Goal: Task Accomplishment & Management: Use online tool/utility

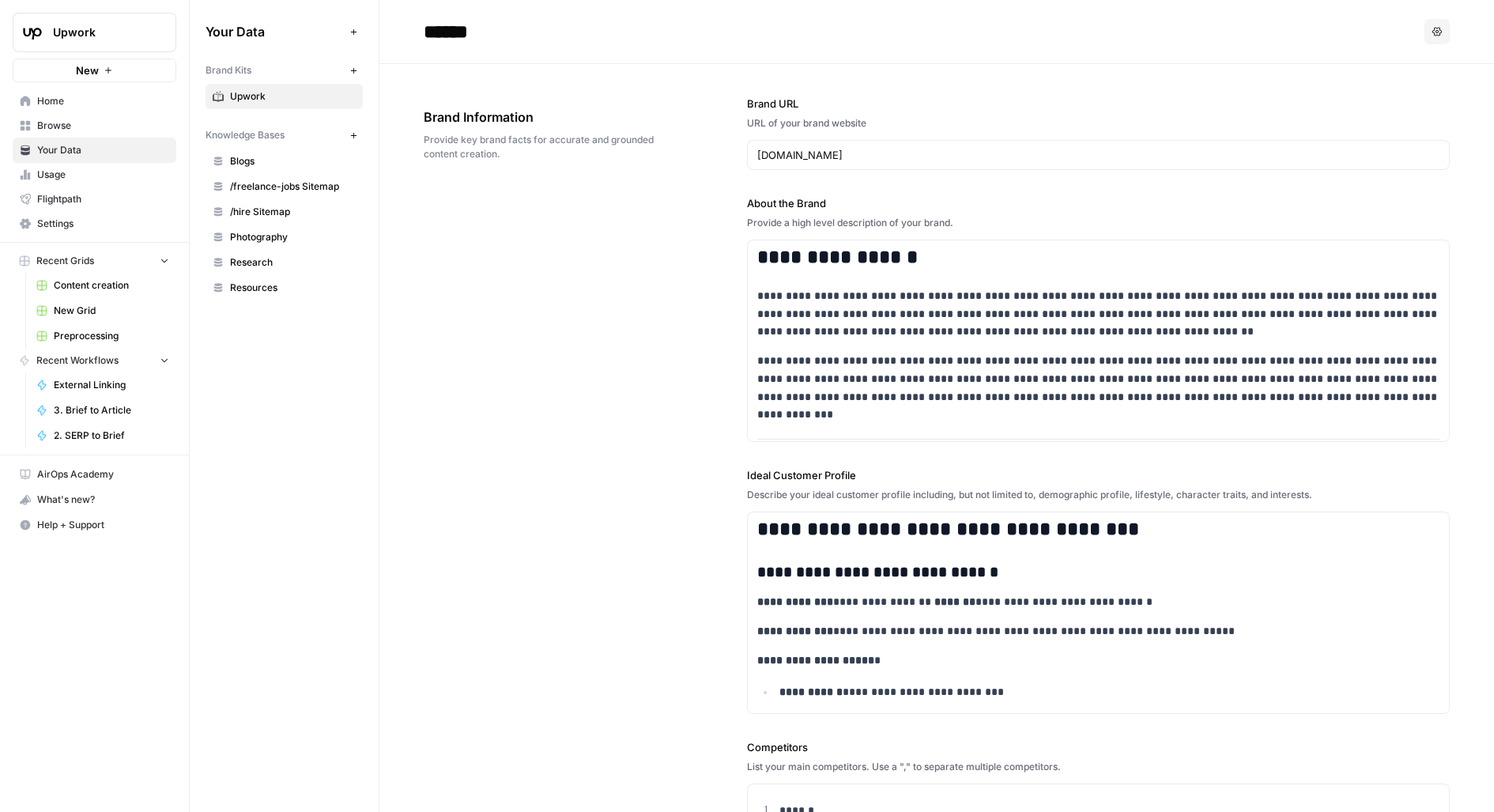
scroll to position [19462, 0]
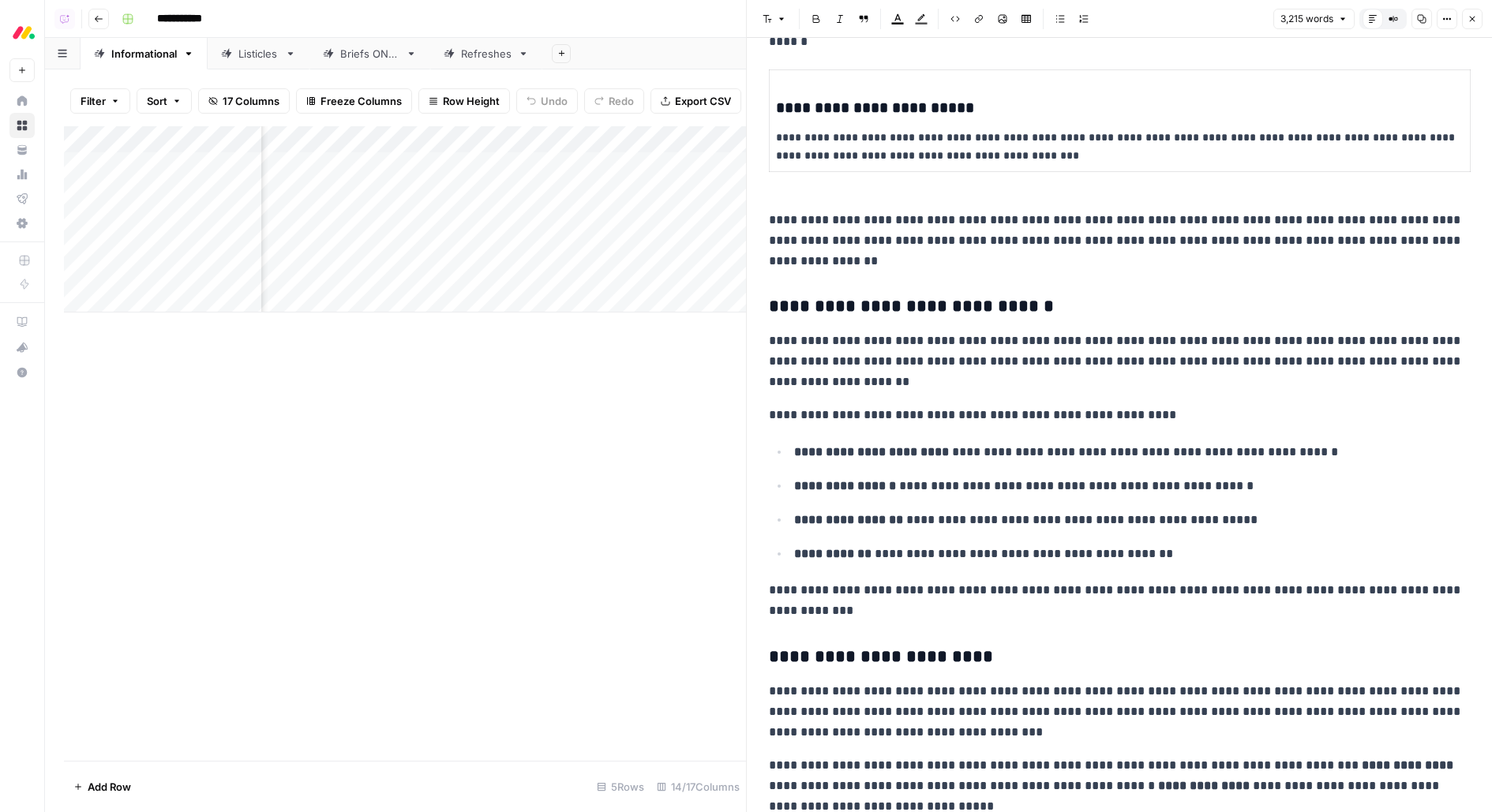
scroll to position [4906, 0]
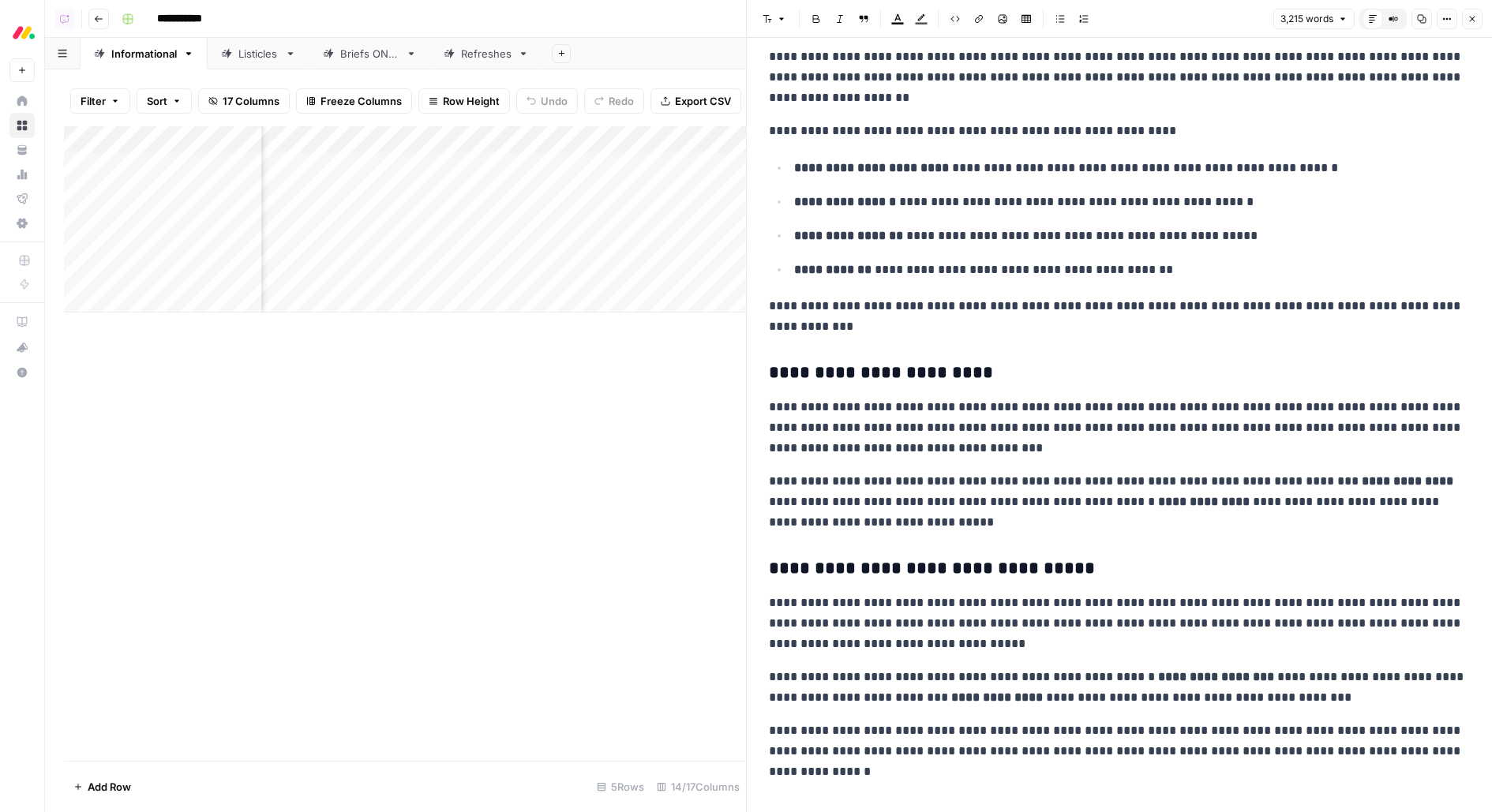
click at [1087, 403] on p "**********" at bounding box center [1119, 428] width 701 height 62
type input "p"
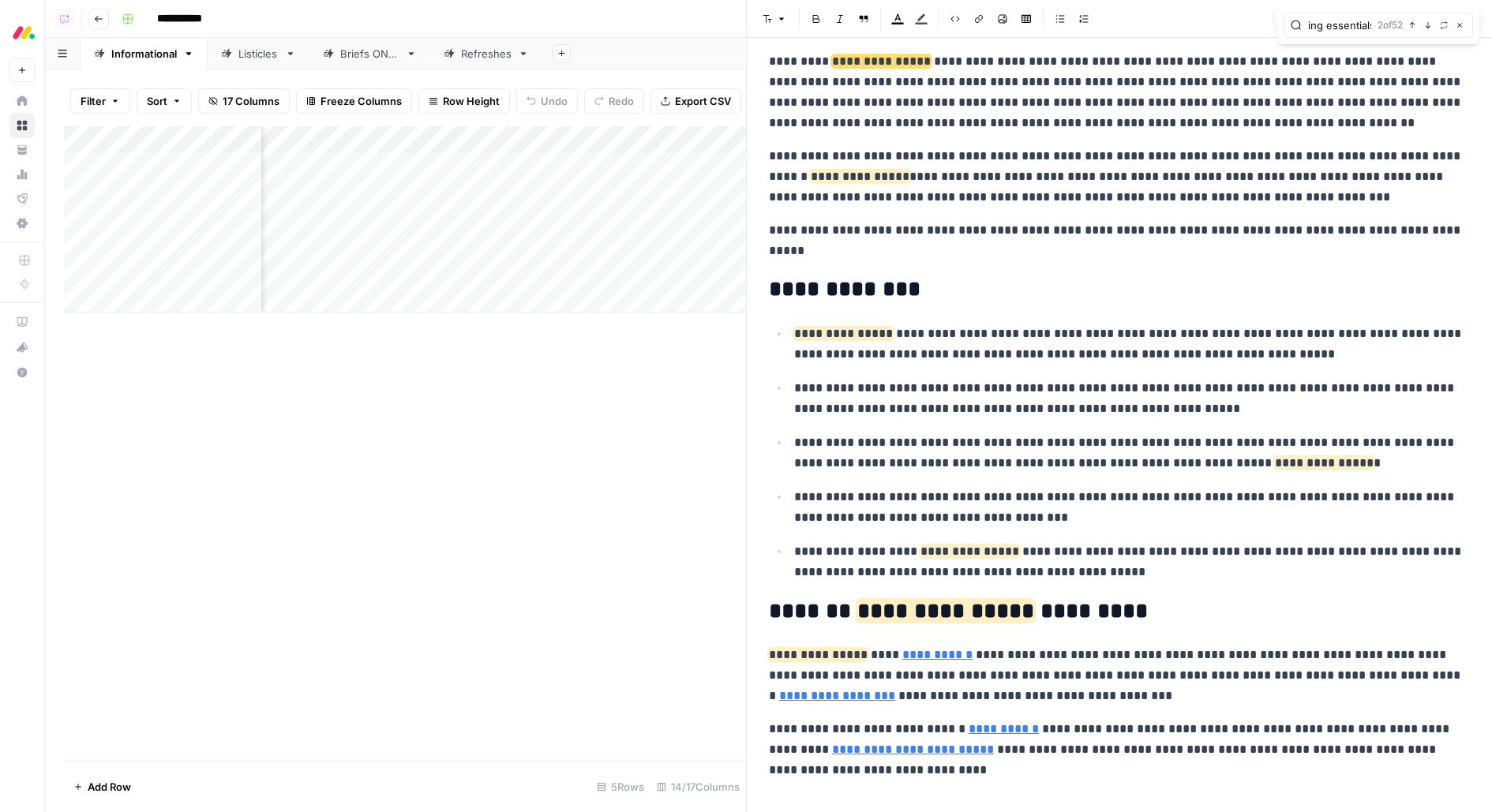
scroll to position [0, 66]
type input "sprint planning essentials"
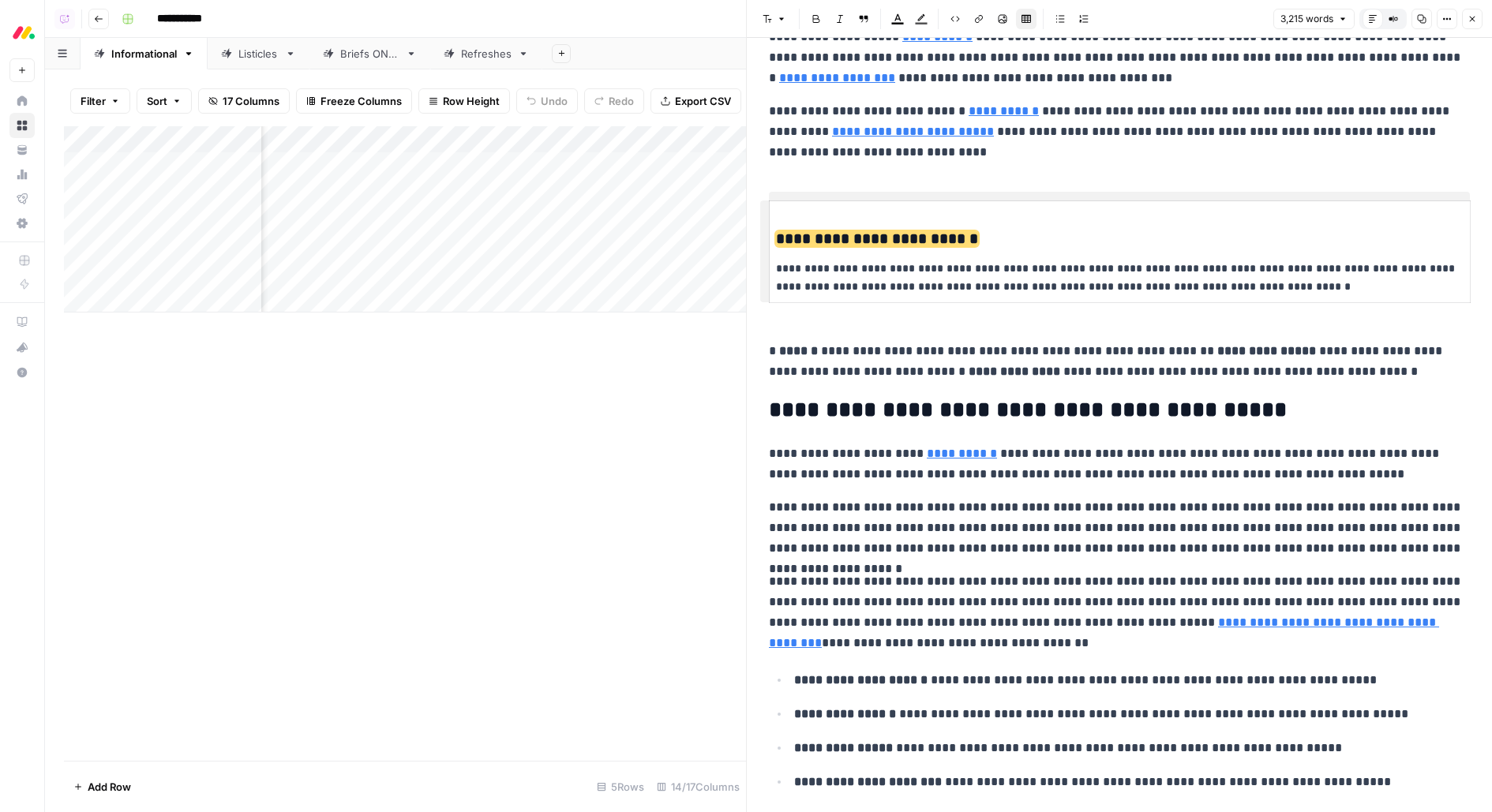
scroll to position [0, 0]
click at [1176, 264] on p "**********" at bounding box center [1119, 278] width 688 height 36
click at [1026, 275] on p "**********" at bounding box center [1119, 278] width 688 height 36
click at [1442, 17] on button "Options" at bounding box center [1447, 19] width 21 height 21
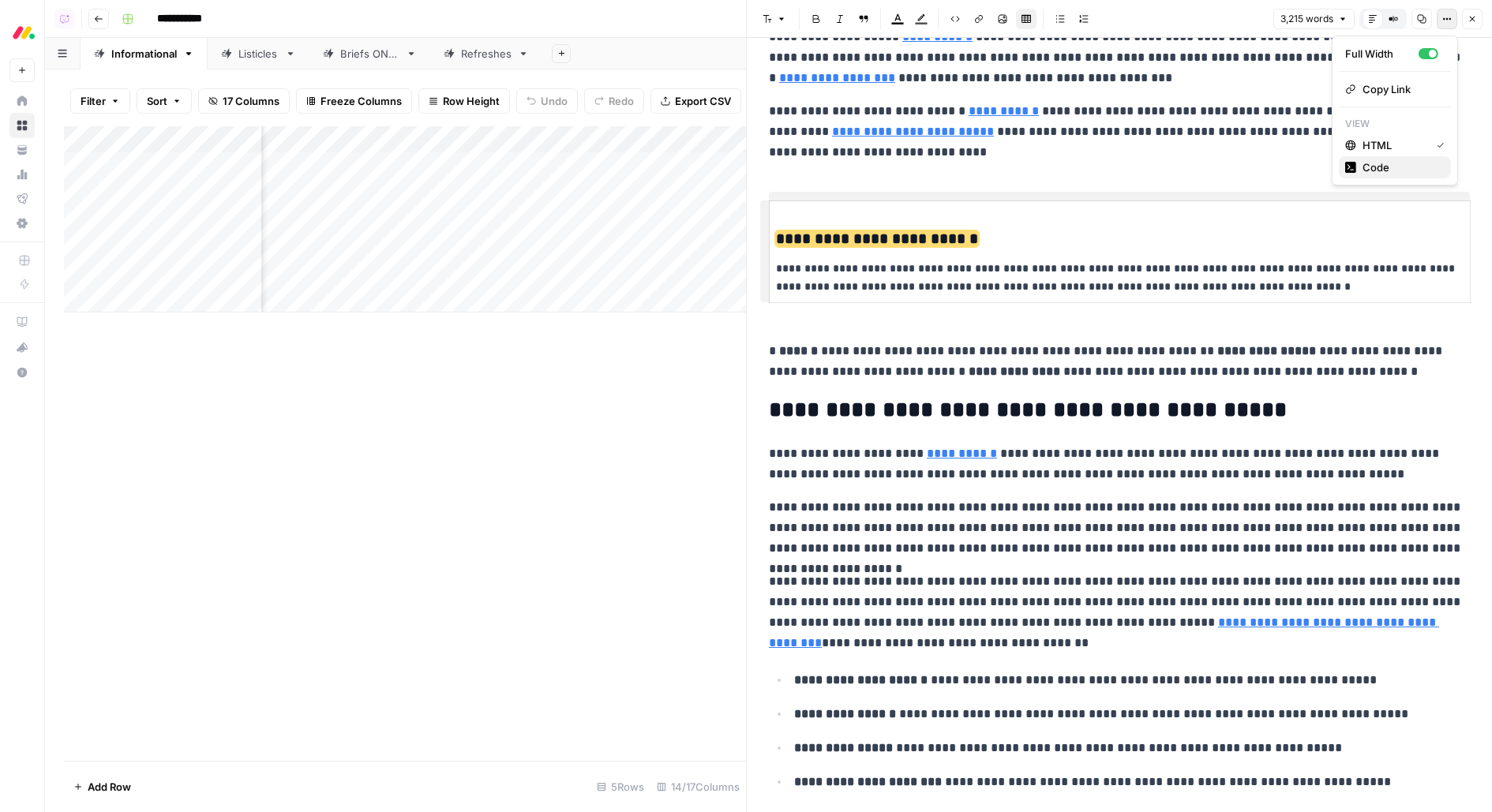
click at [1377, 170] on span "Code" at bounding box center [1400, 168] width 76 height 16
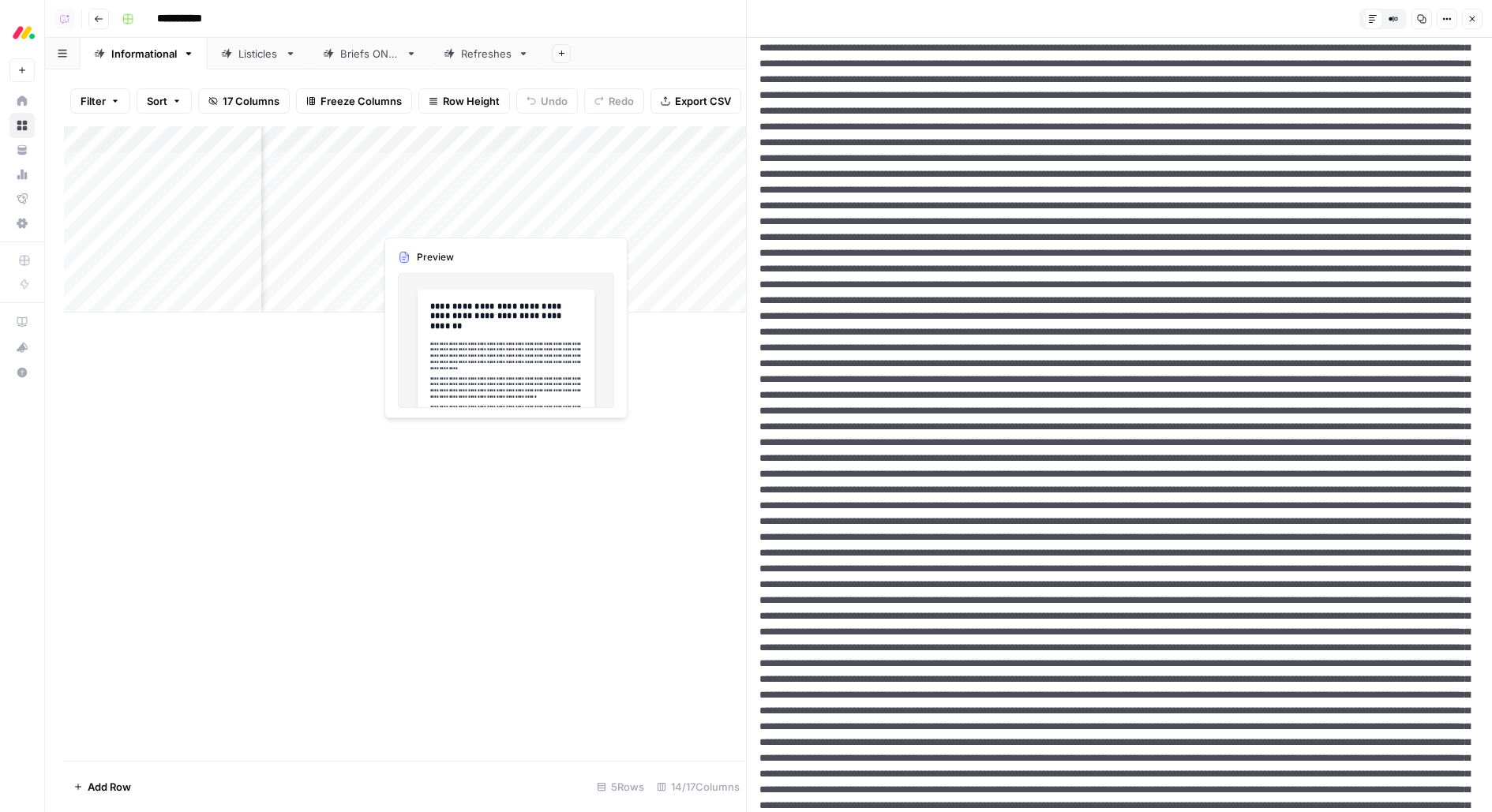
scroll to position [0, 1509]
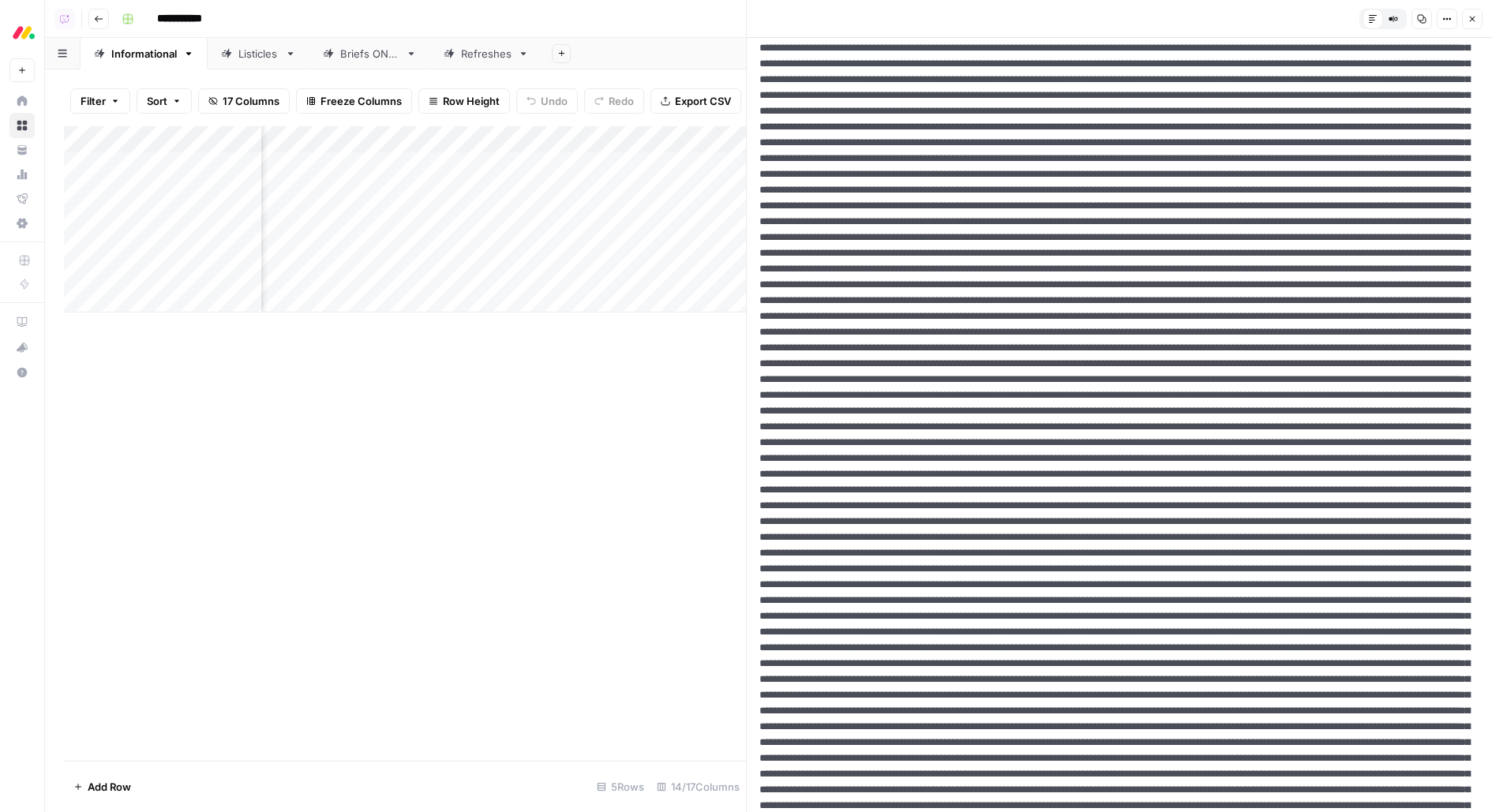
click at [1443, 15] on icon "button" at bounding box center [1448, 19] width 10 height 10
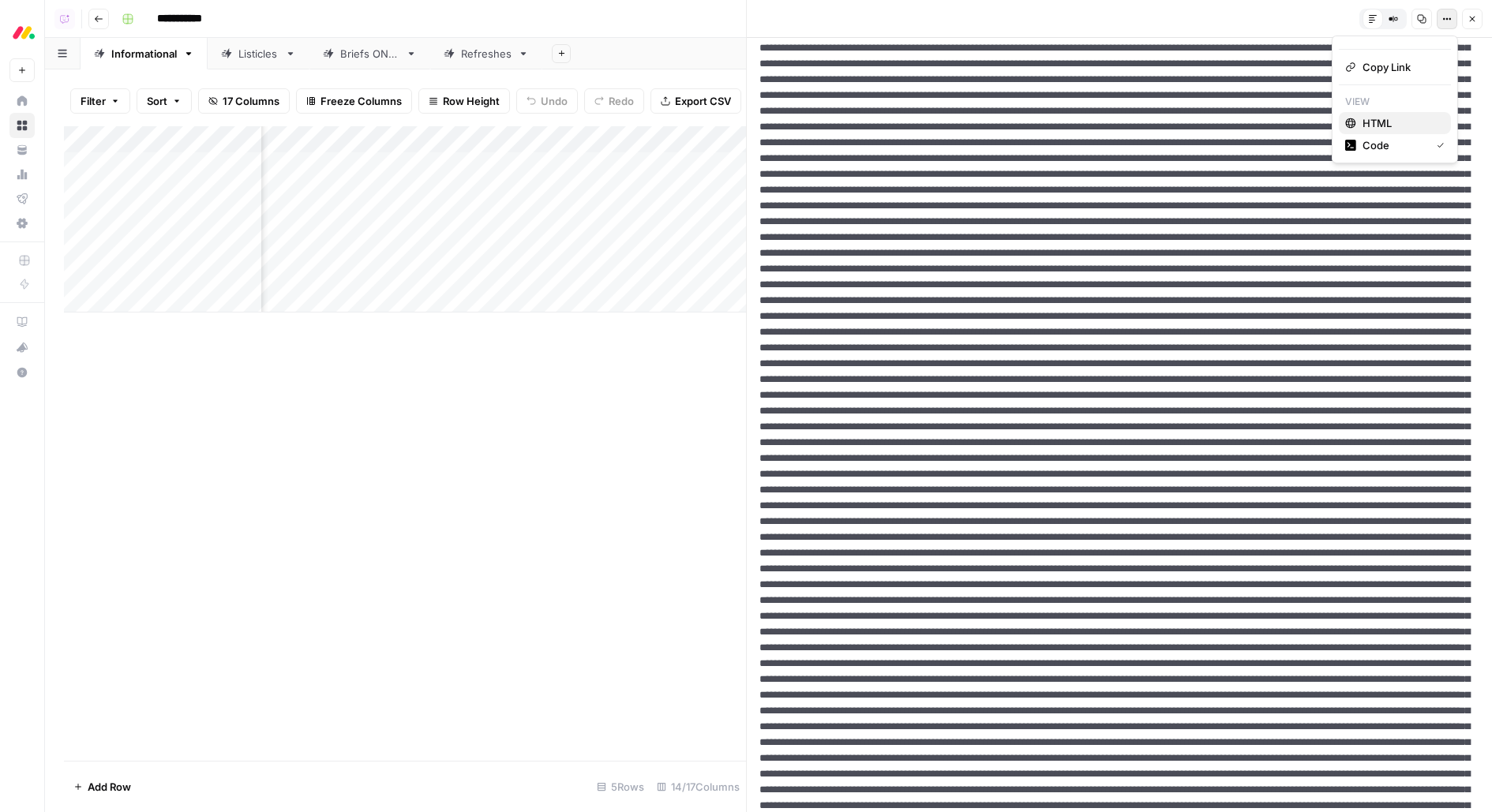
click at [1368, 121] on span "HTML" at bounding box center [1400, 124] width 76 height 16
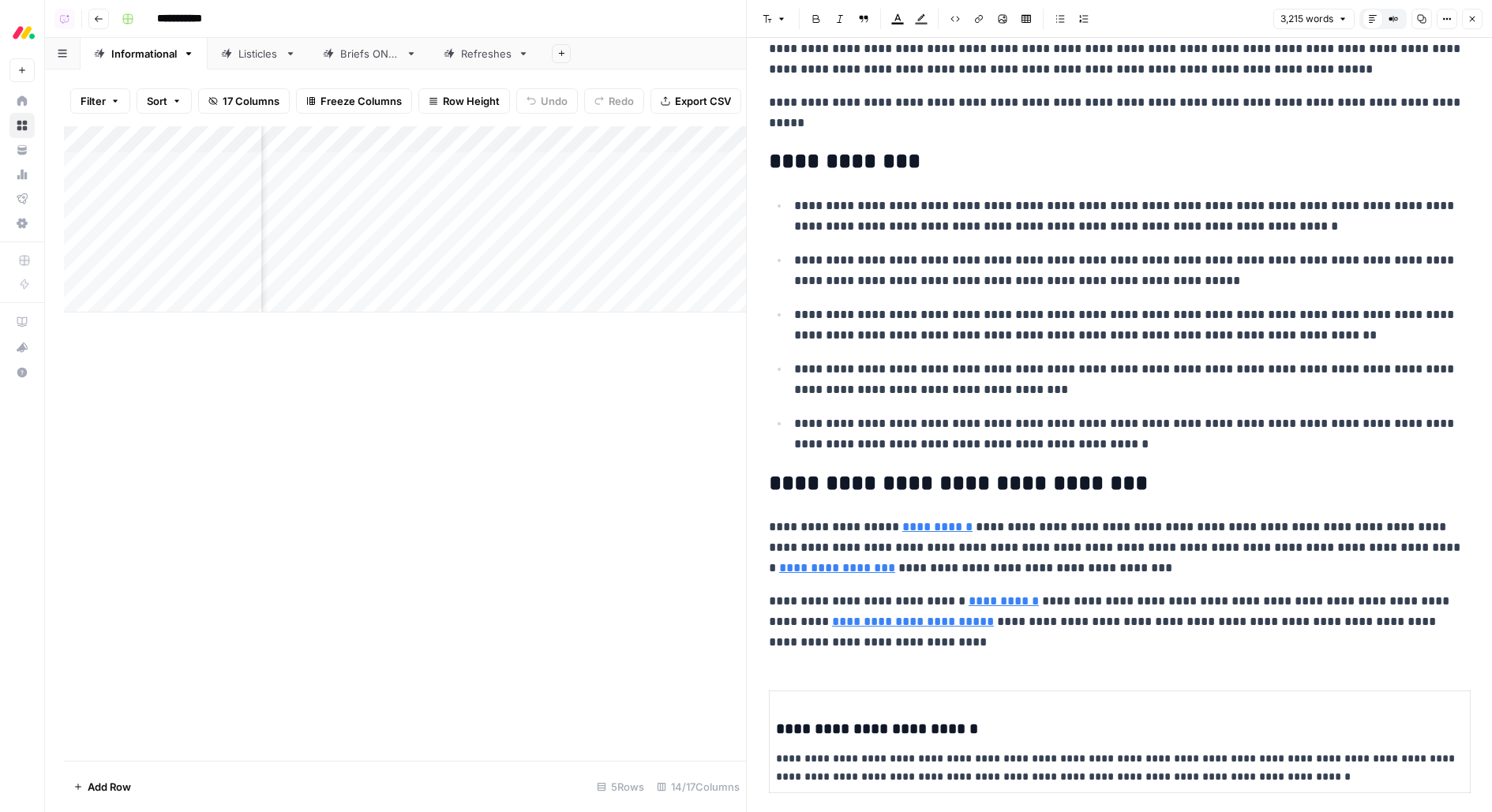
scroll to position [321, 0]
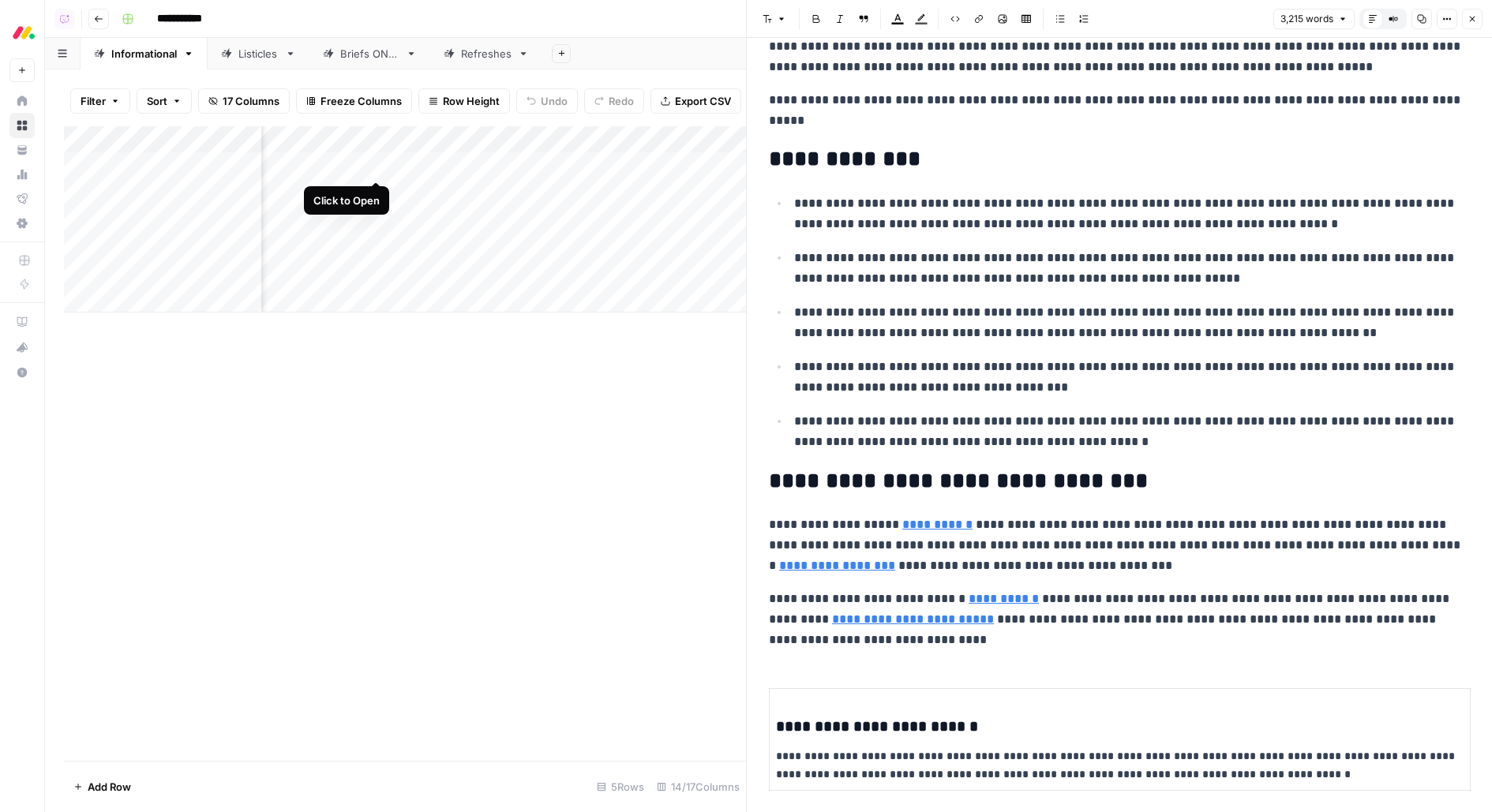
click at [380, 164] on div "Add Column" at bounding box center [405, 220] width 683 height 186
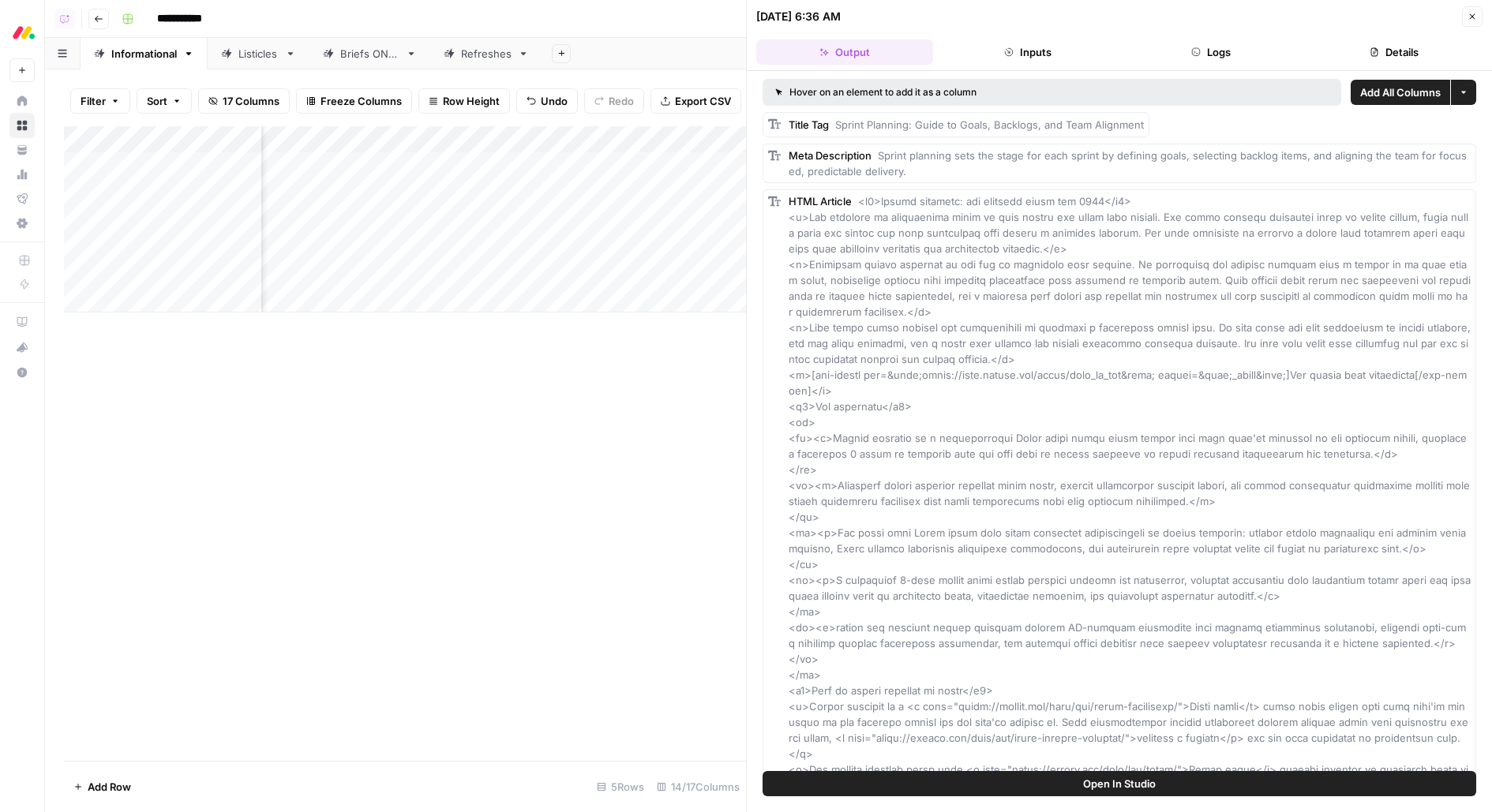
click at [1215, 39] on button "Logs" at bounding box center [1211, 52] width 177 height 25
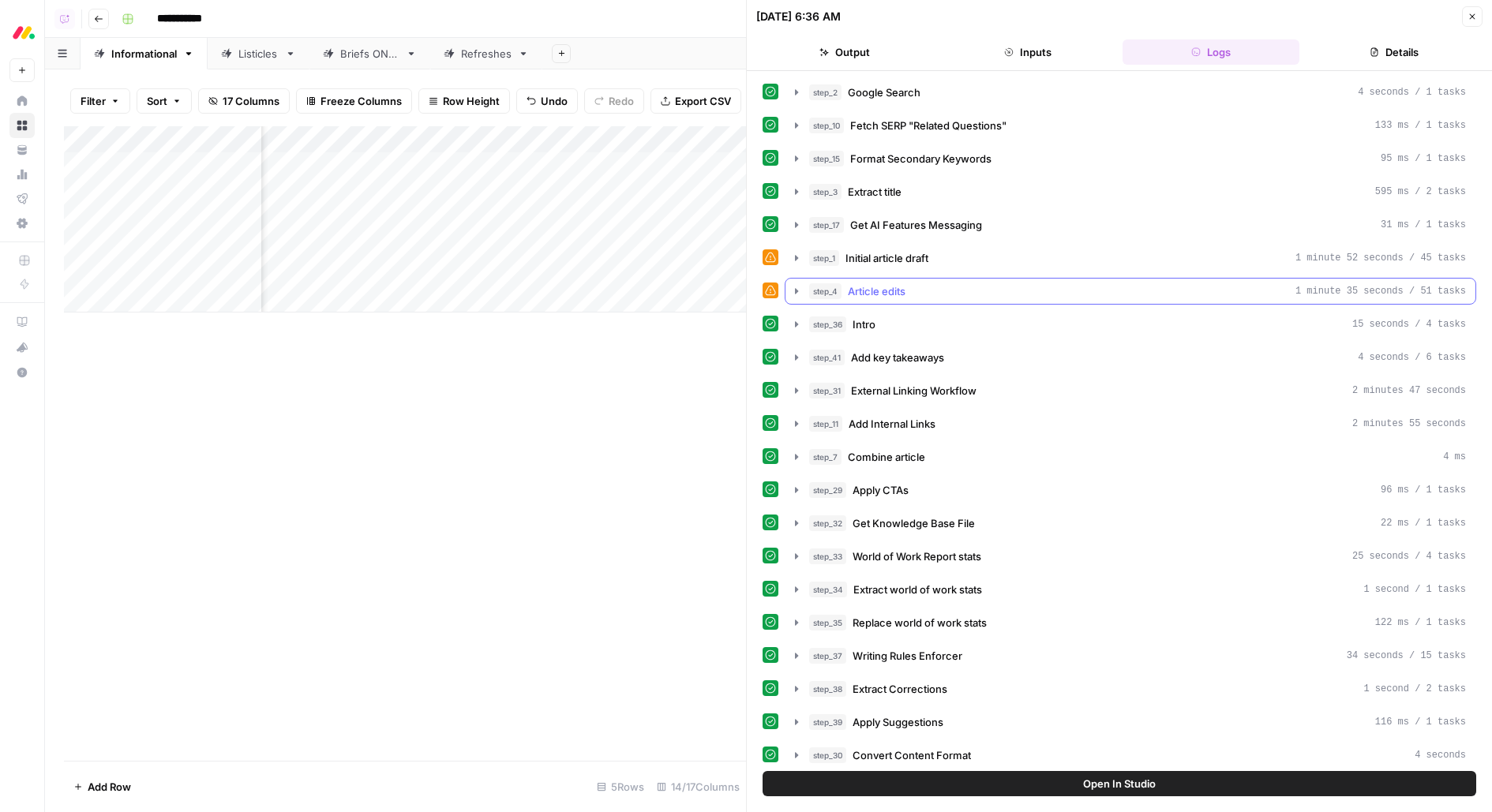
scroll to position [452, 0]
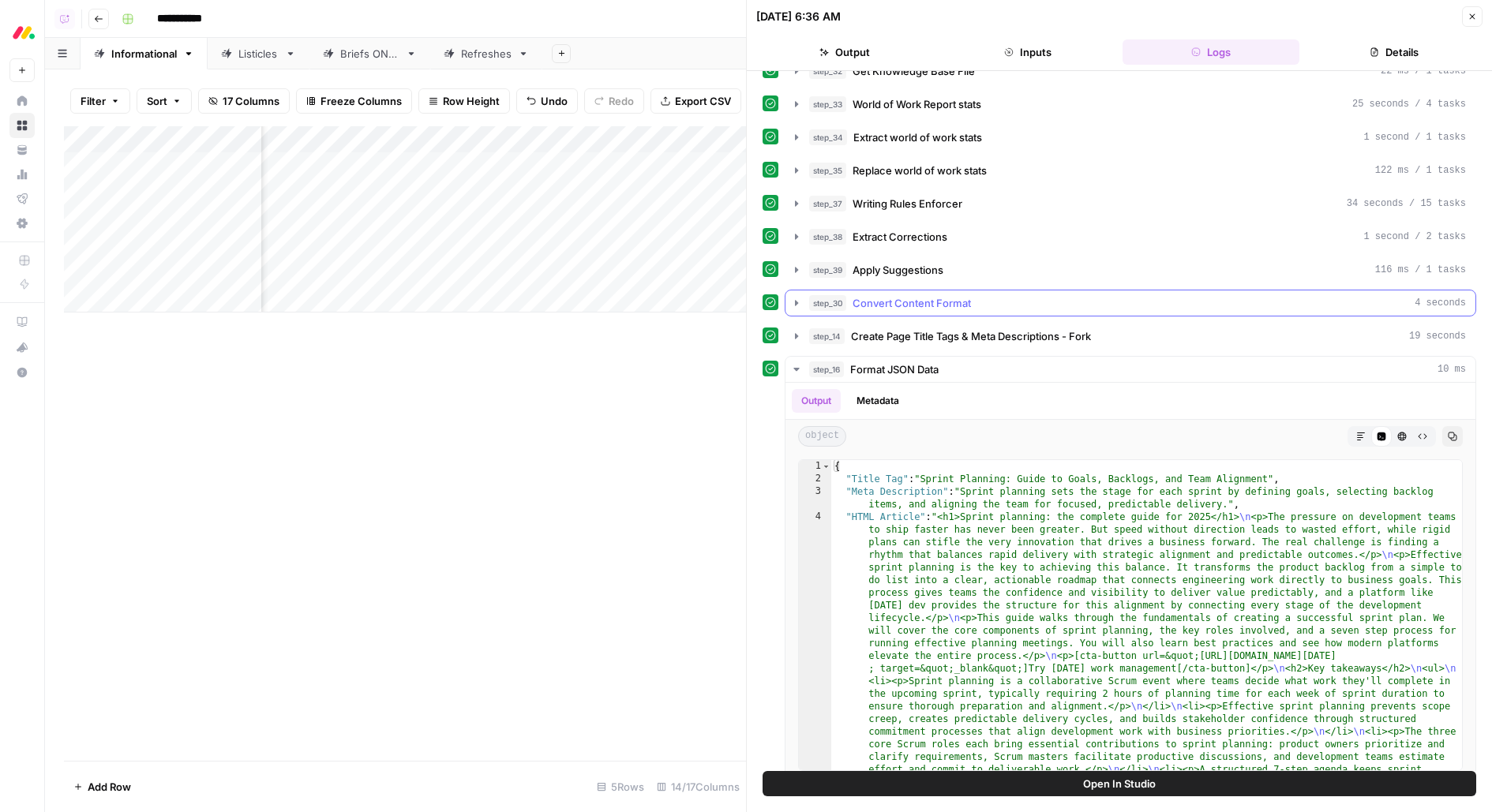
click at [1014, 295] on div "step_30 Convert Content Format 4 seconds" at bounding box center [1138, 303] width 657 height 16
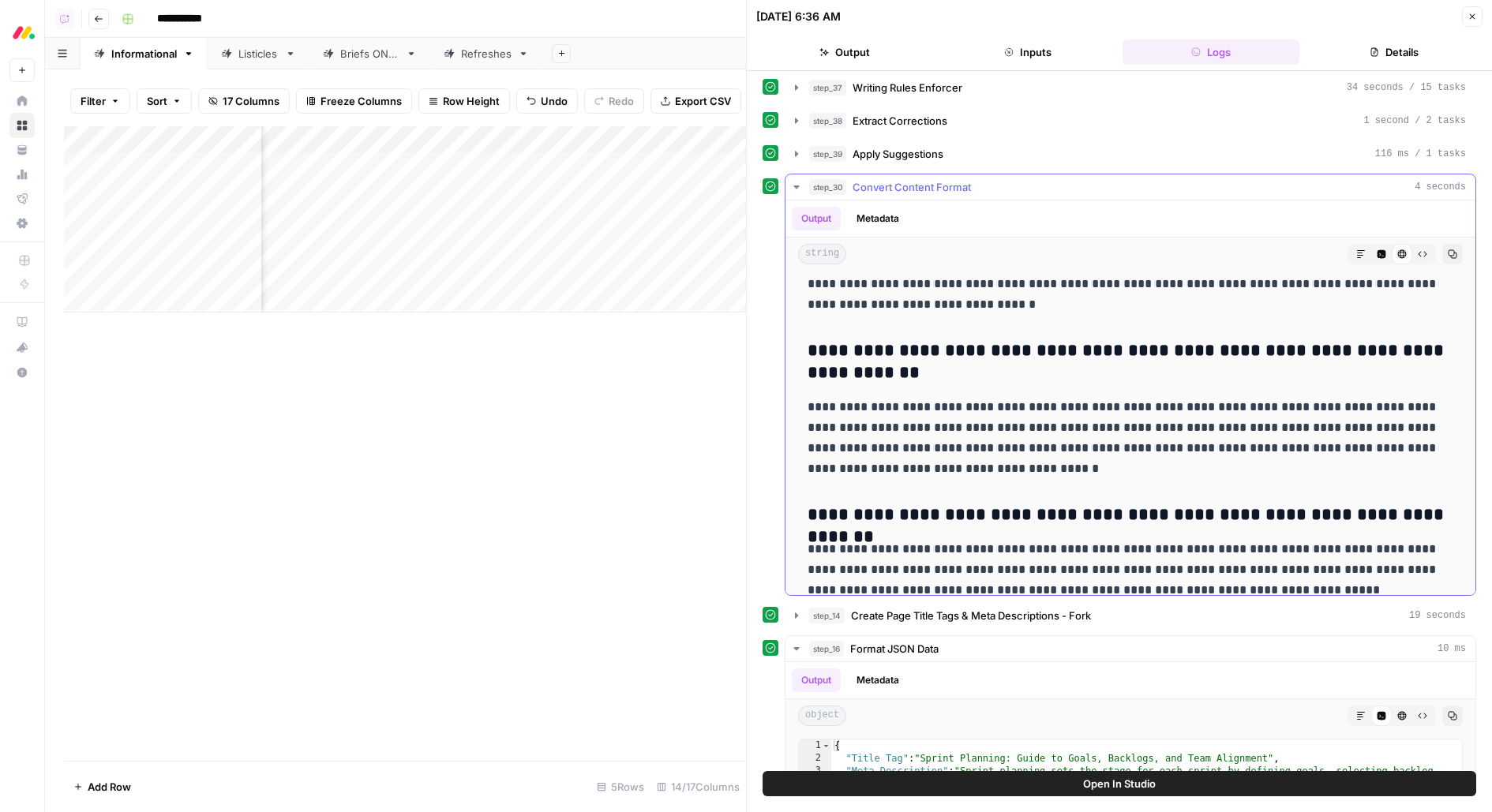
scroll to position [7866, 0]
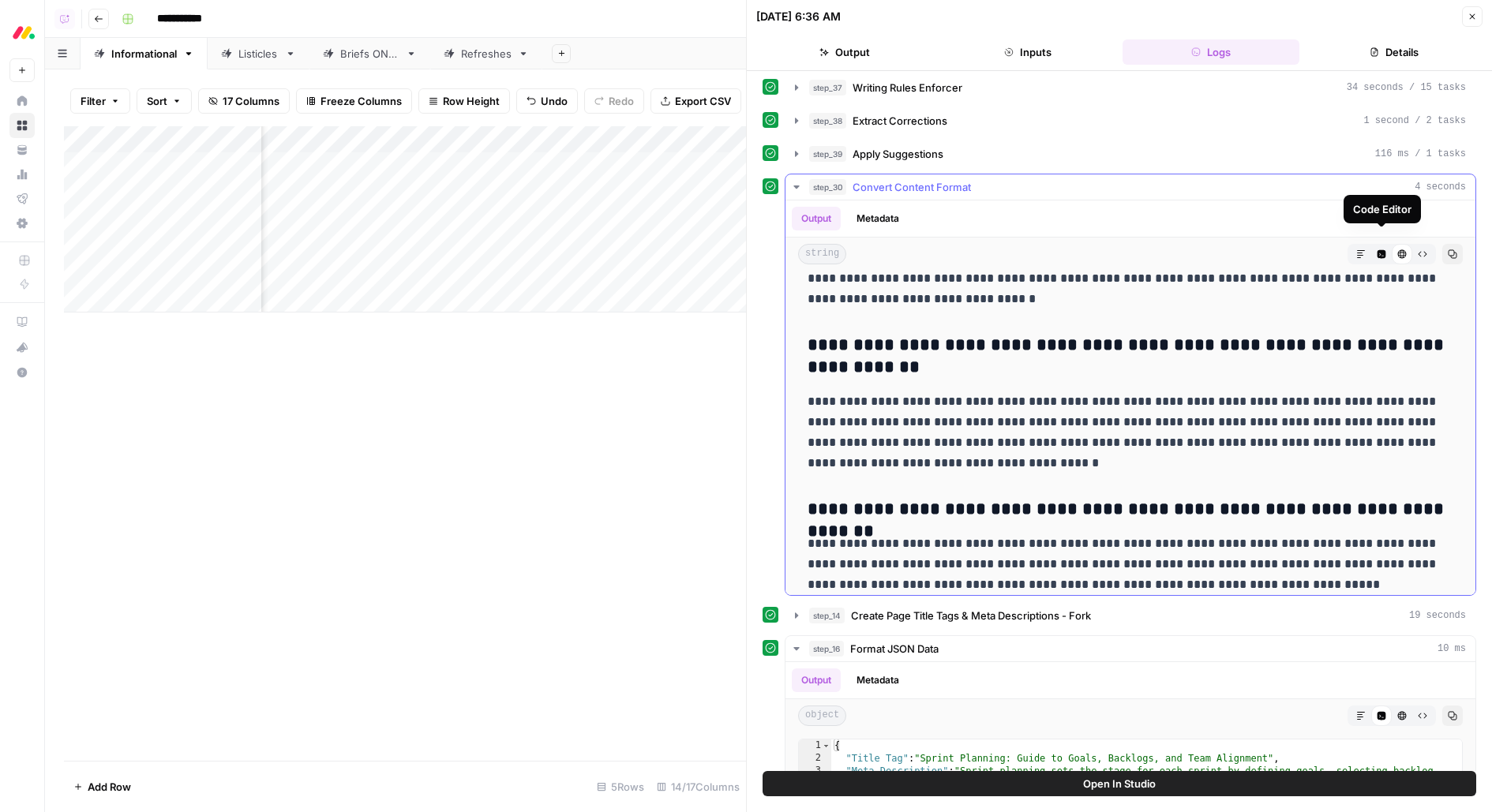
click at [1385, 250] on icon "button" at bounding box center [1382, 254] width 9 height 9
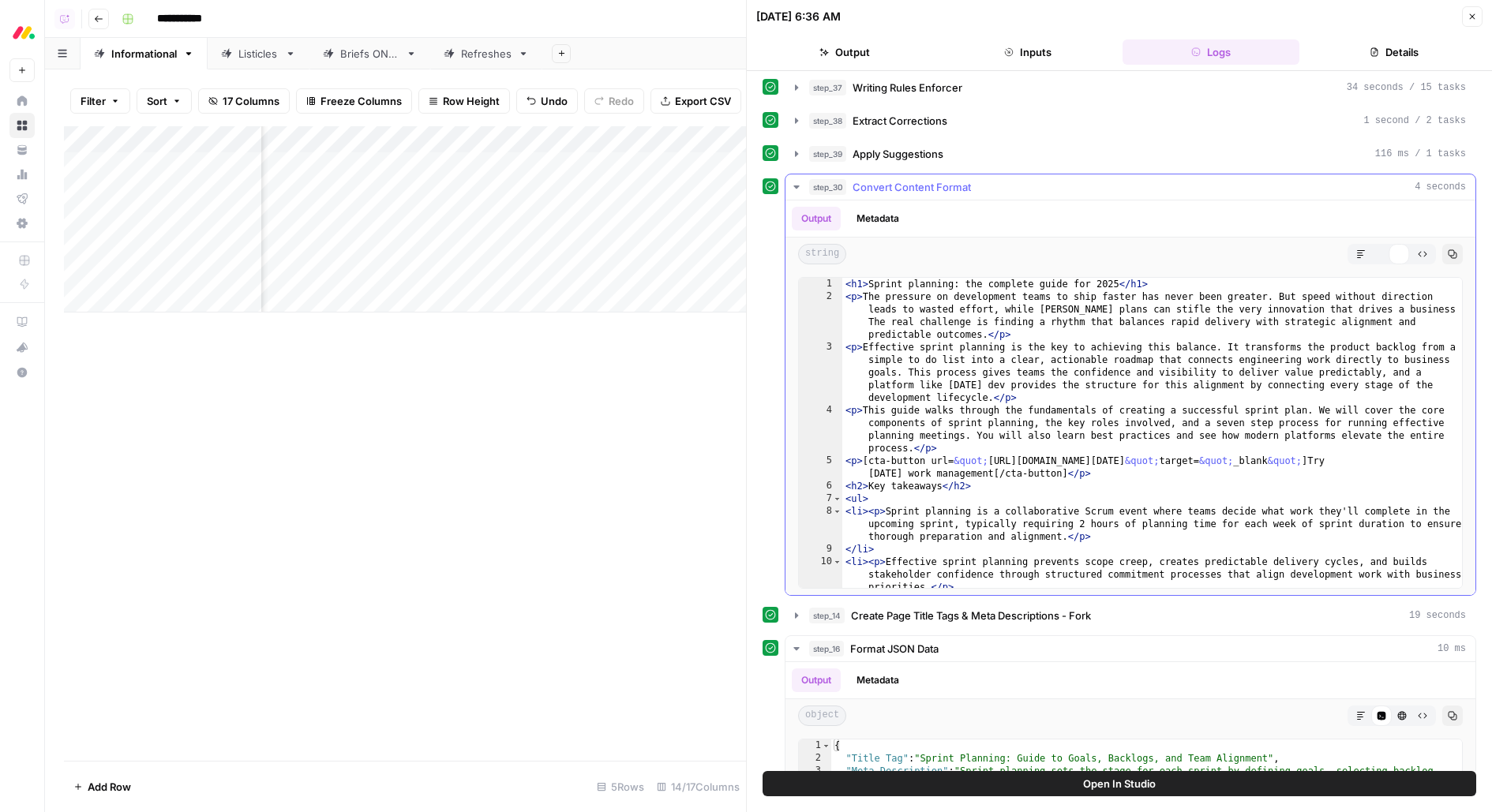
type textarea "**********"
click at [1291, 435] on div "< h1 > Sprint planning: the complete guide for 2025 </ h1 > < p > The pressure …" at bounding box center [1154, 445] width 622 height 336
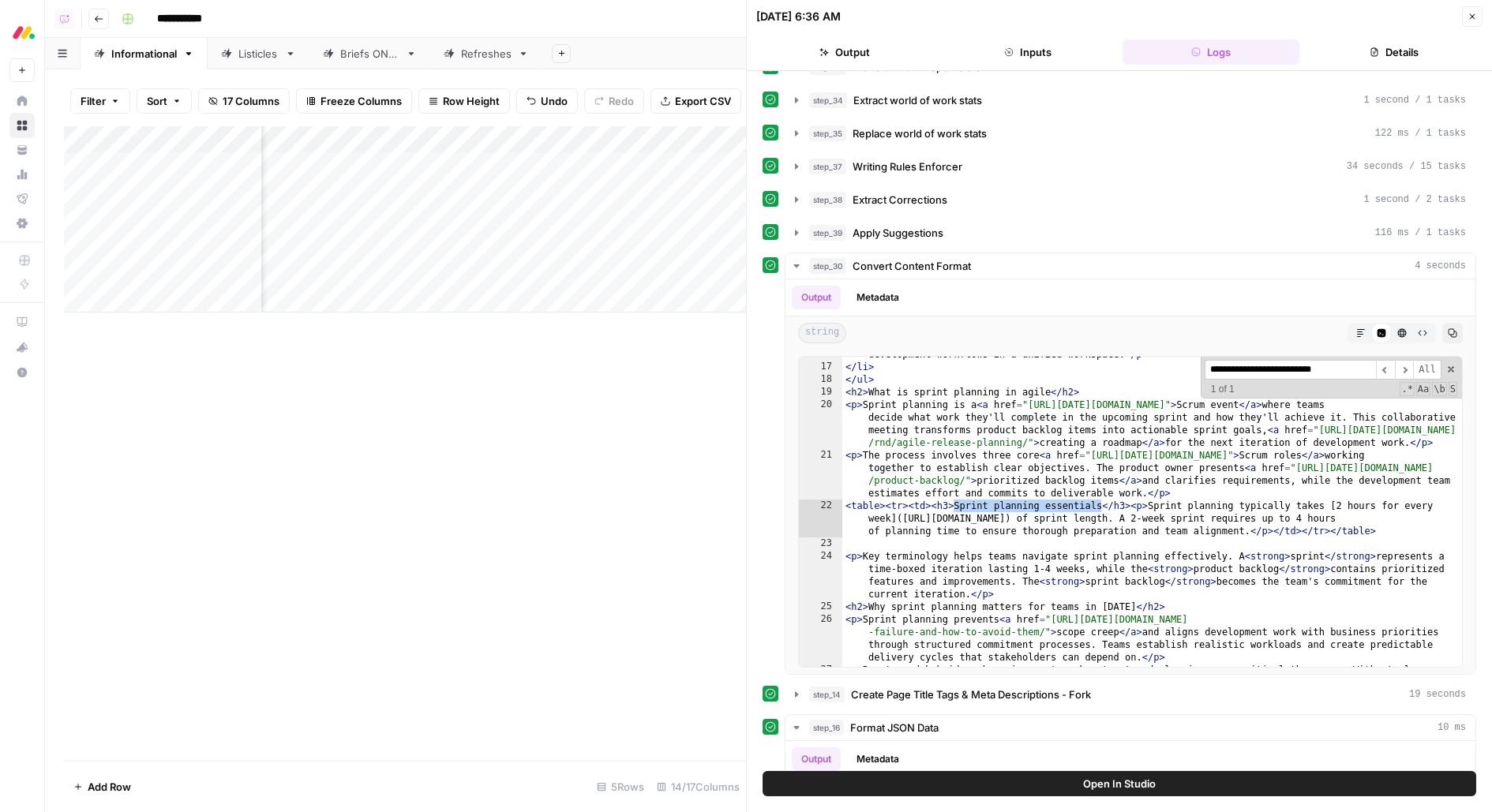
scroll to position [463, 0]
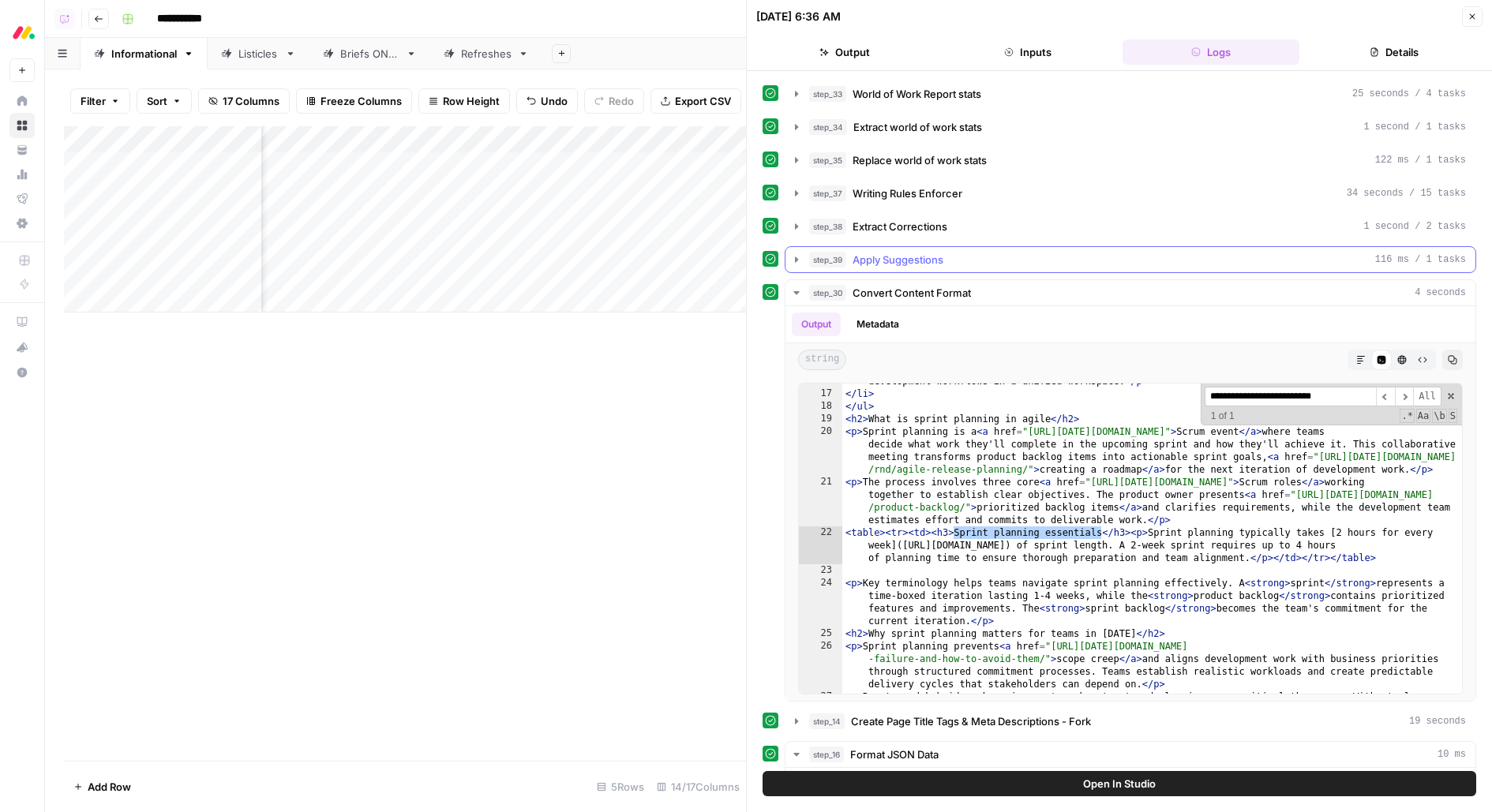
type input "**********"
click at [860, 252] on span "Apply Suggestions" at bounding box center [898, 260] width 91 height 16
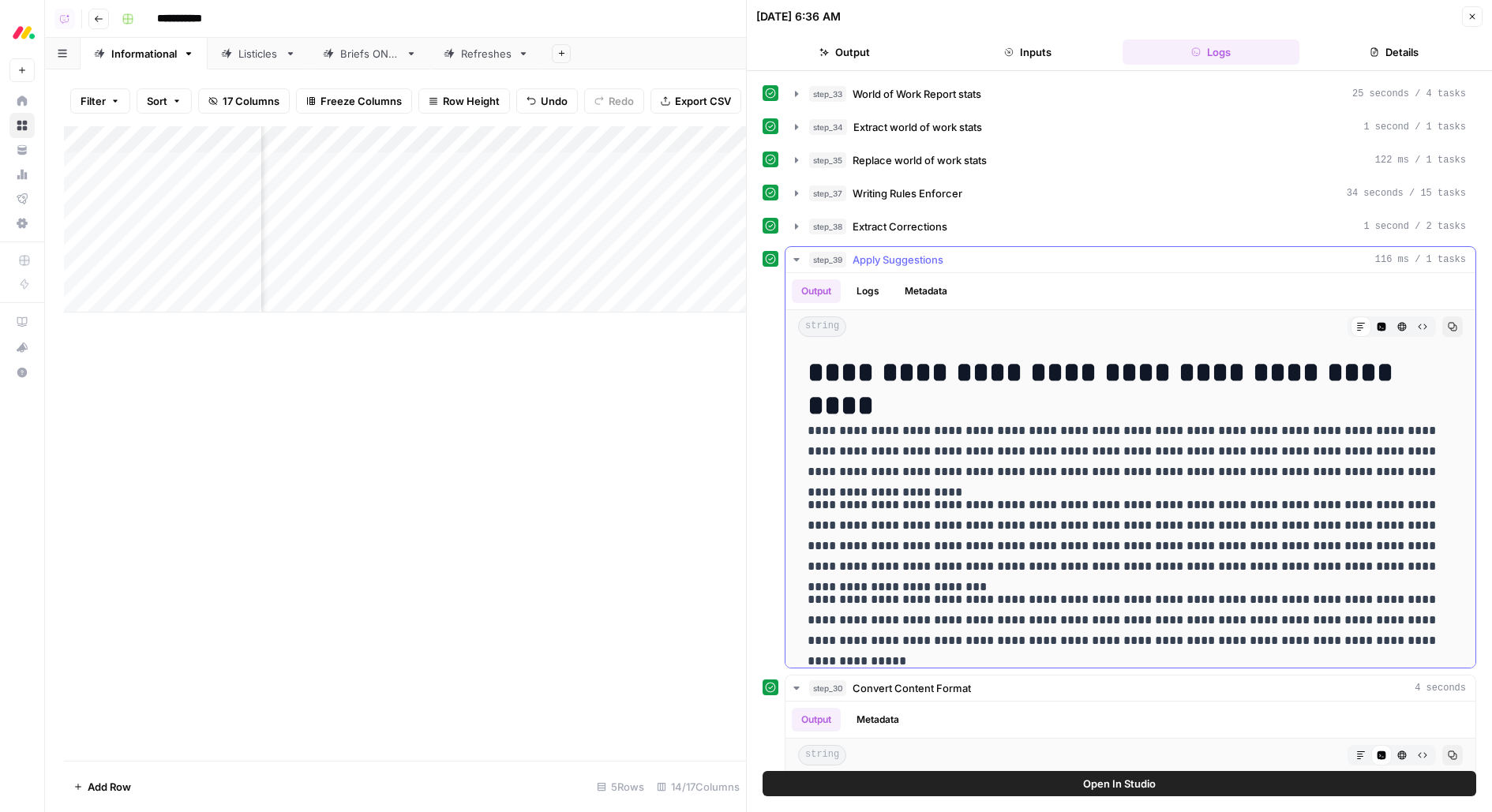
click at [860, 252] on span "Apply Suggestions" at bounding box center [898, 260] width 91 height 16
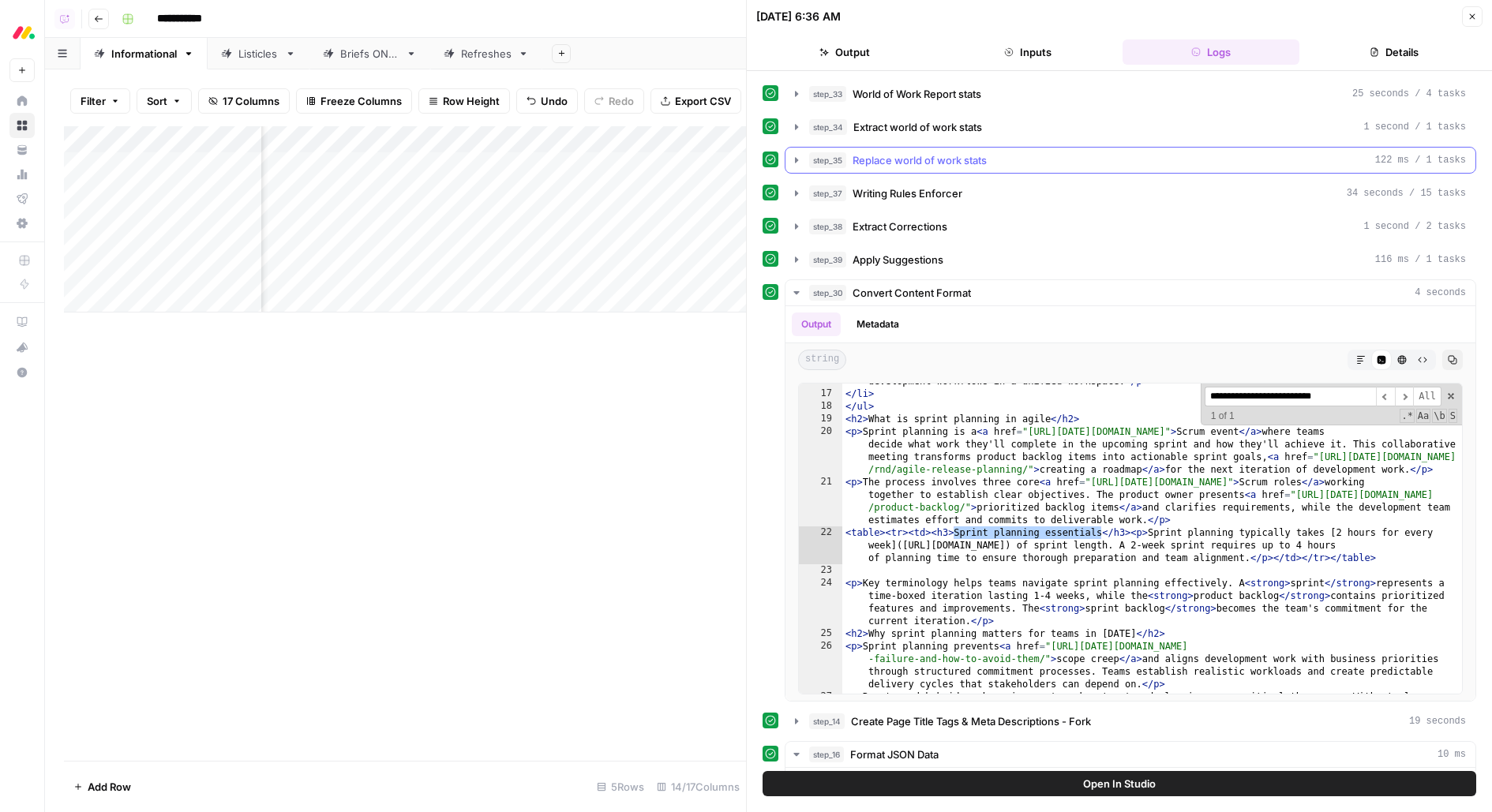
click at [889, 152] on span "Replace world of work stats" at bounding box center [919, 160] width 134 height 16
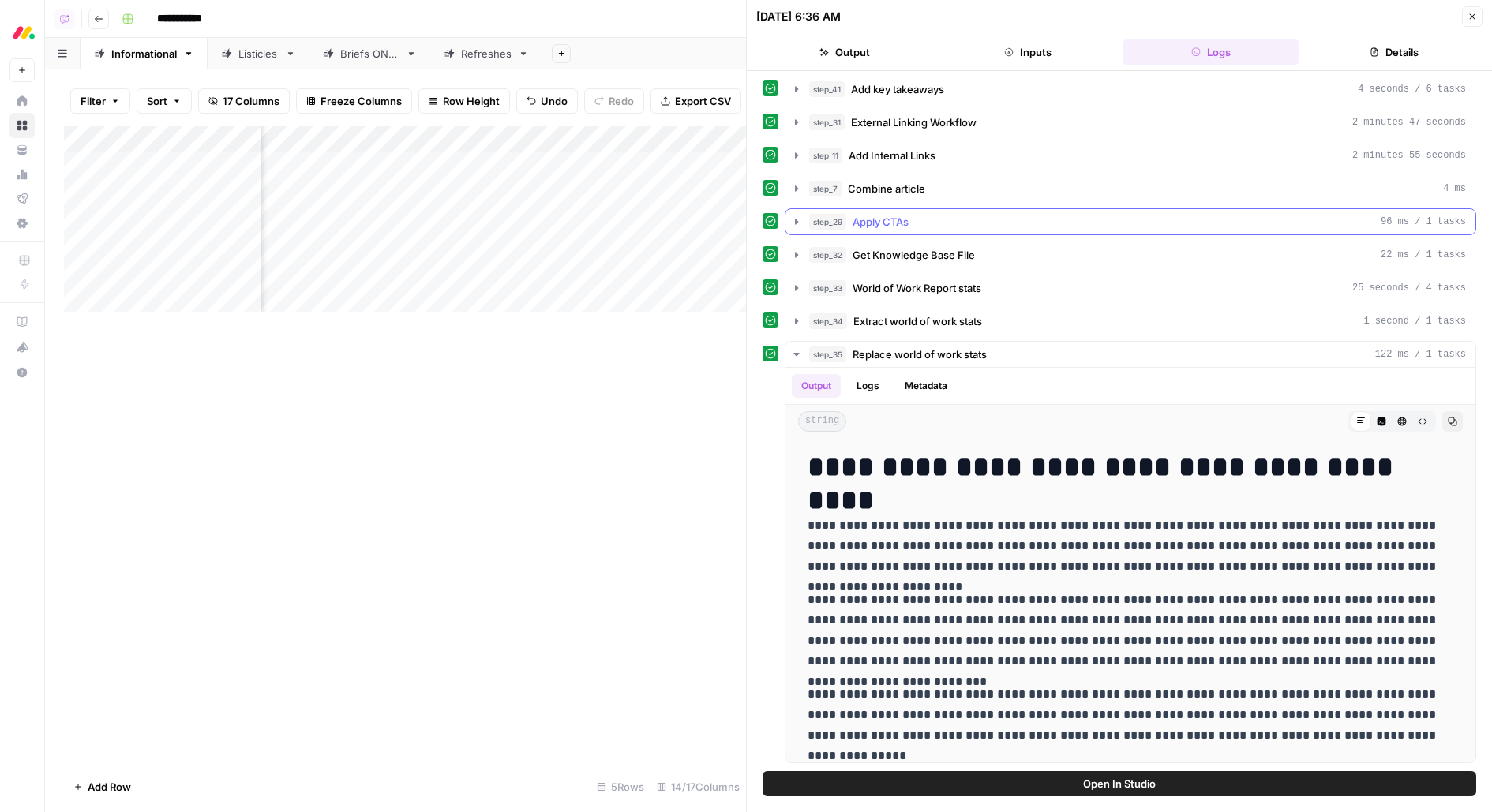
scroll to position [254, 0]
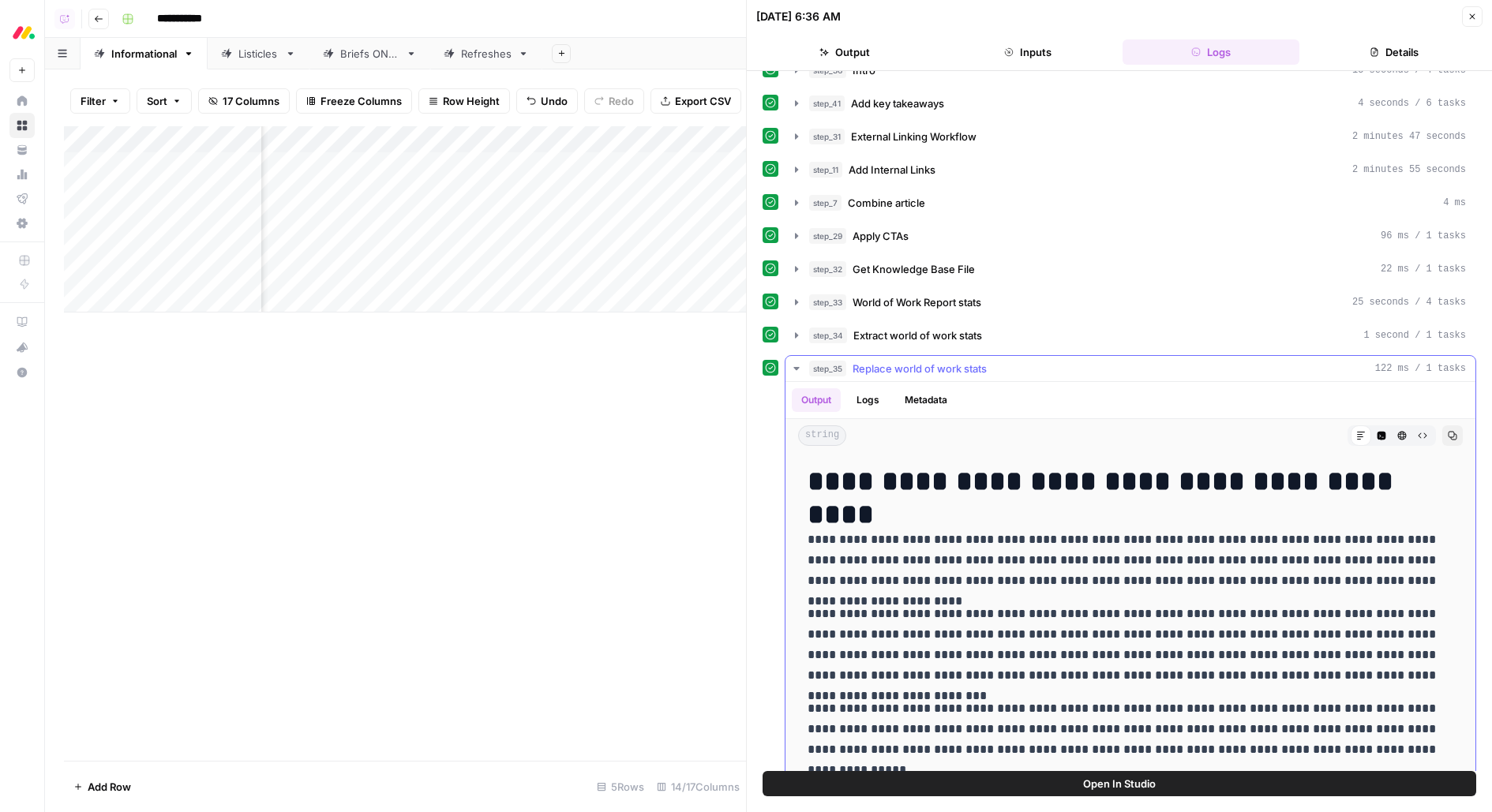
click at [952, 356] on button "step_35 Replace world of work stats 122 ms / 1 tasks" at bounding box center [1131, 369] width 691 height 25
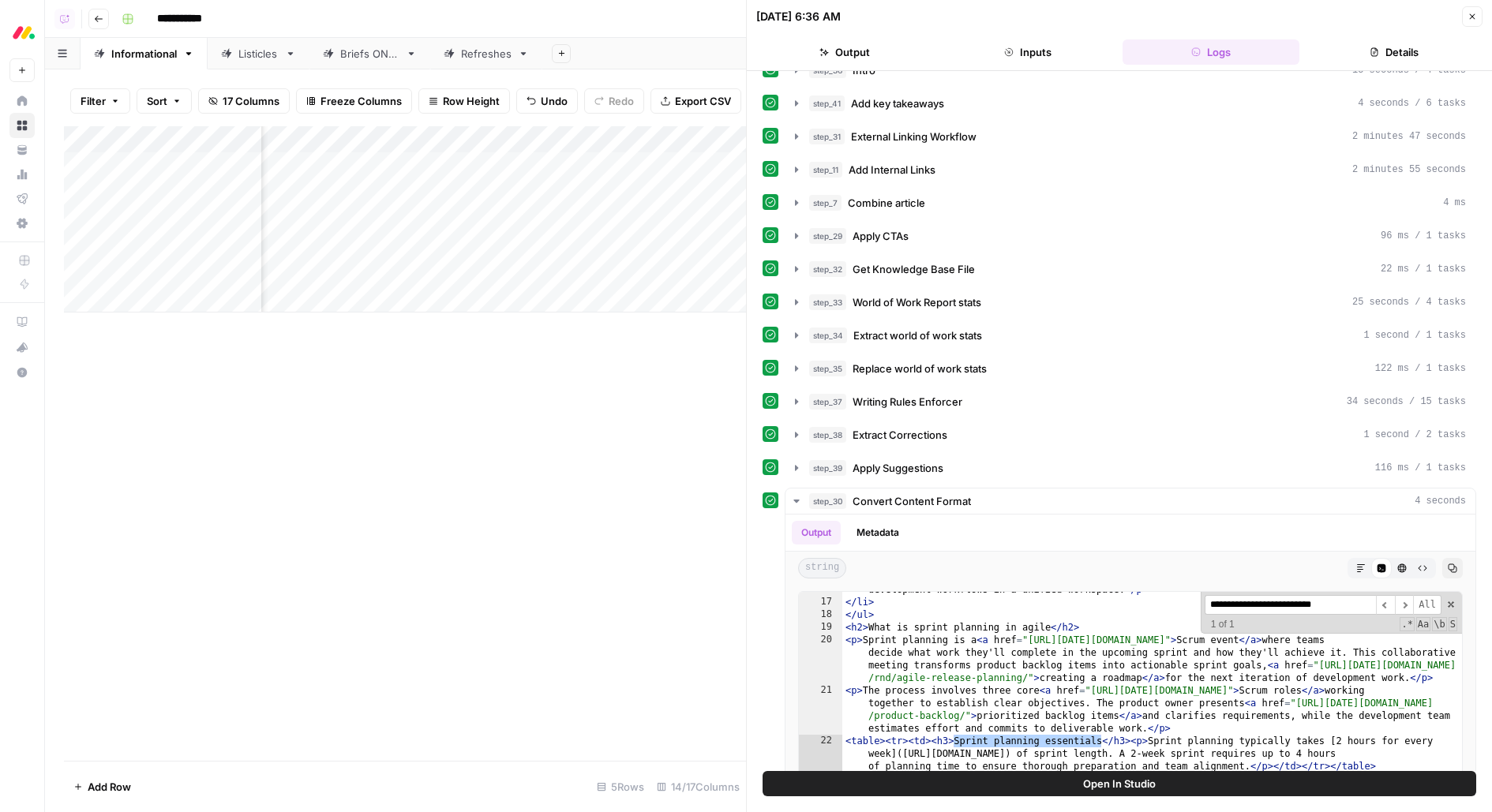
click at [906, 777] on button "Open In Studio" at bounding box center [1120, 784] width 714 height 25
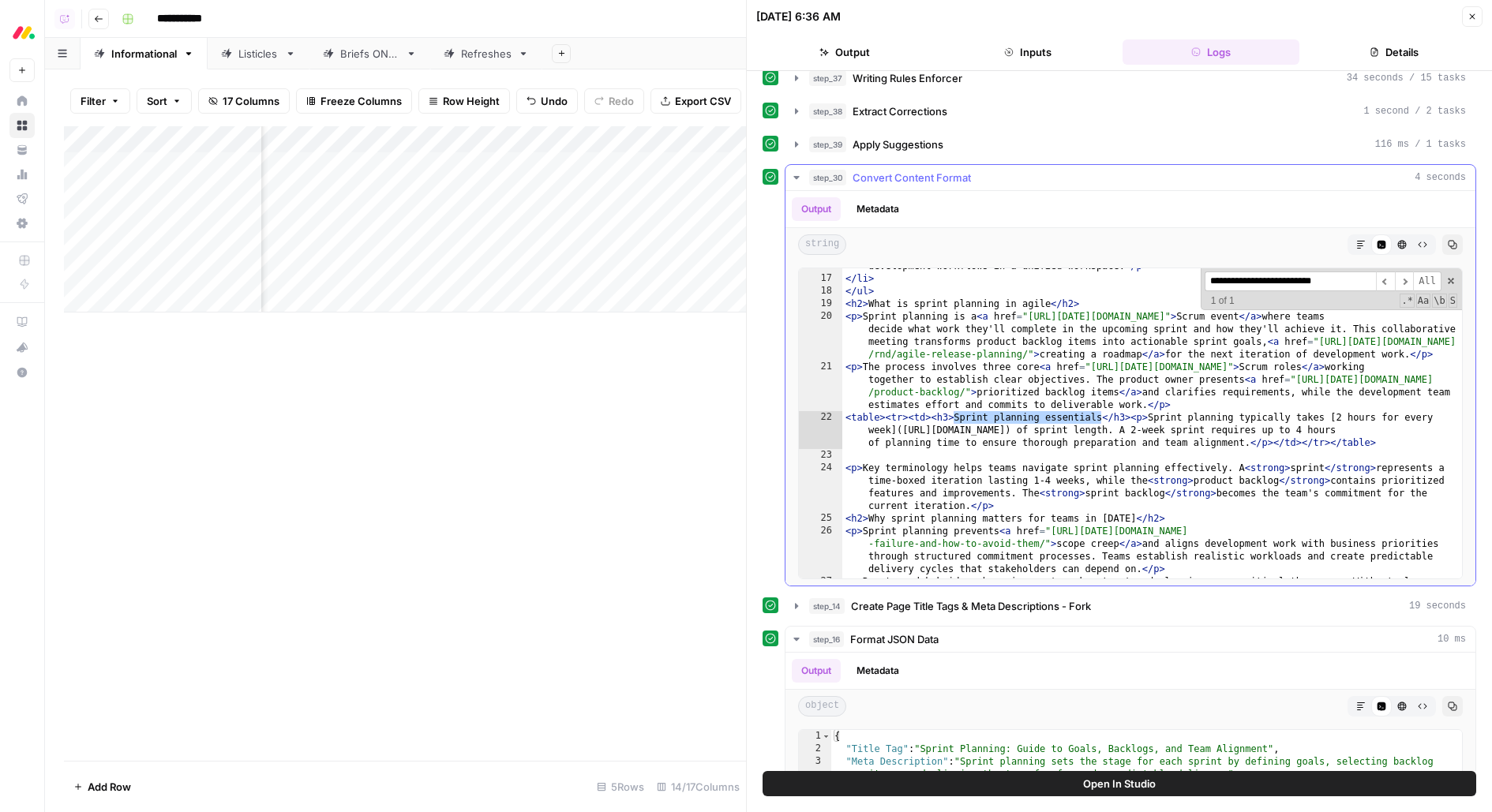
scroll to position [589, 0]
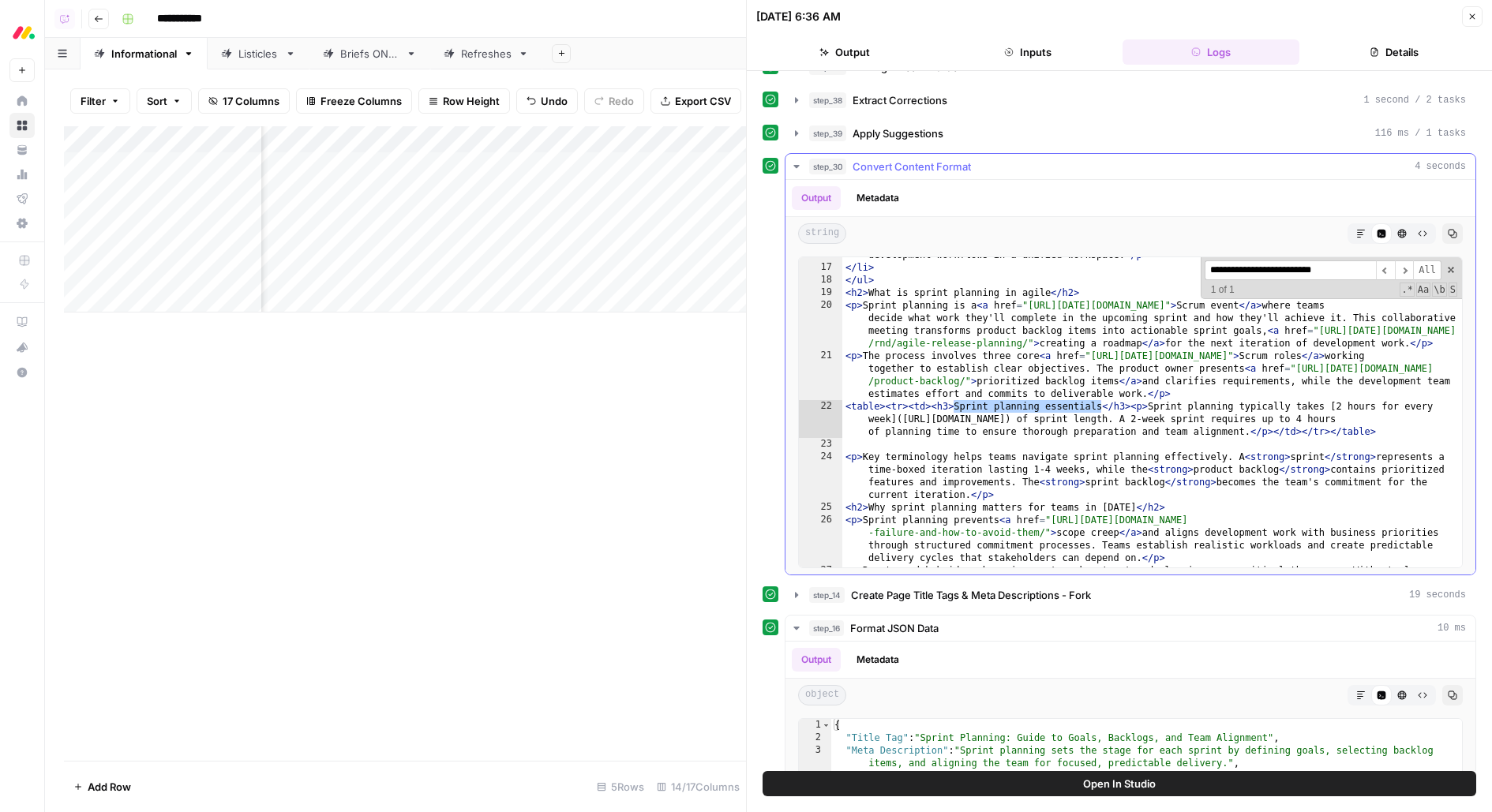
type textarea "**********"
click at [1074, 383] on div "< li > < p > monday dev elevates sprint planning through AI-powered automation …" at bounding box center [1154, 417] width 622 height 386
click at [1360, 228] on icon "button" at bounding box center [1362, 233] width 10 height 10
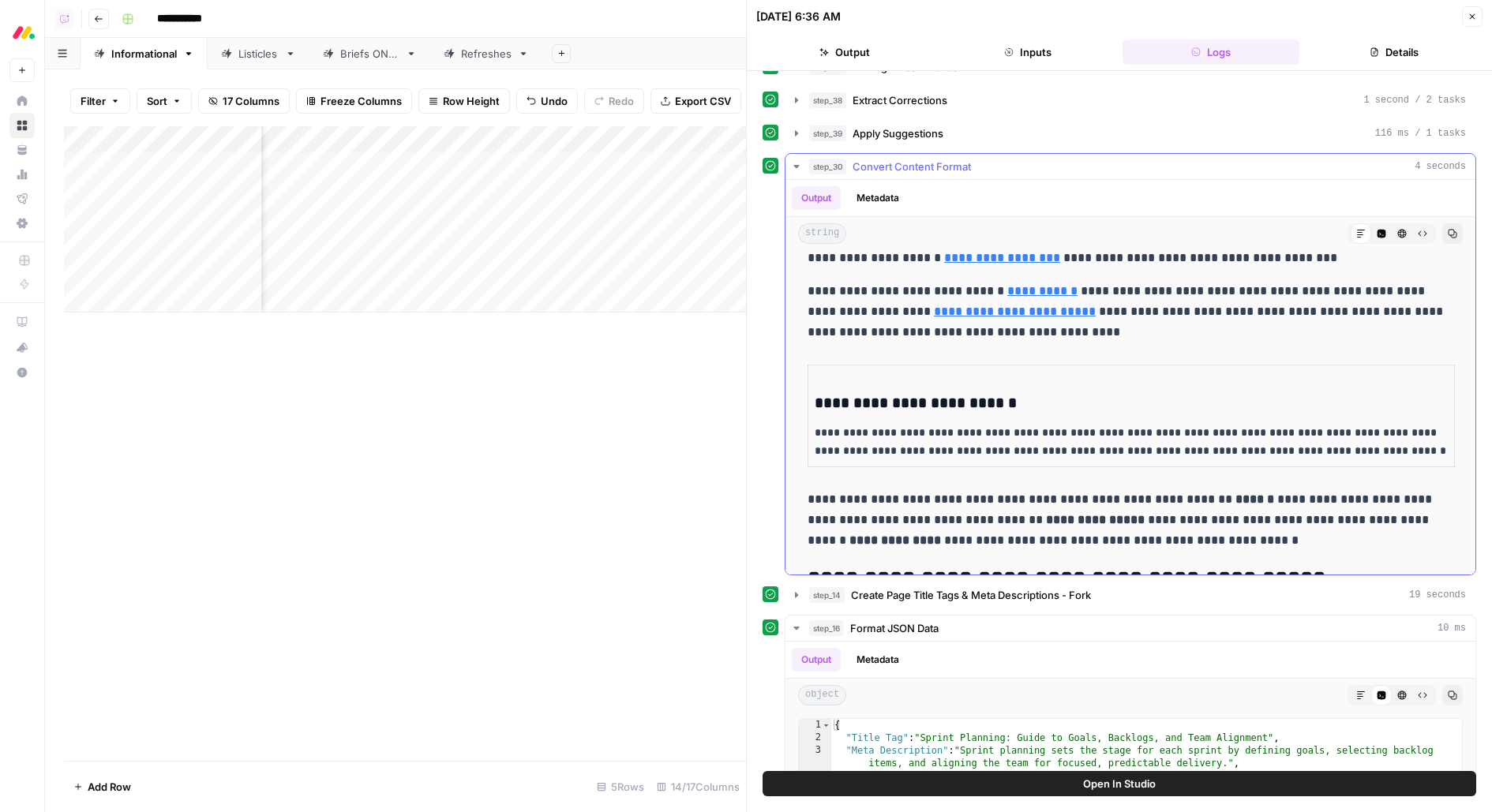
scroll to position [869, 0]
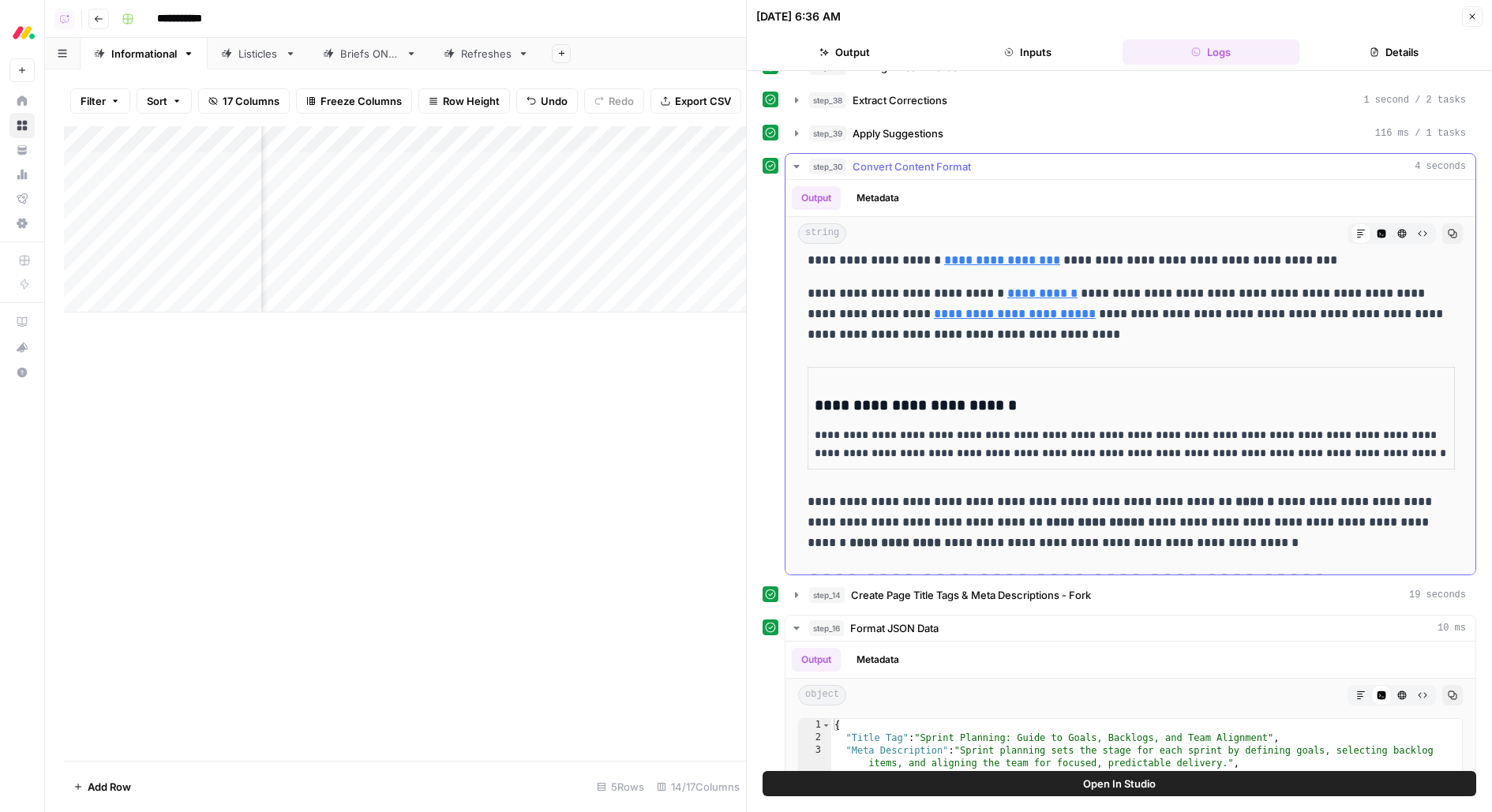
drag, startPoint x: 966, startPoint y: 421, endPoint x: 1304, endPoint y: 421, distance: 338.0
click at [1304, 427] on p "**********" at bounding box center [1132, 444] width 634 height 36
copy p "**********"
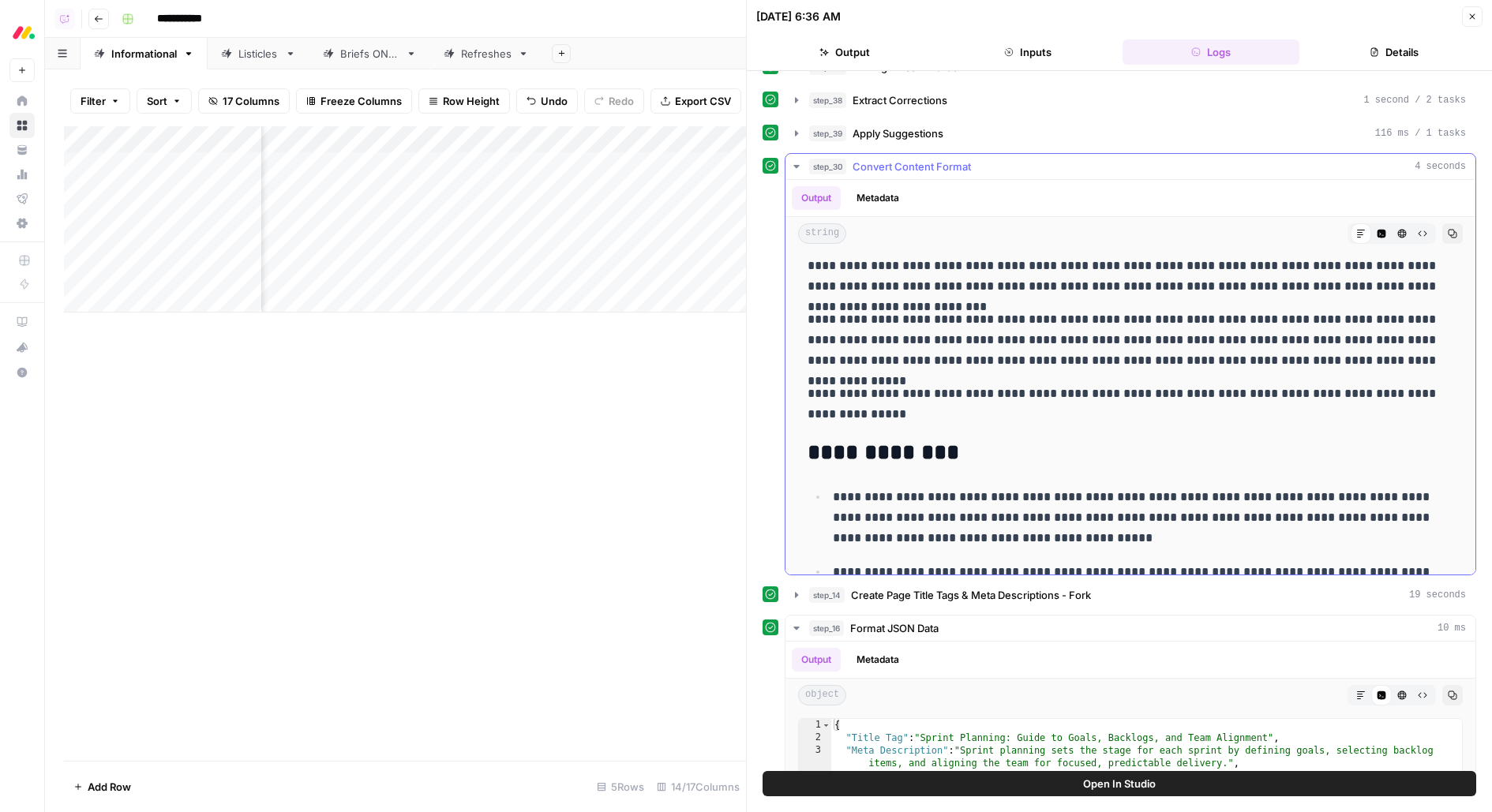
scroll to position [188, 0]
drag, startPoint x: 978, startPoint y: 401, endPoint x: 816, endPoint y: 379, distance: 163.5
click at [816, 382] on p "**********" at bounding box center [1131, 403] width 646 height 41
drag, startPoint x: 796, startPoint y: 378, endPoint x: 1014, endPoint y: 419, distance: 221.8
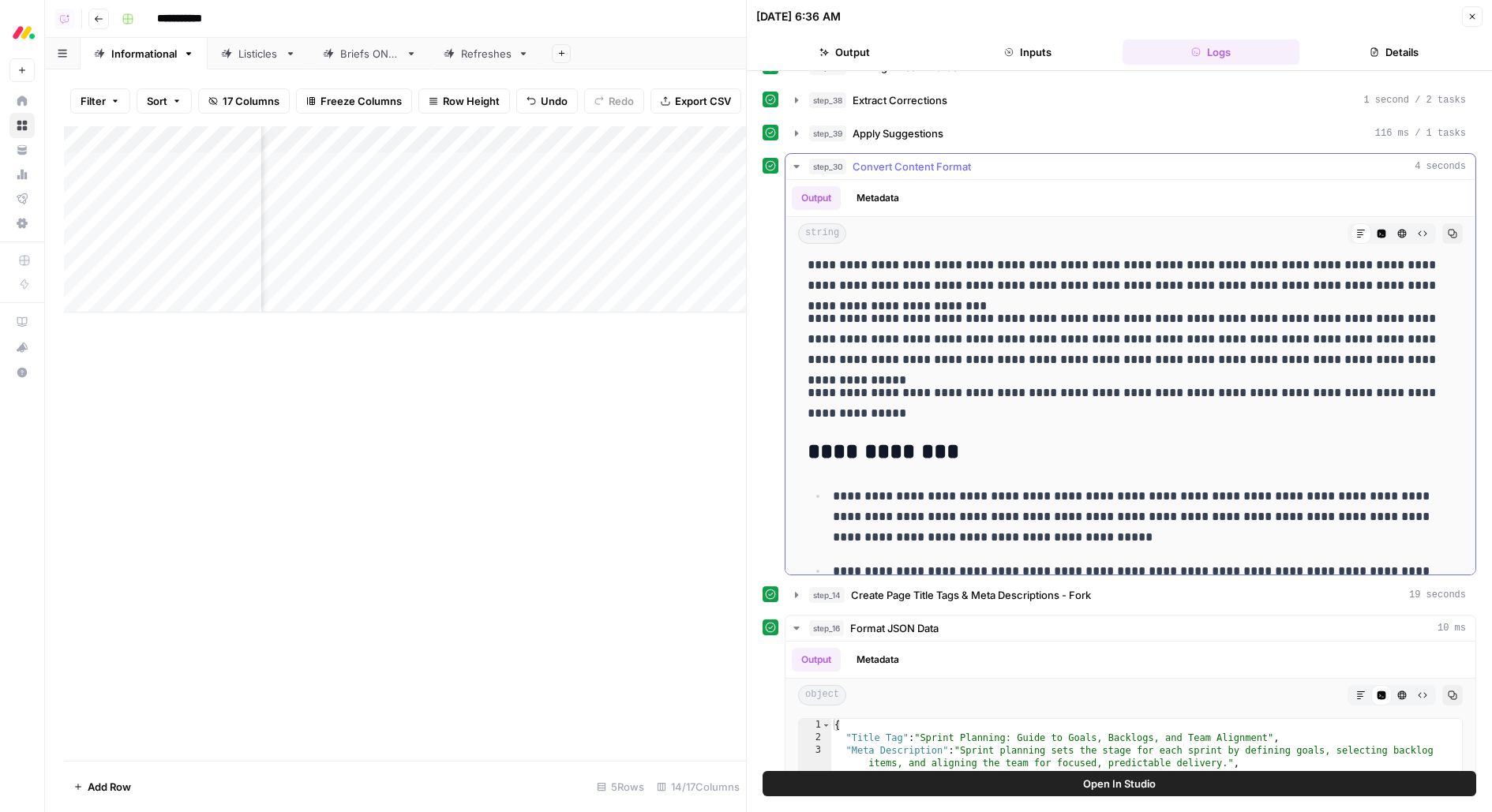
copy p "**********"
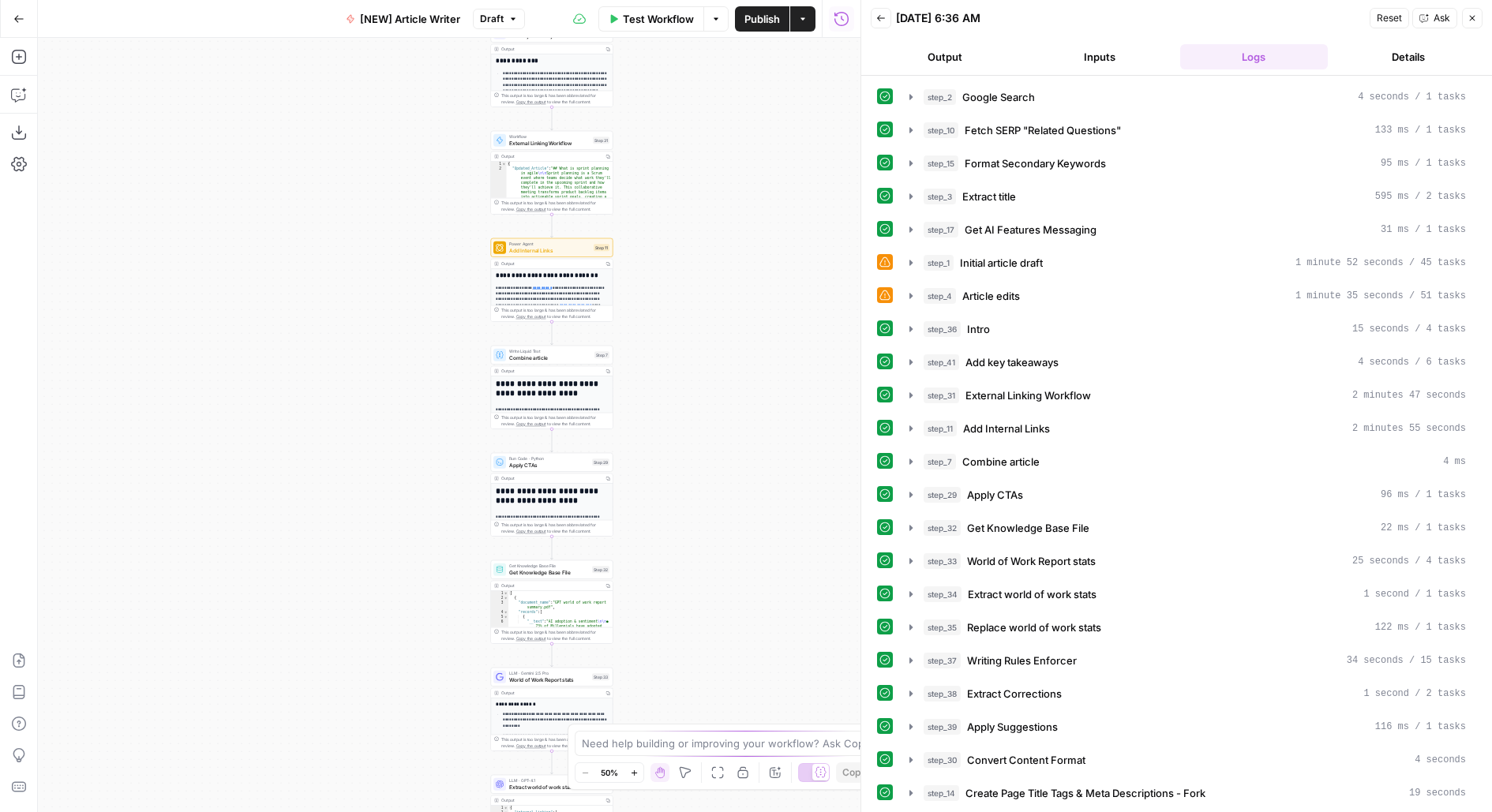
drag, startPoint x: 650, startPoint y: 559, endPoint x: 754, endPoint y: 443, distance: 155.8
click at [754, 443] on div "Workflow Set Inputs Inputs Google Search Google Search Step 2 Output Copy 1 2 3…" at bounding box center [449, 426] width 823 height 775
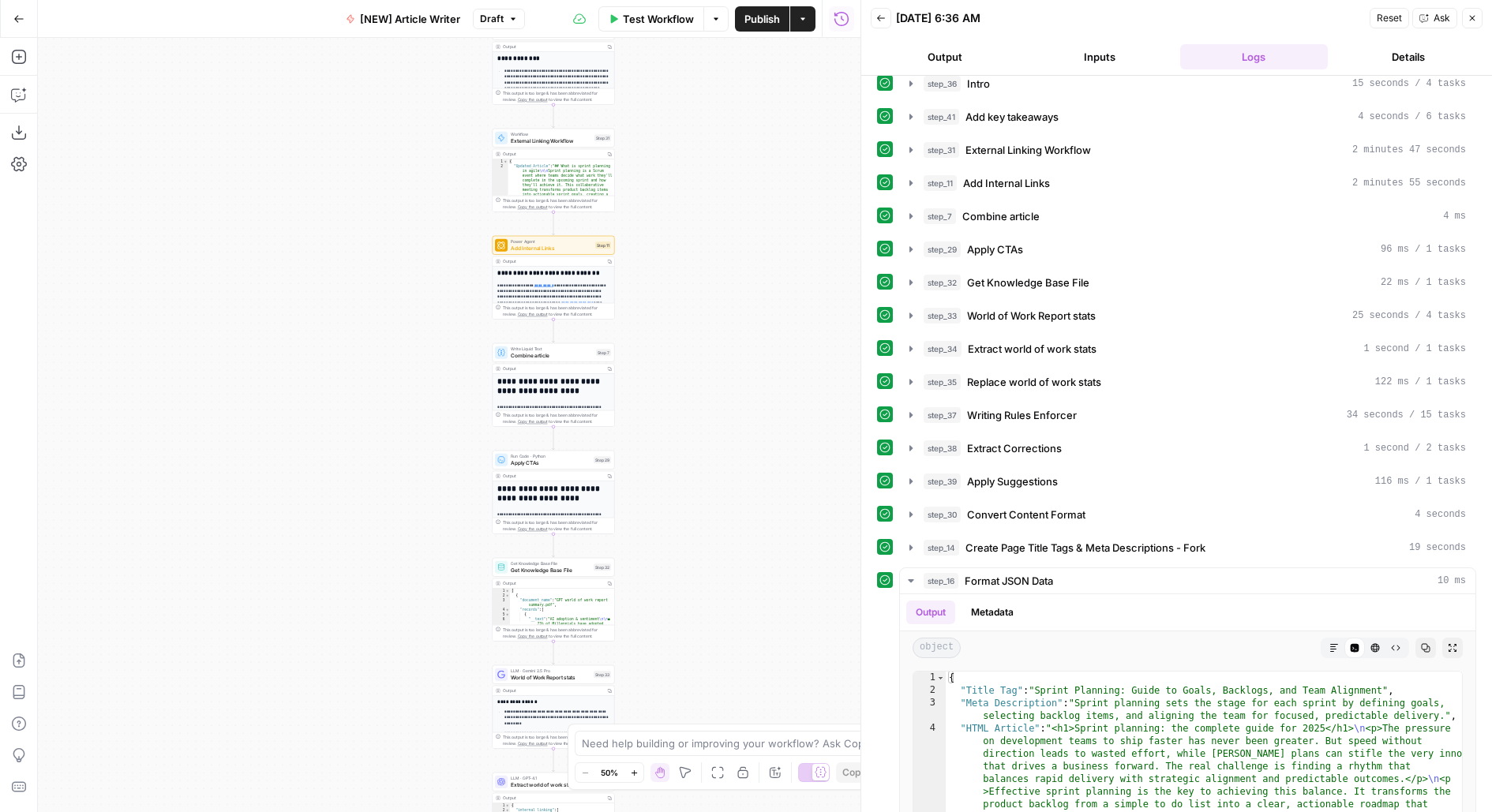
scroll to position [362, 0]
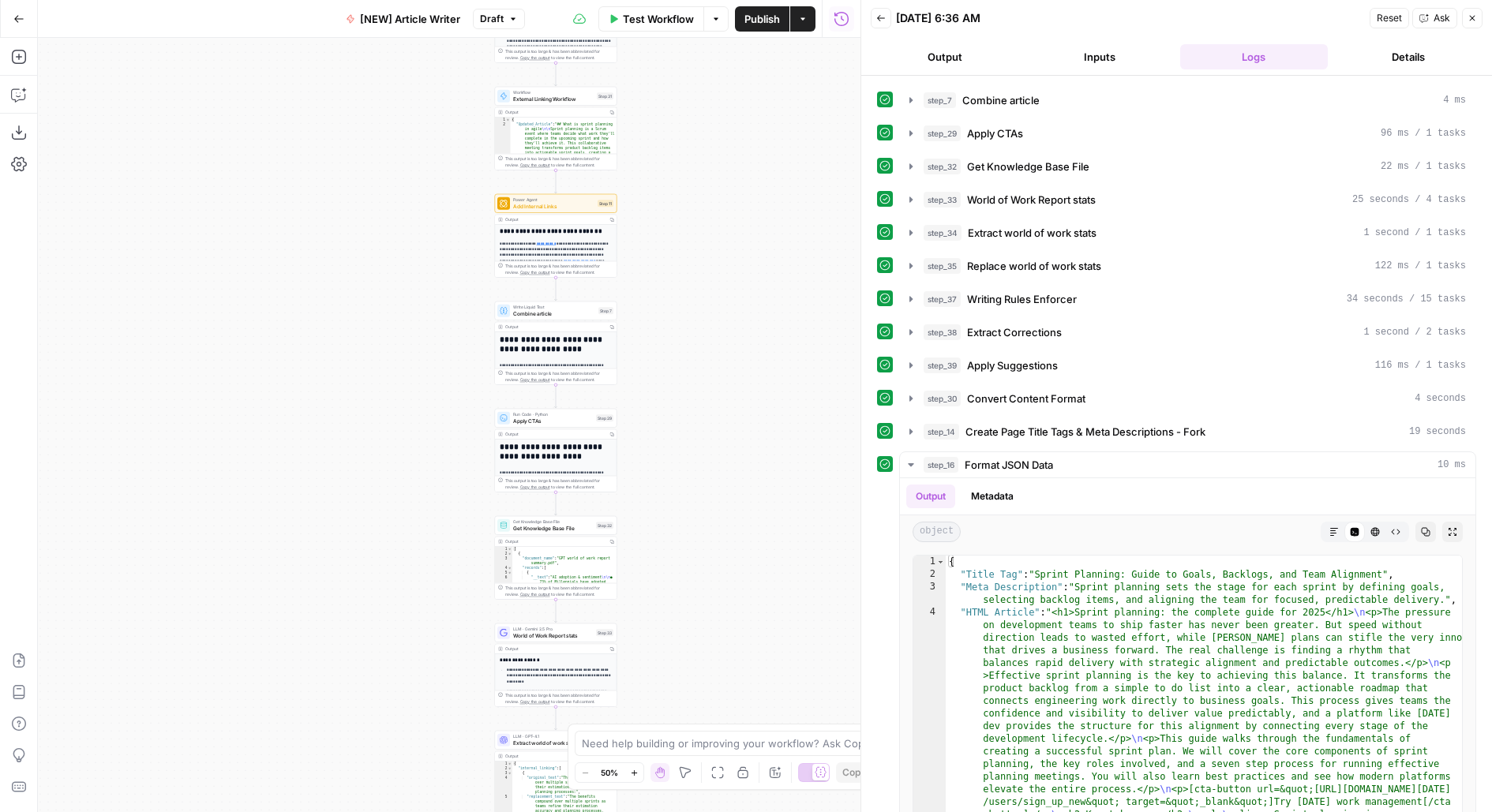
drag, startPoint x: 662, startPoint y: 540, endPoint x: 662, endPoint y: 469, distance: 71.0
click at [664, 472] on div "Workflow Set Inputs Inputs Google Search Google Search Step 2 Output Copy 1 2 3…" at bounding box center [449, 426] width 823 height 775
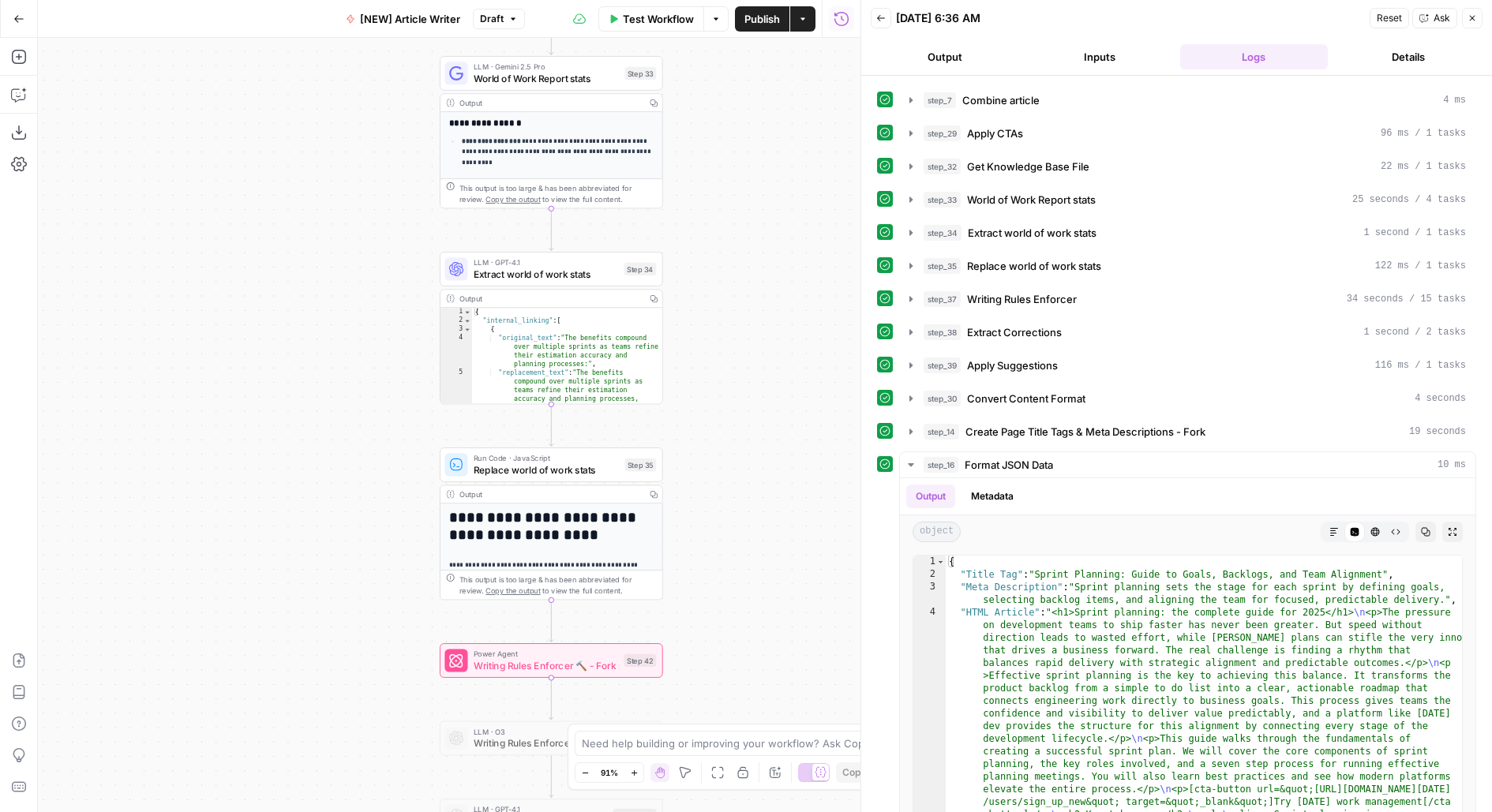
drag, startPoint x: 755, startPoint y: 423, endPoint x: 754, endPoint y: 237, distance: 186.0
click at [755, 237] on div "Workflow Set Inputs Inputs Google Search Google Search Step 2 Output Copy 1 2 3…" at bounding box center [449, 426] width 823 height 775
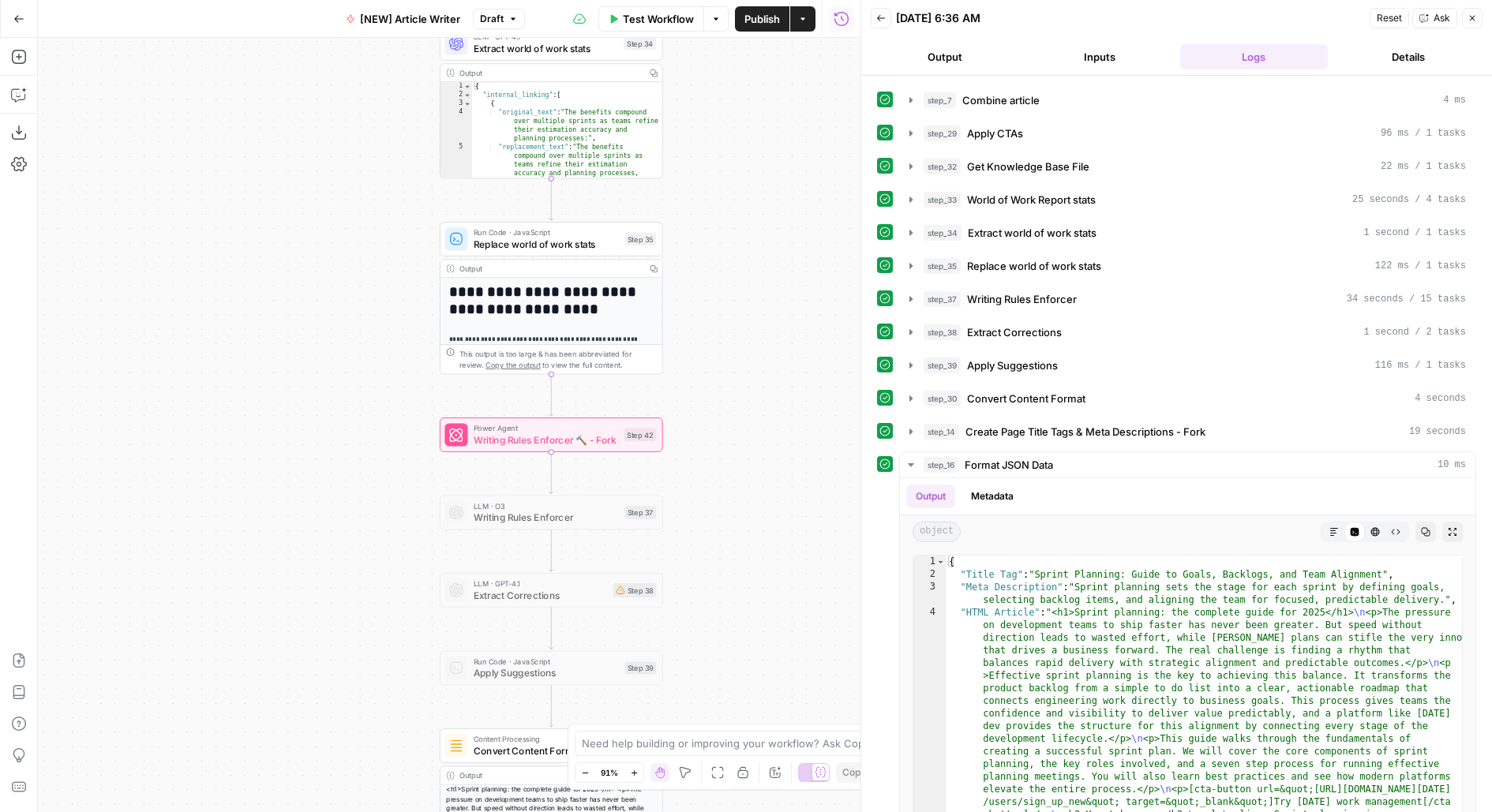
drag, startPoint x: 754, startPoint y: 486, endPoint x: 754, endPoint y: 338, distance: 148.0
click at [754, 338] on div "Workflow Set Inputs Inputs Google Search Google Search Step 2 Output Copy 1 2 3…" at bounding box center [449, 426] width 823 height 775
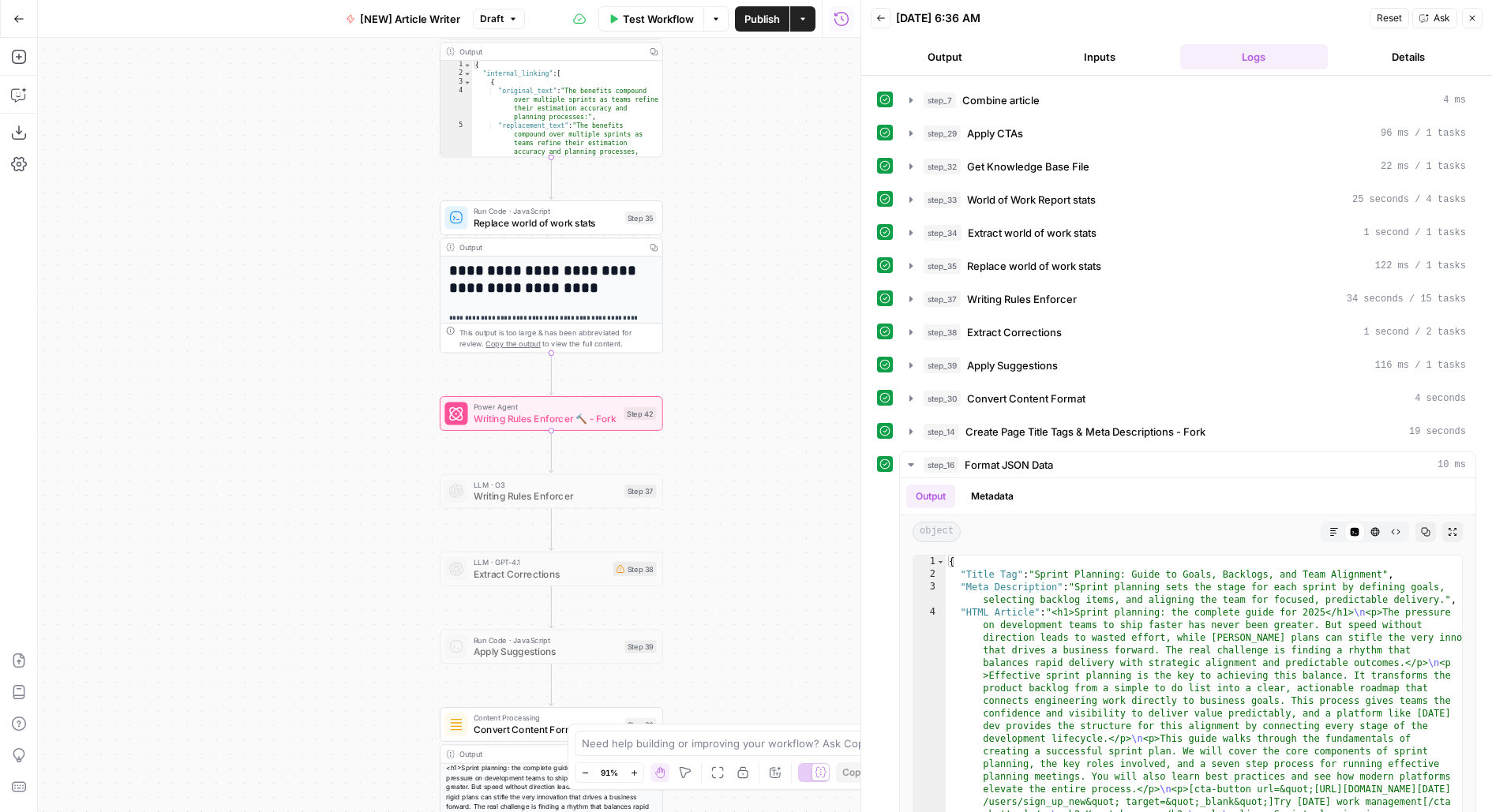
drag, startPoint x: 779, startPoint y: 528, endPoint x: 776, endPoint y: 184, distance: 344.0
click at [776, 186] on div "Workflow Set Inputs Inputs Google Search Google Search Step 2 Output Copy 1 2 3…" at bounding box center [449, 426] width 823 height 775
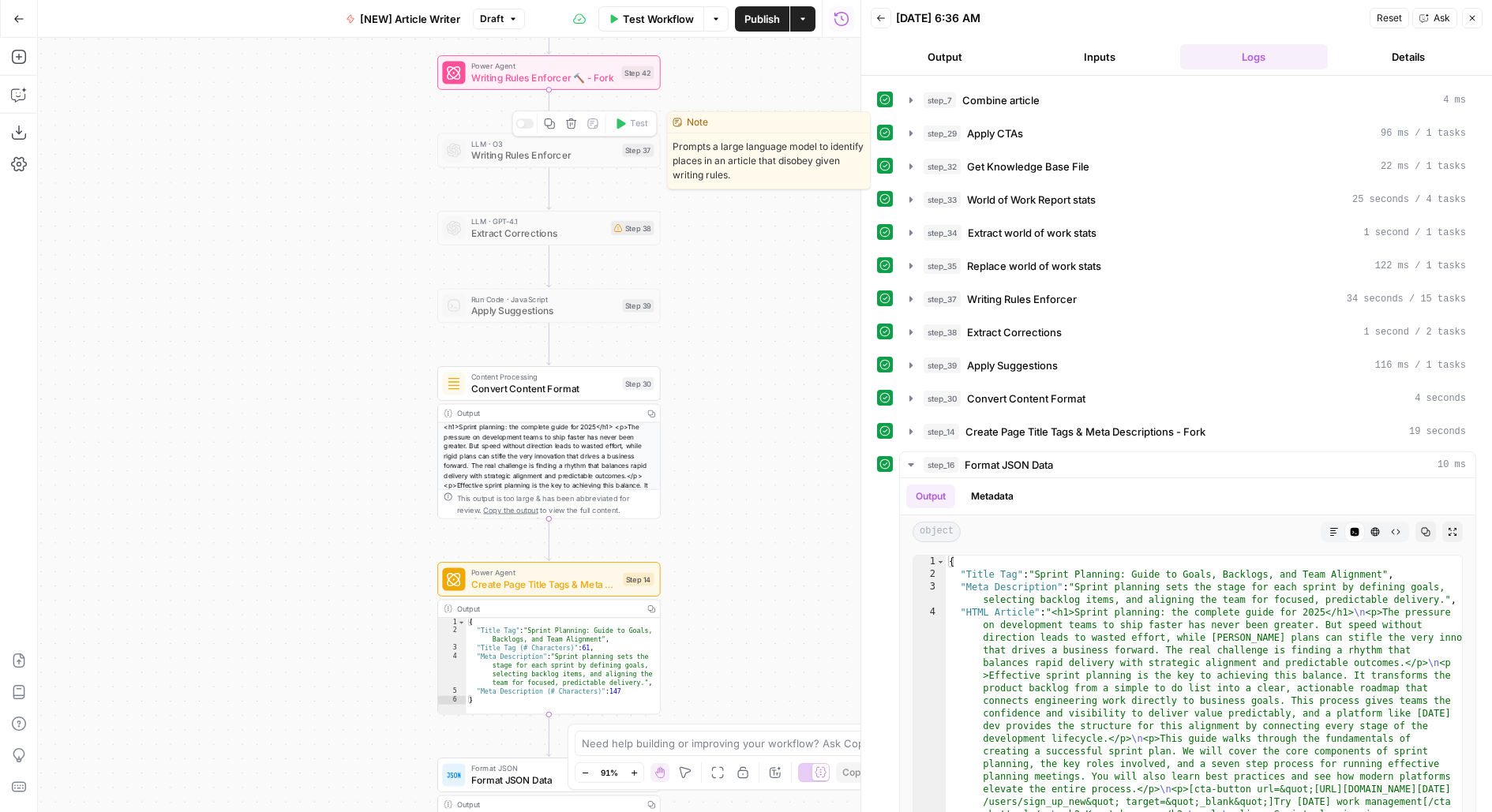
click at [569, 132] on button "Delete step" at bounding box center [571, 124] width 19 height 19
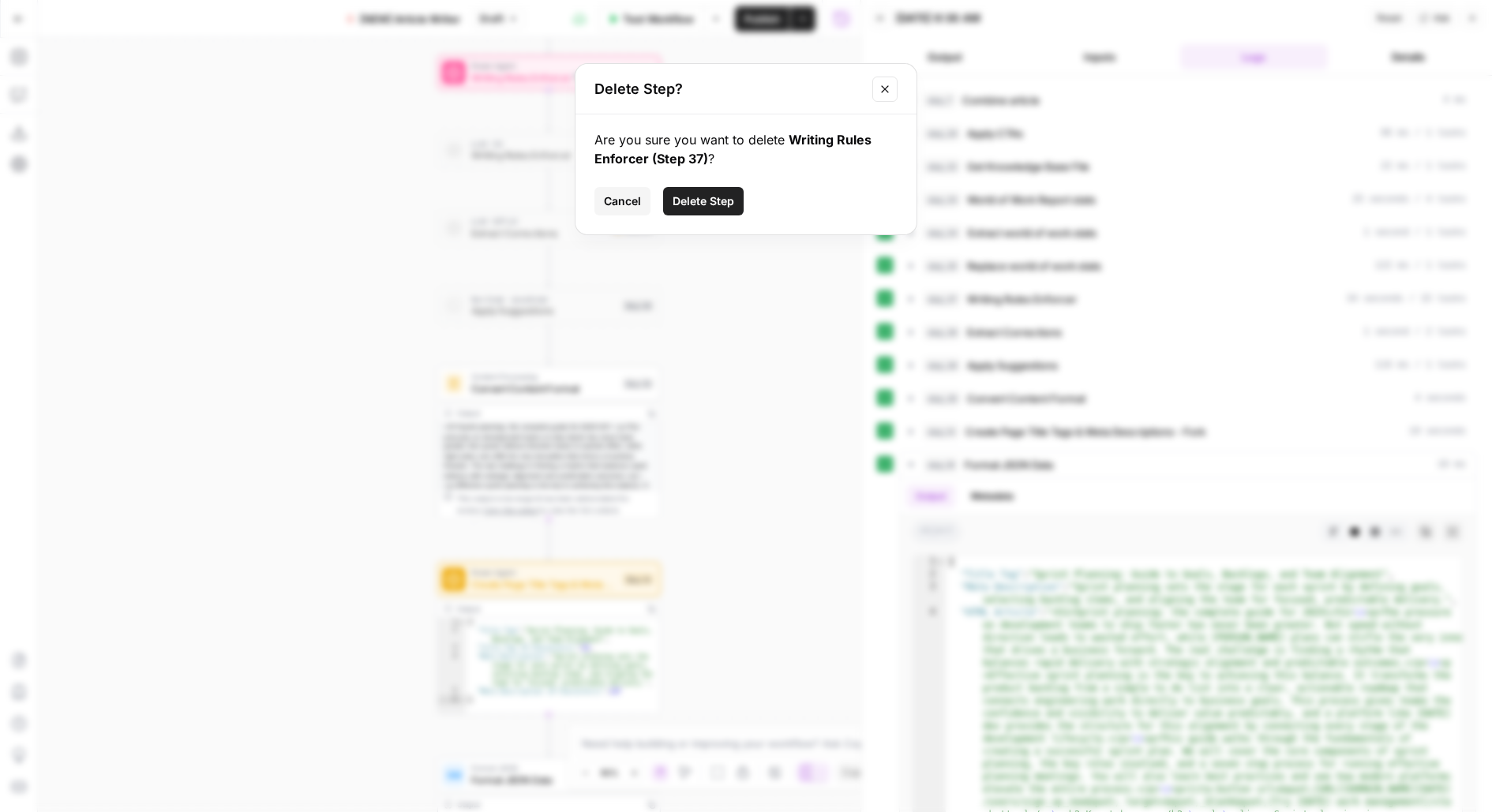
click at [695, 209] on button "Delete Step" at bounding box center [703, 201] width 80 height 28
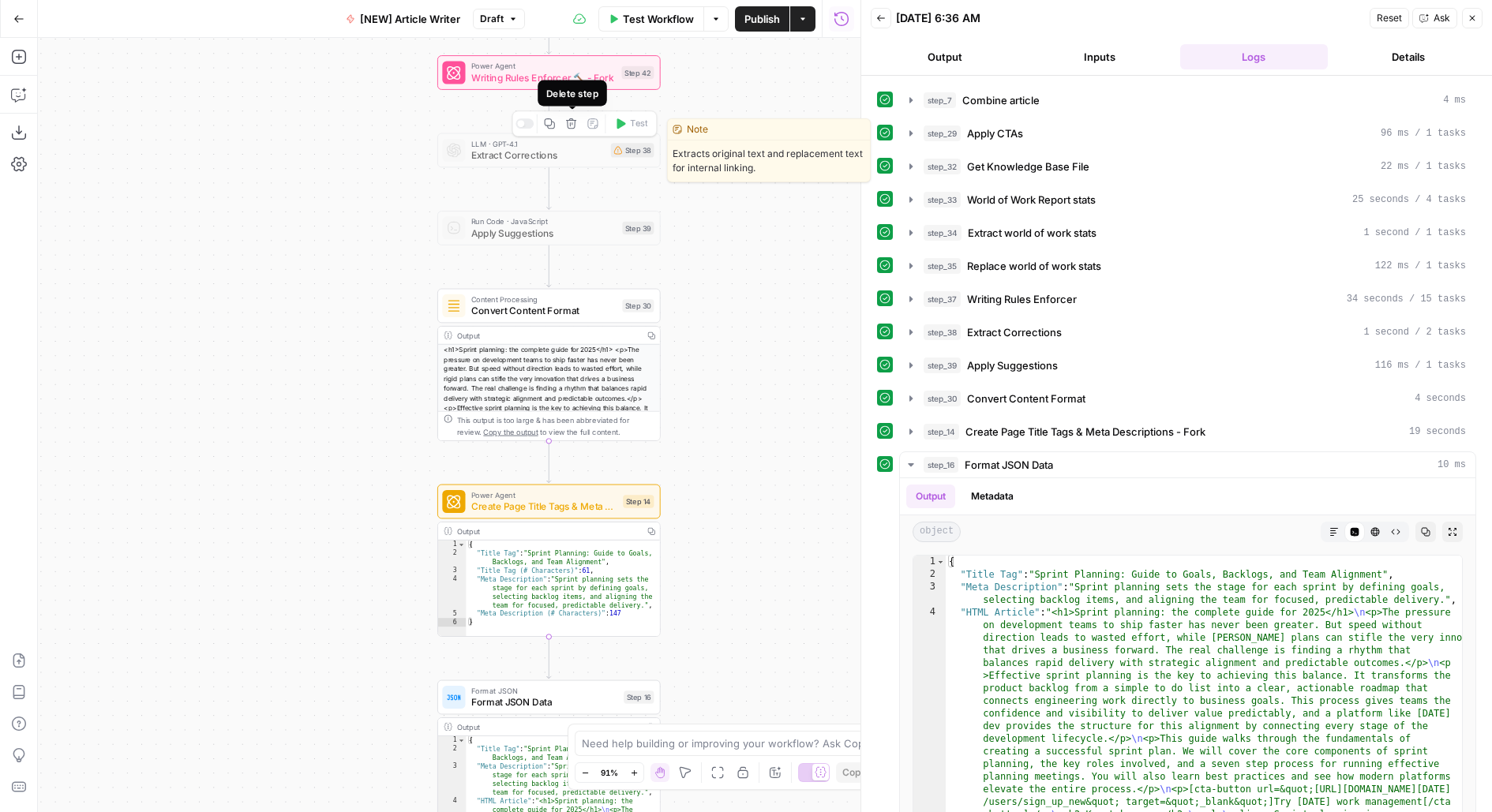
click at [573, 127] on icon "button" at bounding box center [571, 124] width 12 height 12
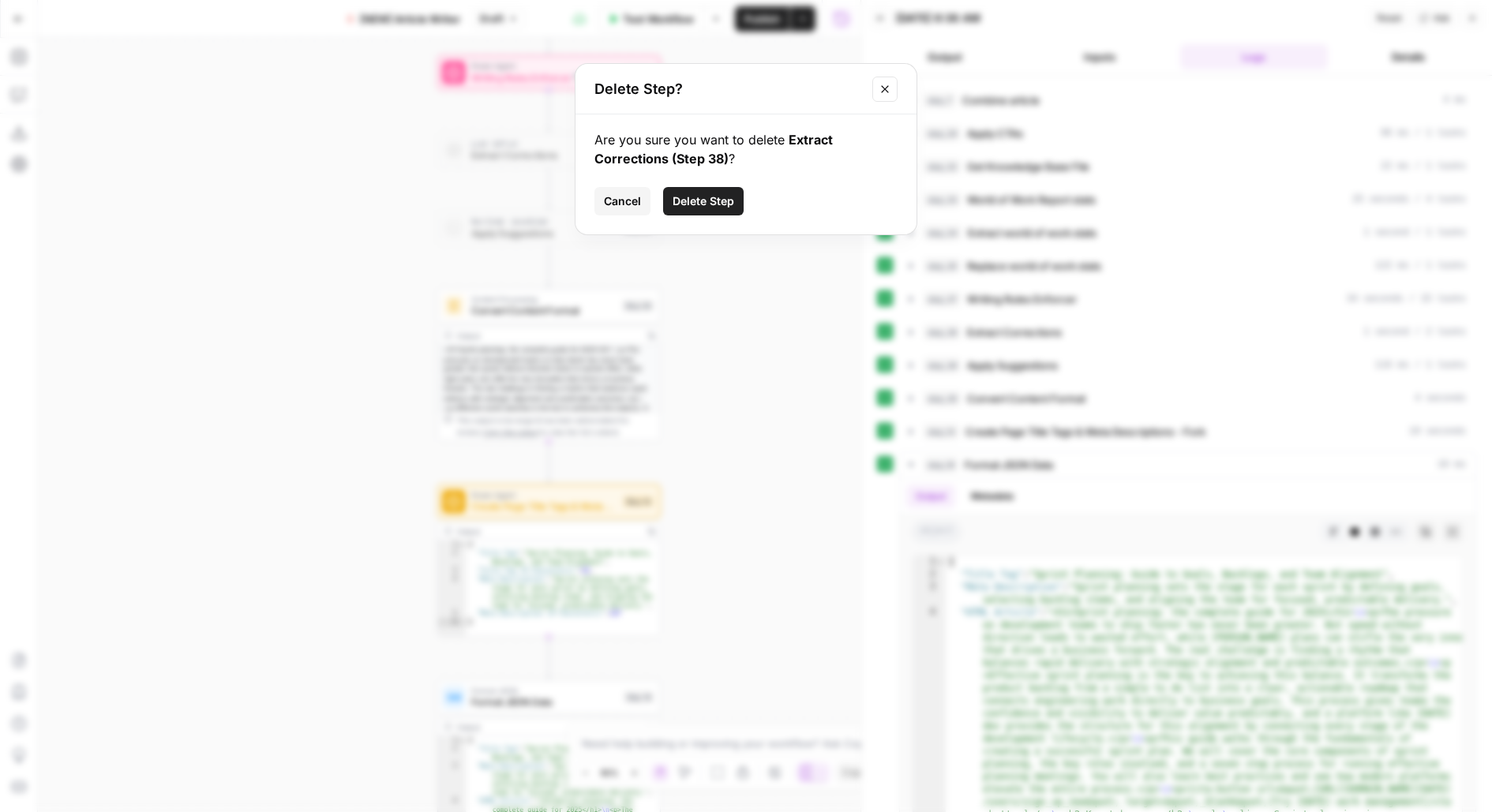
click at [702, 202] on span "Delete Step" at bounding box center [703, 201] width 62 height 16
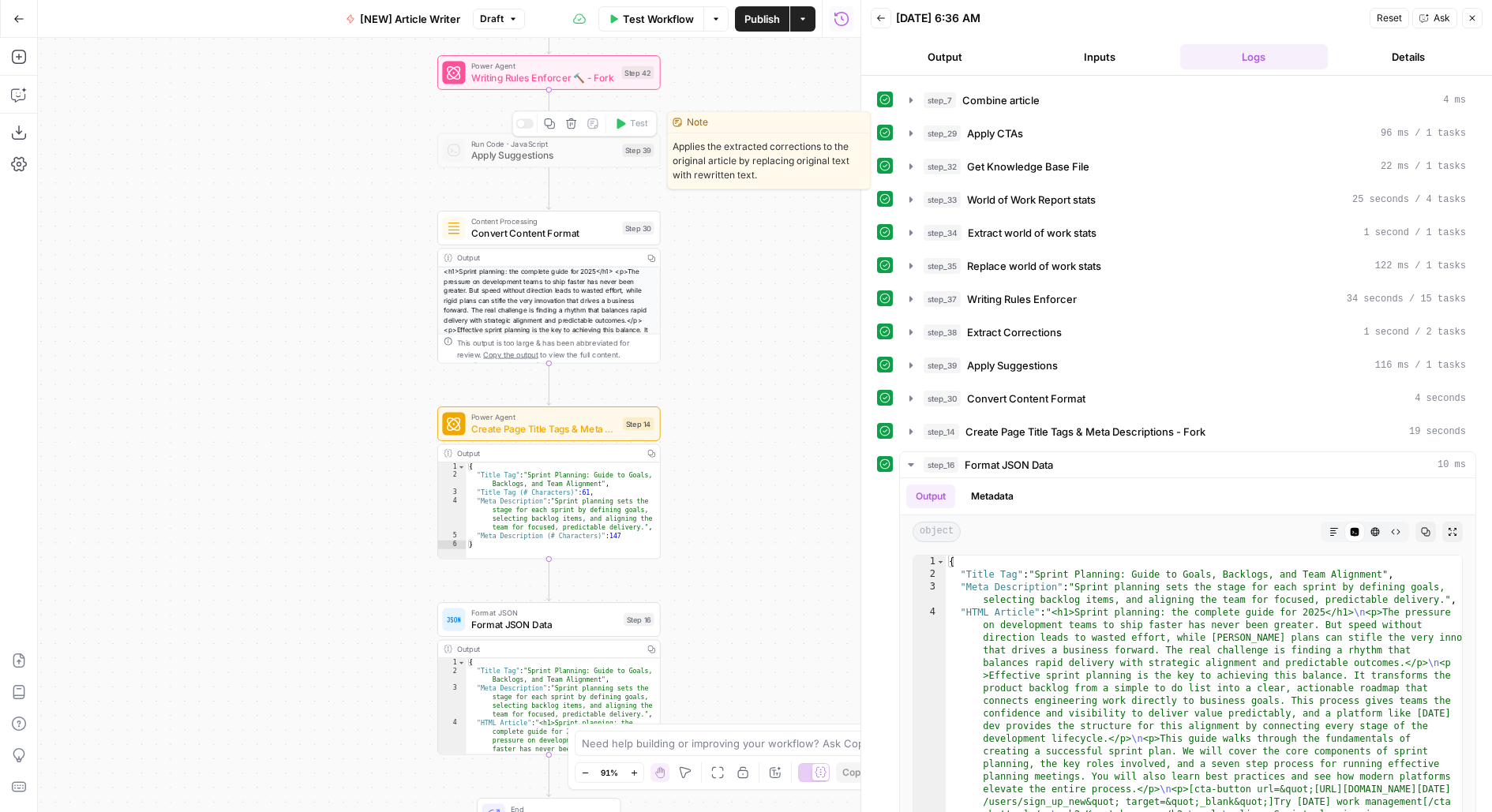
click at [563, 123] on button "Delete step" at bounding box center [571, 124] width 19 height 19
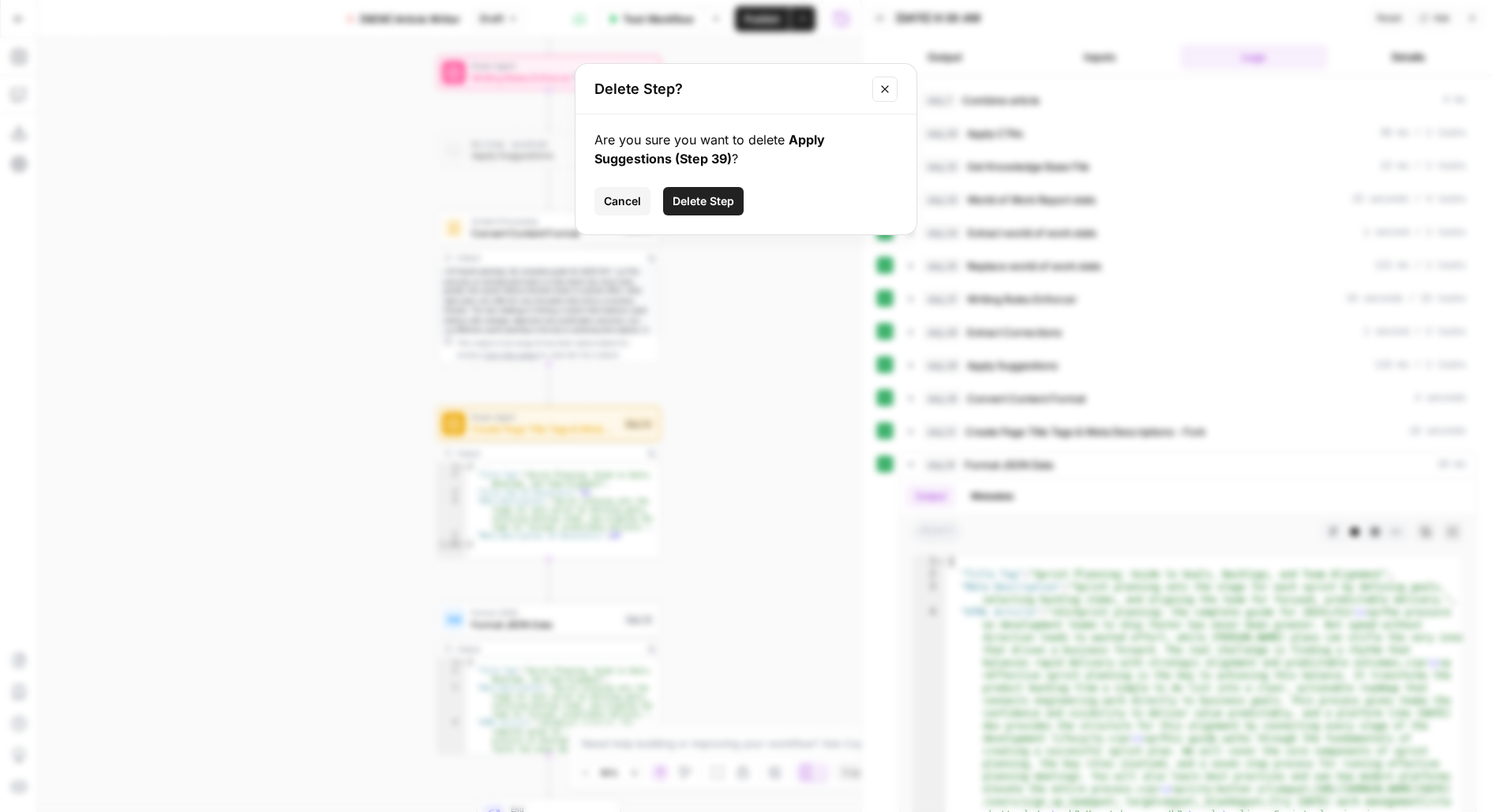
click at [687, 207] on span "Delete Step" at bounding box center [703, 201] width 62 height 16
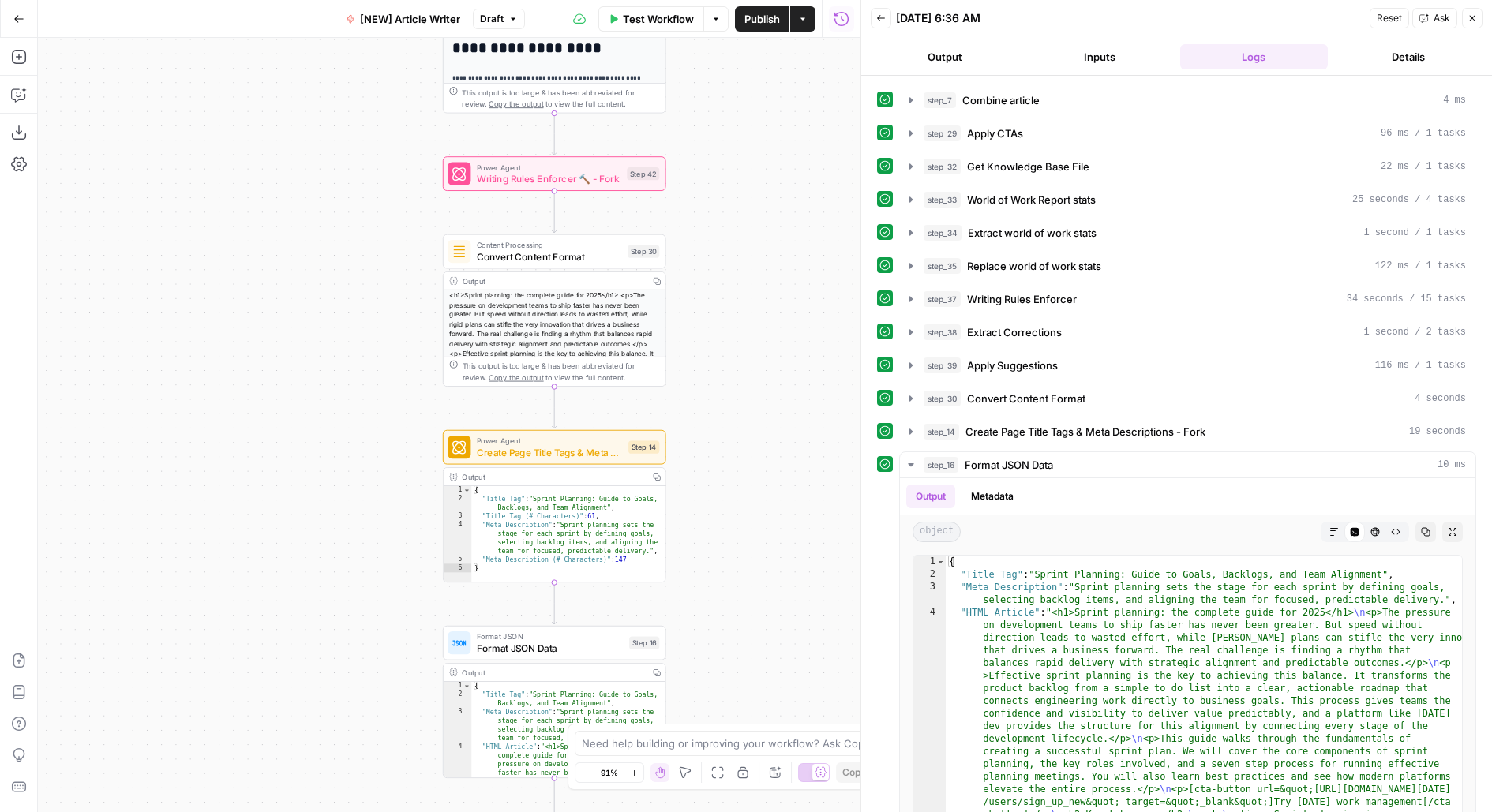
click at [645, 260] on div "Content Processing Convert Content Format Step 30 Copy step Delete step Add Not…" at bounding box center [553, 251] width 212 height 25
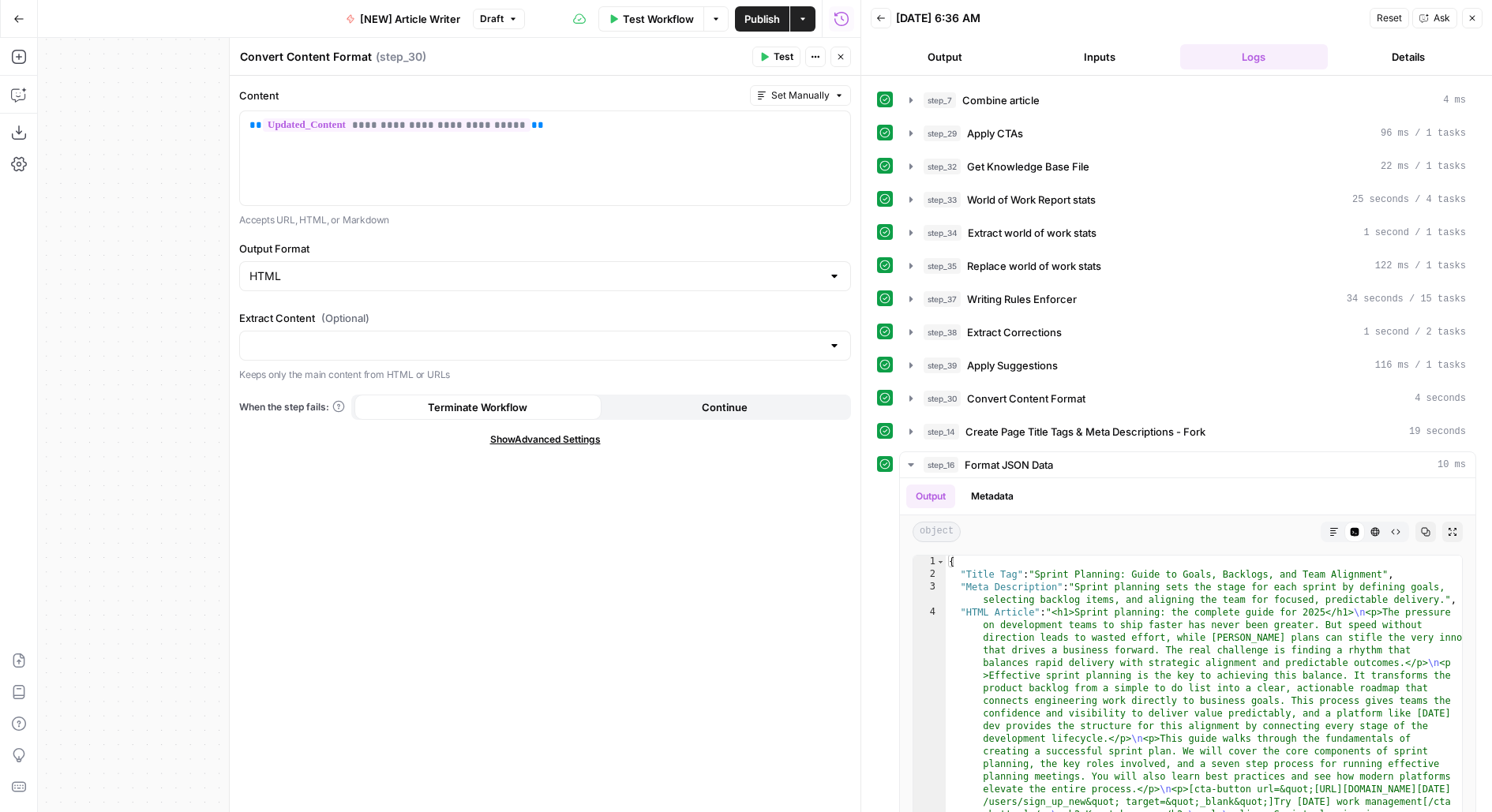
click at [841, 51] on button "Close" at bounding box center [841, 56] width 21 height 21
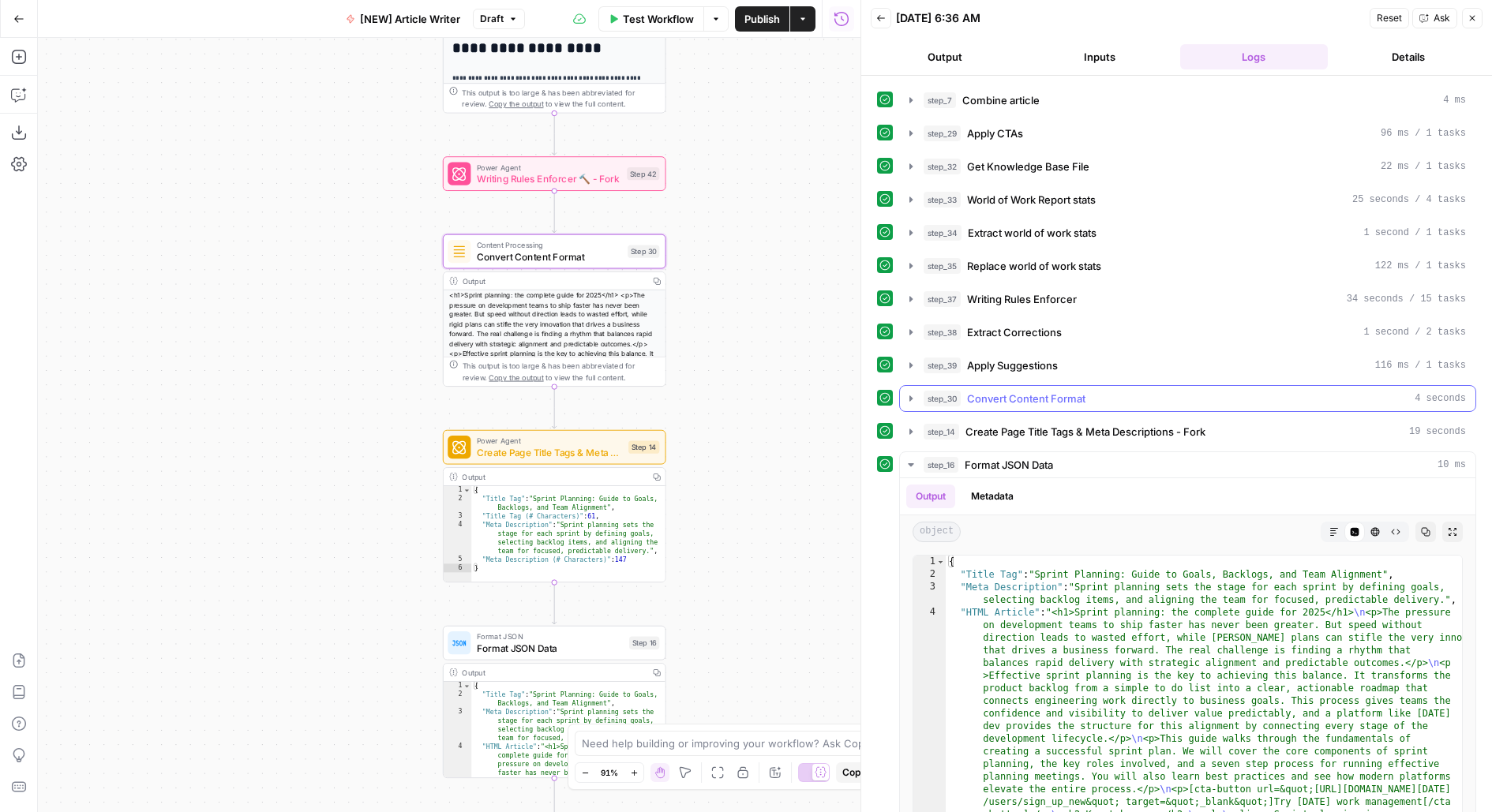
click at [1071, 390] on span "Convert Content Format" at bounding box center [1026, 398] width 119 height 16
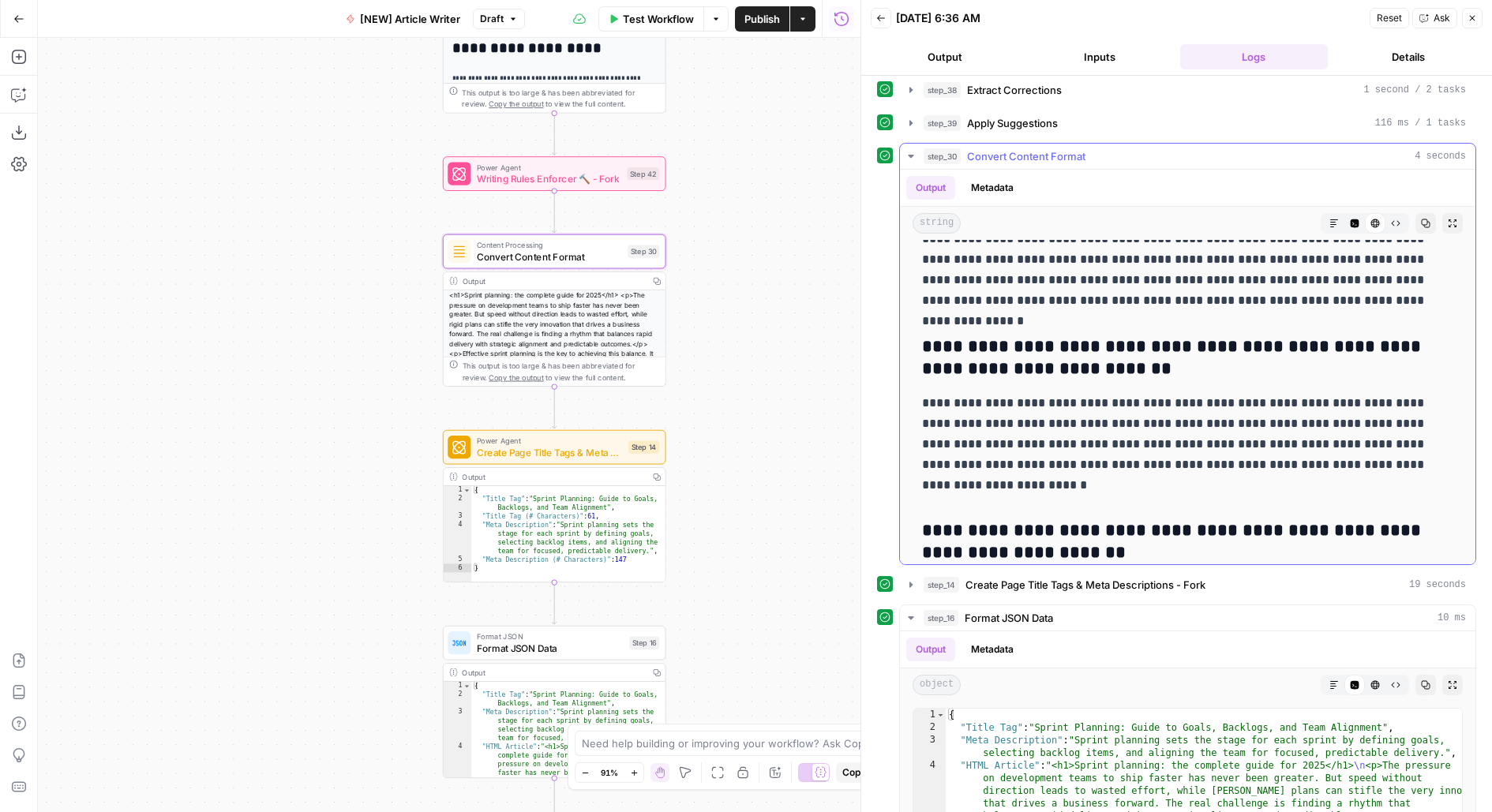
scroll to position [8797, 0]
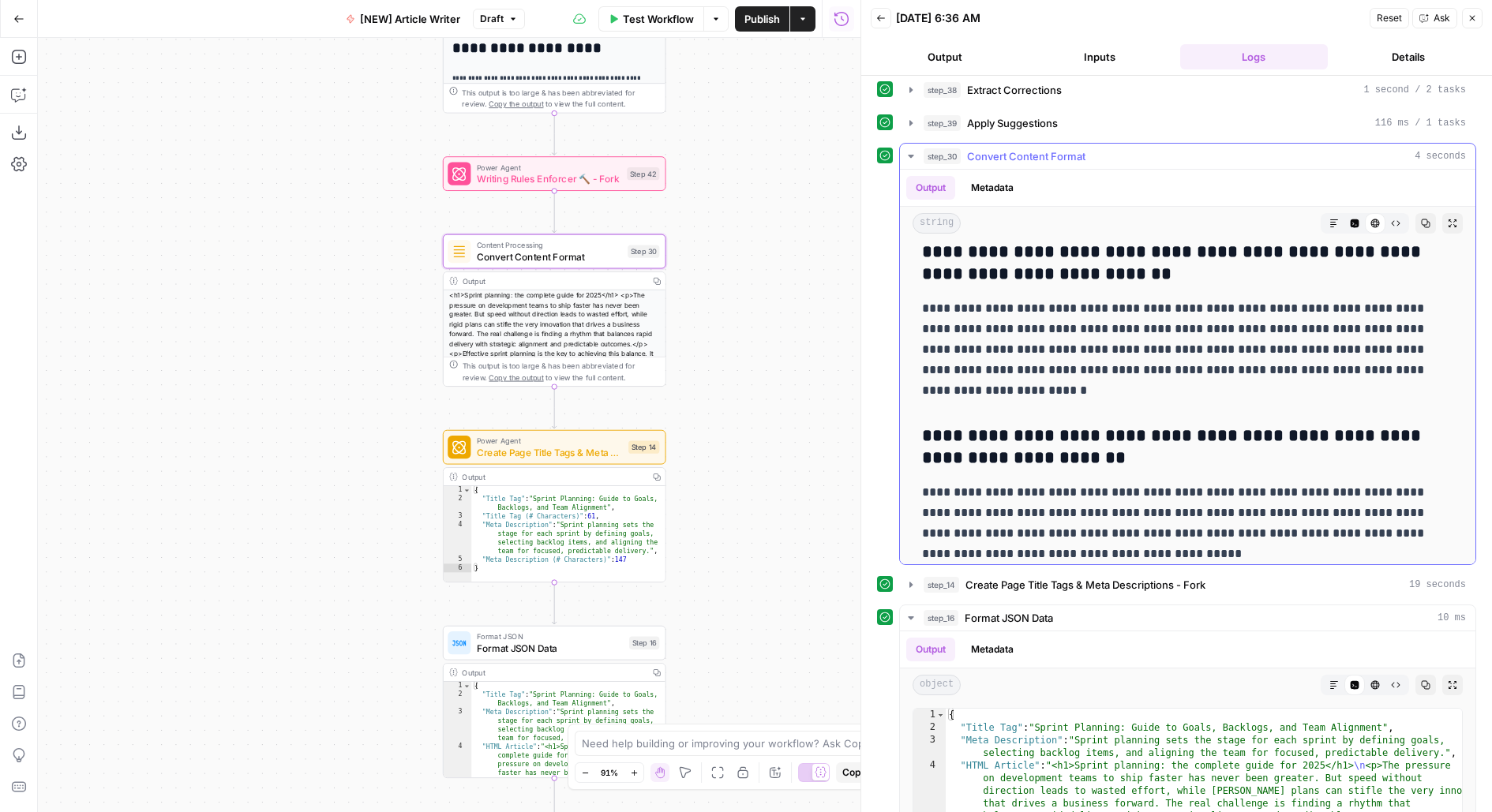
drag, startPoint x: 1353, startPoint y: 207, endPoint x: 1353, endPoint y: 224, distance: 17.0
click at [1353, 220] on icon "button" at bounding box center [1355, 224] width 9 height 9
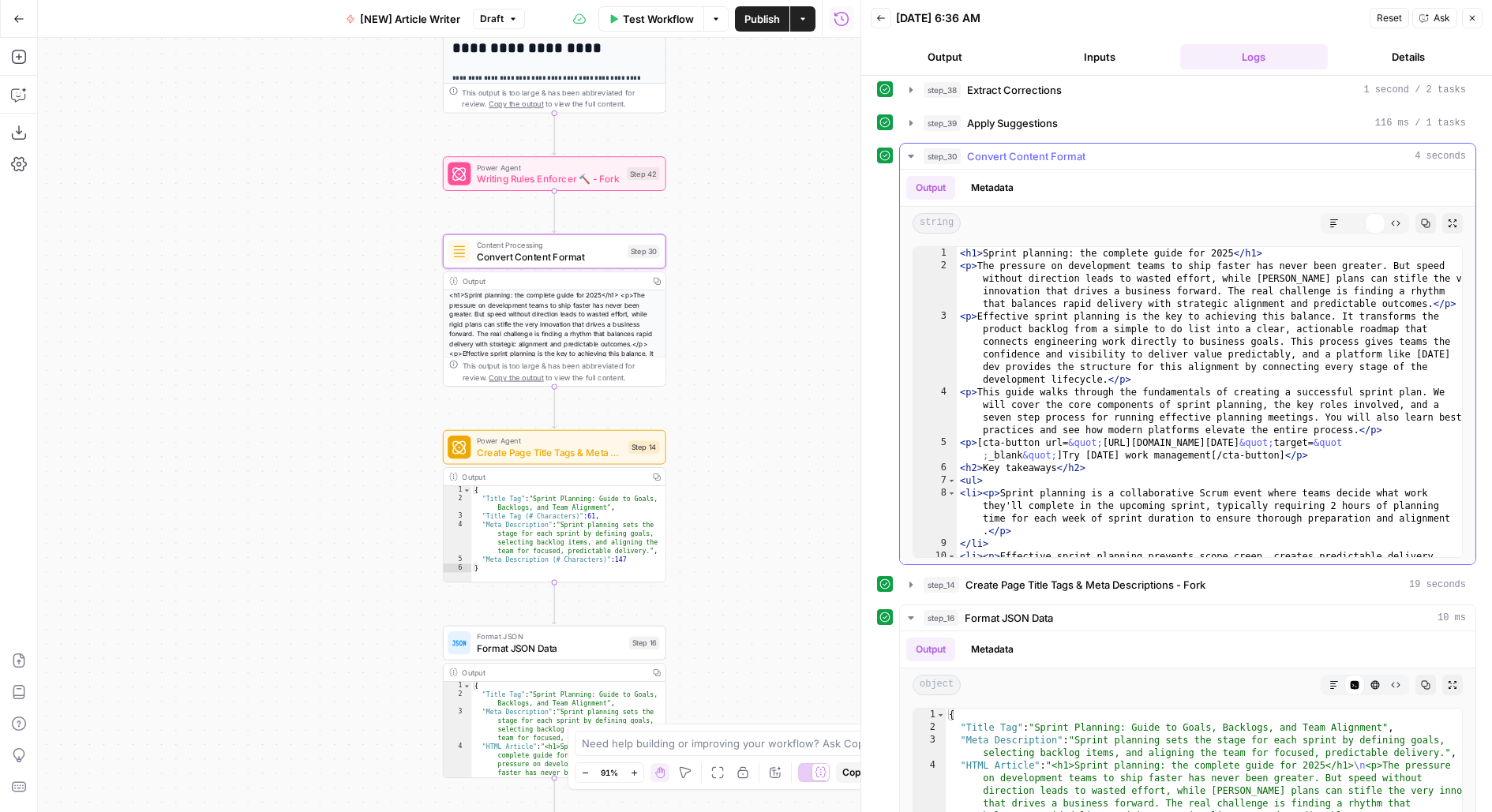
scroll to position [0, 0]
type textarea "**********"
click at [1267, 451] on div "< h1 > Sprint planning: the complete guide for 2025 </ h1 > < p > The pressure …" at bounding box center [1210, 428] width 507 height 362
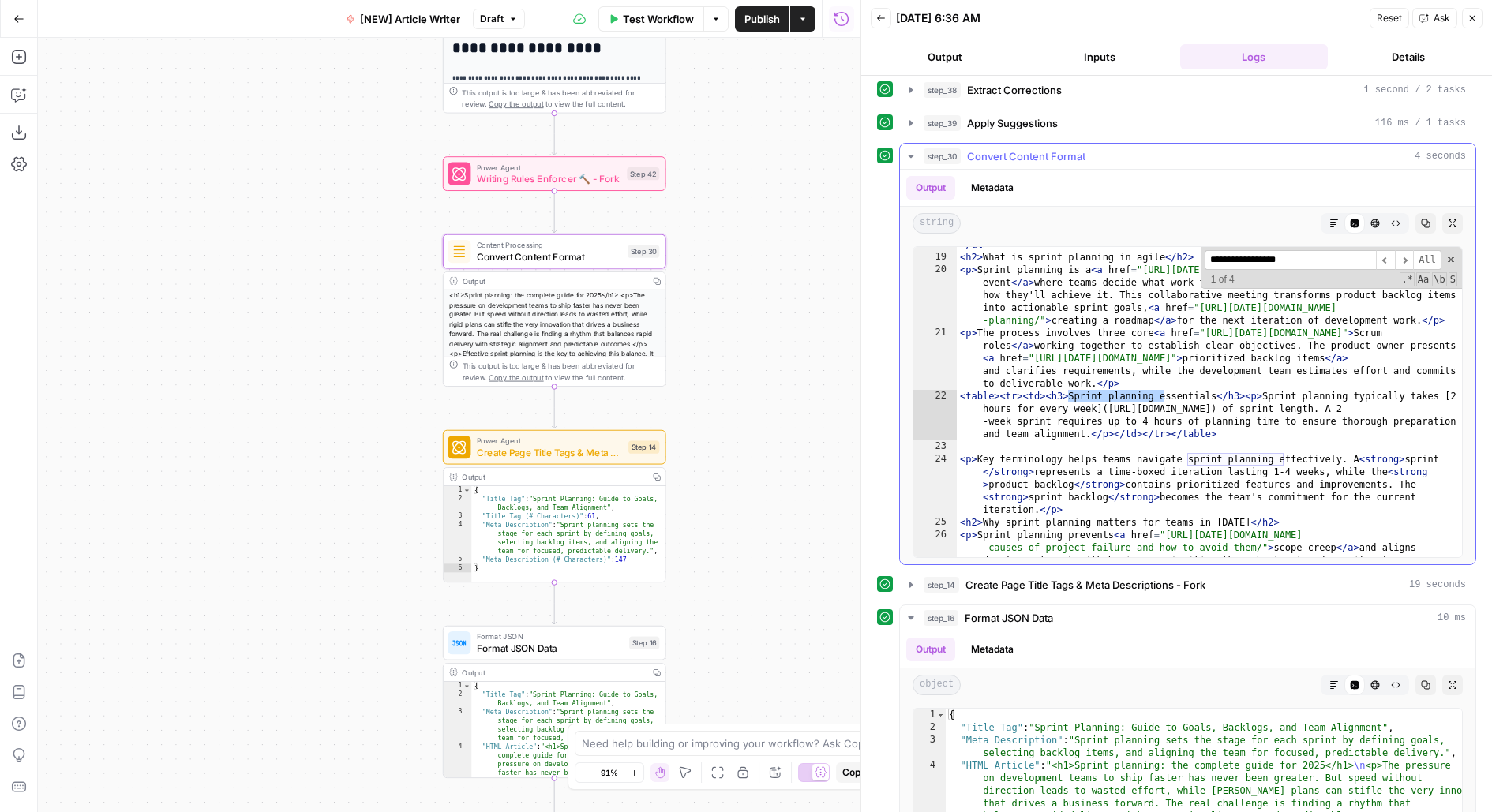
scroll to position [539, 0]
type input "**********"
type textarea "**********"
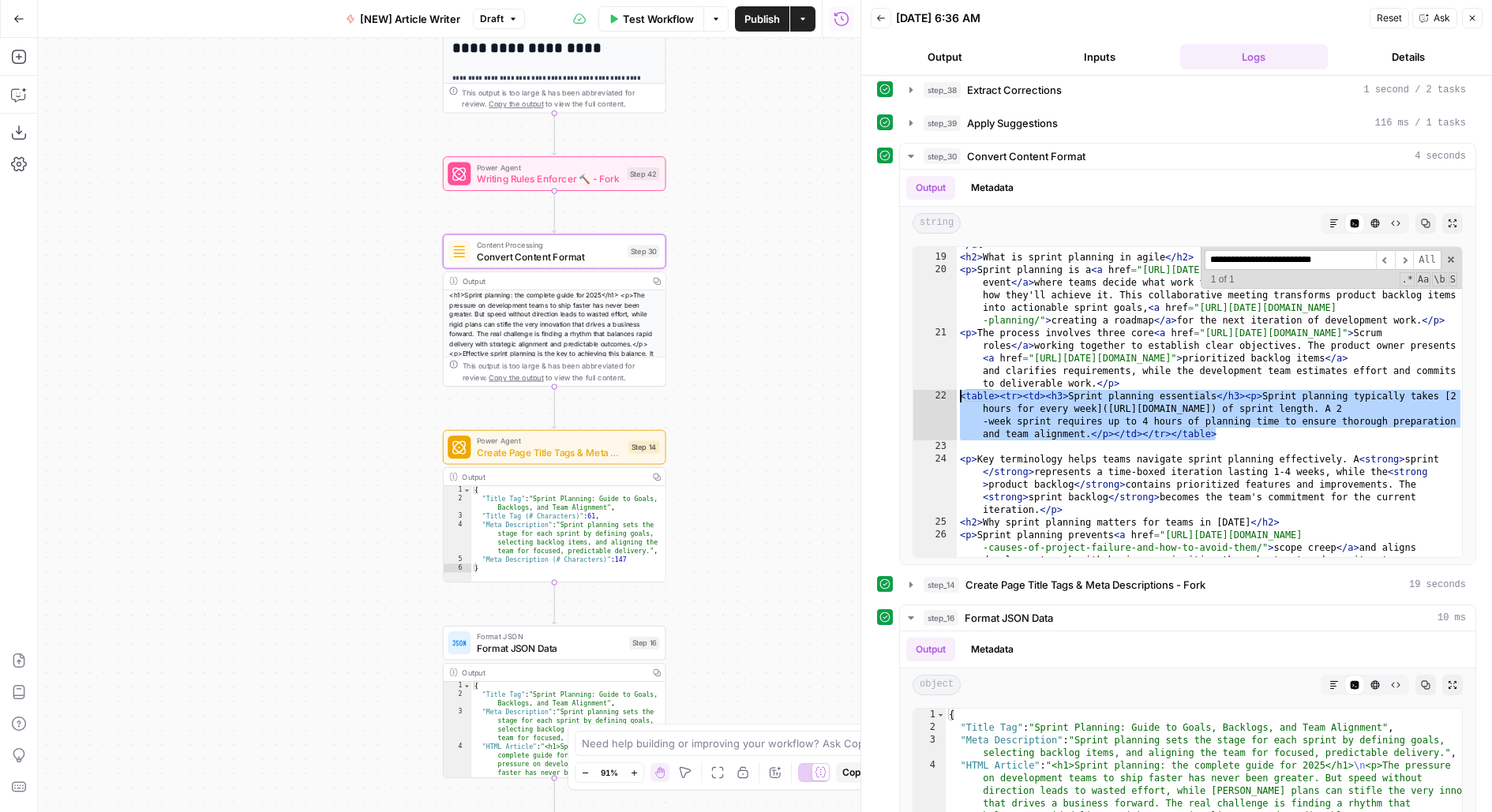
drag, startPoint x: 1268, startPoint y: 421, endPoint x: 897, endPoint y: 381, distance: 373.2
click at [897, 381] on div "**********" at bounding box center [1176, 354] width 599 height 423
click at [1457, 247] on div "**********" at bounding box center [1331, 268] width 261 height 42
click at [1336, 220] on icon "button" at bounding box center [1334, 224] width 8 height 8
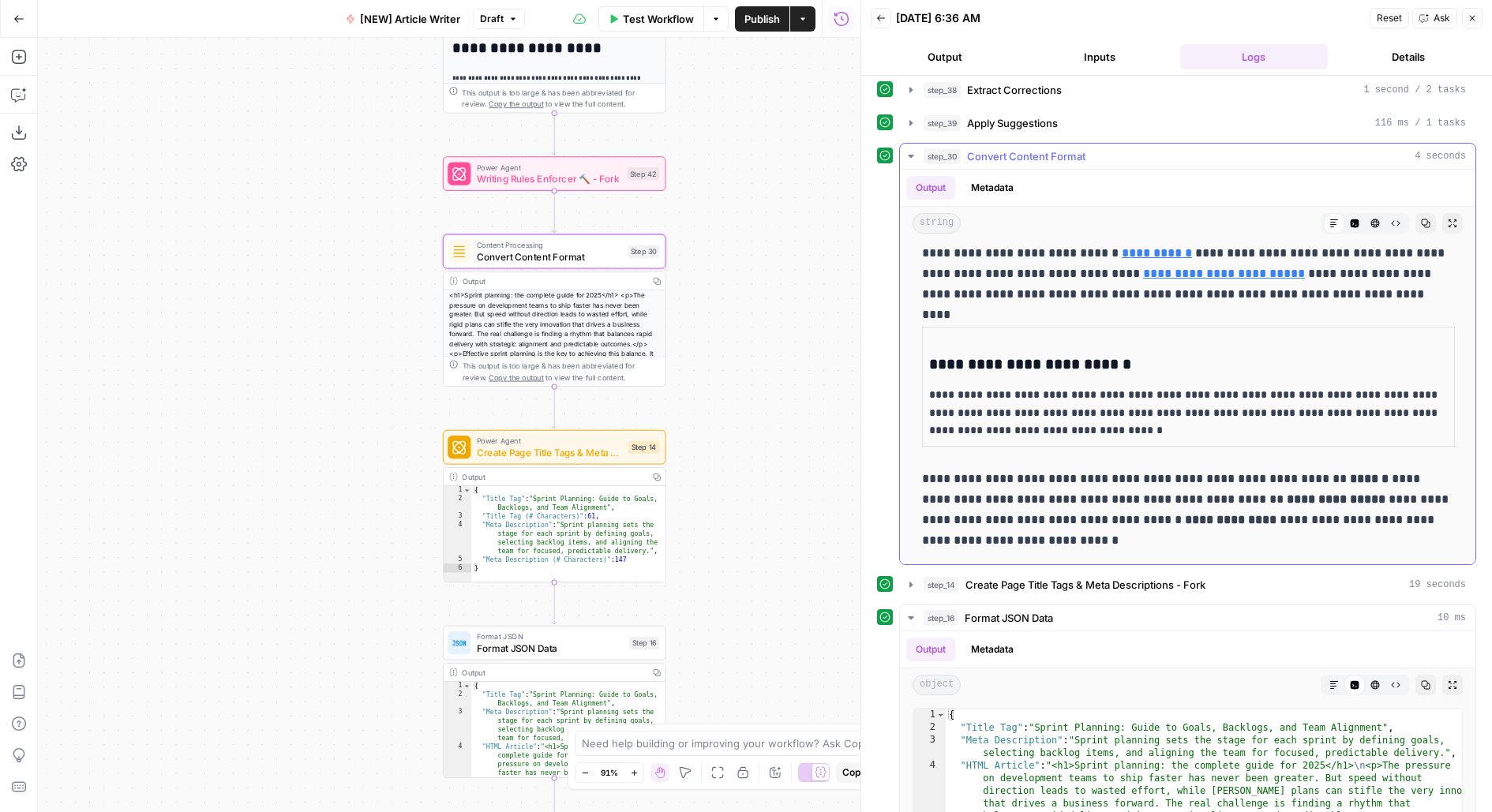
scroll to position [1036, 0]
drag, startPoint x: 29, startPoint y: 56, endPoint x: 18, endPoint y: 81, distance: 27.3
click at [18, 64] on icon "button" at bounding box center [18, 57] width 14 height 14
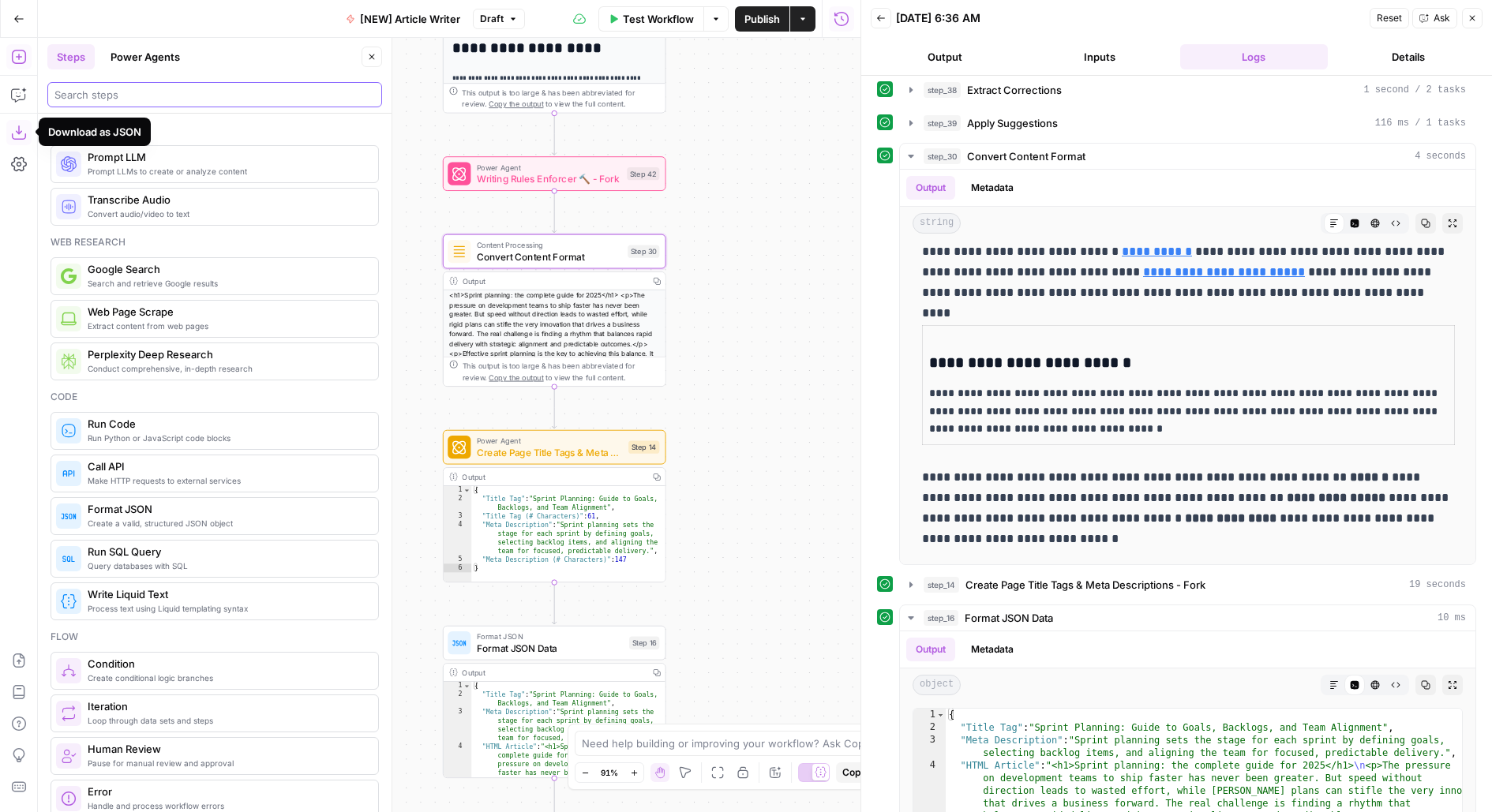
click at [185, 102] on input "search" at bounding box center [215, 95] width 321 height 16
type input "o"
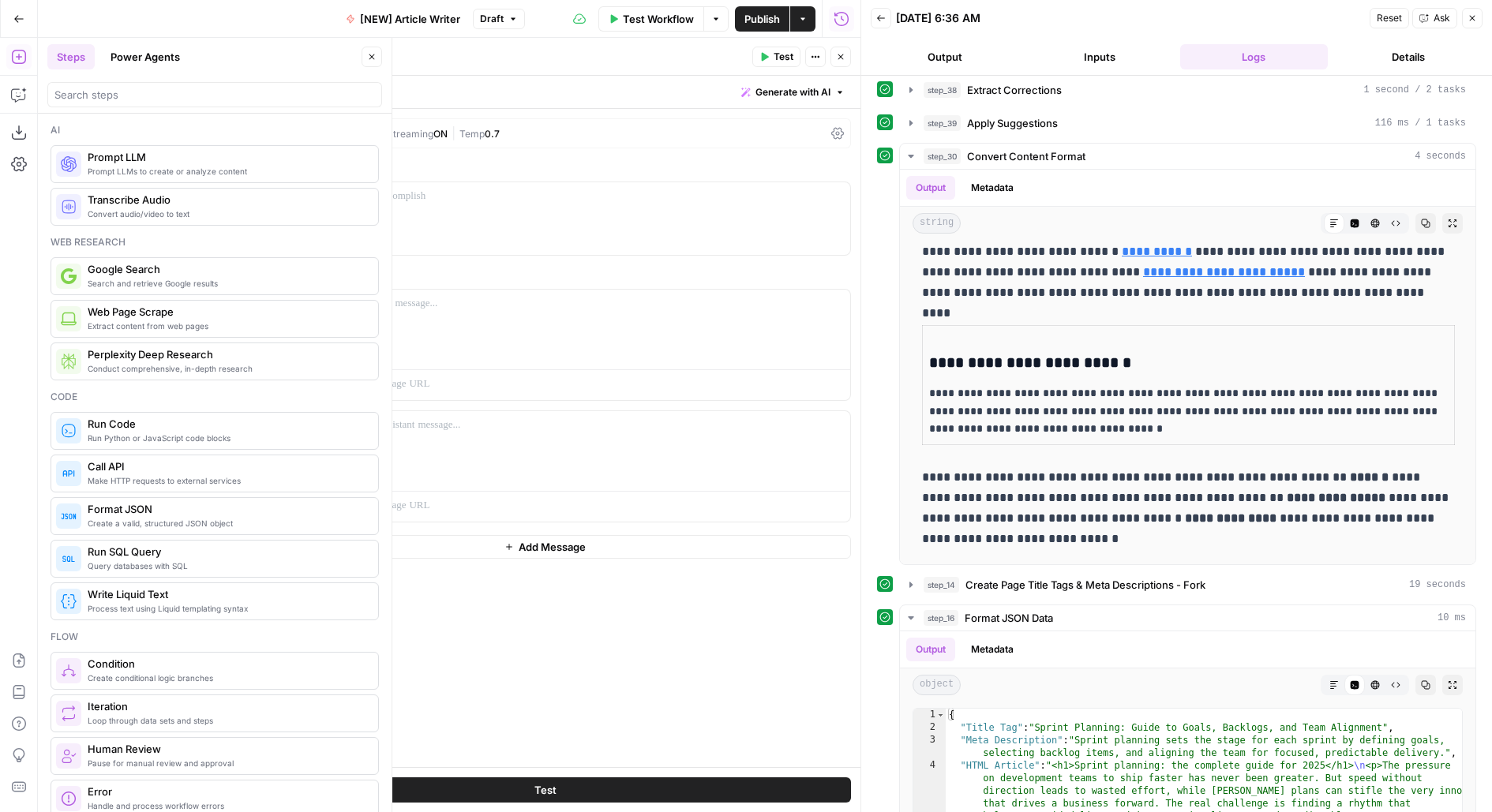
click at [376, 58] on icon "button" at bounding box center [372, 57] width 10 height 10
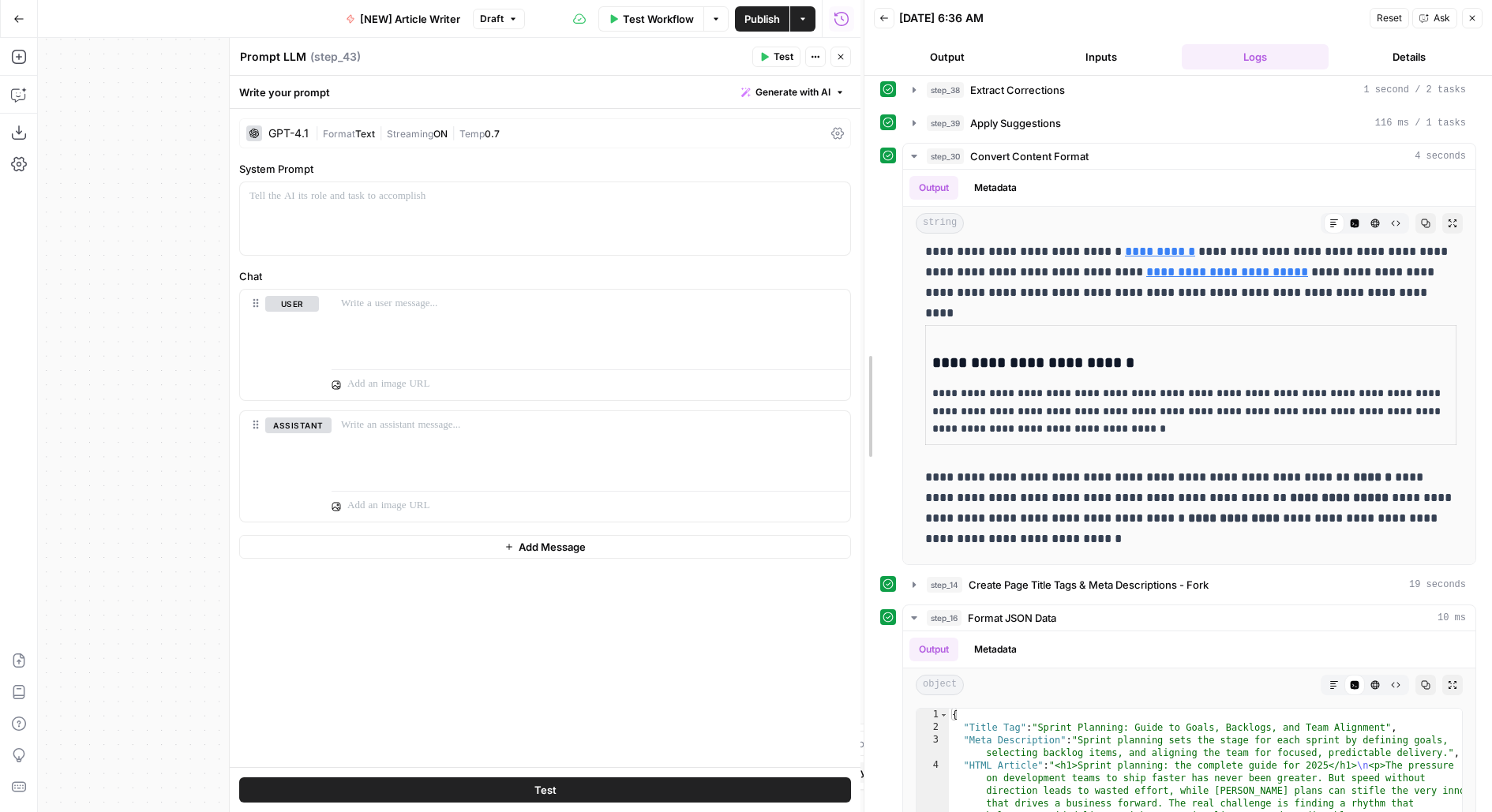
scroll to position [1056, 0]
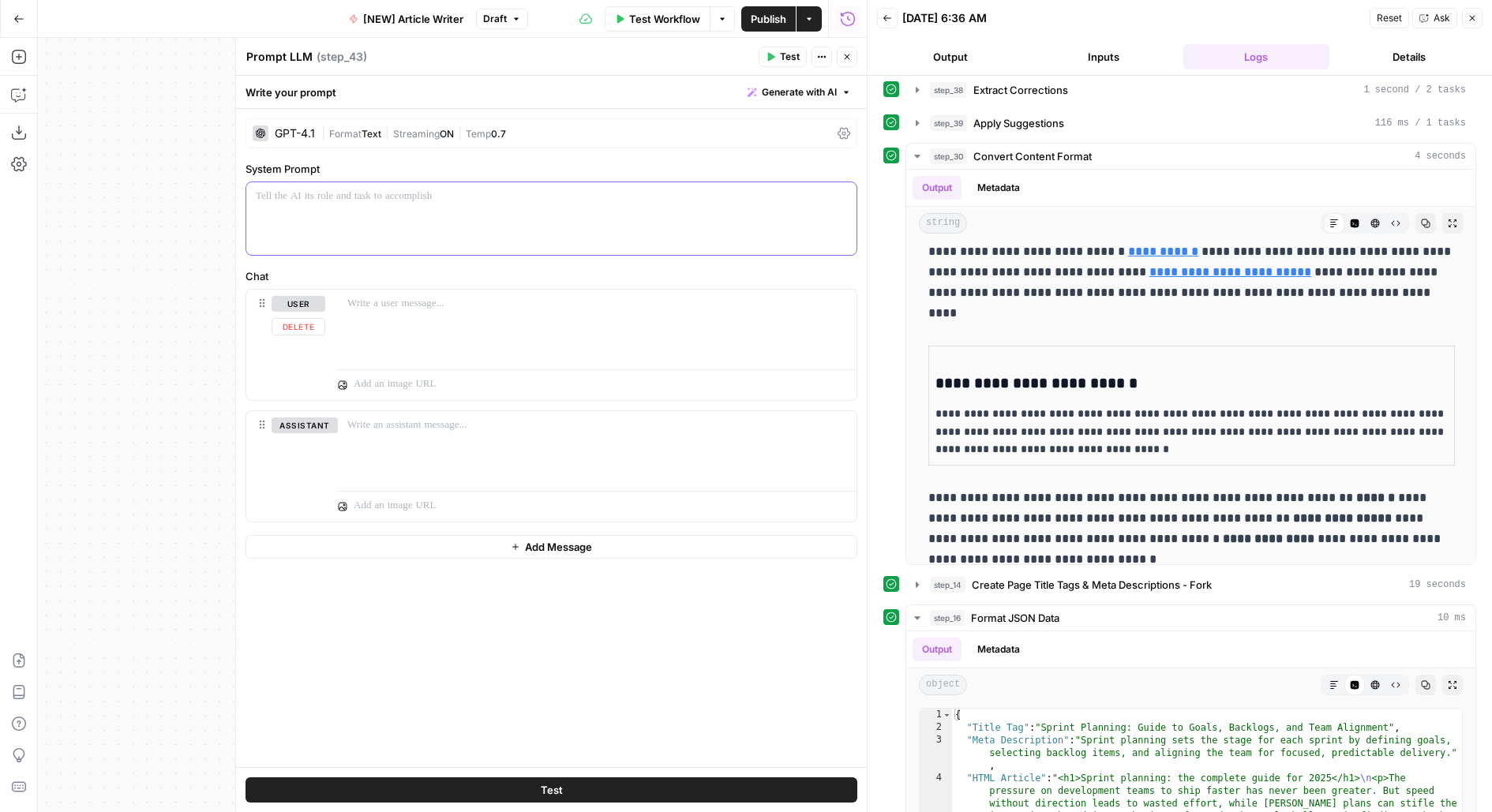
click at [371, 216] on div at bounding box center [551, 219] width 610 height 73
click at [453, 139] on div "| Format Text | Streaming ON | Temp 0.7" at bounding box center [577, 133] width 510 height 15
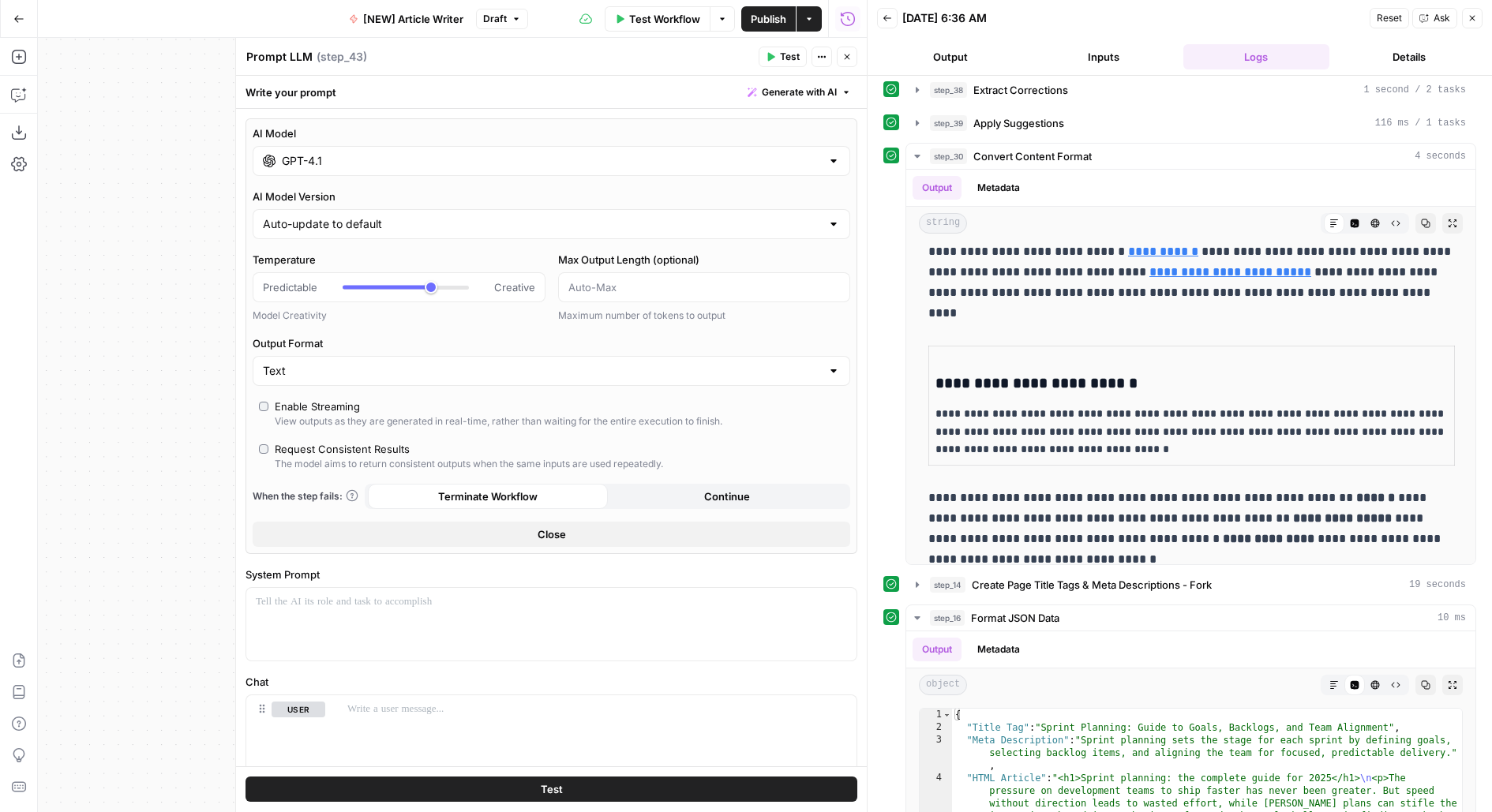
click at [392, 175] on div "GPT-4.1" at bounding box center [551, 161] width 597 height 30
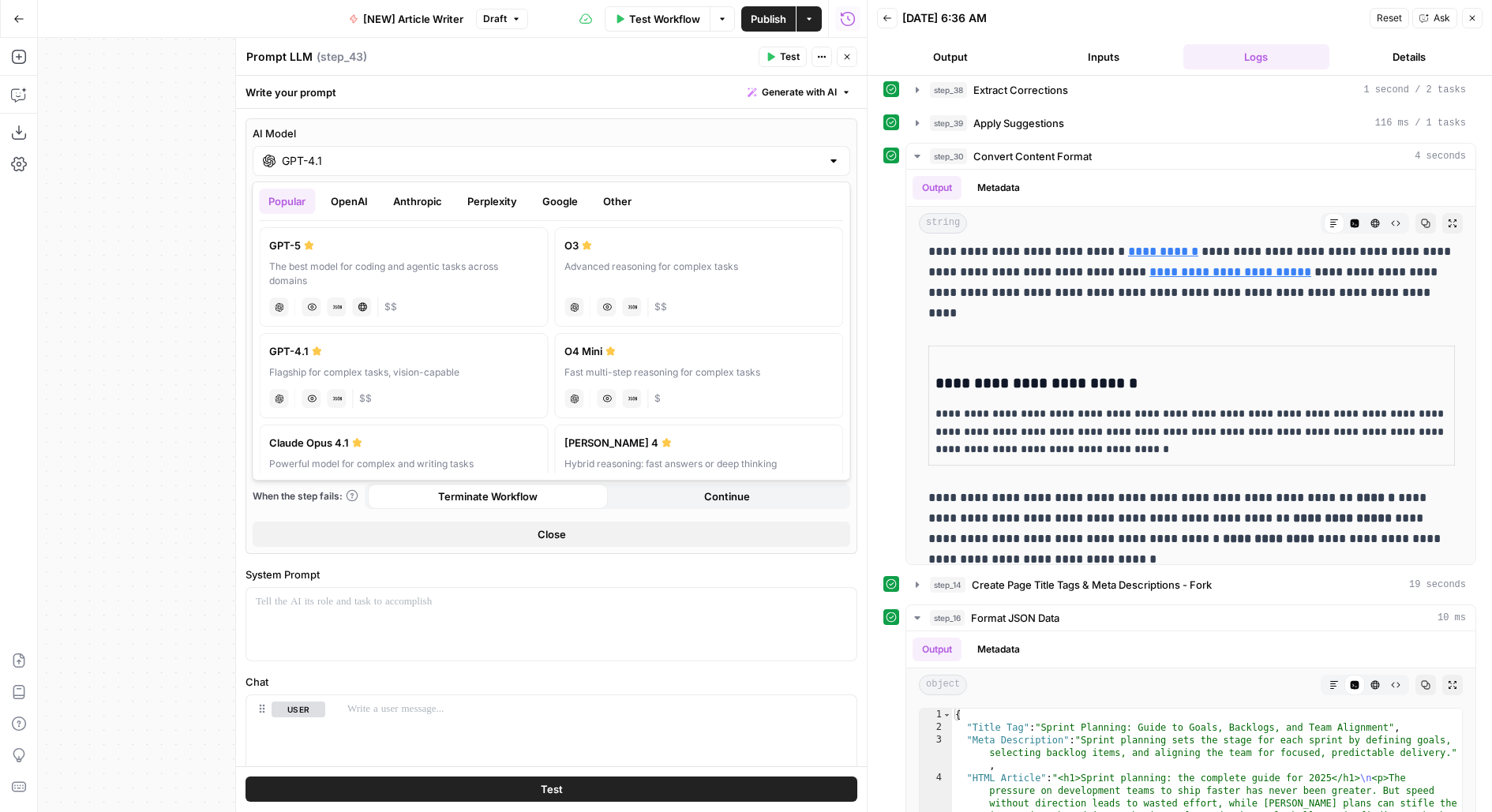
click at [367, 203] on button "OpenAI" at bounding box center [349, 201] width 56 height 25
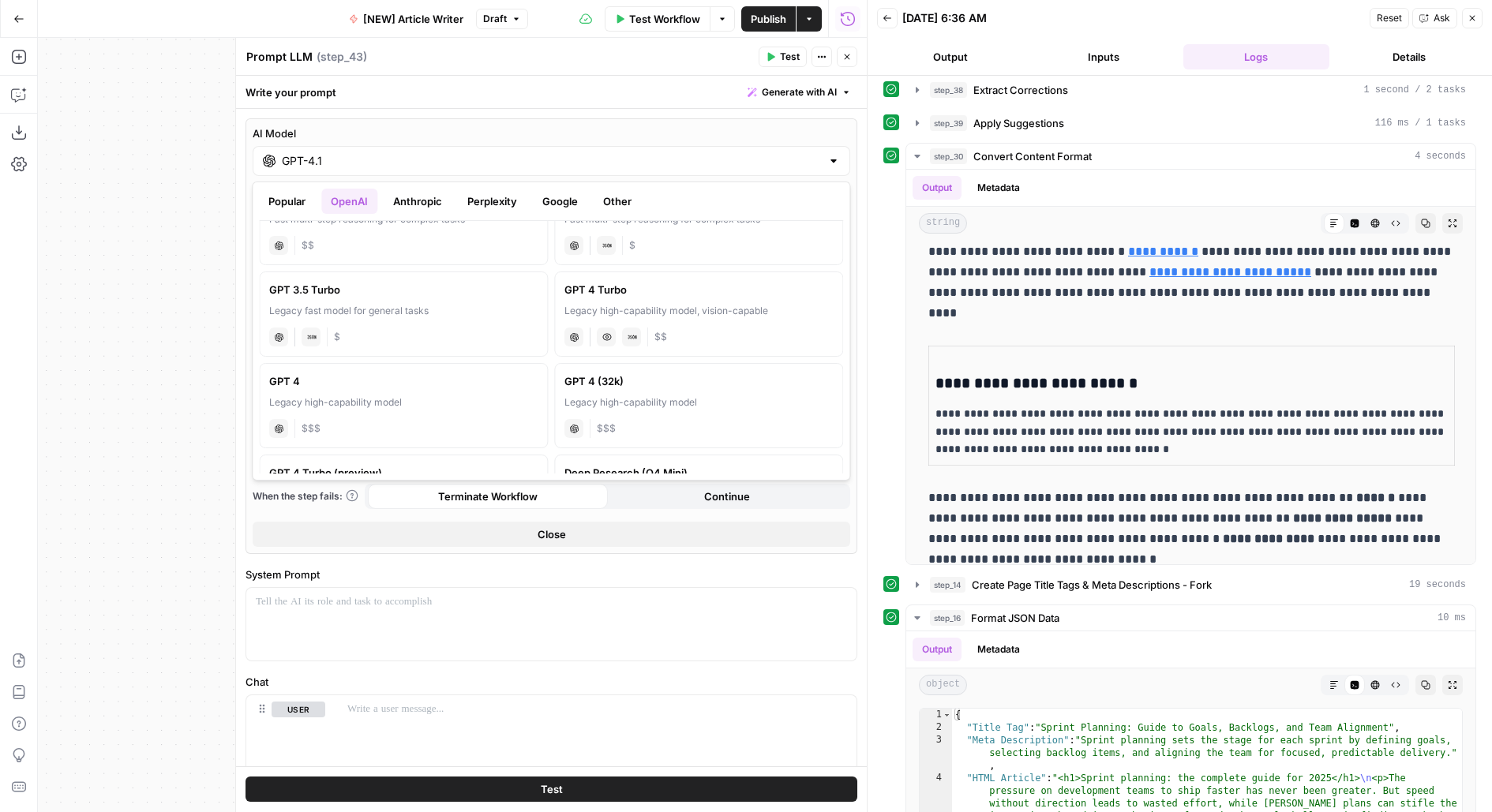
scroll to position [859, 0]
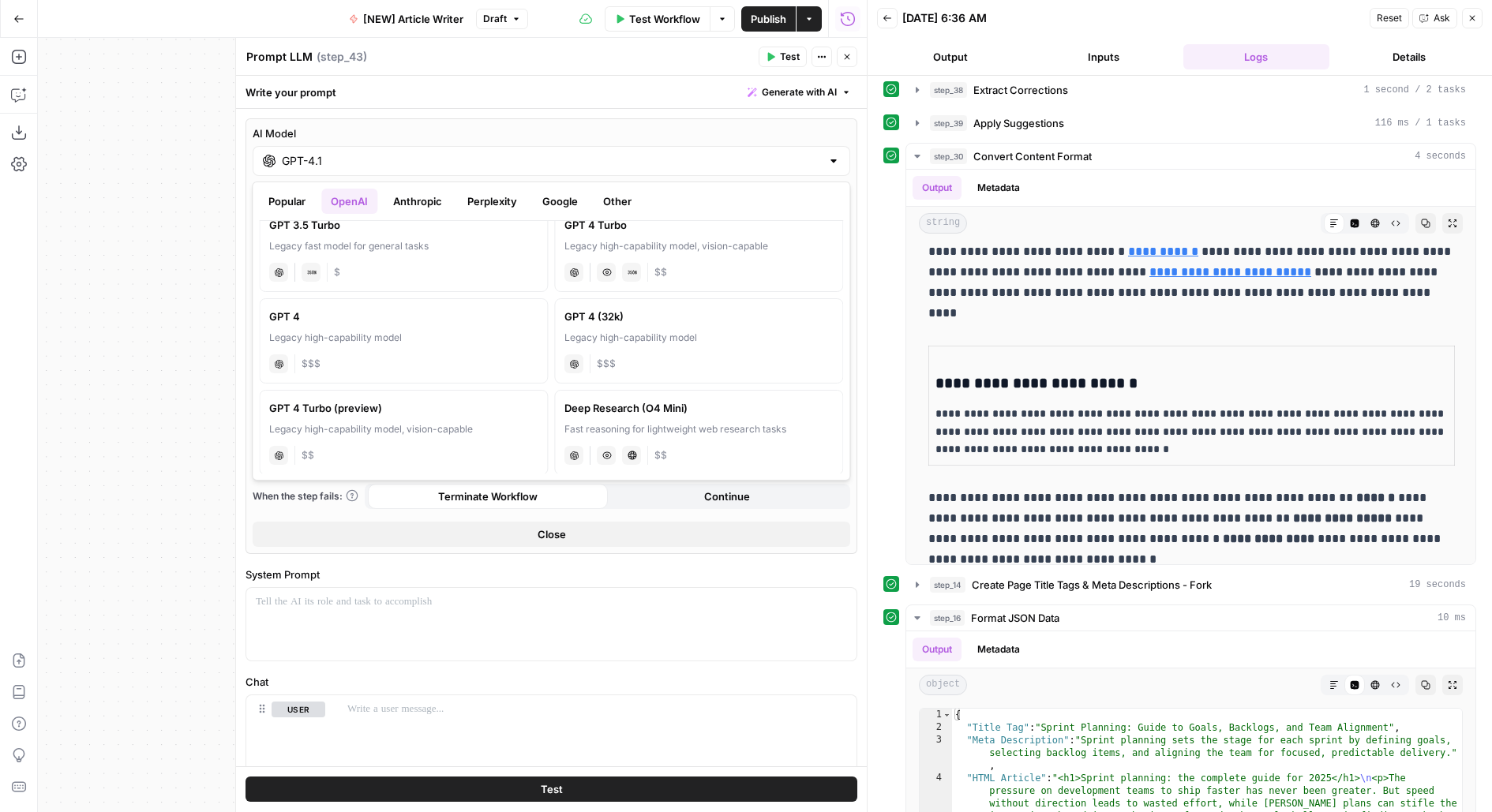
click at [292, 200] on button "Popular" at bounding box center [286, 201] width 56 height 25
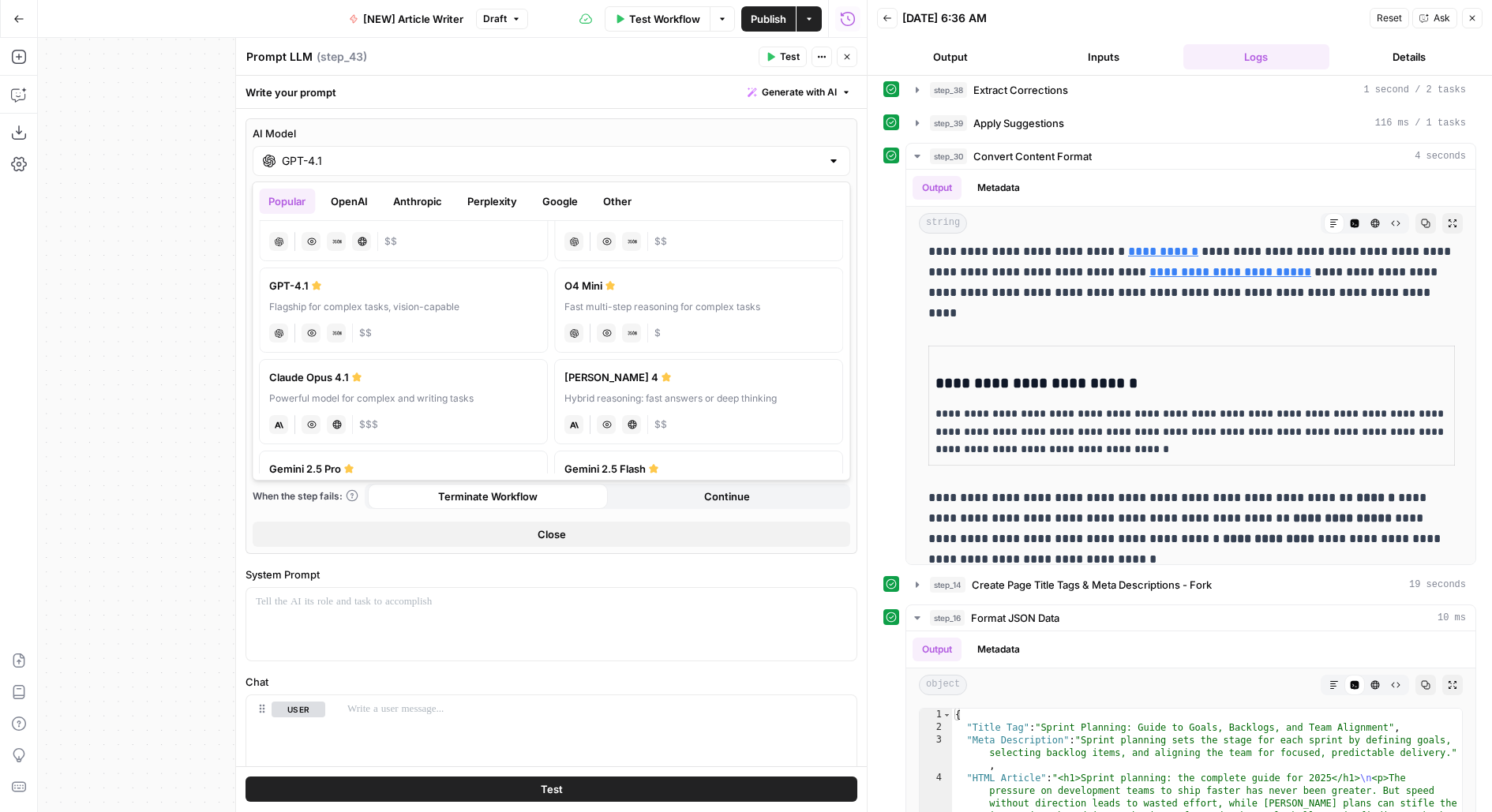
scroll to position [0, 0]
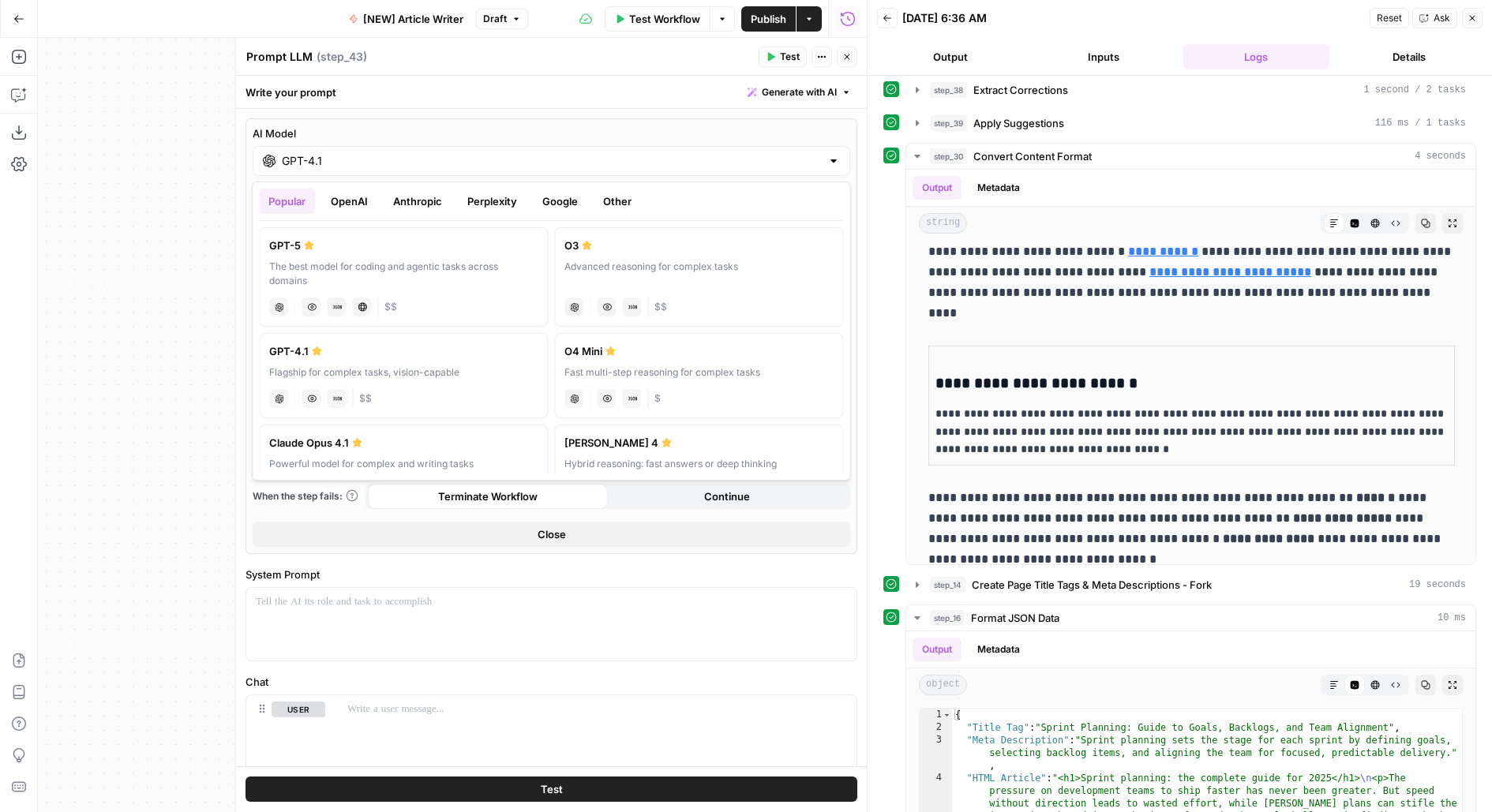
click at [581, 379] on label "O4 Mini Fast multi-step reasoning for complex tasks chat Vision Capabilities JS…" at bounding box center [698, 376] width 289 height 85
type input "O4 Mini"
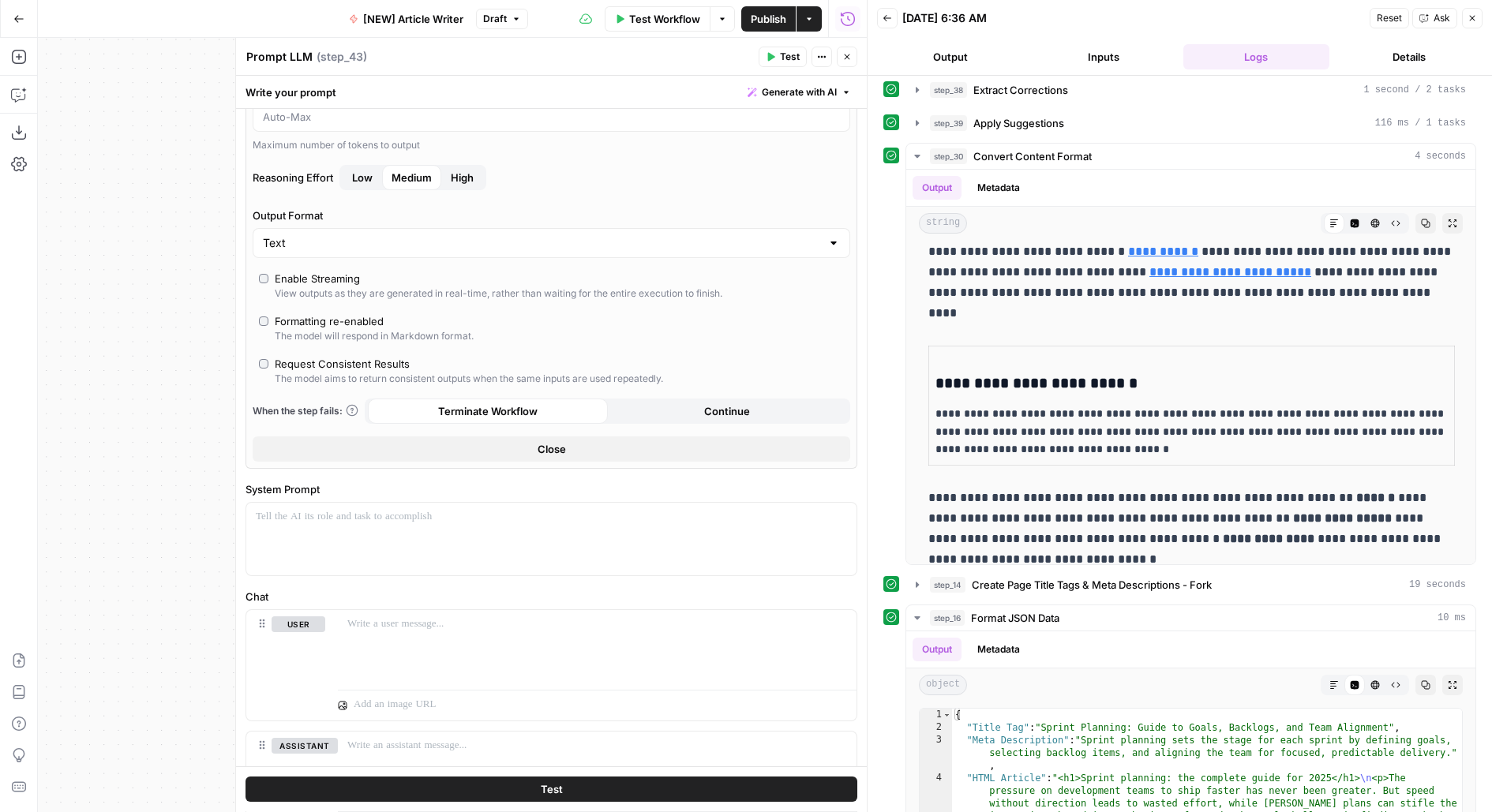
scroll to position [286, 0]
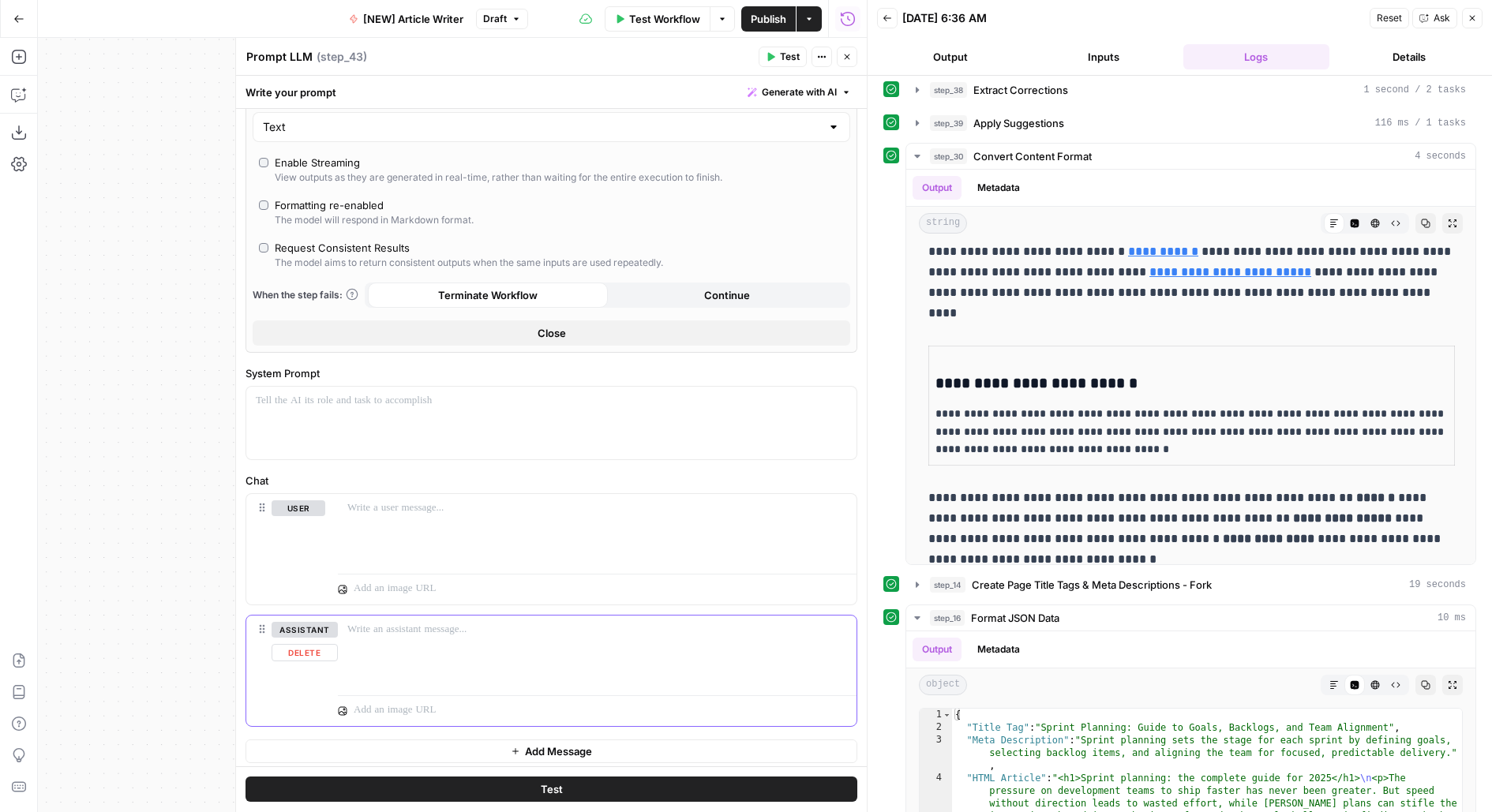
click at [314, 644] on button "Delete" at bounding box center [305, 653] width 67 height 18
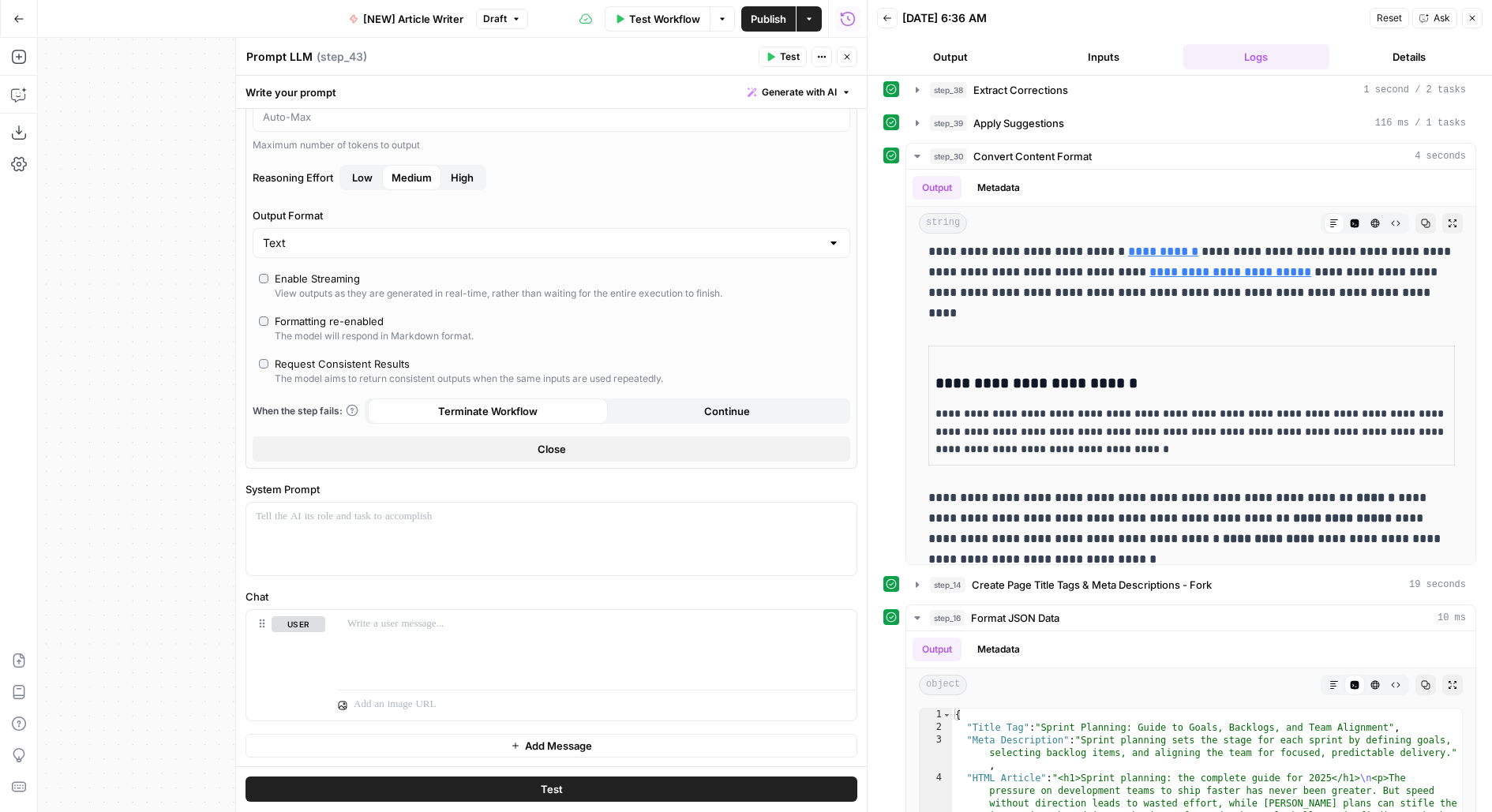
scroll to position [166, 0]
click at [376, 634] on div at bounding box center [597, 651] width 519 height 73
click at [437, 627] on p "**********" at bounding box center [597, 630] width 500 height 16
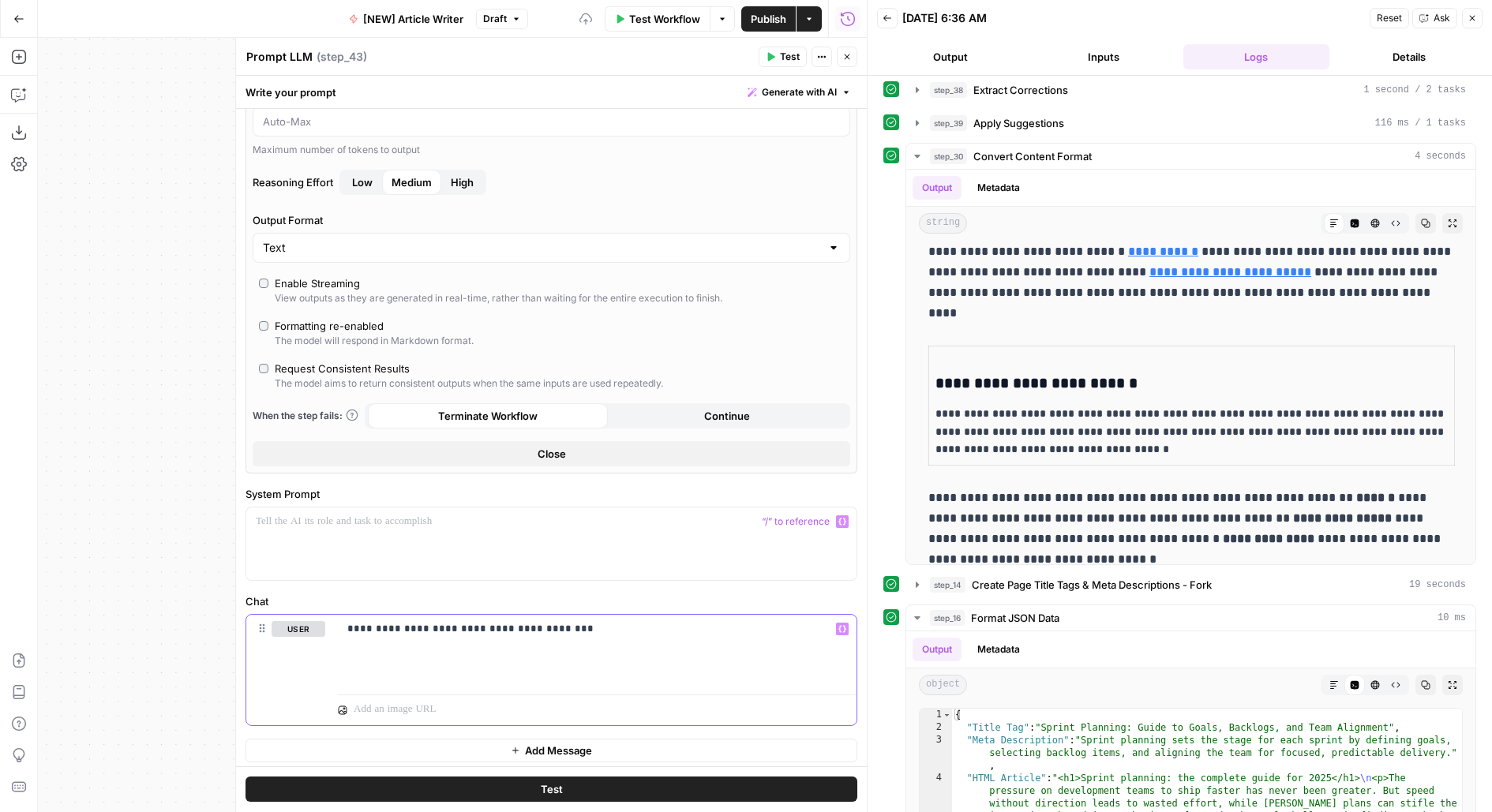
click at [671, 626] on p "**********" at bounding box center [597, 630] width 500 height 16
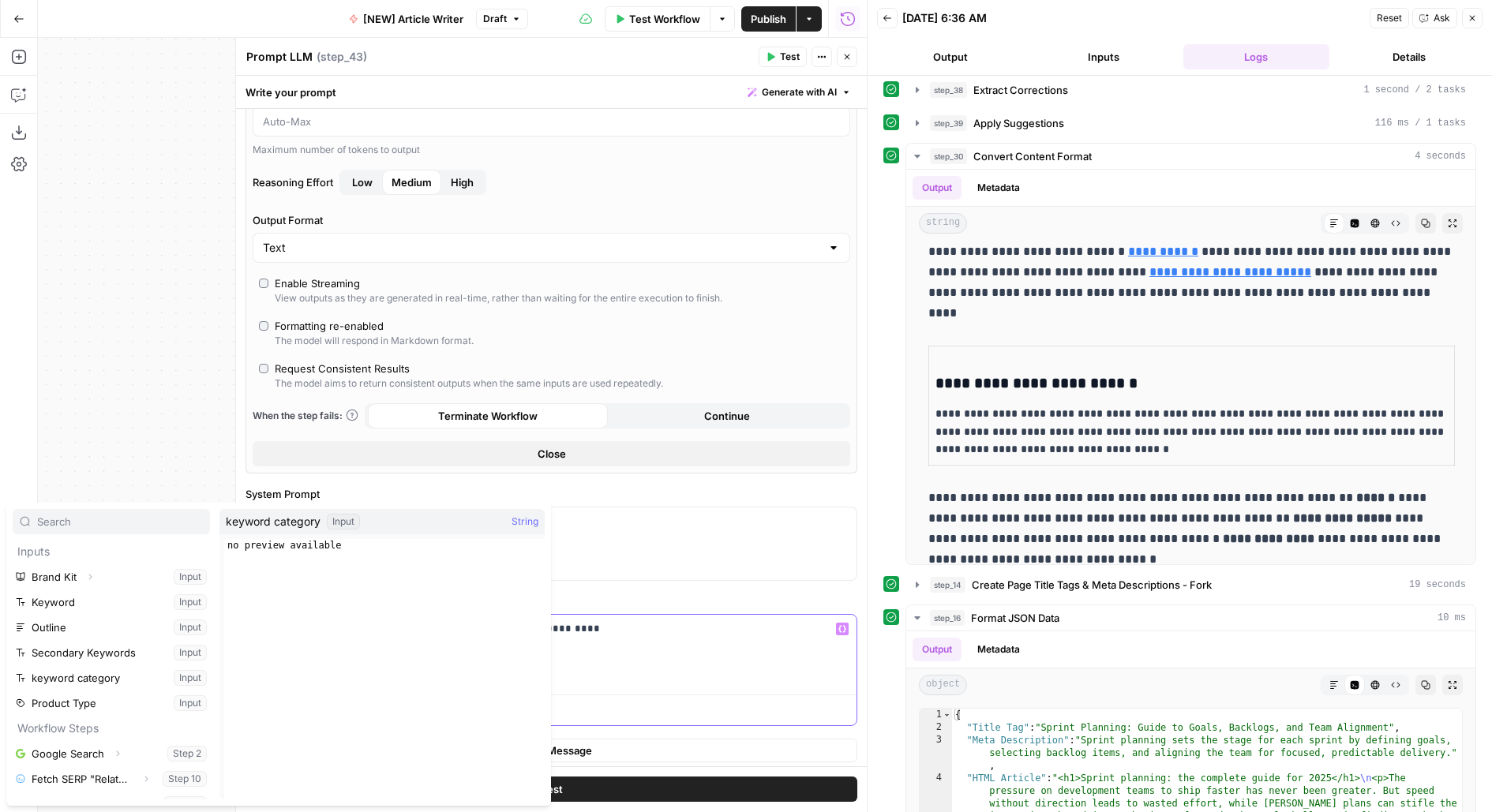
click at [706, 629] on p "**********" at bounding box center [597, 637] width 500 height 31
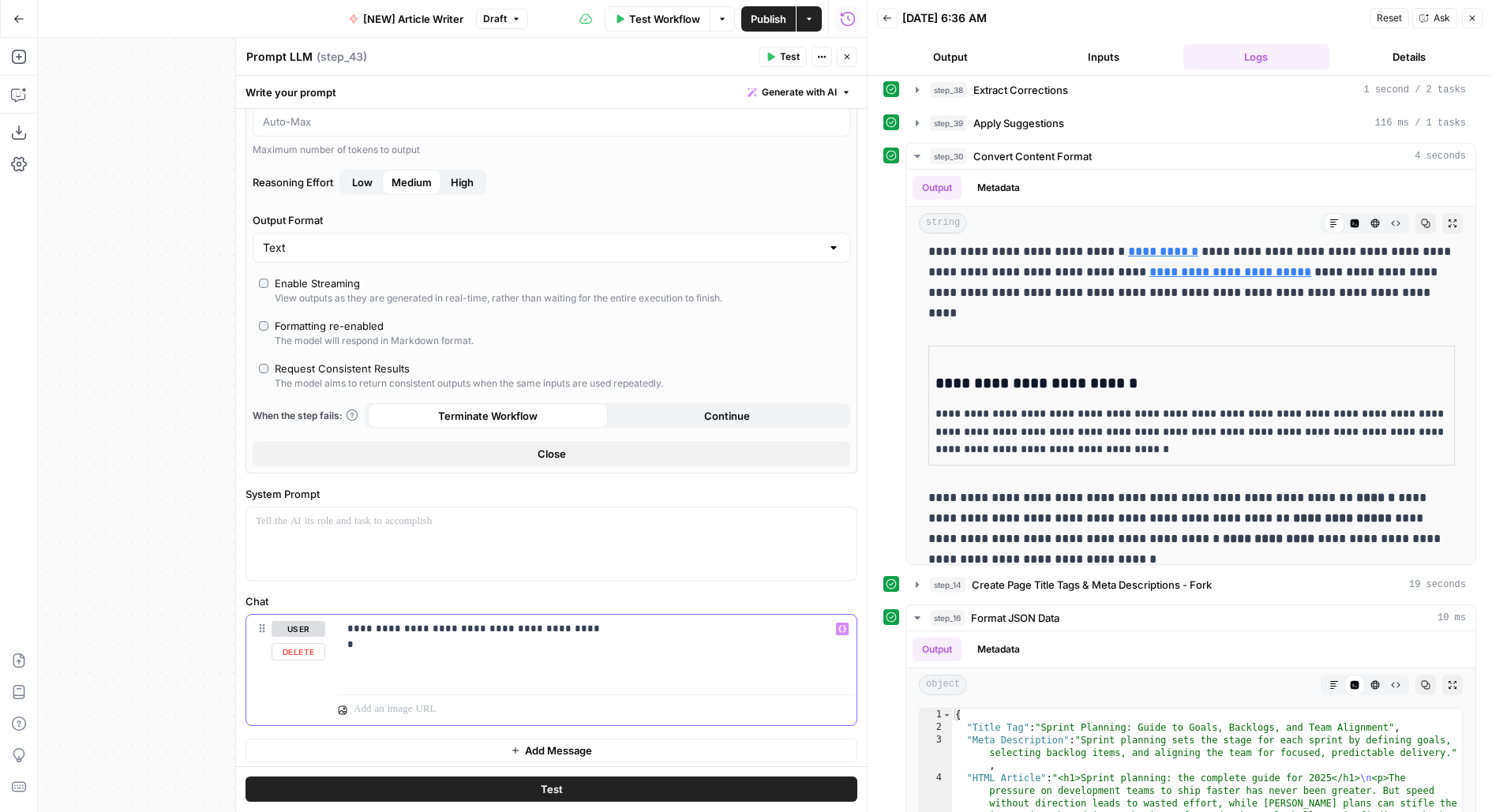
click at [517, 644] on p "**********" at bounding box center [597, 637] width 500 height 31
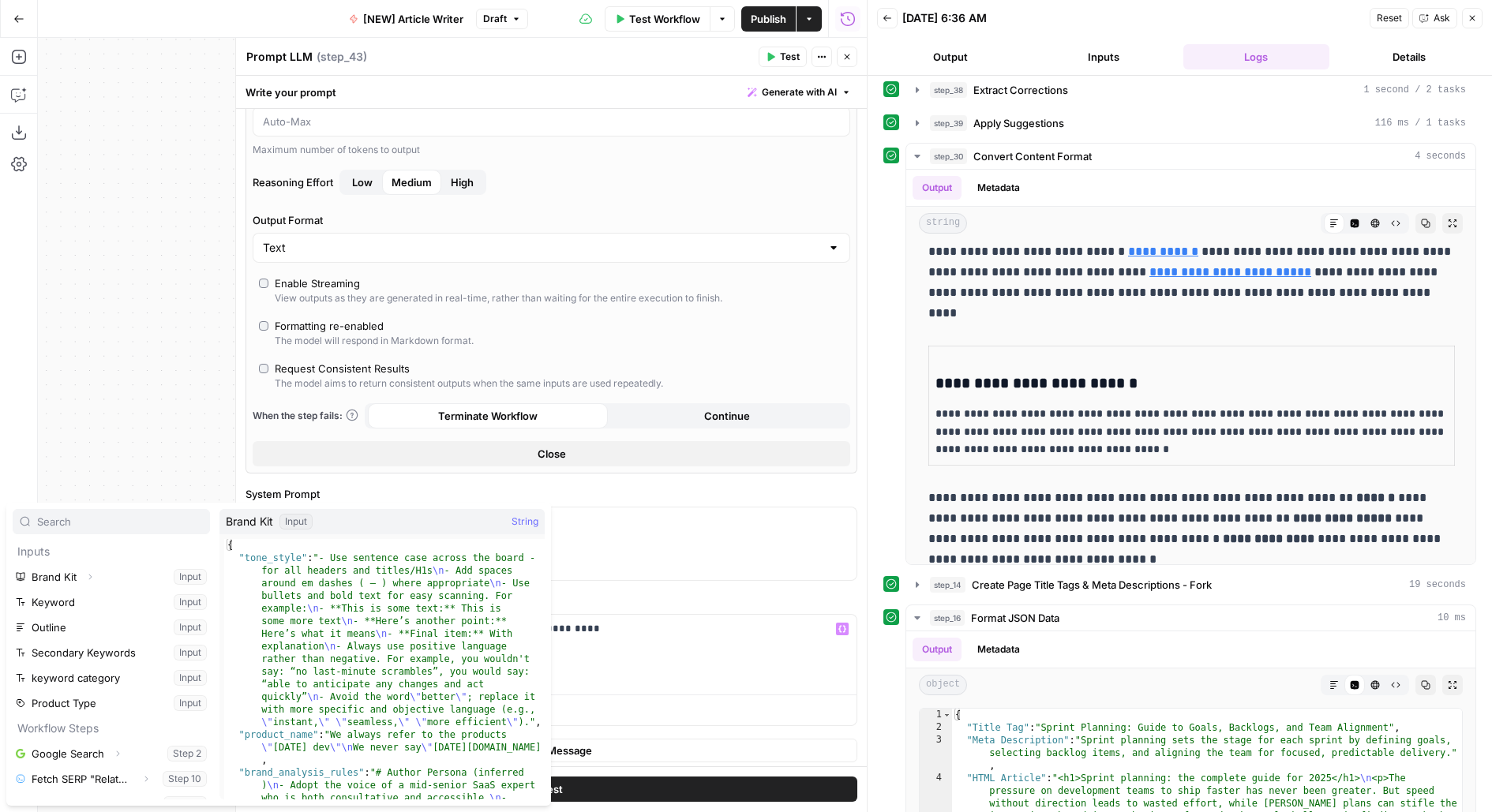
scroll to position [446, 0]
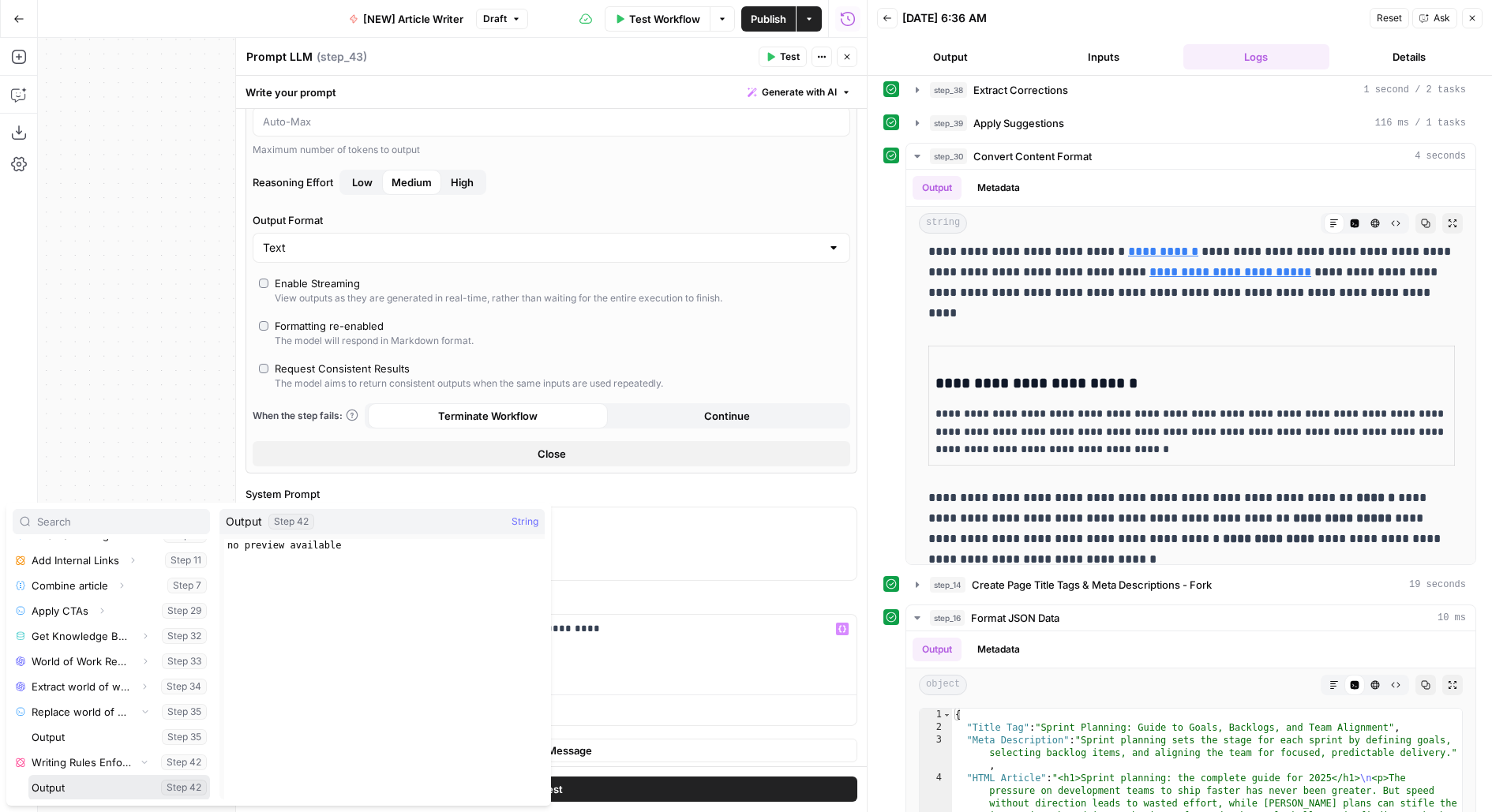
click at [188, 792] on button "Select variable Output" at bounding box center [119, 788] width 181 height 25
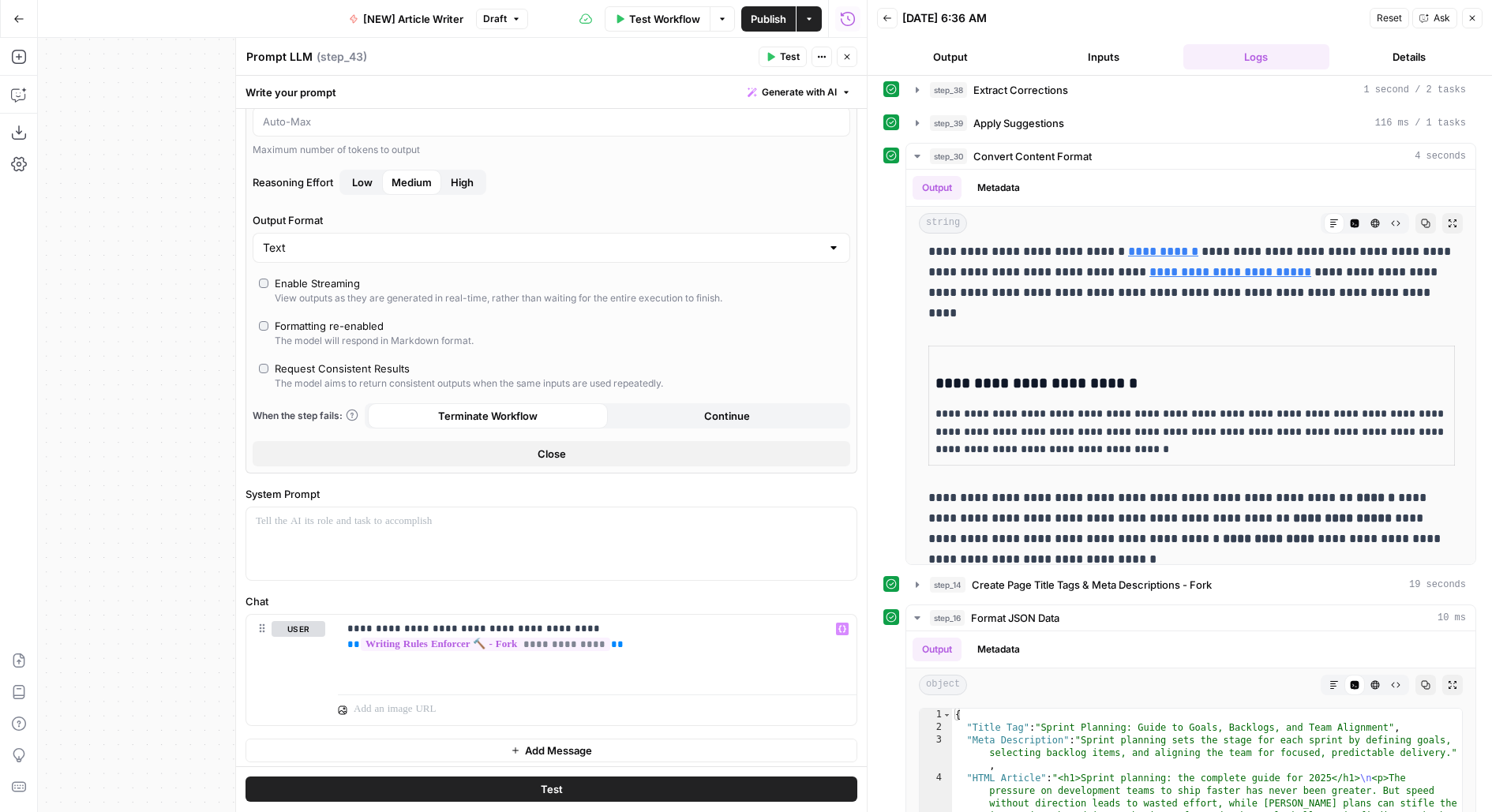
click at [849, 48] on div "Run History E" at bounding box center [849, 52] width 69 height 15
click at [849, 55] on icon "button" at bounding box center [848, 57] width 10 height 10
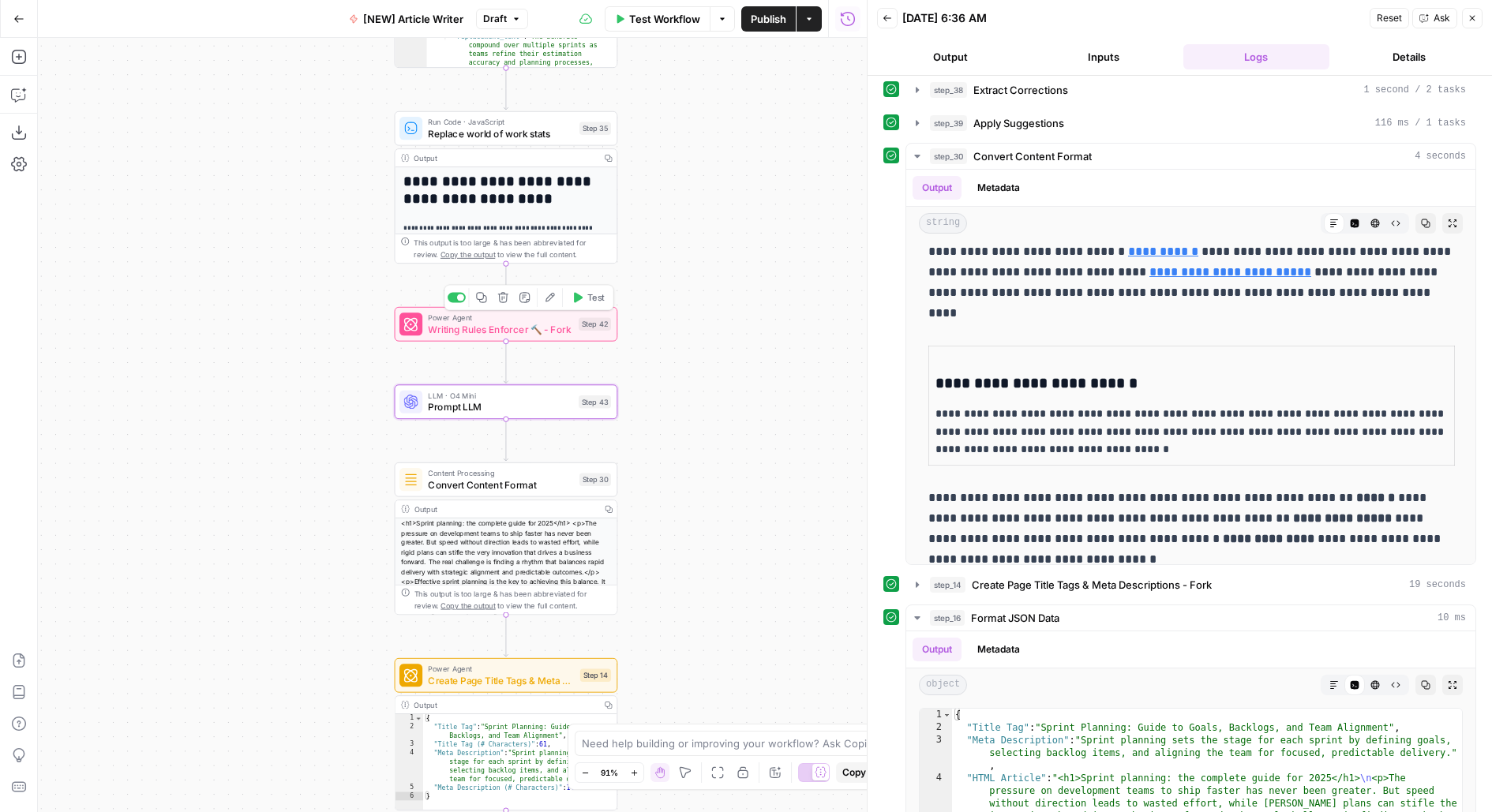
click at [590, 290] on button "Test" at bounding box center [589, 297] width 45 height 19
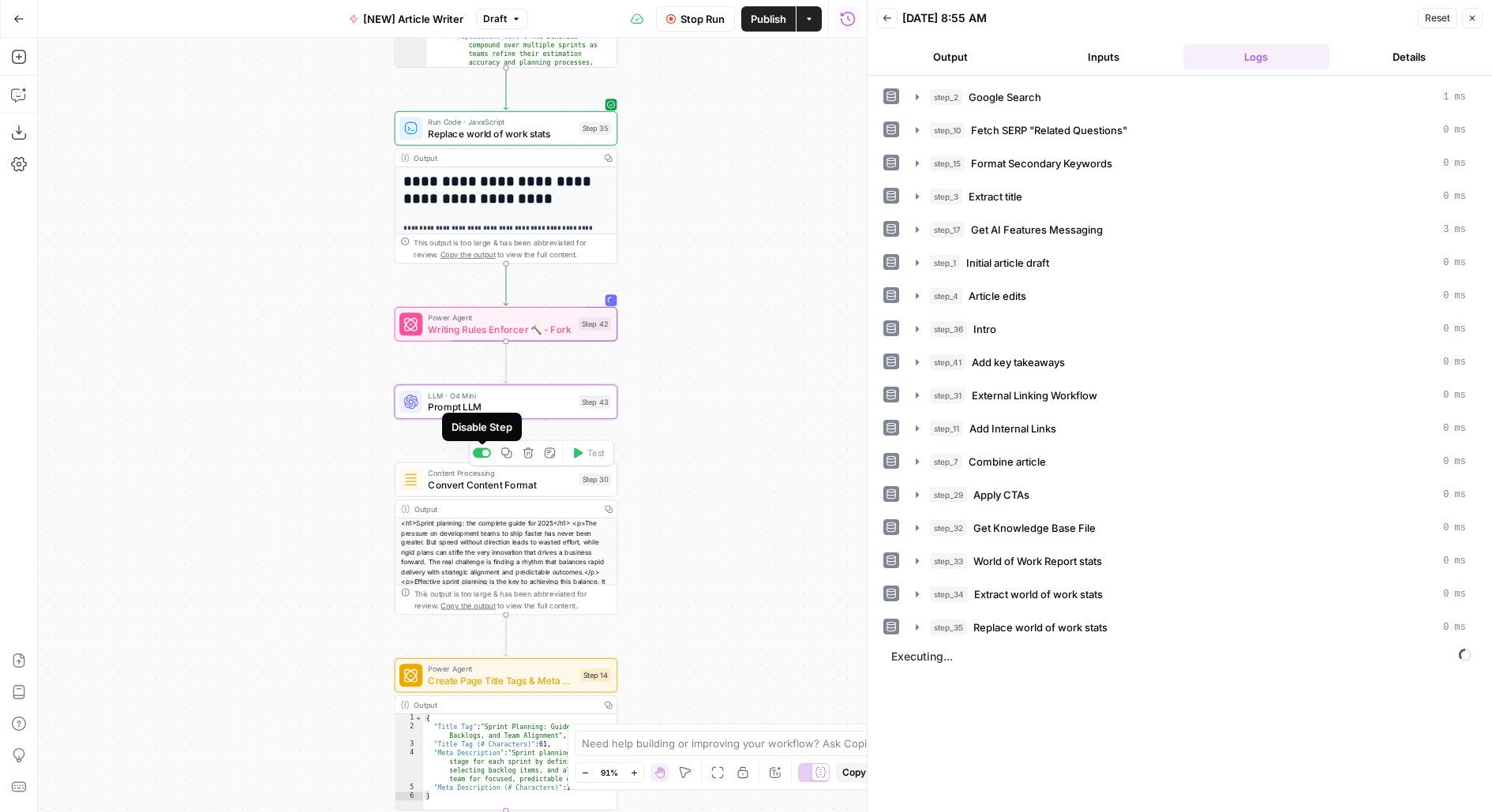
click at [482, 449] on div at bounding box center [482, 453] width 19 height 10
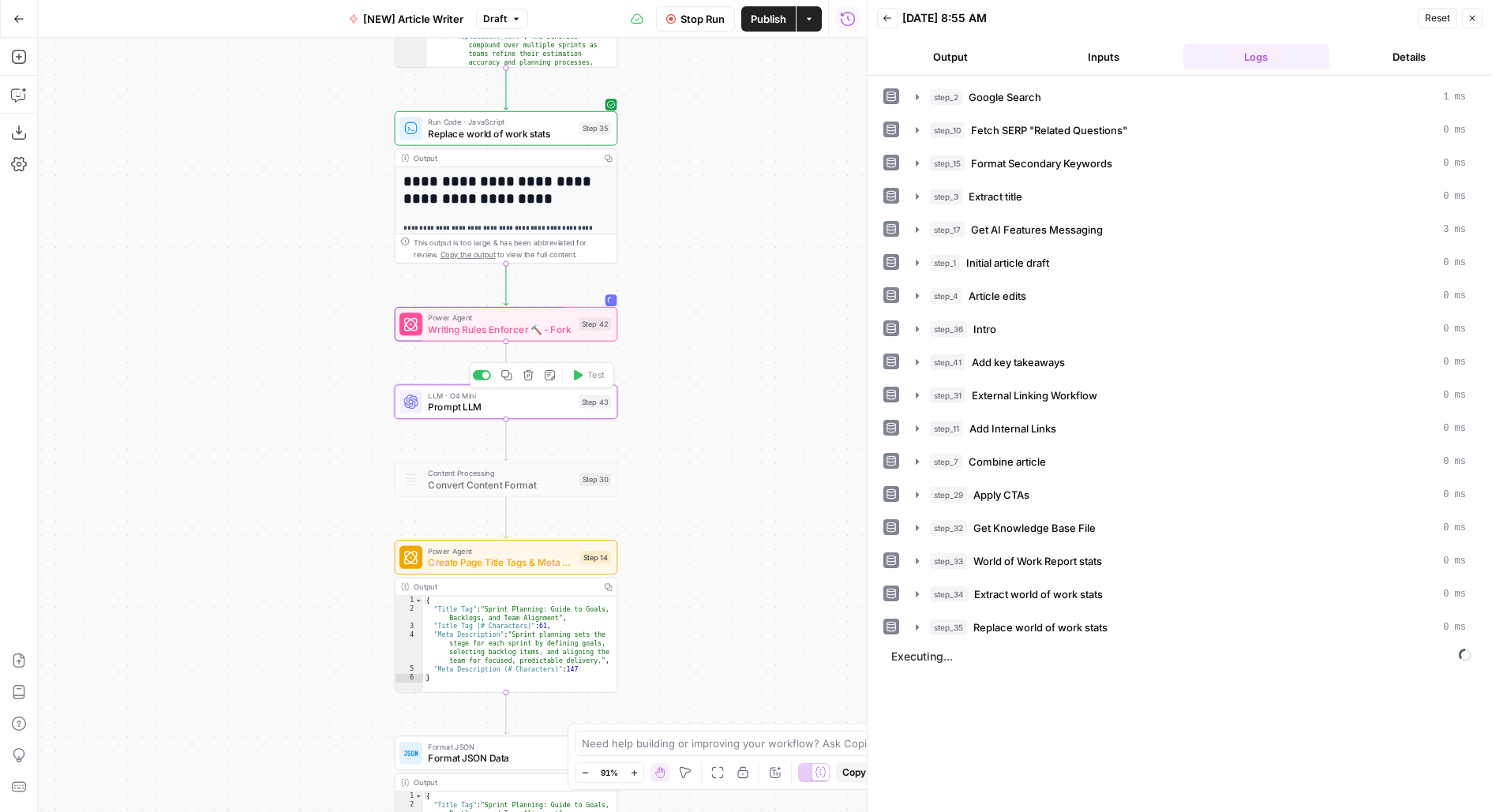
click at [453, 406] on span "Prompt LLM" at bounding box center [499, 406] width 144 height 14
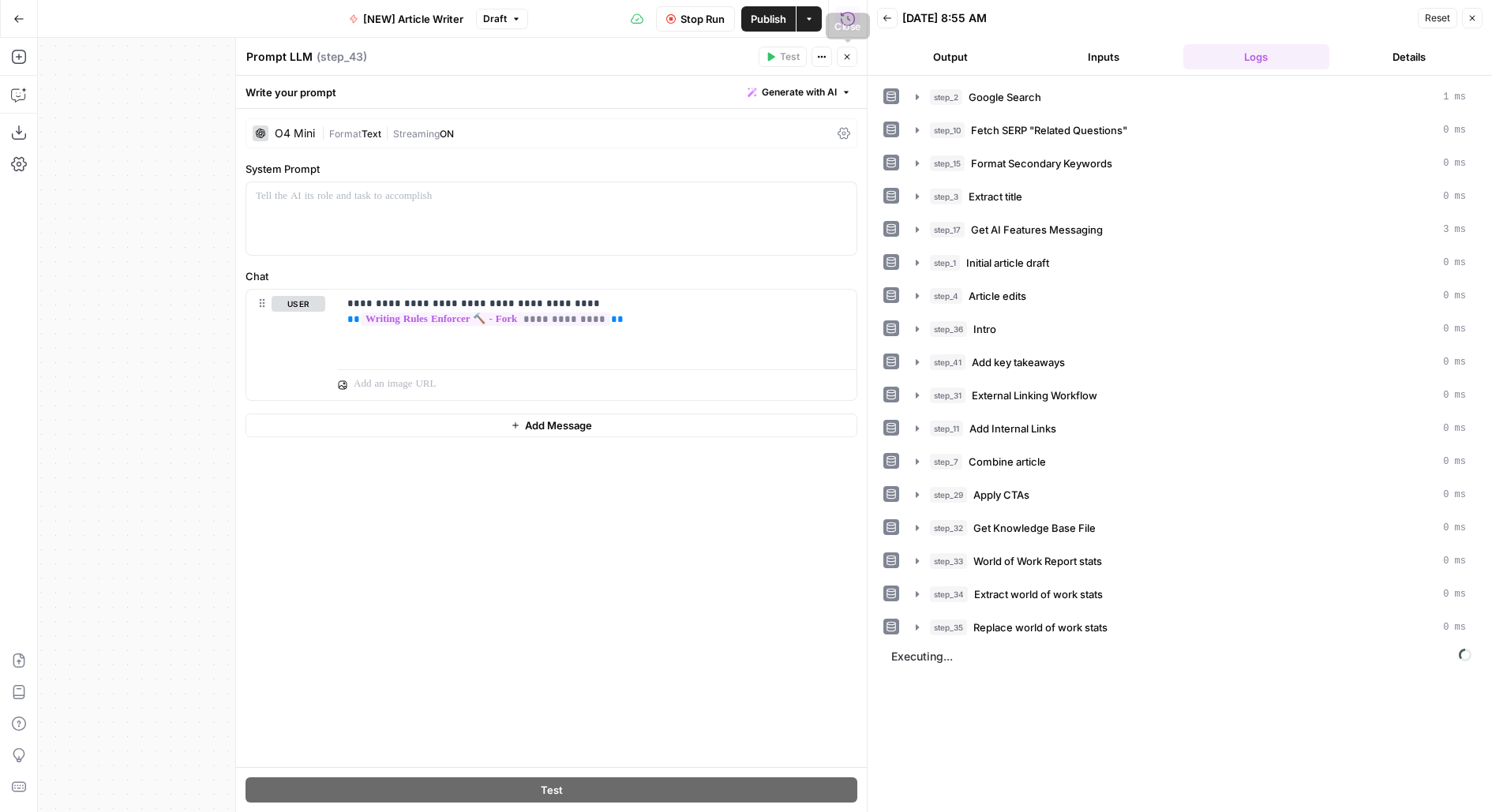
click at [846, 56] on icon "button" at bounding box center [848, 57] width 10 height 10
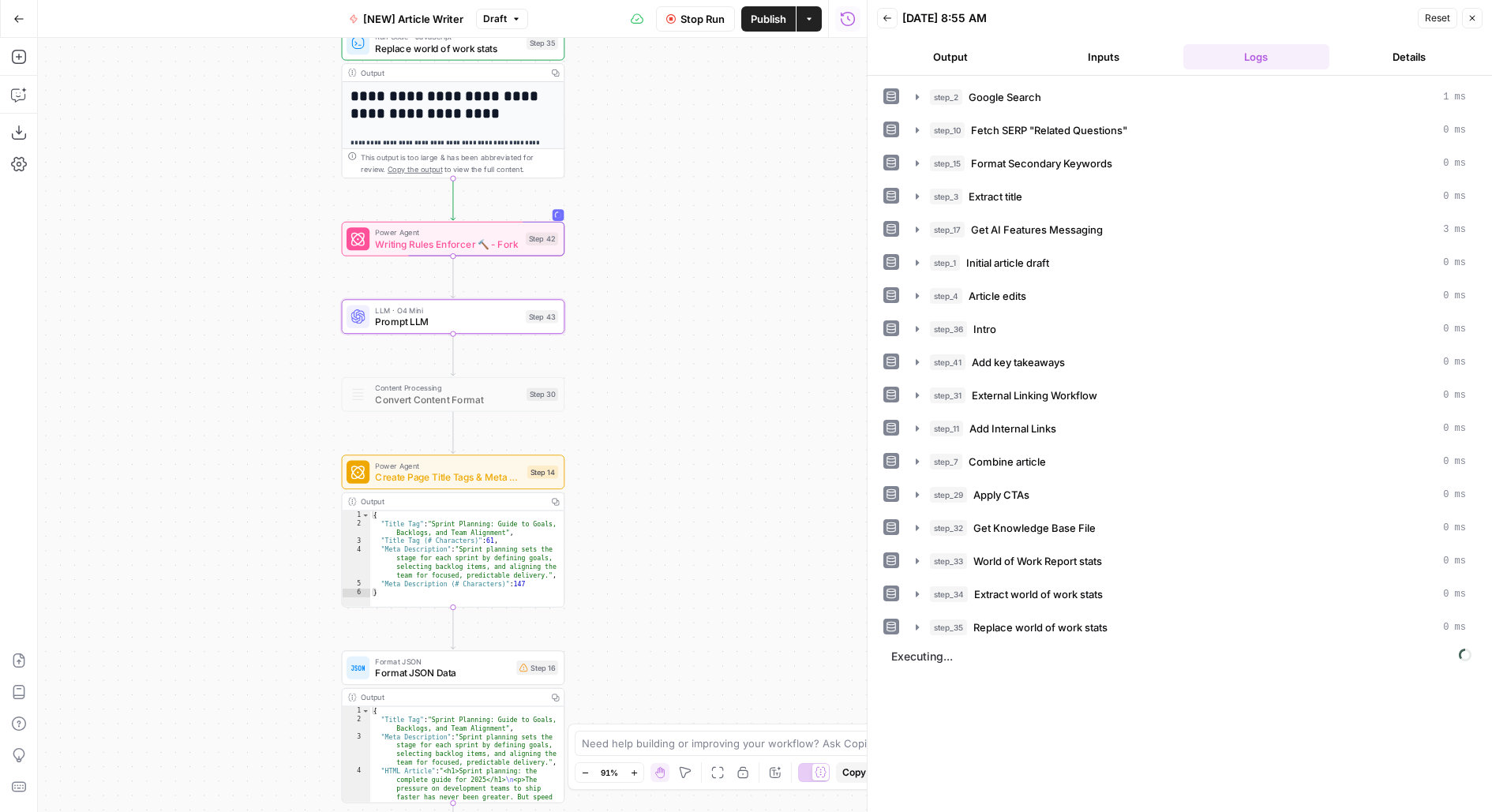
drag, startPoint x: 763, startPoint y: 451, endPoint x: 698, endPoint y: 332, distance: 135.6
click at [698, 332] on div "Workflow Set Inputs Inputs Google Search Google Search Step 2 Output Copy 1 2 3…" at bounding box center [452, 426] width 829 height 775
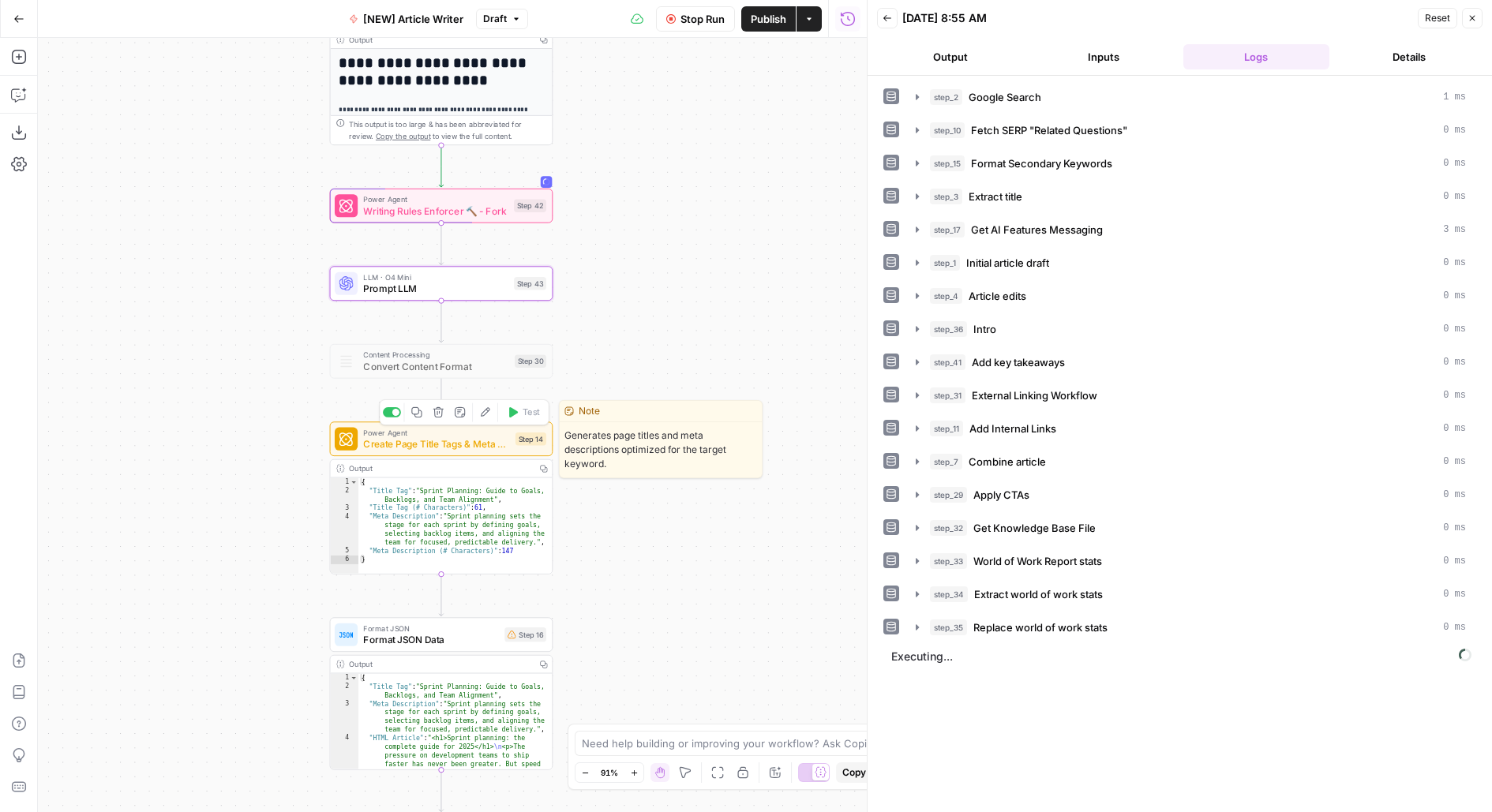
click at [483, 449] on span "Create Page Title Tags & Meta Descriptions - Fork" at bounding box center [436, 443] width 146 height 14
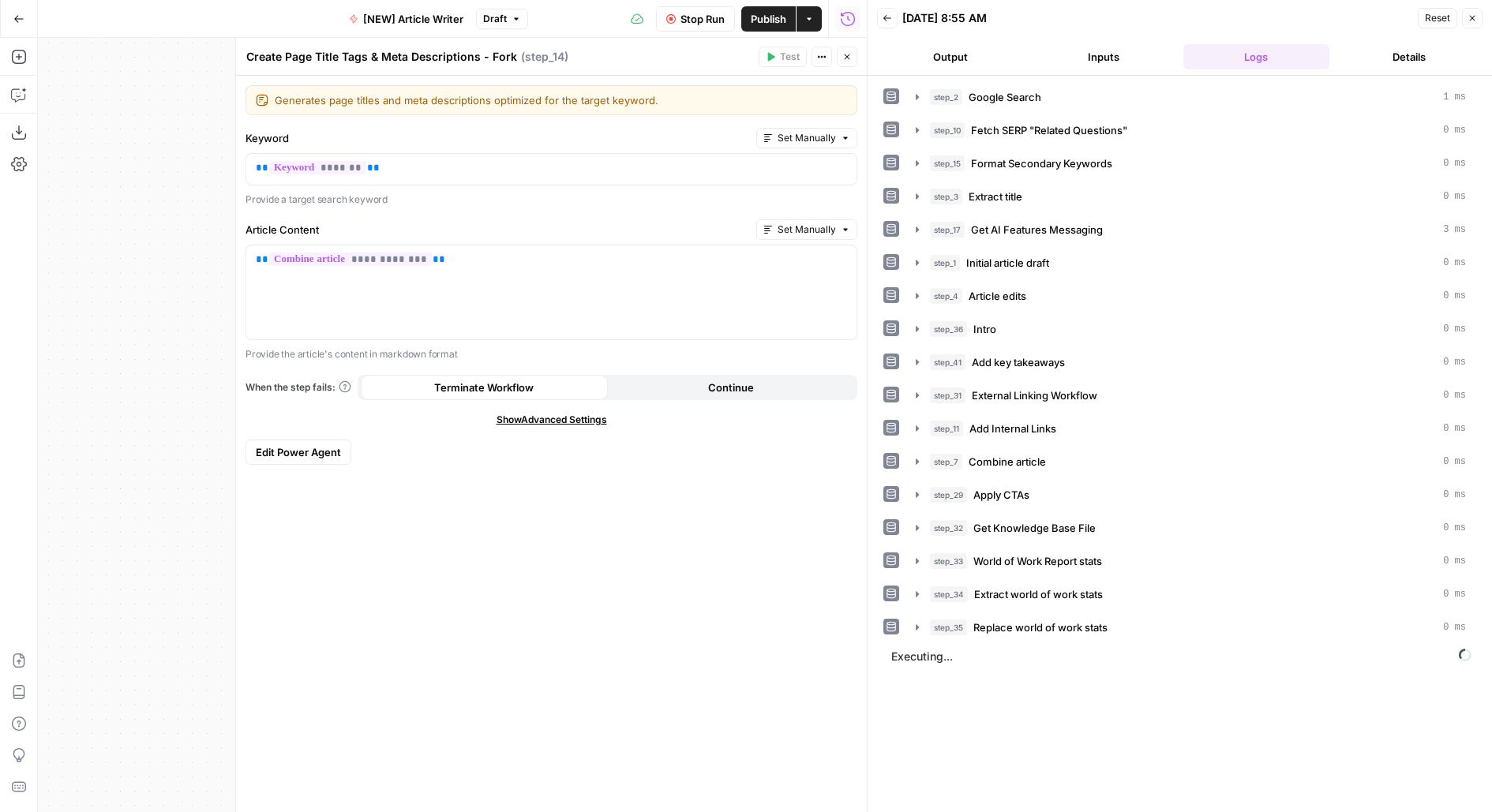
click at [853, 56] on button "Close" at bounding box center [847, 56] width 21 height 21
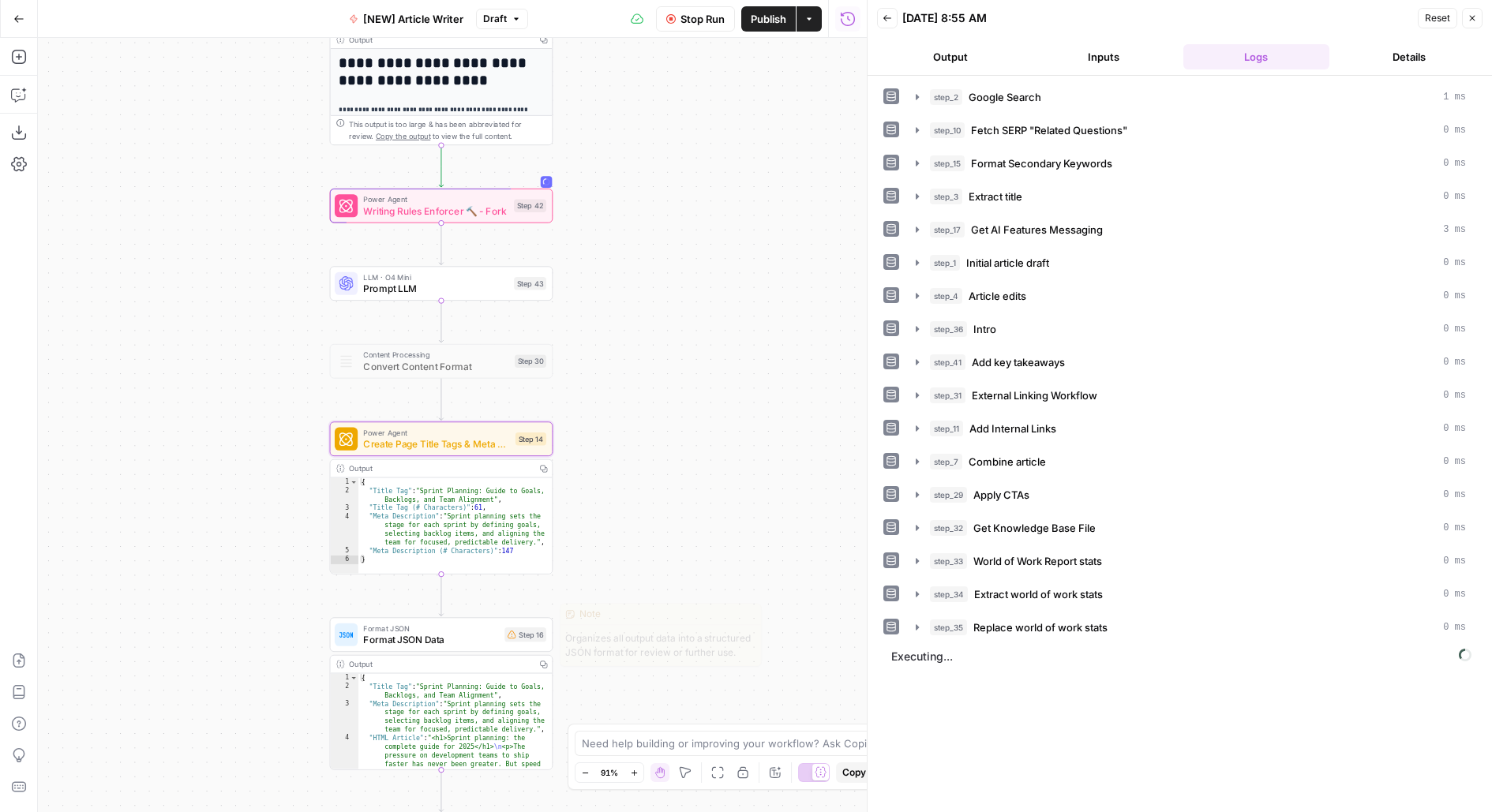
click at [513, 634] on icon at bounding box center [512, 634] width 8 height 8
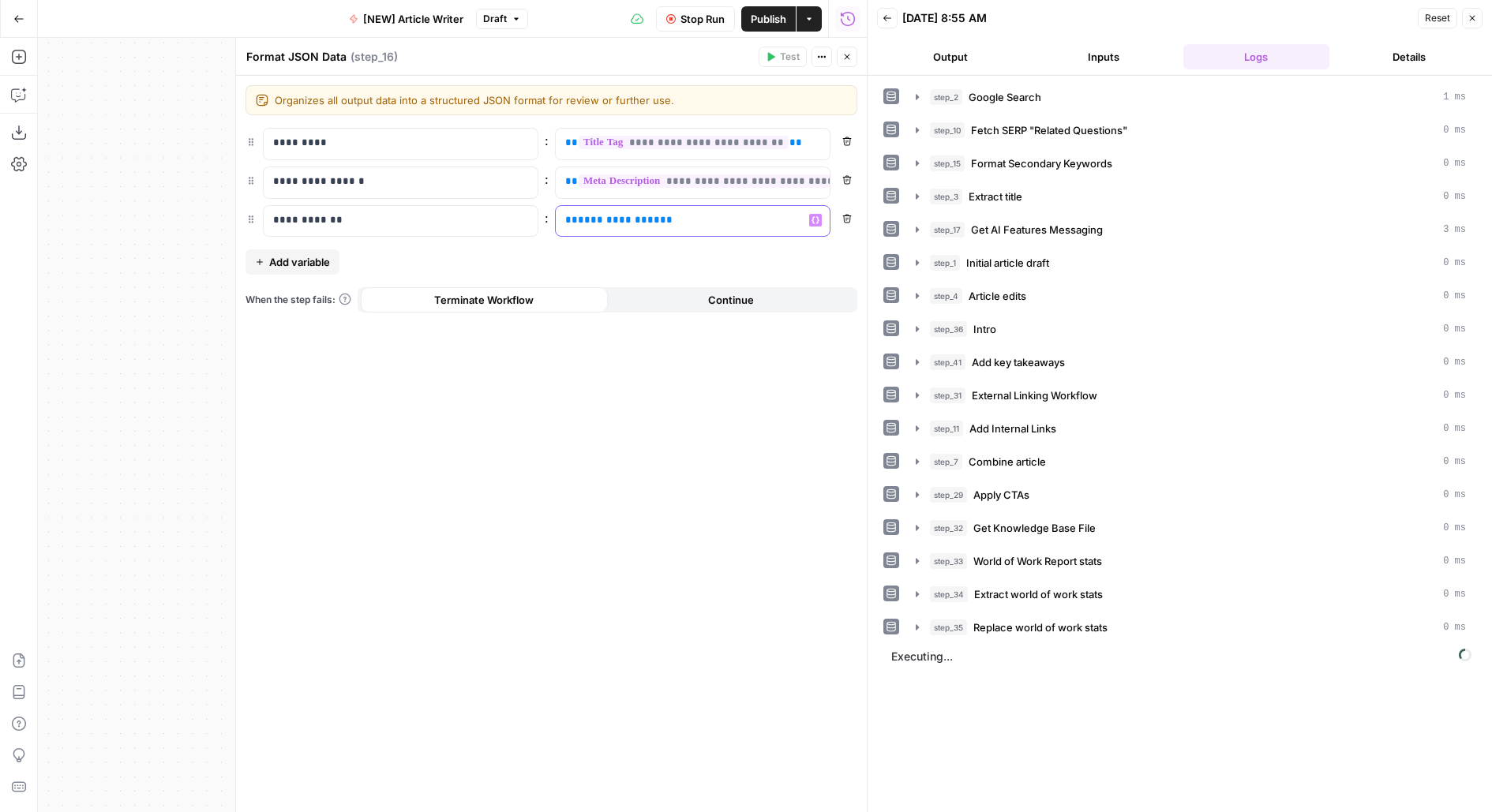
drag, startPoint x: 682, startPoint y: 228, endPoint x: 581, endPoint y: 228, distance: 101.0
click at [581, 228] on div "**********" at bounding box center [681, 221] width 249 height 30
click at [765, 213] on p "**********" at bounding box center [680, 221] width 231 height 16
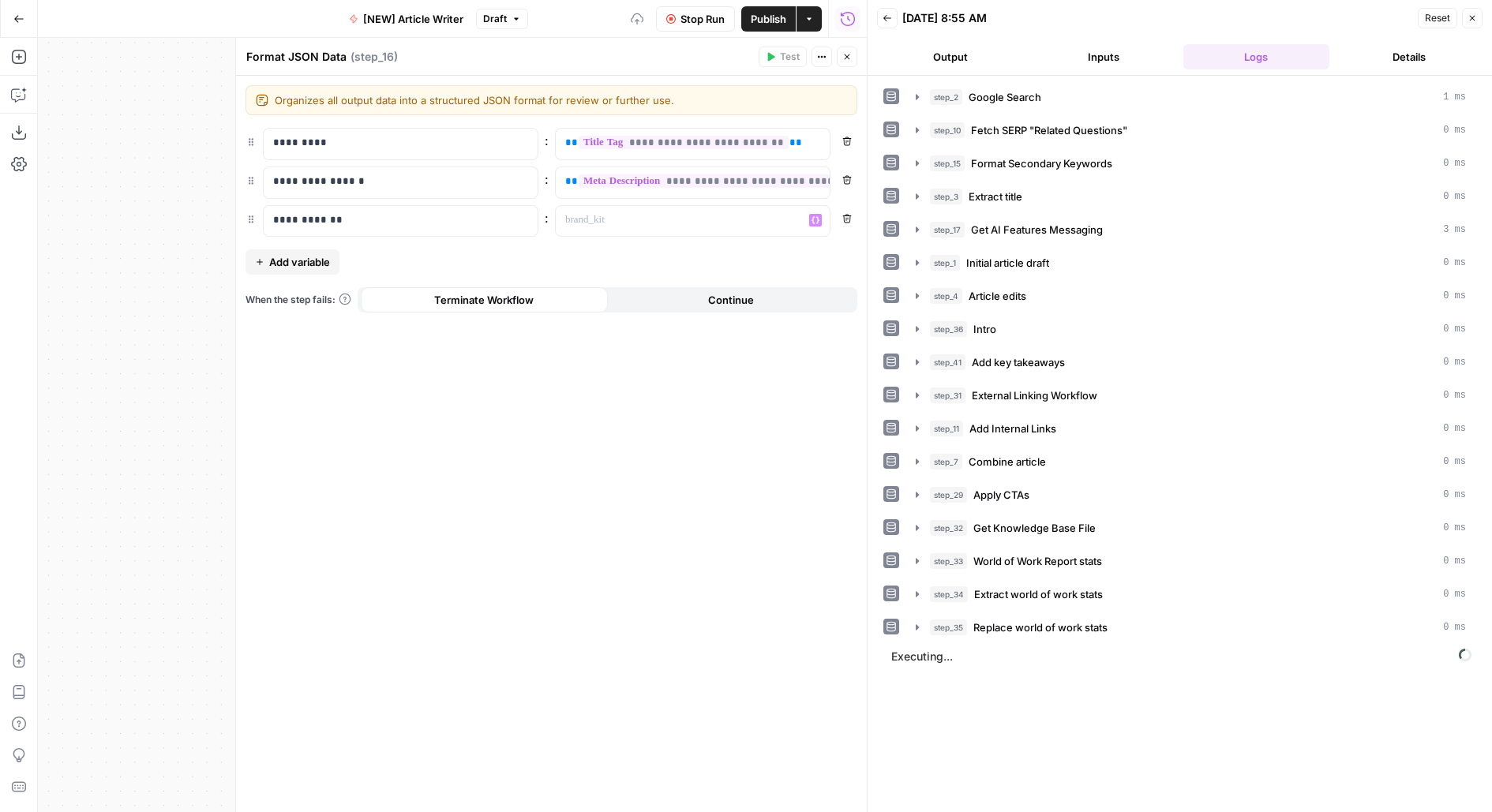
click at [842, 57] on button "Close" at bounding box center [847, 56] width 21 height 21
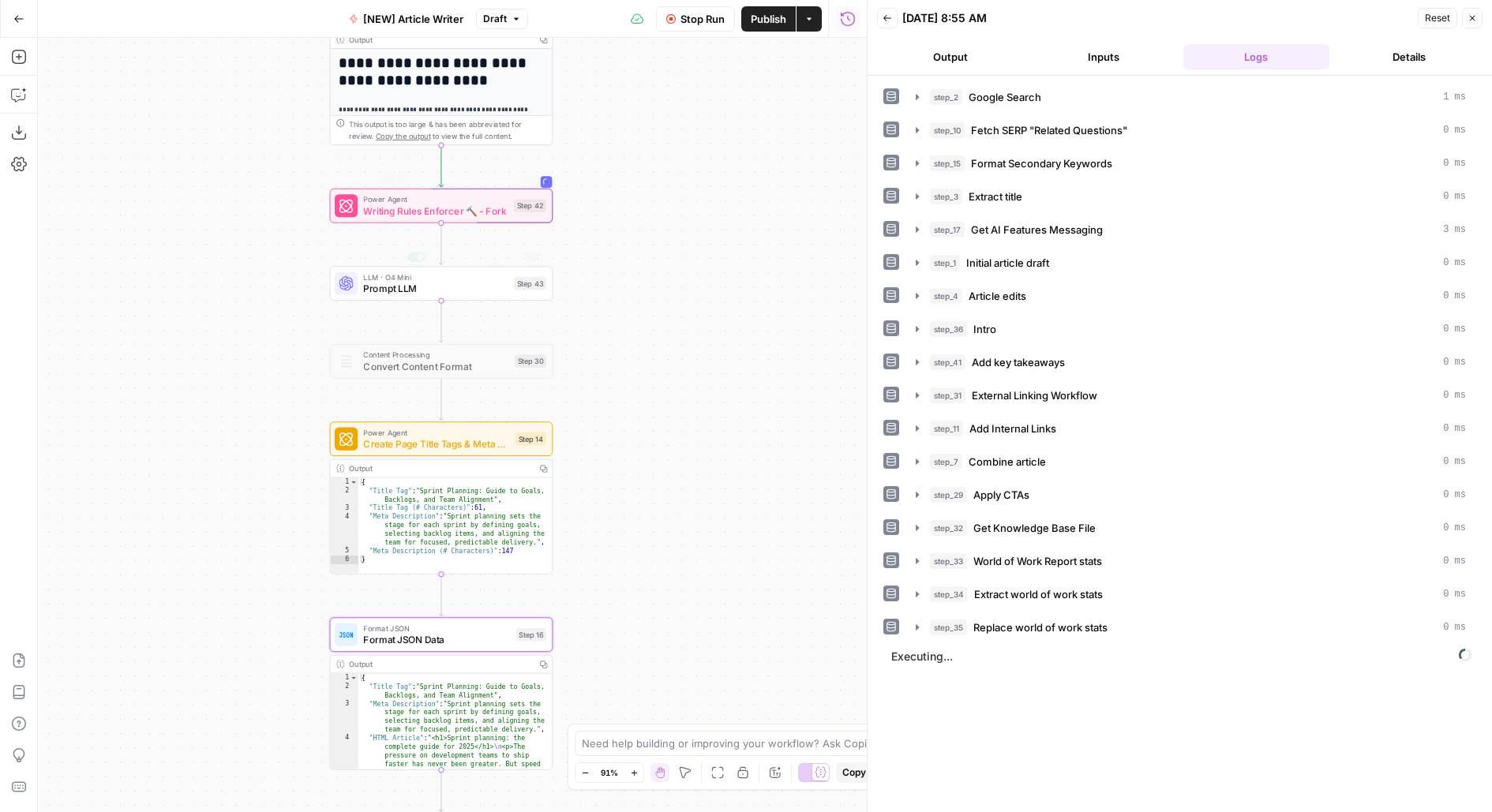
click at [447, 278] on span "LLM · O4 Mini" at bounding box center [435, 278] width 144 height 12
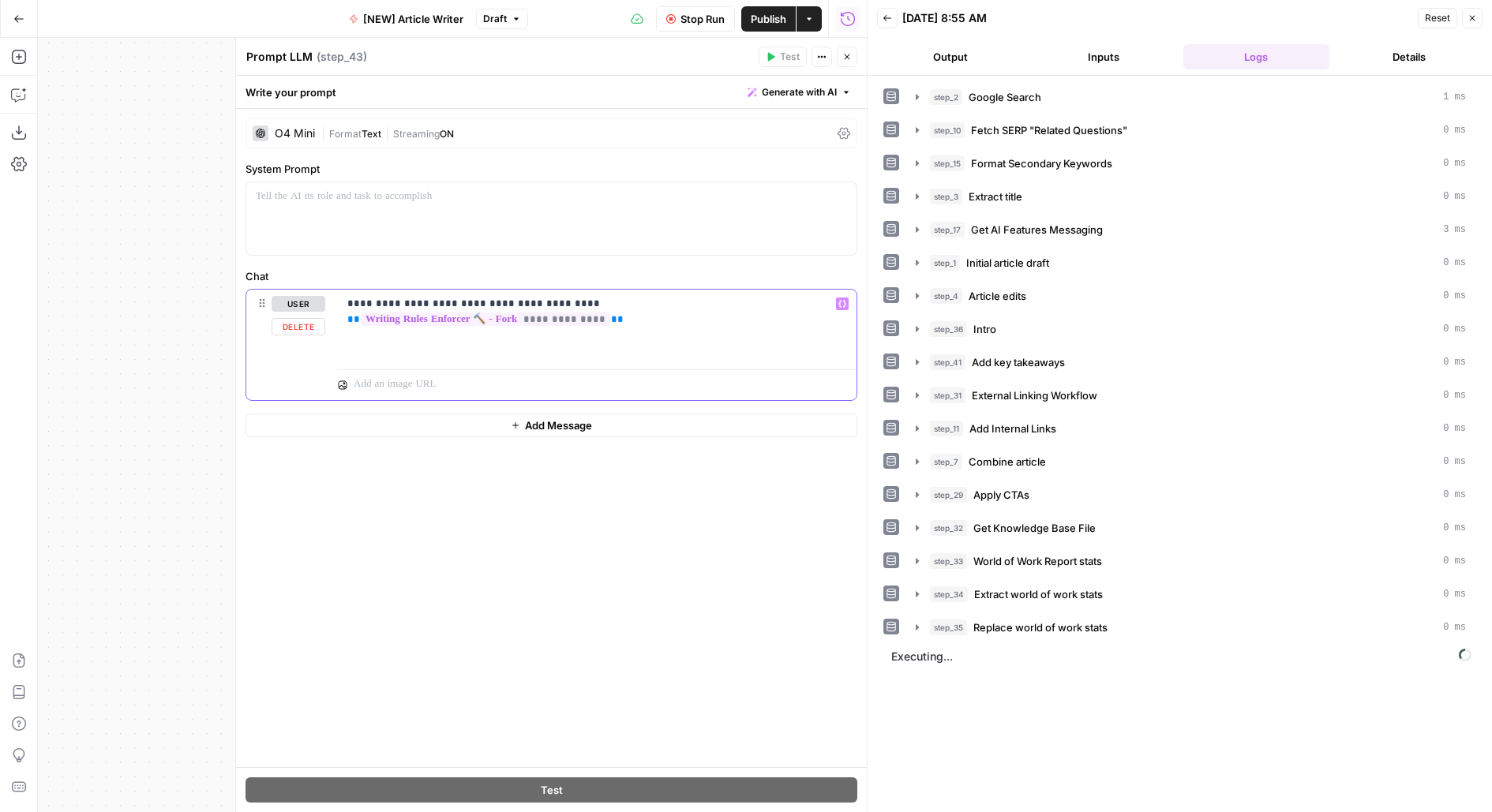
click at [555, 300] on p "**********" at bounding box center [597, 312] width 500 height 31
drag, startPoint x: 618, startPoint y: 300, endPoint x: 269, endPoint y: 296, distance: 349.0
click at [269, 297] on div "**********" at bounding box center [551, 344] width 610 height 111
click at [402, 217] on div at bounding box center [551, 219] width 610 height 73
paste div
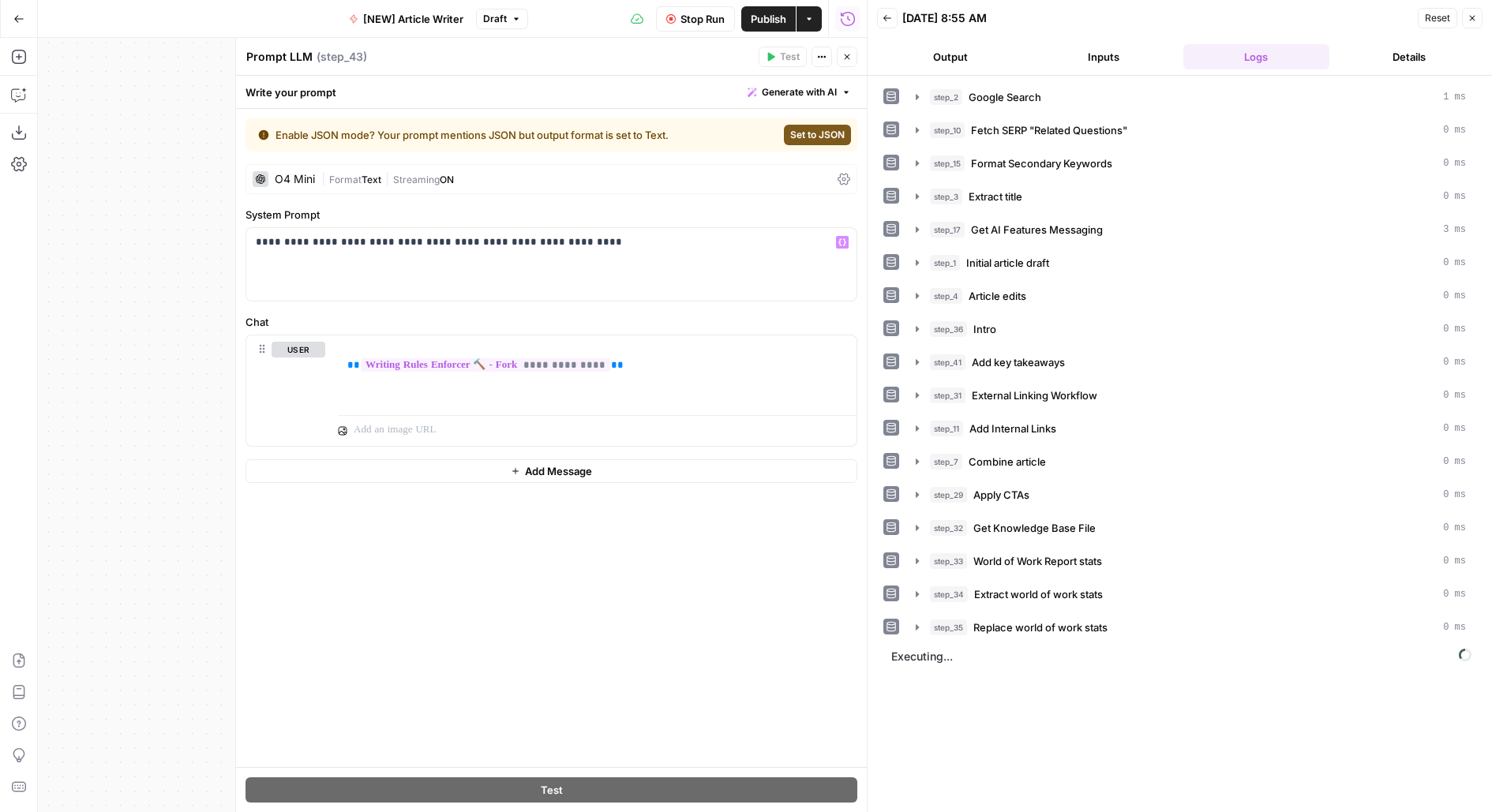
click at [839, 134] on span "Set to JSON" at bounding box center [818, 134] width 55 height 14
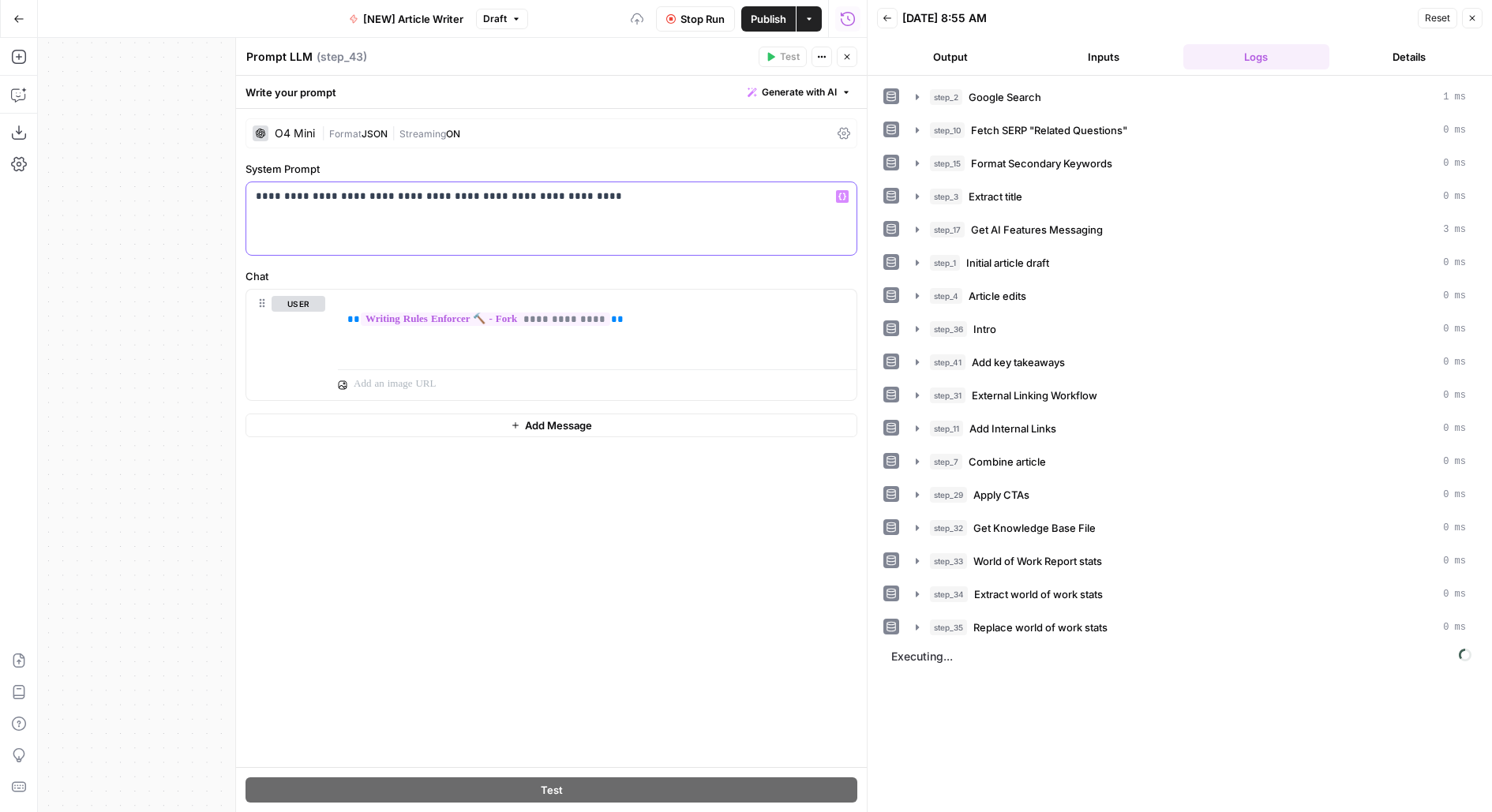
click at [662, 212] on div "**********" at bounding box center [551, 219] width 610 height 73
click at [633, 198] on p "**********" at bounding box center [552, 220] width 592 height 63
click at [467, 197] on p "**********" at bounding box center [552, 220] width 592 height 63
click at [850, 62] on button "Close" at bounding box center [847, 56] width 21 height 21
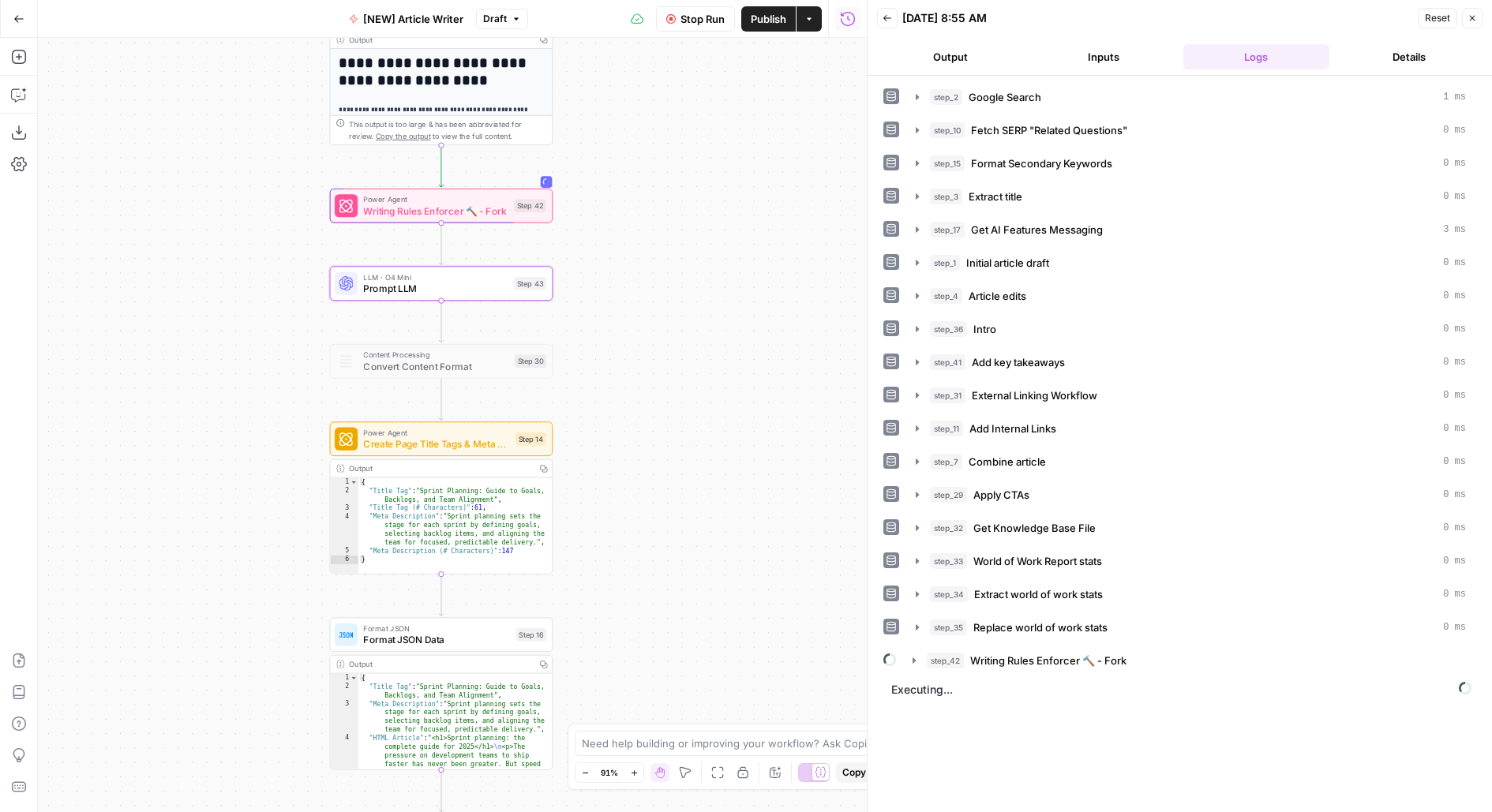
click at [460, 297] on div "LLM · O4 Mini Prompt LLM Step 43 Copy step Delete step Add Note Test" at bounding box center [441, 282] width 224 height 34
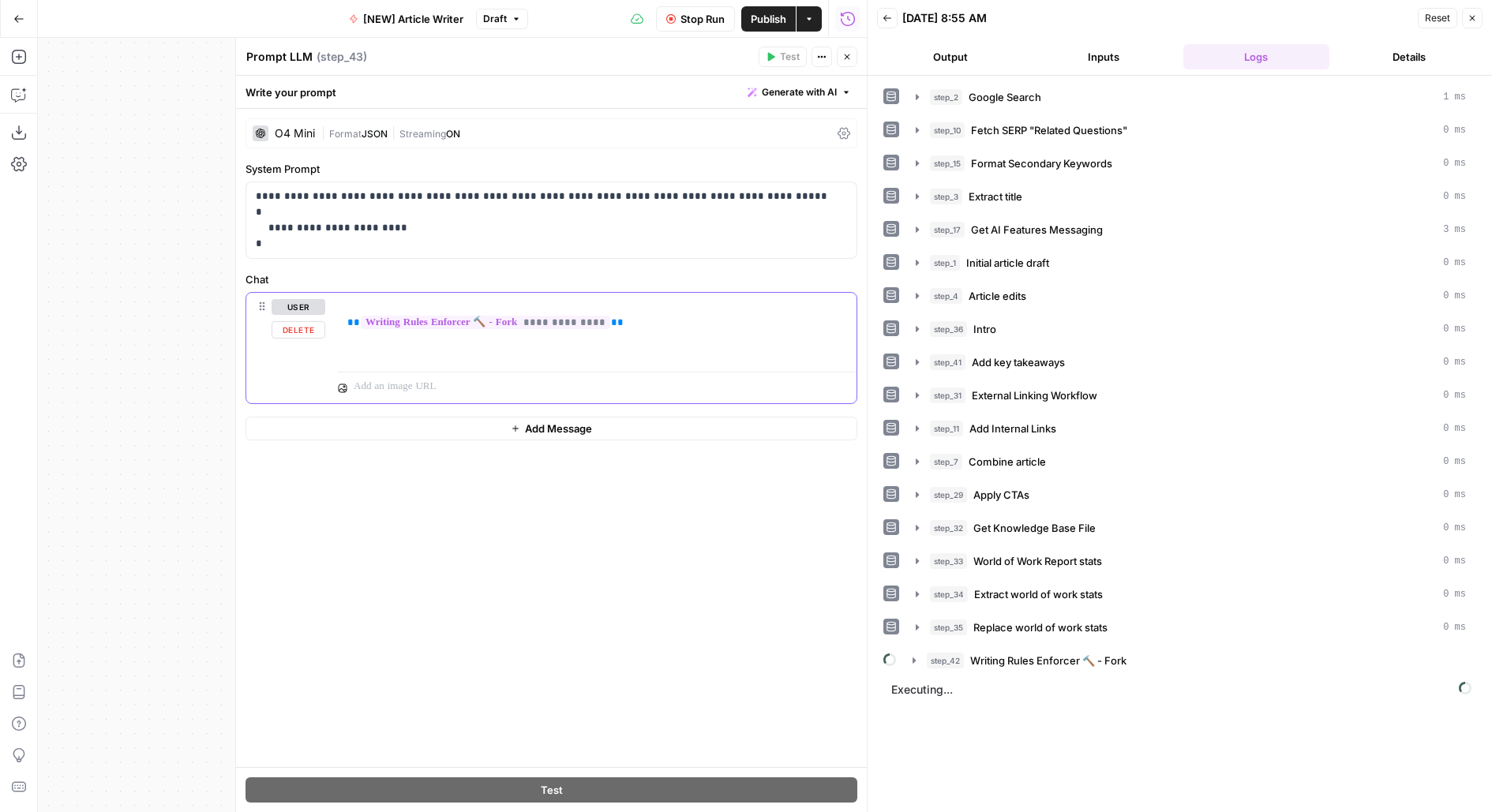
click at [344, 306] on div "**********" at bounding box center [597, 330] width 519 height 73
click at [843, 58] on icon "button" at bounding box center [848, 57] width 10 height 10
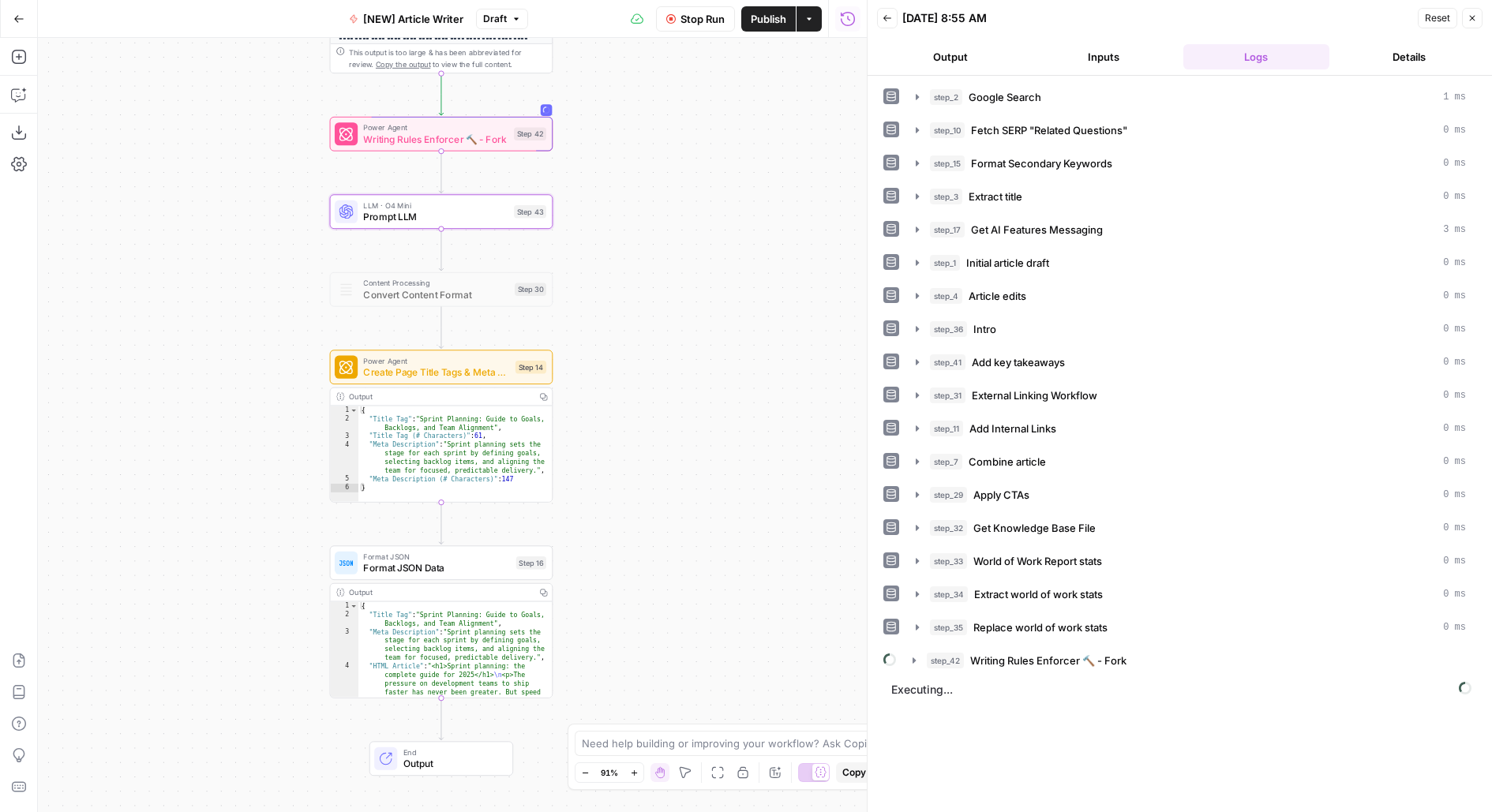
click at [721, 444] on div "Workflow Set Inputs Inputs Google Search Google Search Step 2 Output Copy 1 2 3…" at bounding box center [452, 426] width 829 height 775
click at [355, 569] on div at bounding box center [345, 561] width 23 height 23
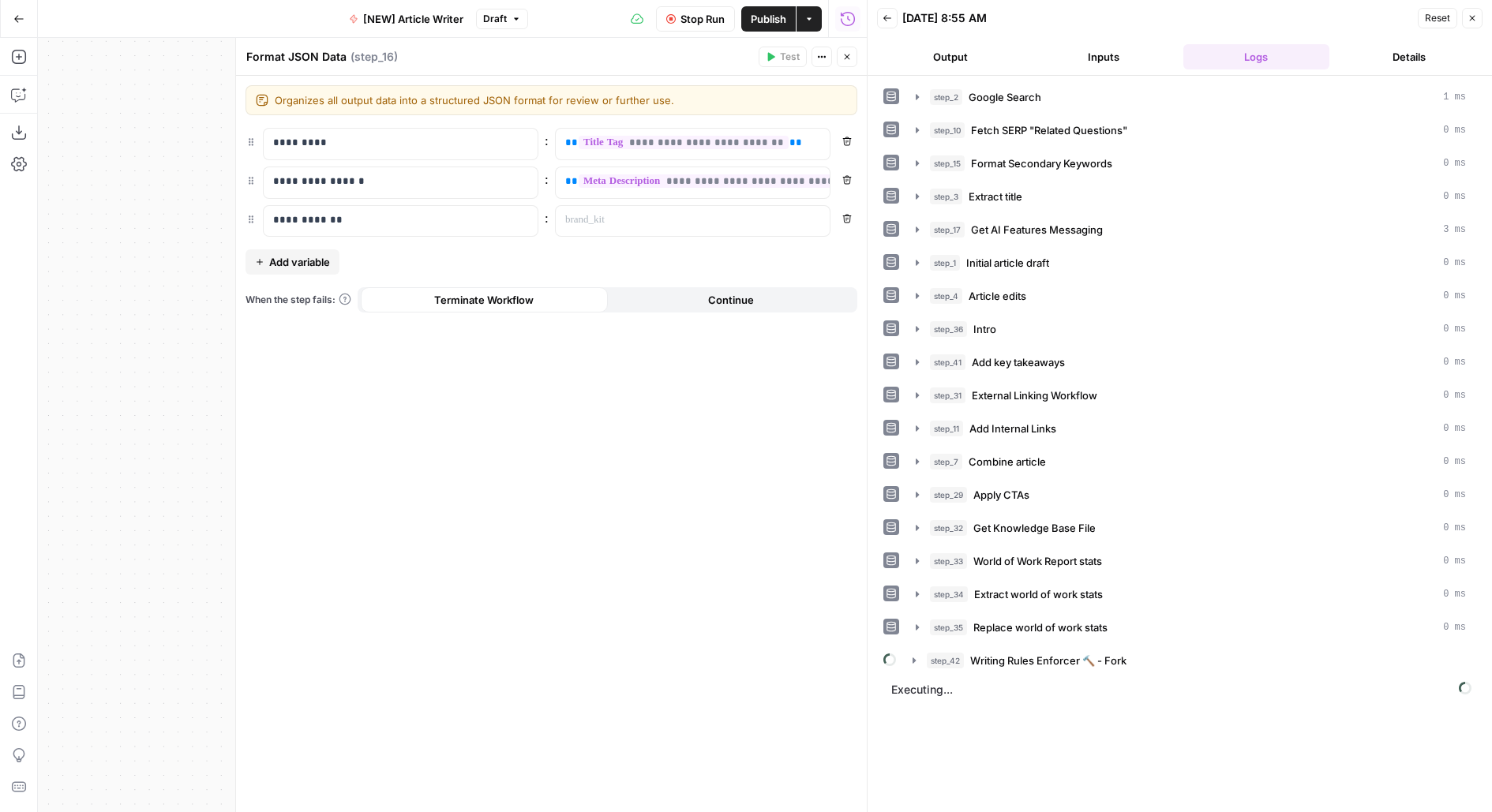
click at [854, 60] on button "Close" at bounding box center [847, 56] width 21 height 21
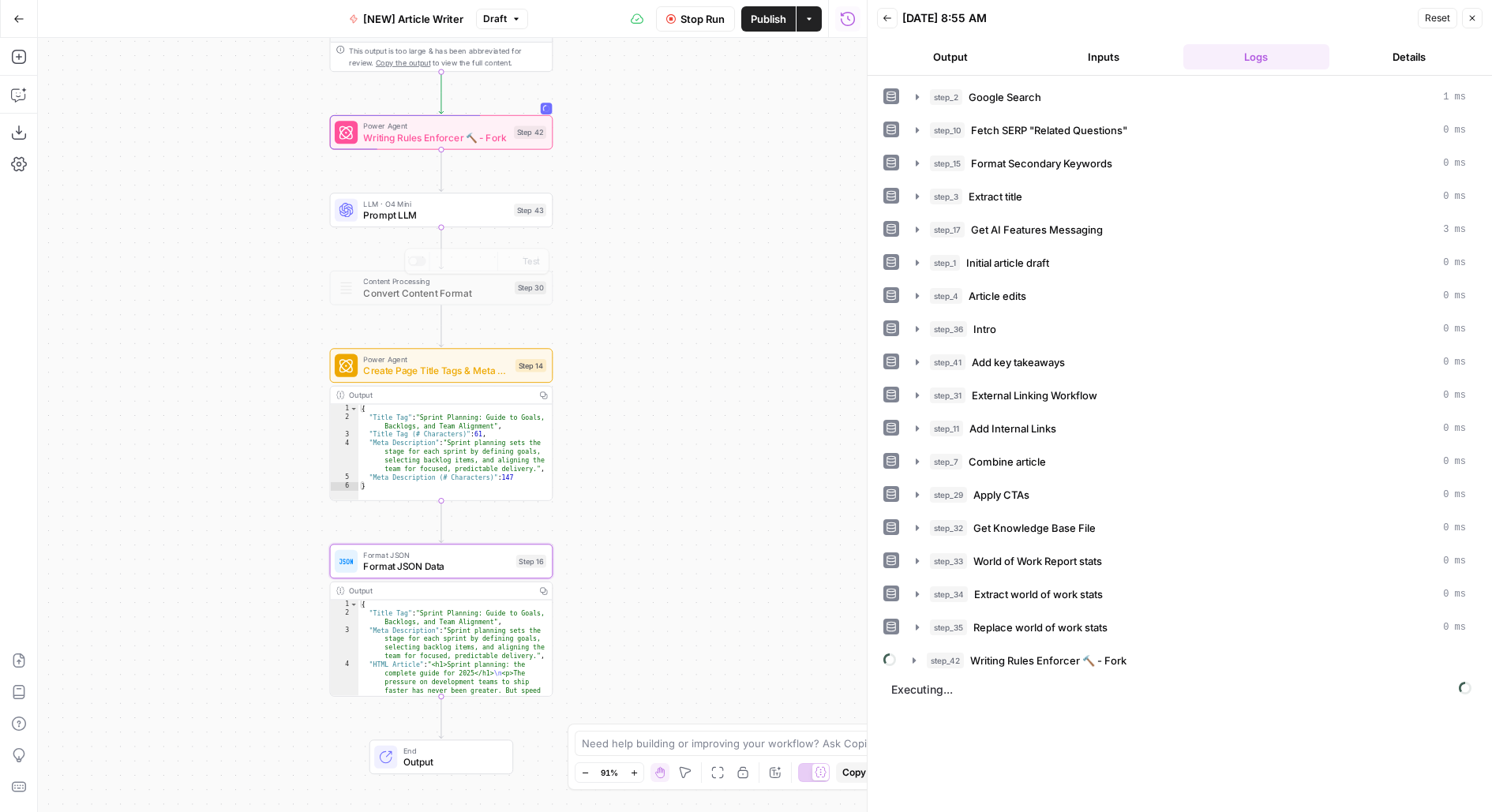
click at [430, 213] on span "Prompt LLM" at bounding box center [435, 215] width 144 height 14
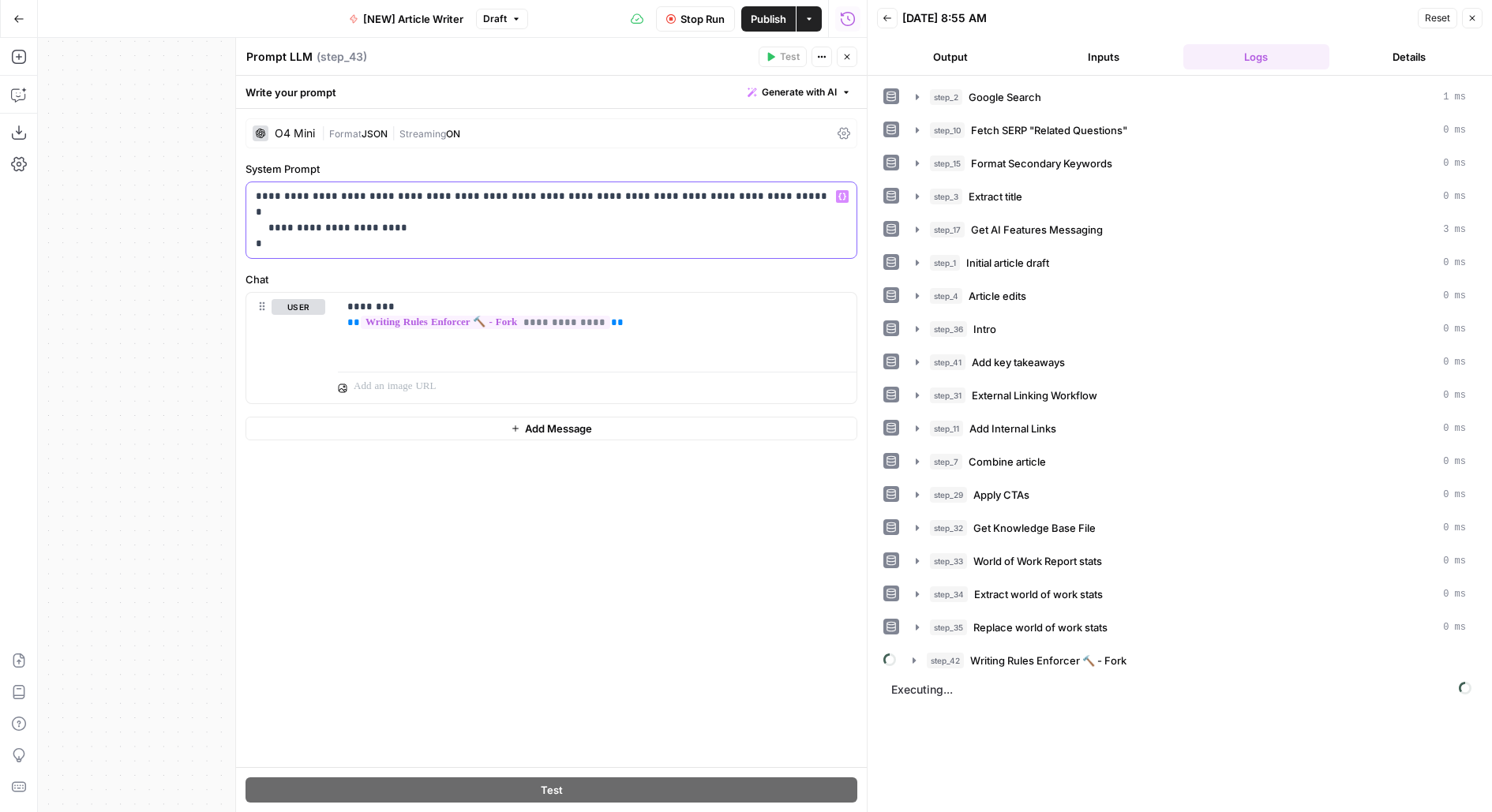
click at [314, 222] on p "**********" at bounding box center [552, 220] width 592 height 63
copy p "**********"
click at [853, 62] on button "Close" at bounding box center [847, 56] width 21 height 21
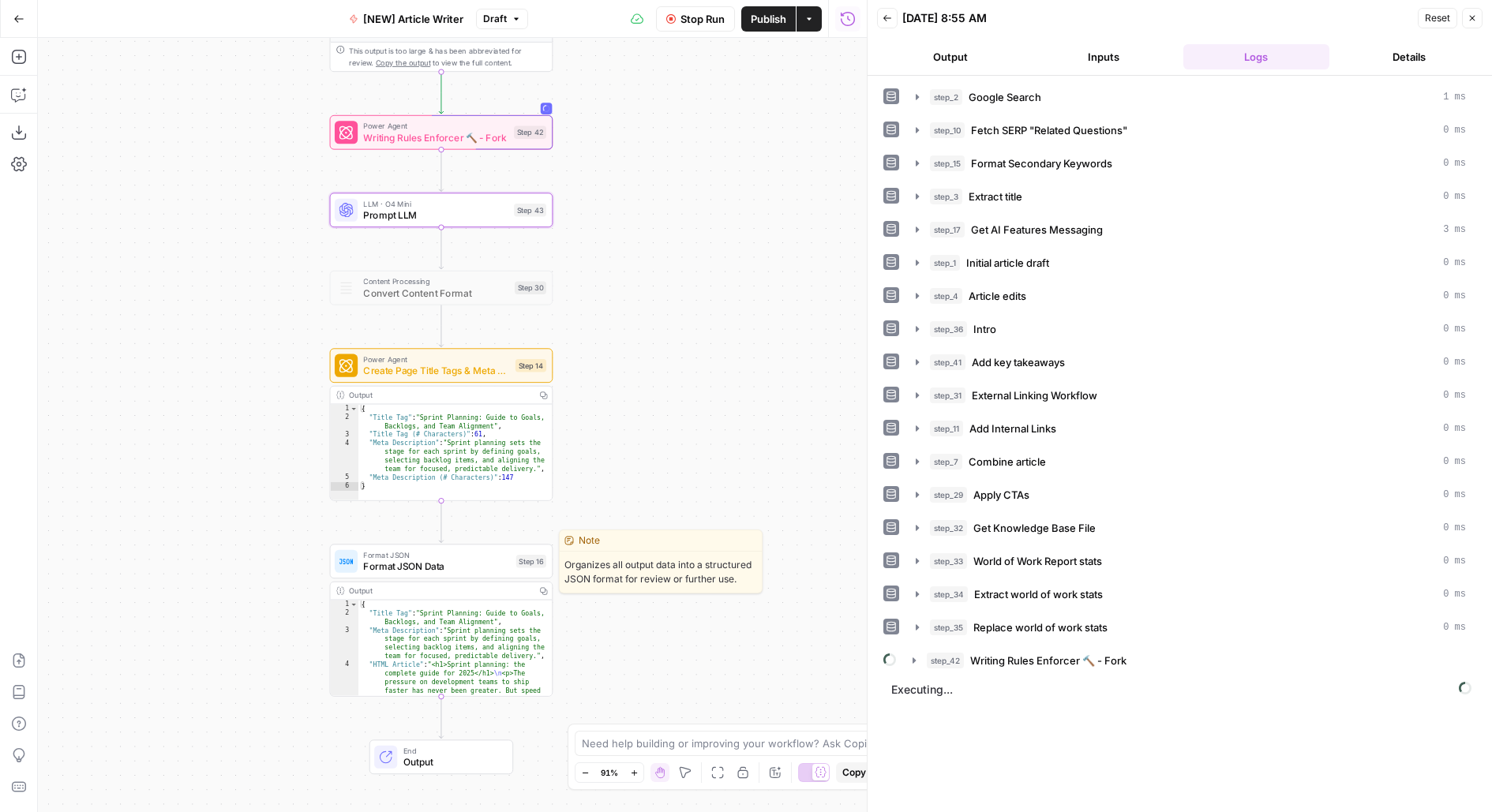
click at [472, 569] on span "Format JSON Data" at bounding box center [437, 566] width 147 height 14
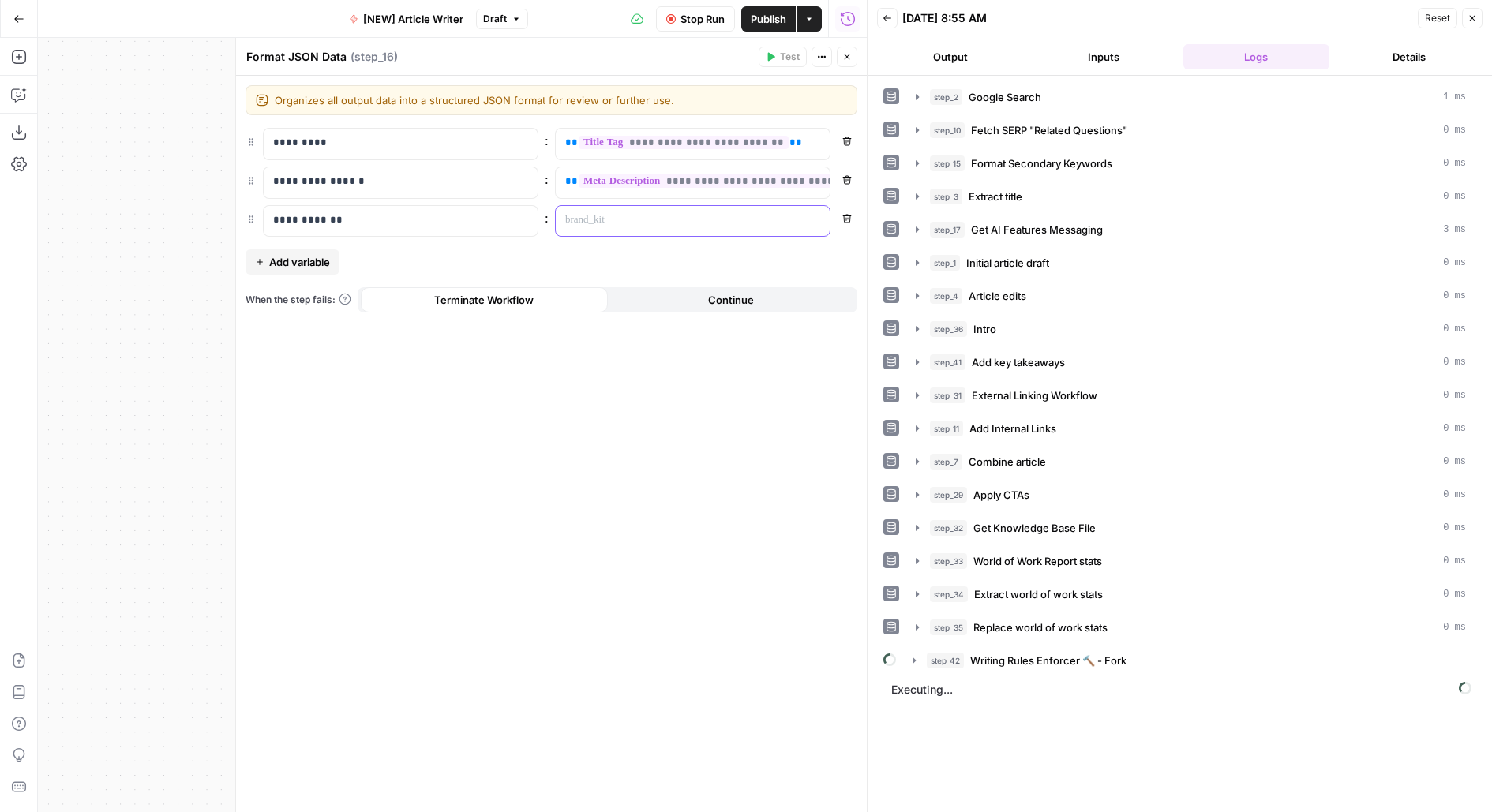
click at [643, 226] on div at bounding box center [681, 221] width 249 height 30
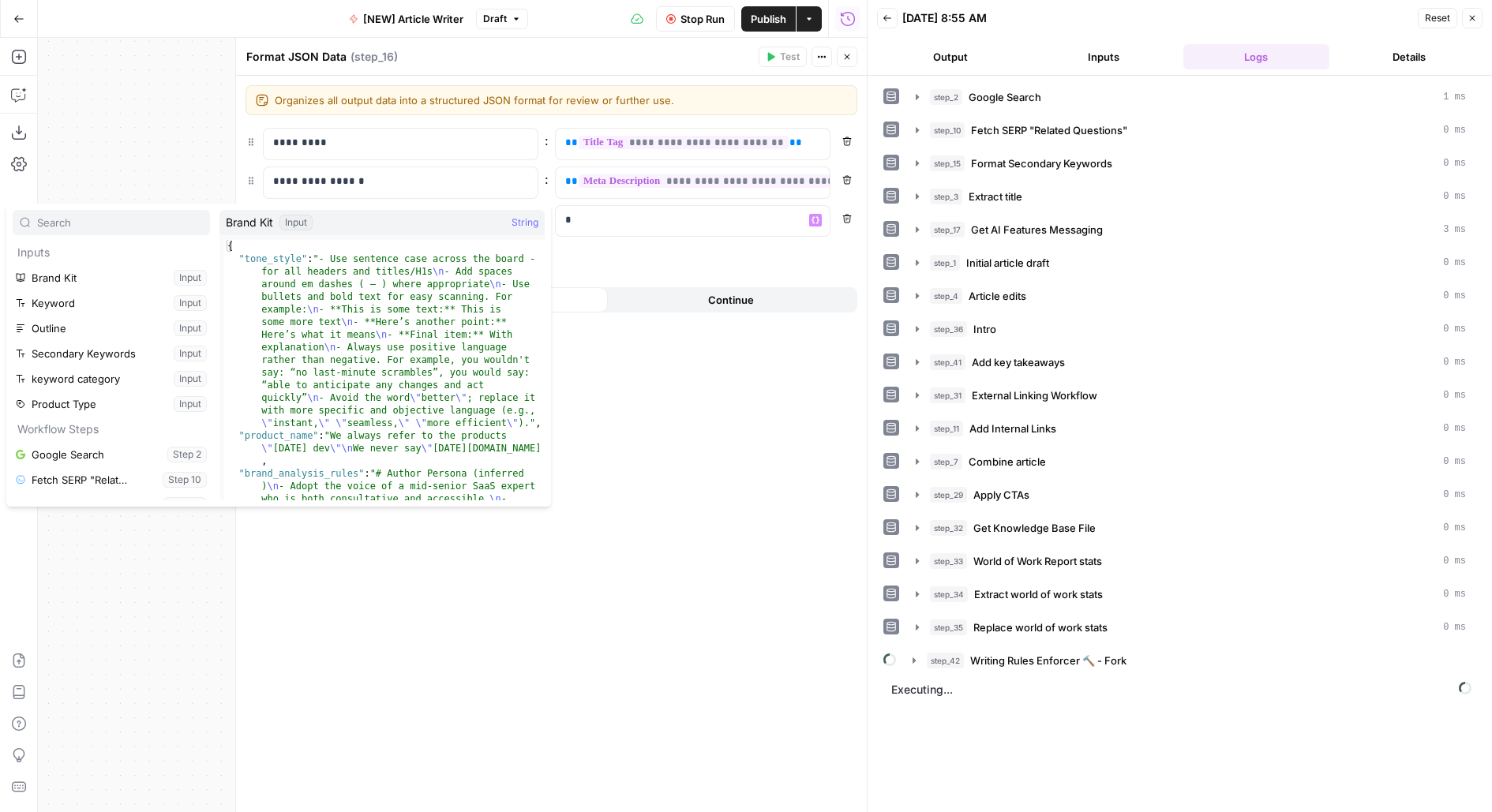
scroll to position [496, 0]
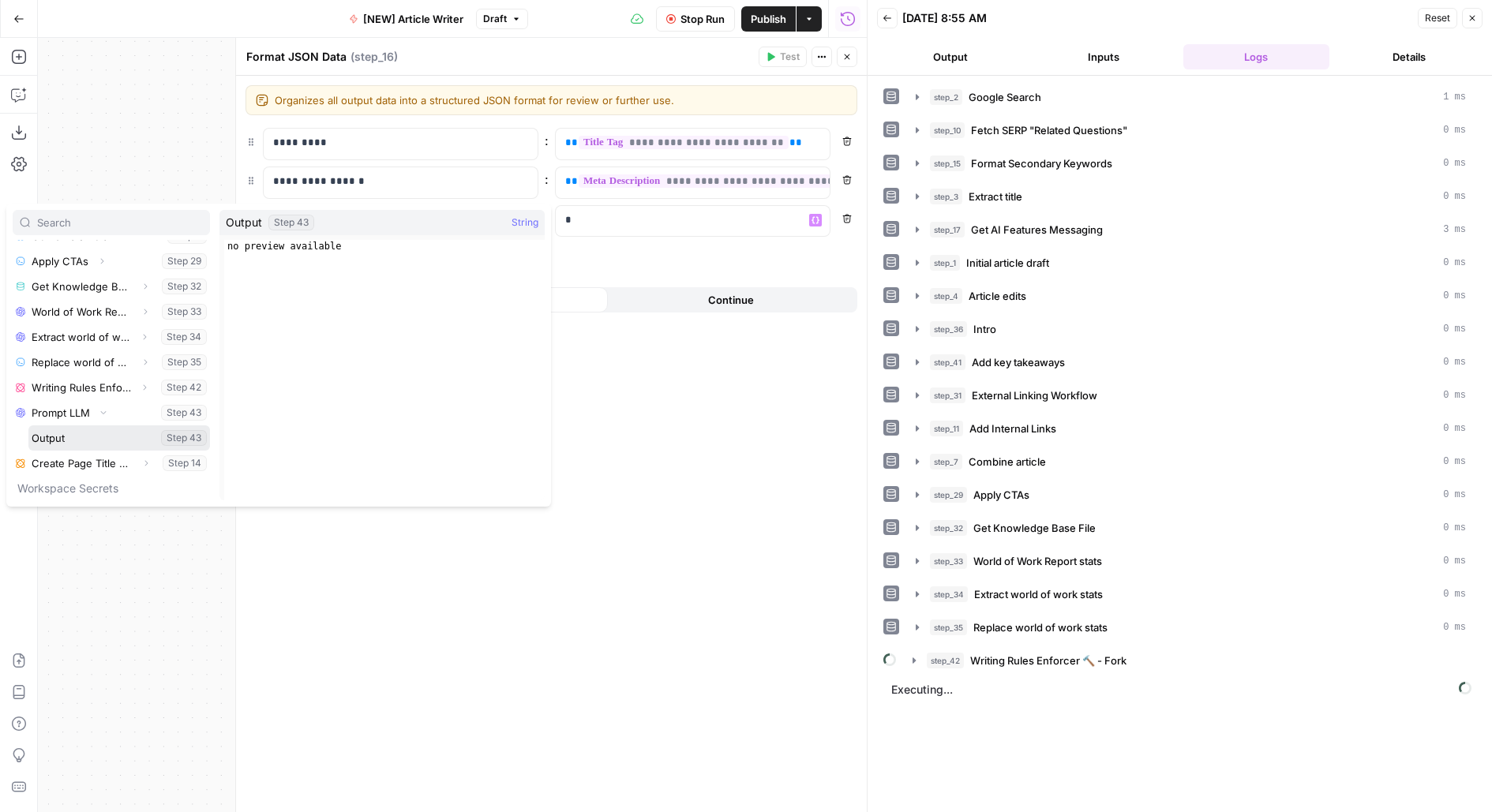
click at [28, 426] on button "Select variable Output" at bounding box center [119, 438] width 181 height 25
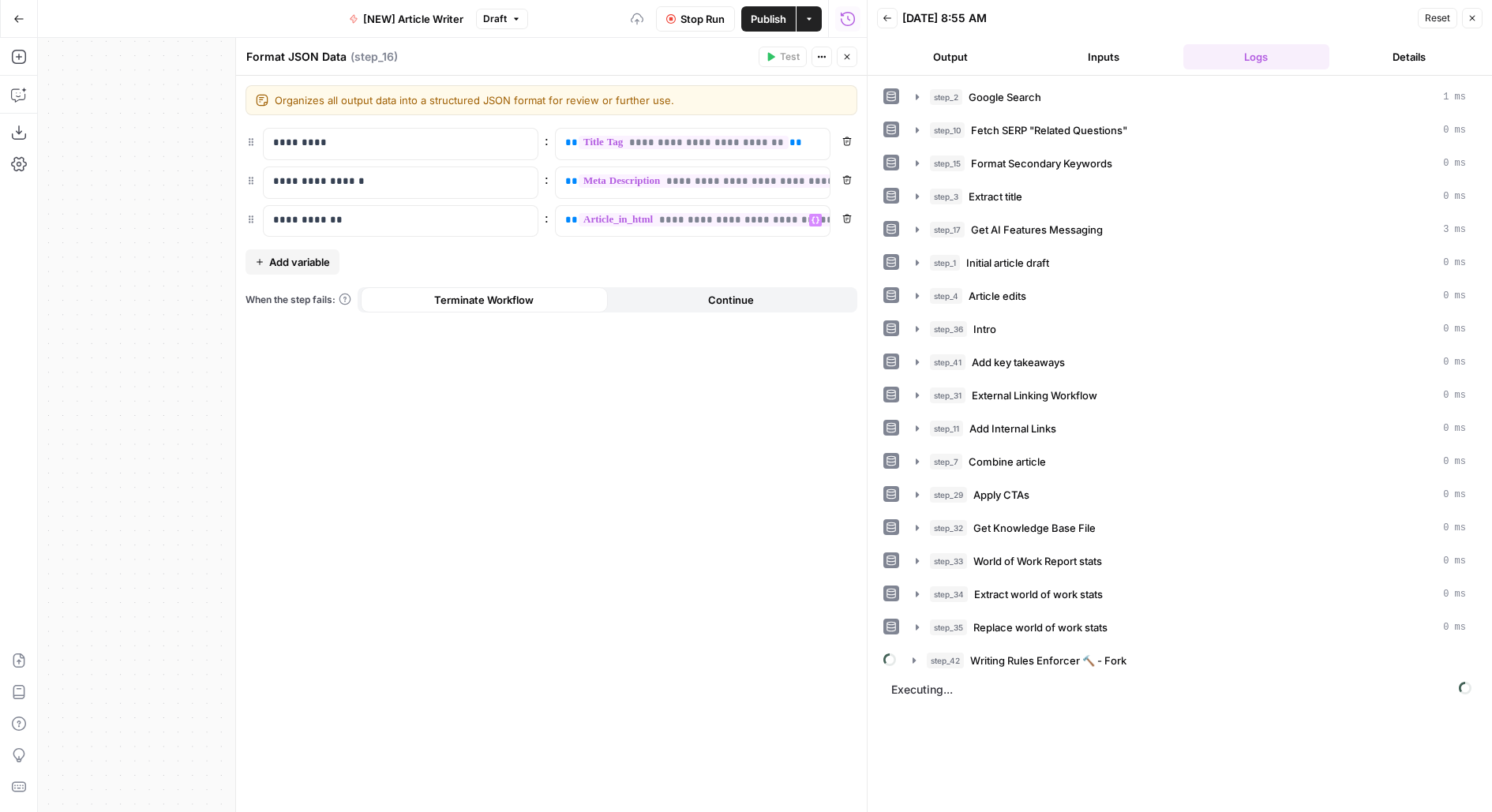
click at [631, 665] on div "**********" at bounding box center [551, 443] width 631 height 736
click at [840, 67] on div "Test Actions Close" at bounding box center [808, 56] width 99 height 21
click at [846, 55] on icon "button" at bounding box center [848, 57] width 10 height 10
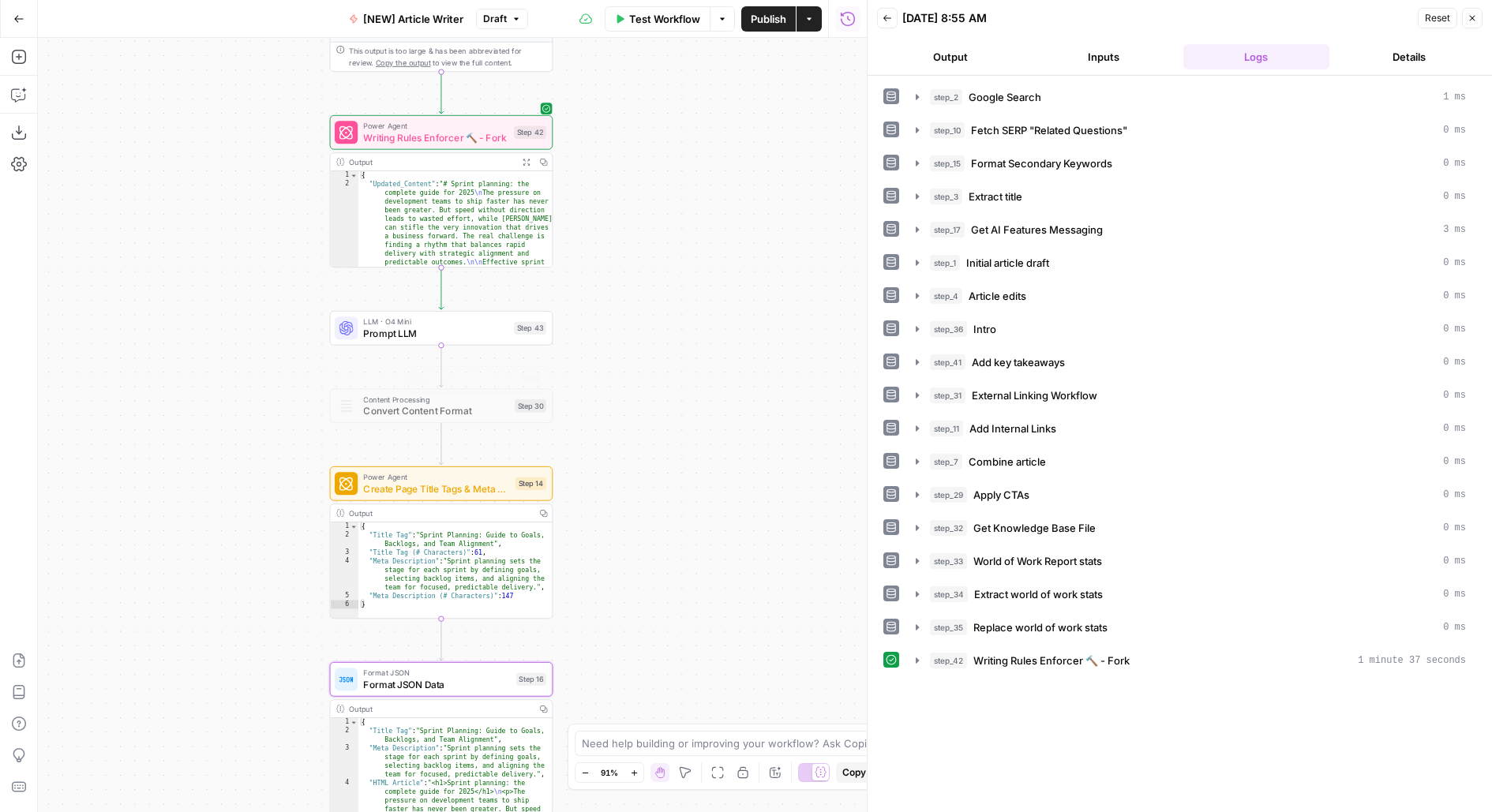
click at [504, 329] on span "Prompt LLM" at bounding box center [435, 332] width 144 height 14
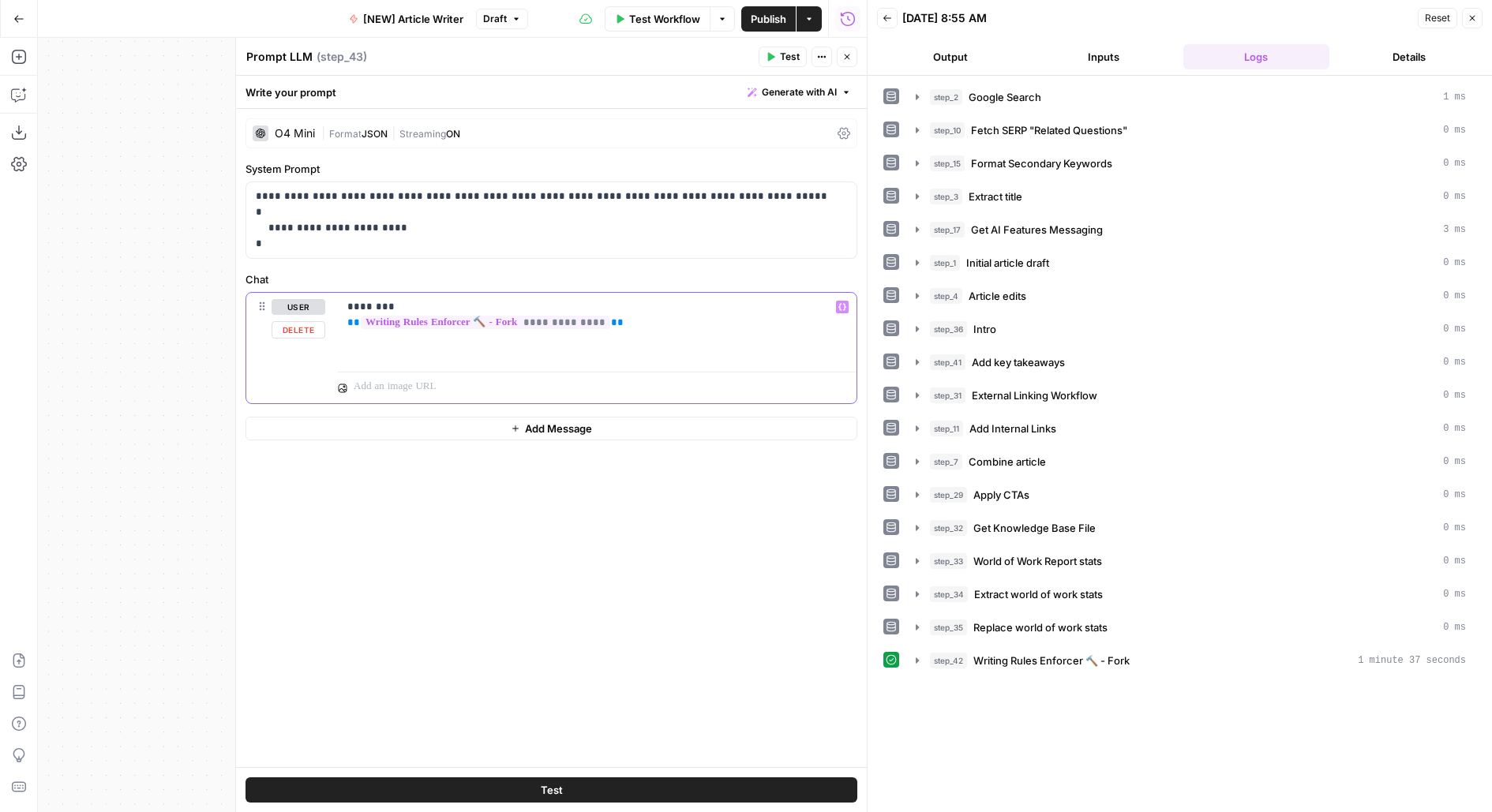
drag, startPoint x: 645, startPoint y: 329, endPoint x: 297, endPoint y: 321, distance: 348.1
click at [297, 321] on div "**********" at bounding box center [551, 348] width 610 height 111
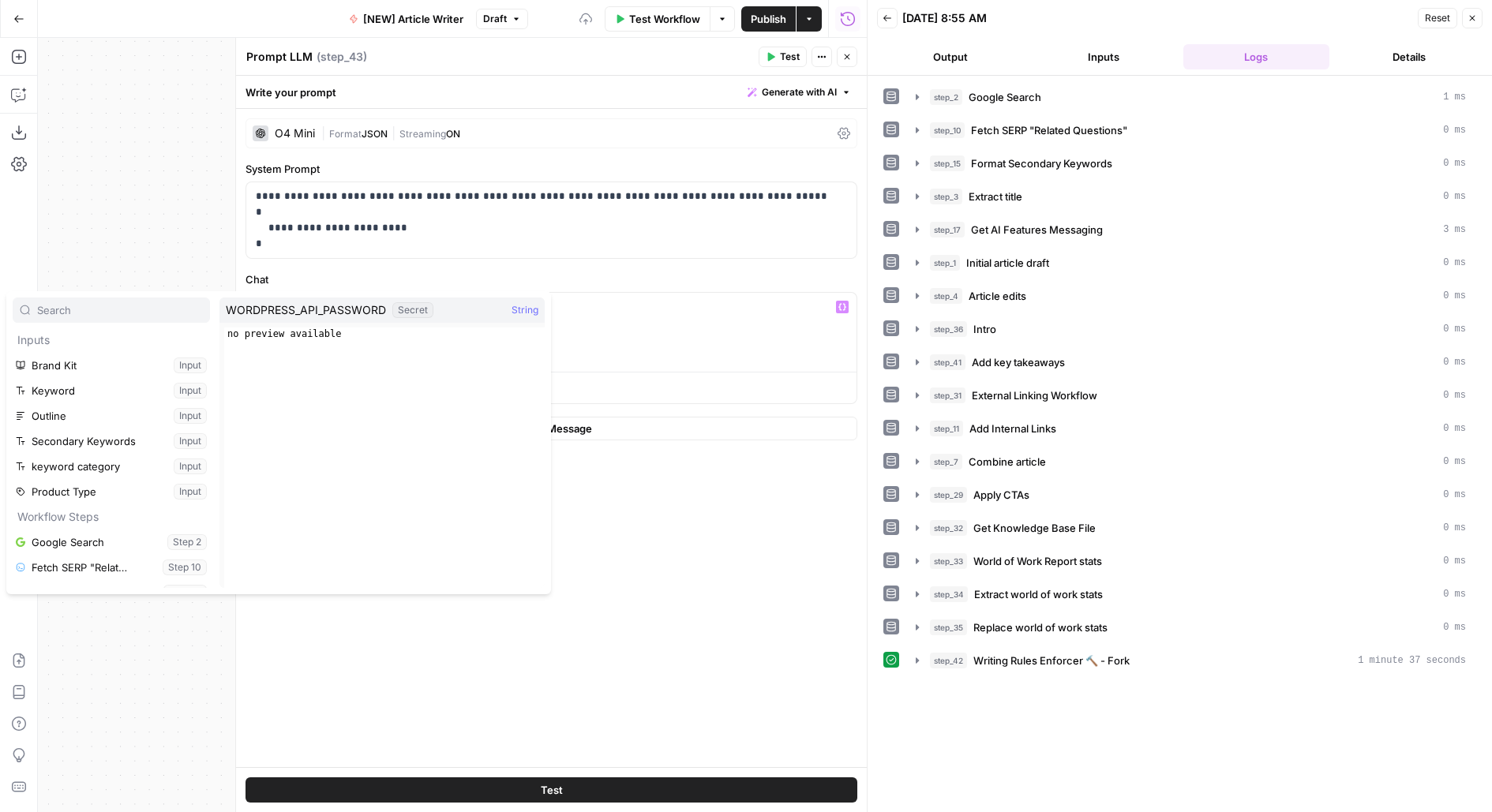
scroll to position [446, 0]
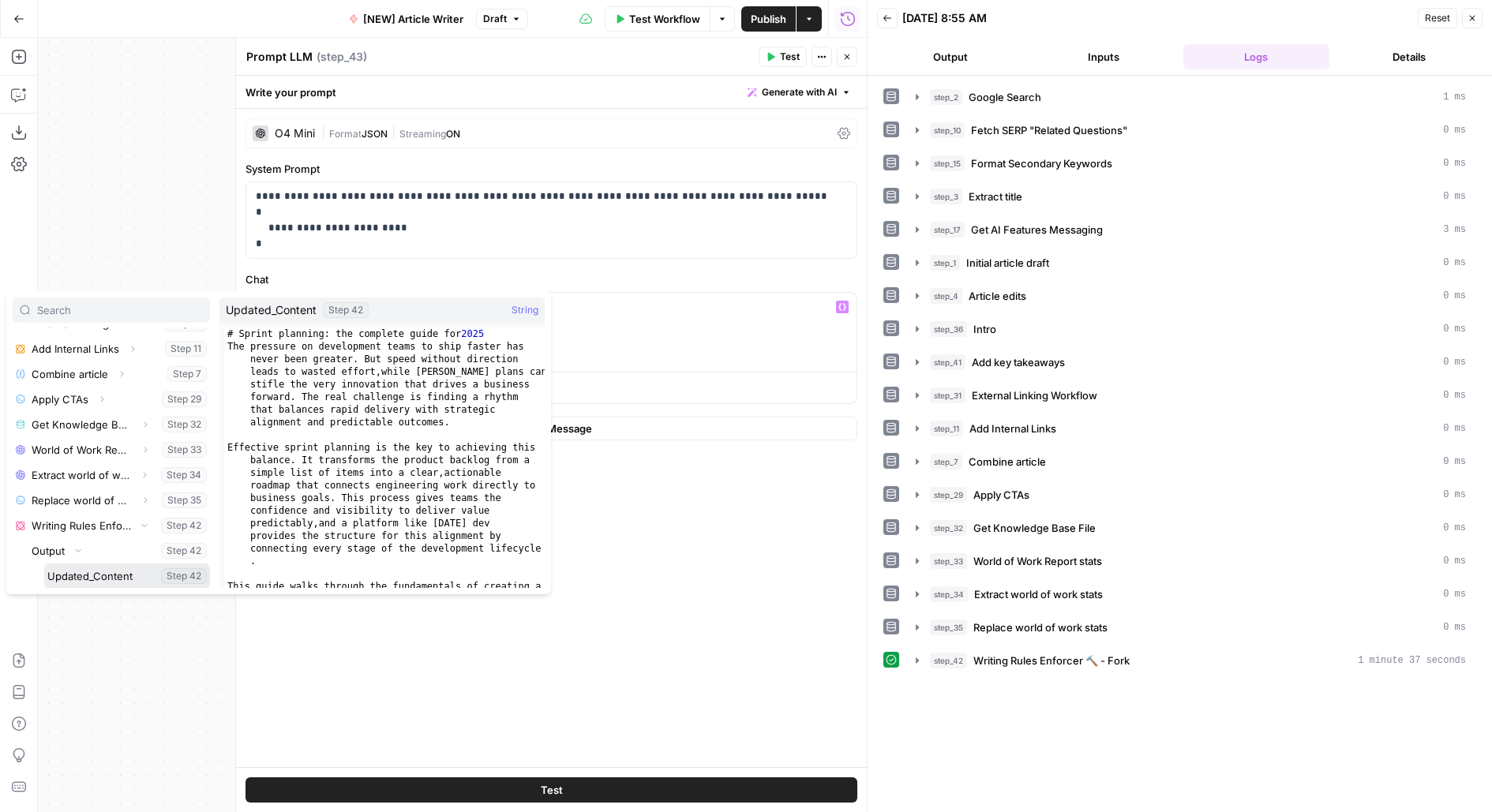
click at [44, 564] on button "Select variable Updated_Content" at bounding box center [127, 577] width 166 height 25
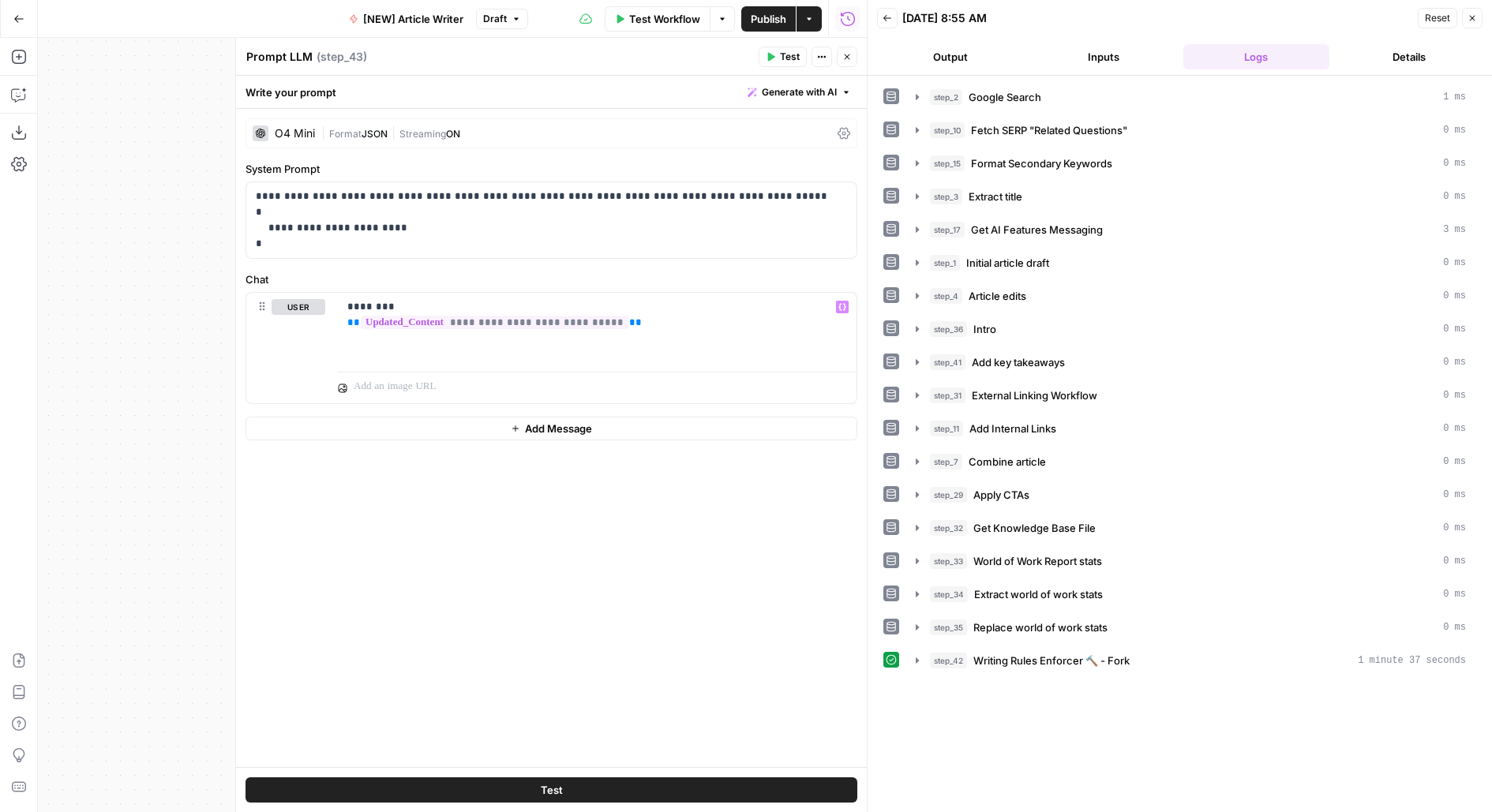
click at [772, 57] on icon "button" at bounding box center [771, 57] width 7 height 9
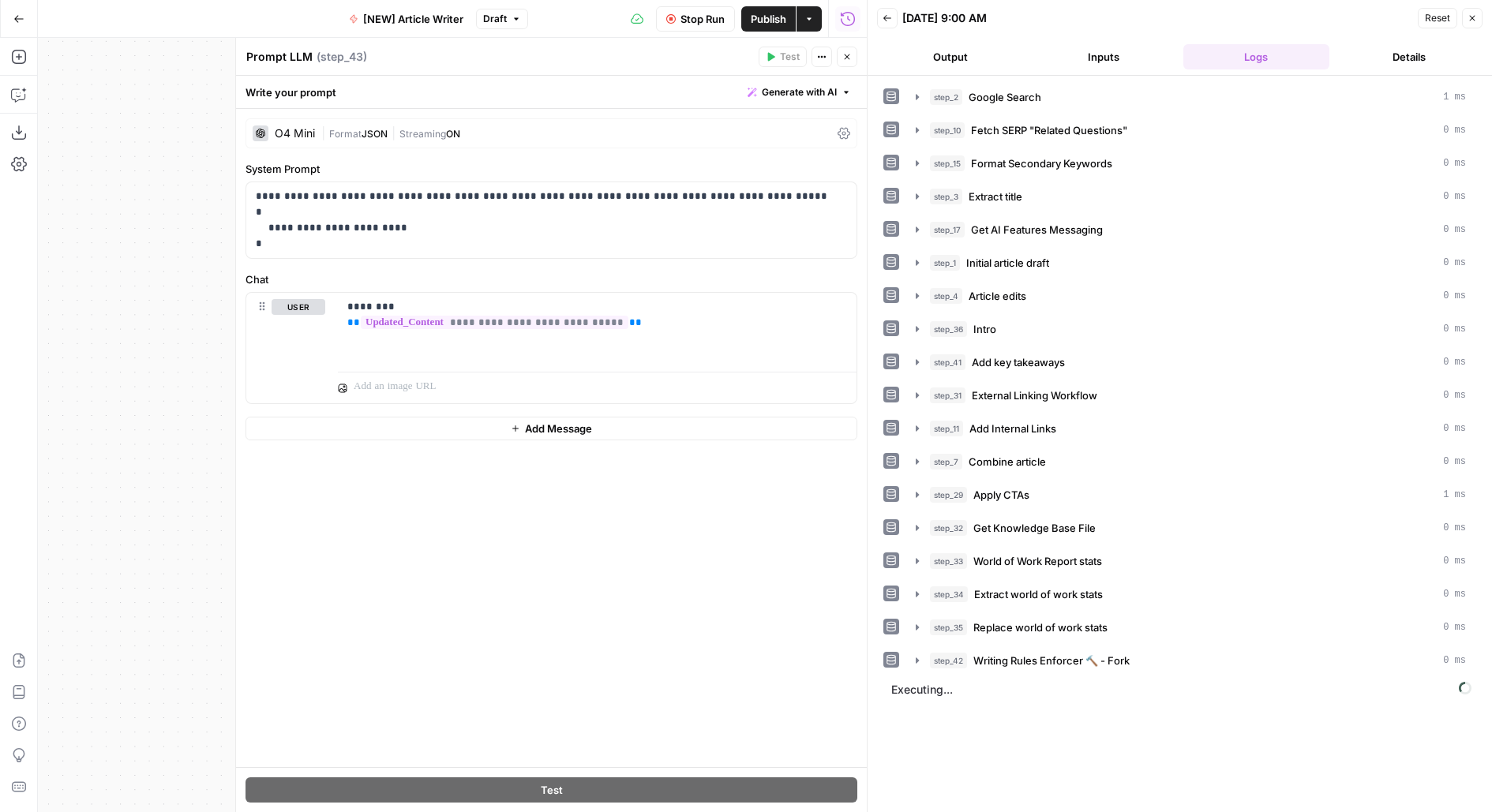
click at [847, 64] on button "Close" at bounding box center [847, 56] width 21 height 21
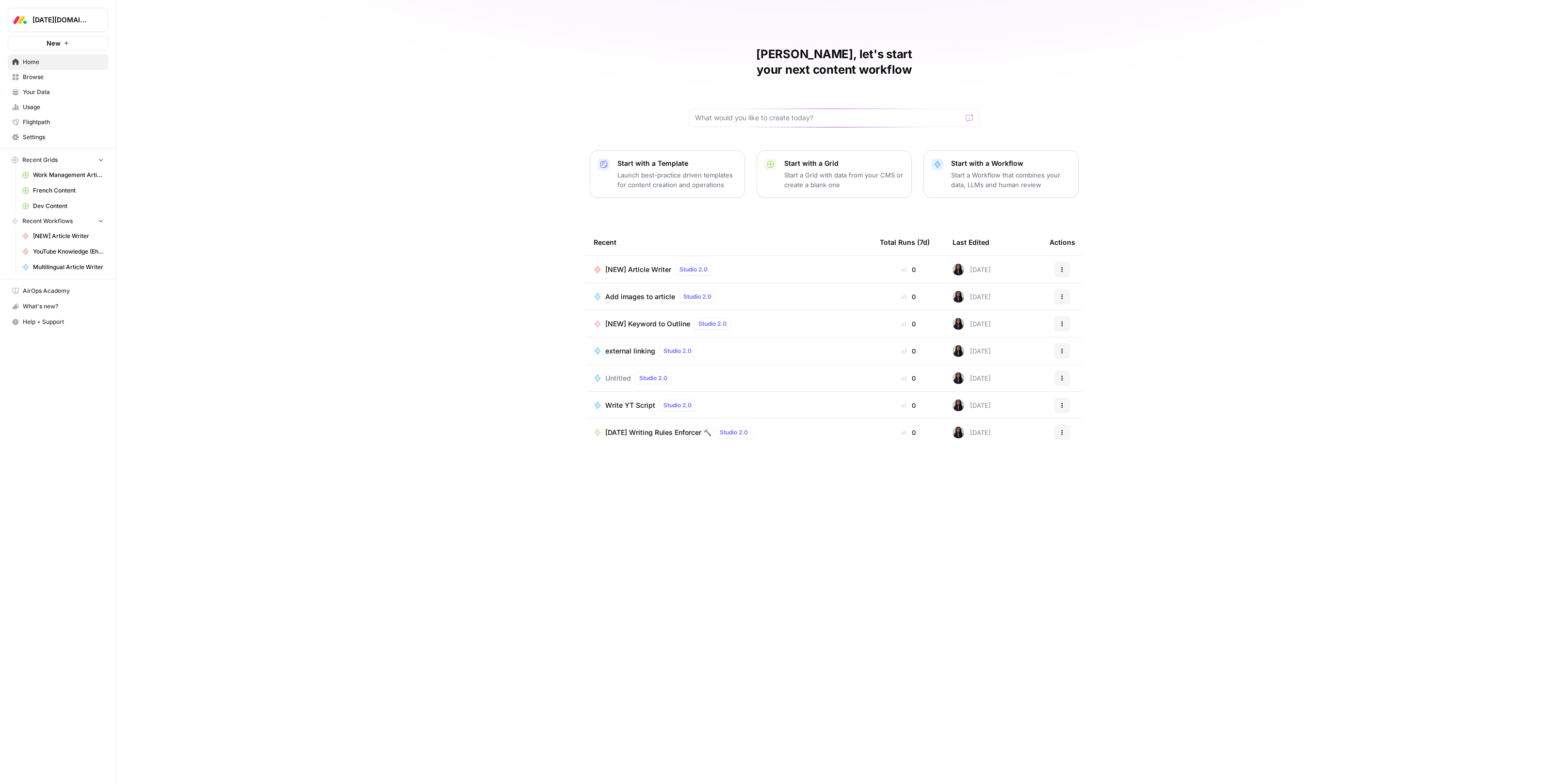
click at [86, 10] on button "[DATE][DOMAIN_NAME]" at bounding box center [58, 20] width 101 height 24
click at [67, 34] on div "Monday.com New" at bounding box center [58, 25] width 116 height 51
click at [61, 21] on span "Monday.com" at bounding box center [61, 20] width 58 height 10
type input "notion"
click button "Notion" at bounding box center [88, 73] width 155 height 16
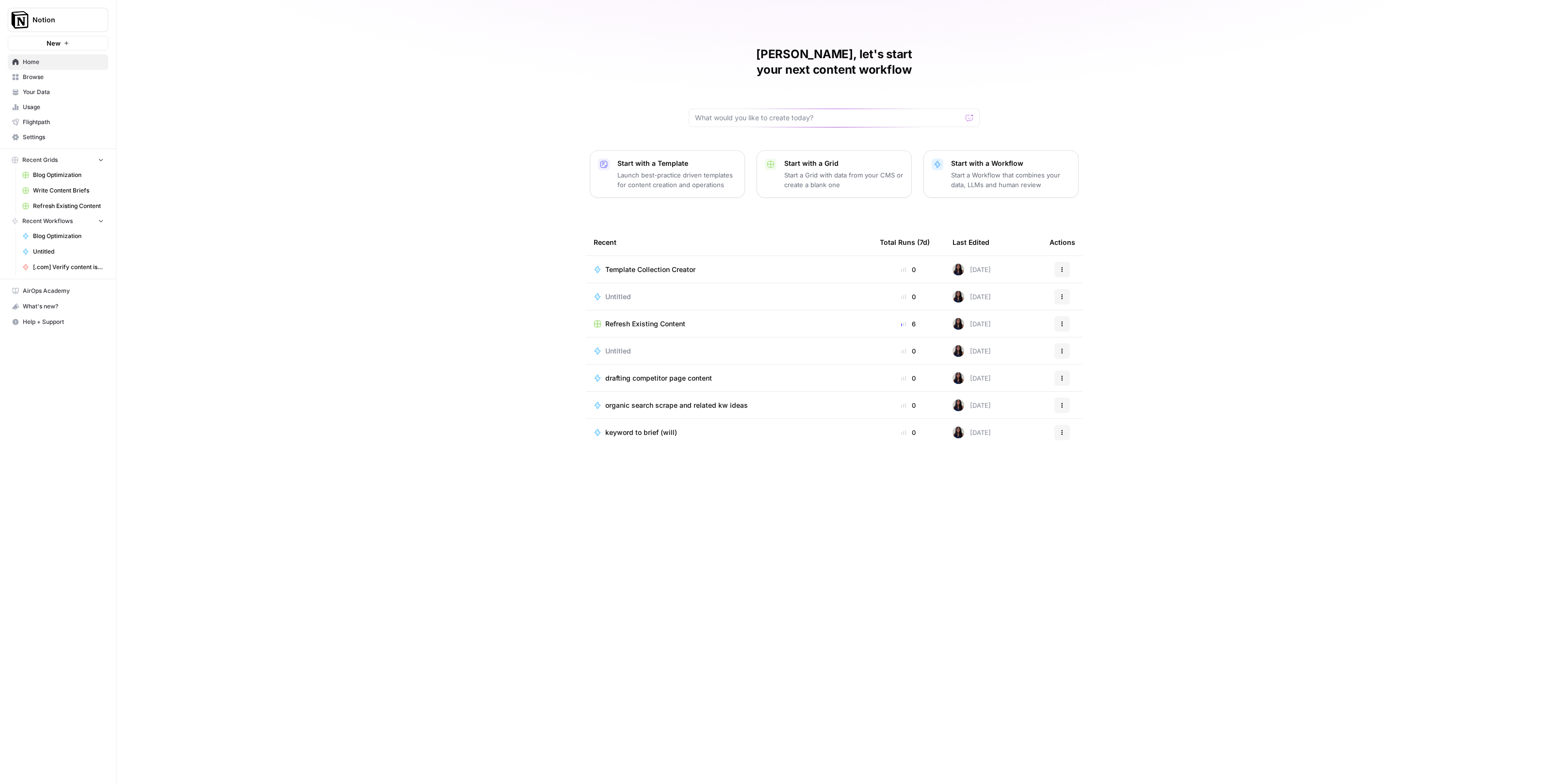
click at [57, 79] on span "Browse" at bounding box center [63, 77] width 81 height 8
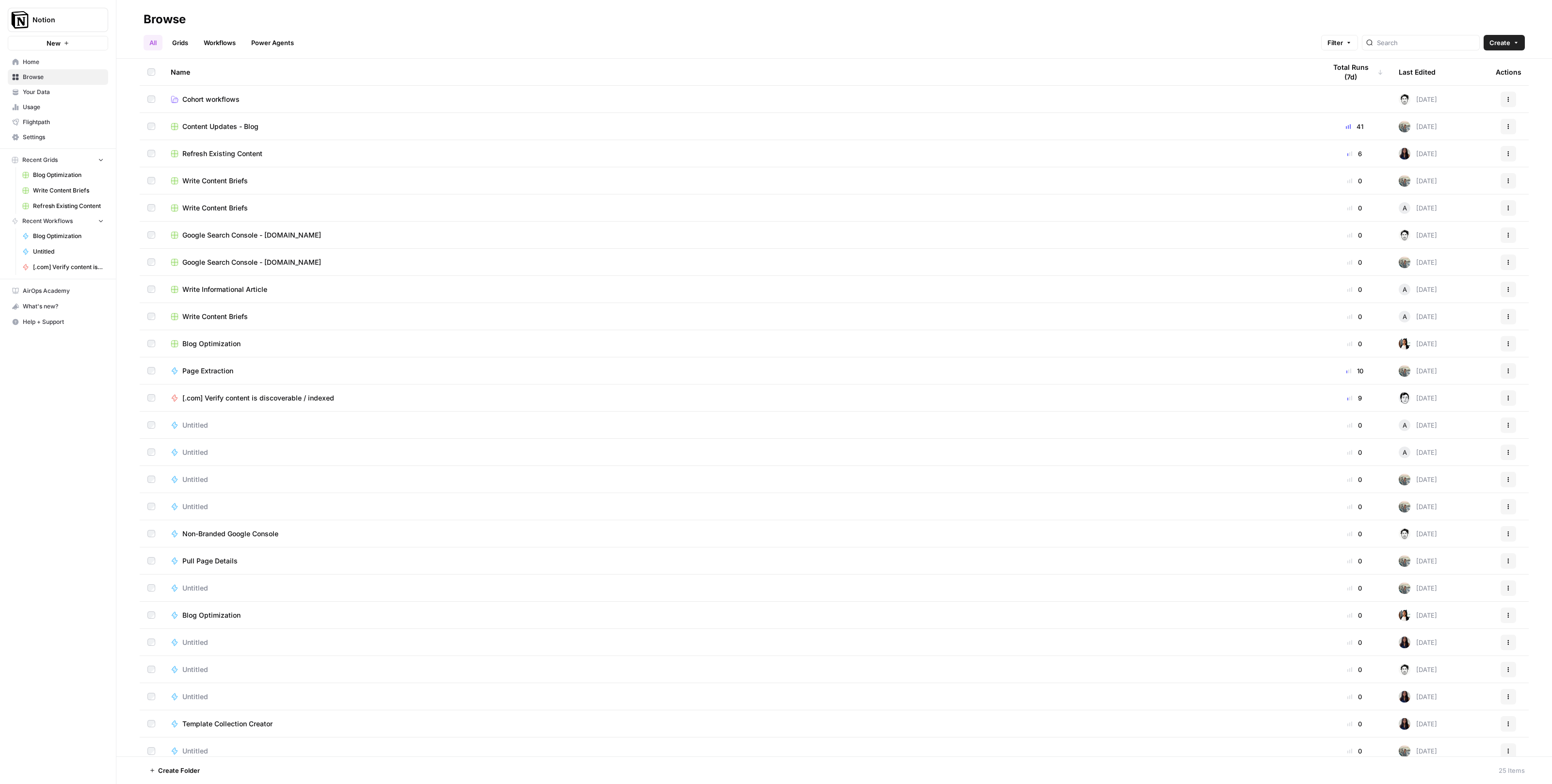
click at [224, 349] on td "Blog Optimization" at bounding box center [740, 343] width 1156 height 26
click at [217, 346] on span "Blog Optimization" at bounding box center [211, 344] width 58 height 10
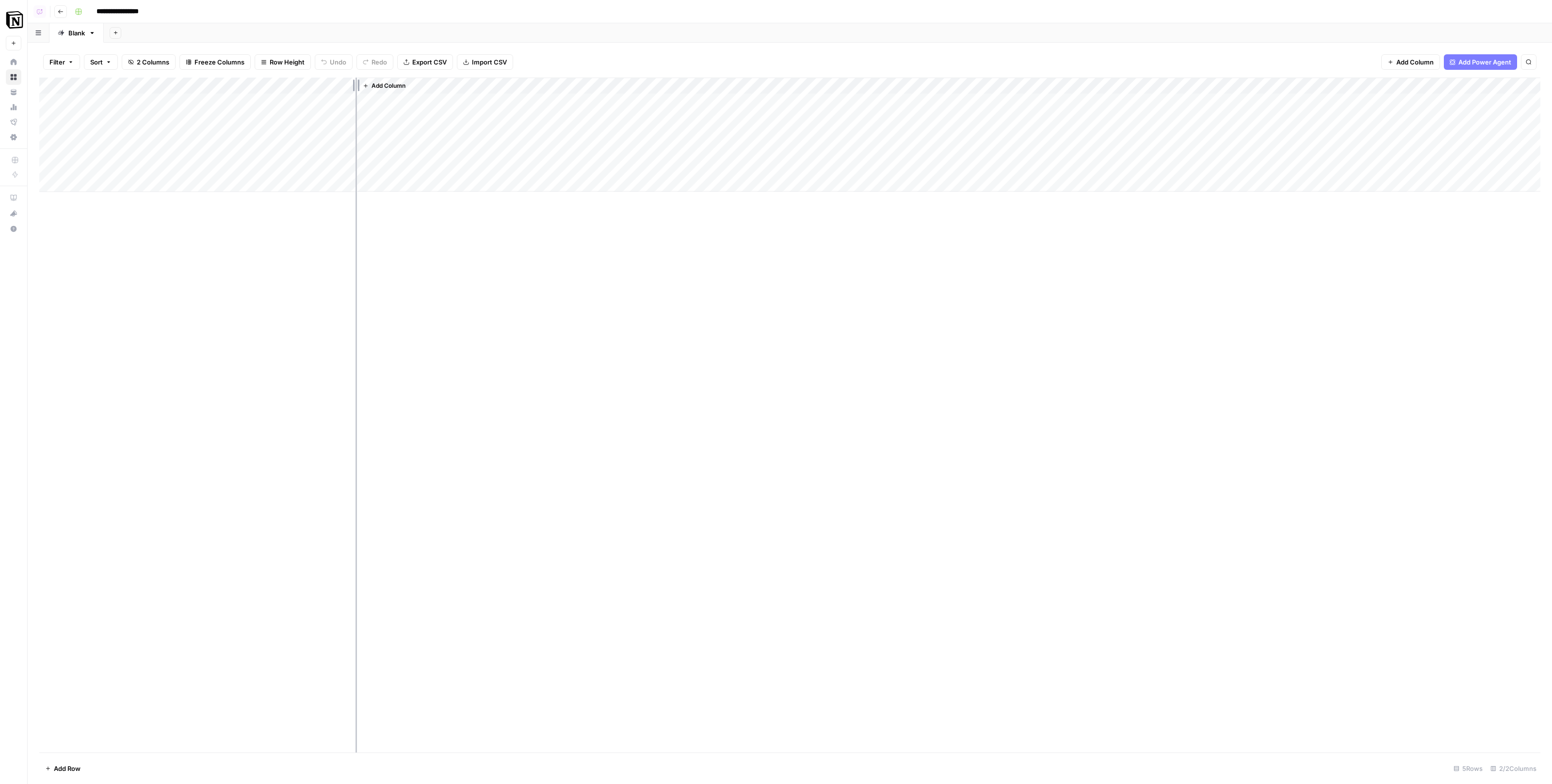
drag, startPoint x: 355, startPoint y: 86, endPoint x: 451, endPoint y: 84, distance: 96.0
click at [451, 84] on div "Add Column" at bounding box center [789, 135] width 1501 height 114
drag, startPoint x: 270, startPoint y: 86, endPoint x: 312, endPoint y: 86, distance: 42.0
click at [313, 86] on div "Add Column" at bounding box center [789, 135] width 1501 height 114
click at [445, 87] on div "Add Column" at bounding box center [789, 135] width 1501 height 114
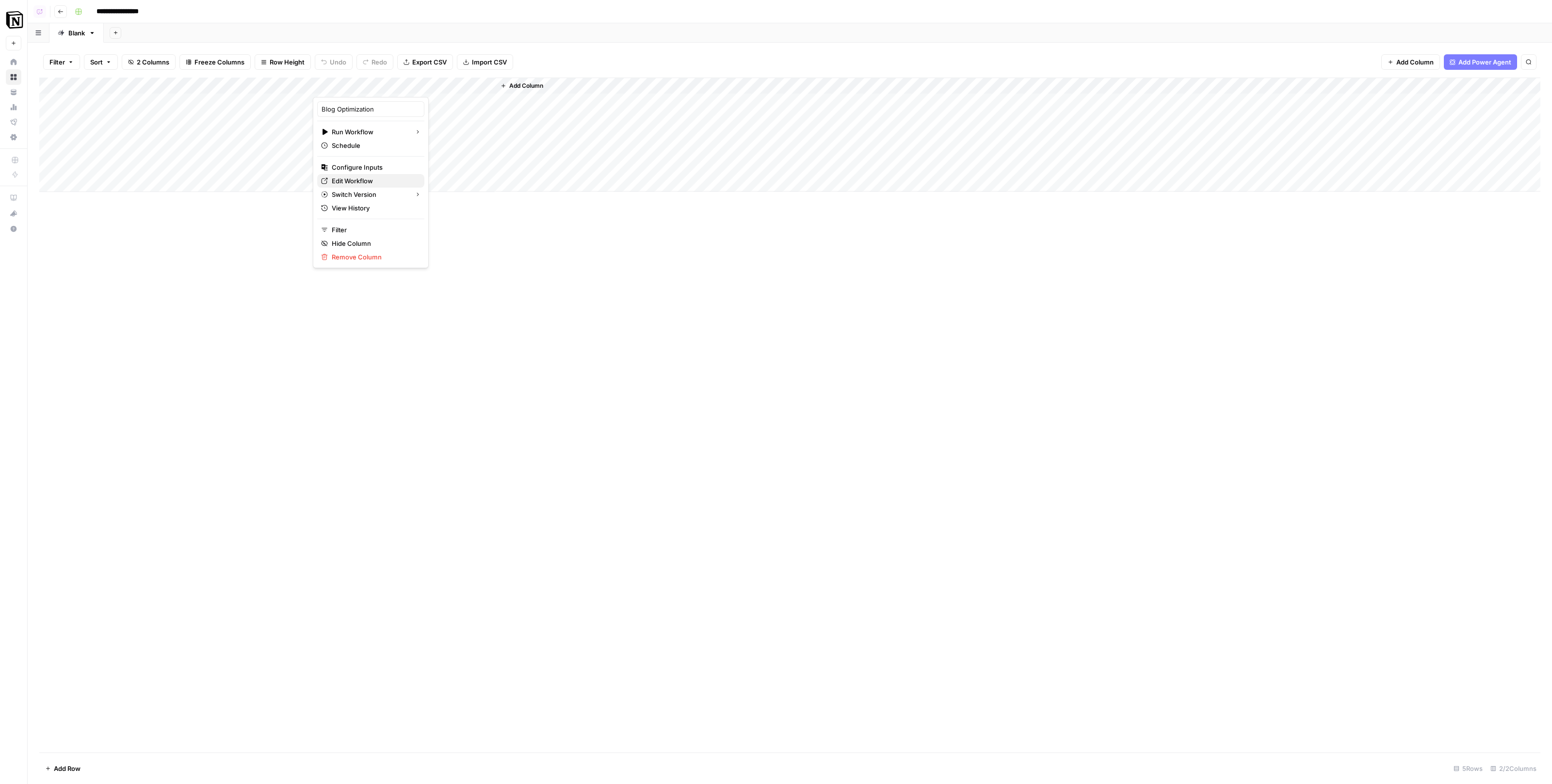
click at [350, 178] on span "Edit Workflow" at bounding box center [374, 181] width 85 height 10
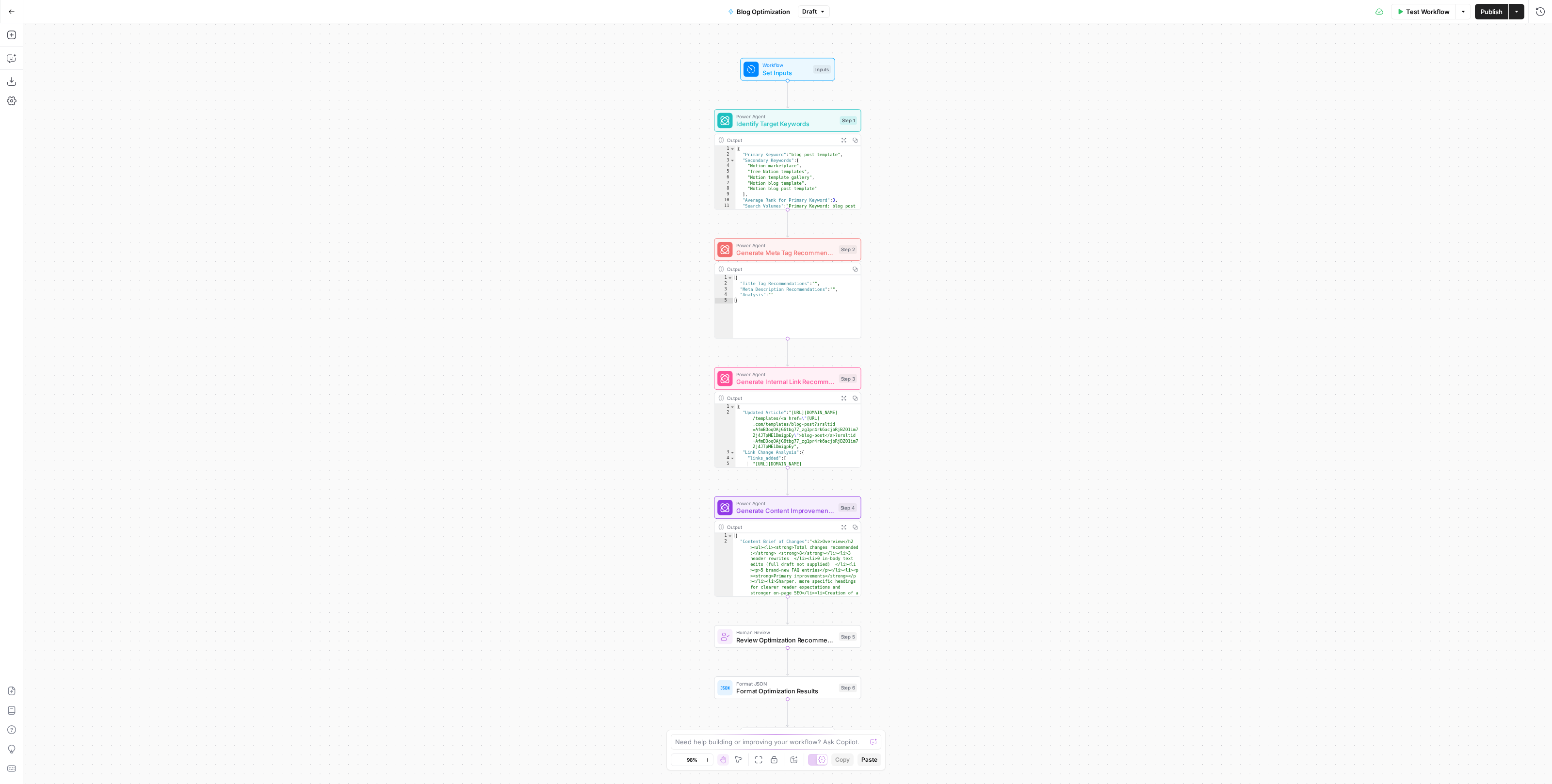
drag, startPoint x: 966, startPoint y: 208, endPoint x: 880, endPoint y: 200, distance: 86.4
click at [881, 202] on div "Workflow Set Inputs Inputs Power Agent Identify Target Keywords Step 1 Output E…" at bounding box center [787, 403] width 1529 height 761
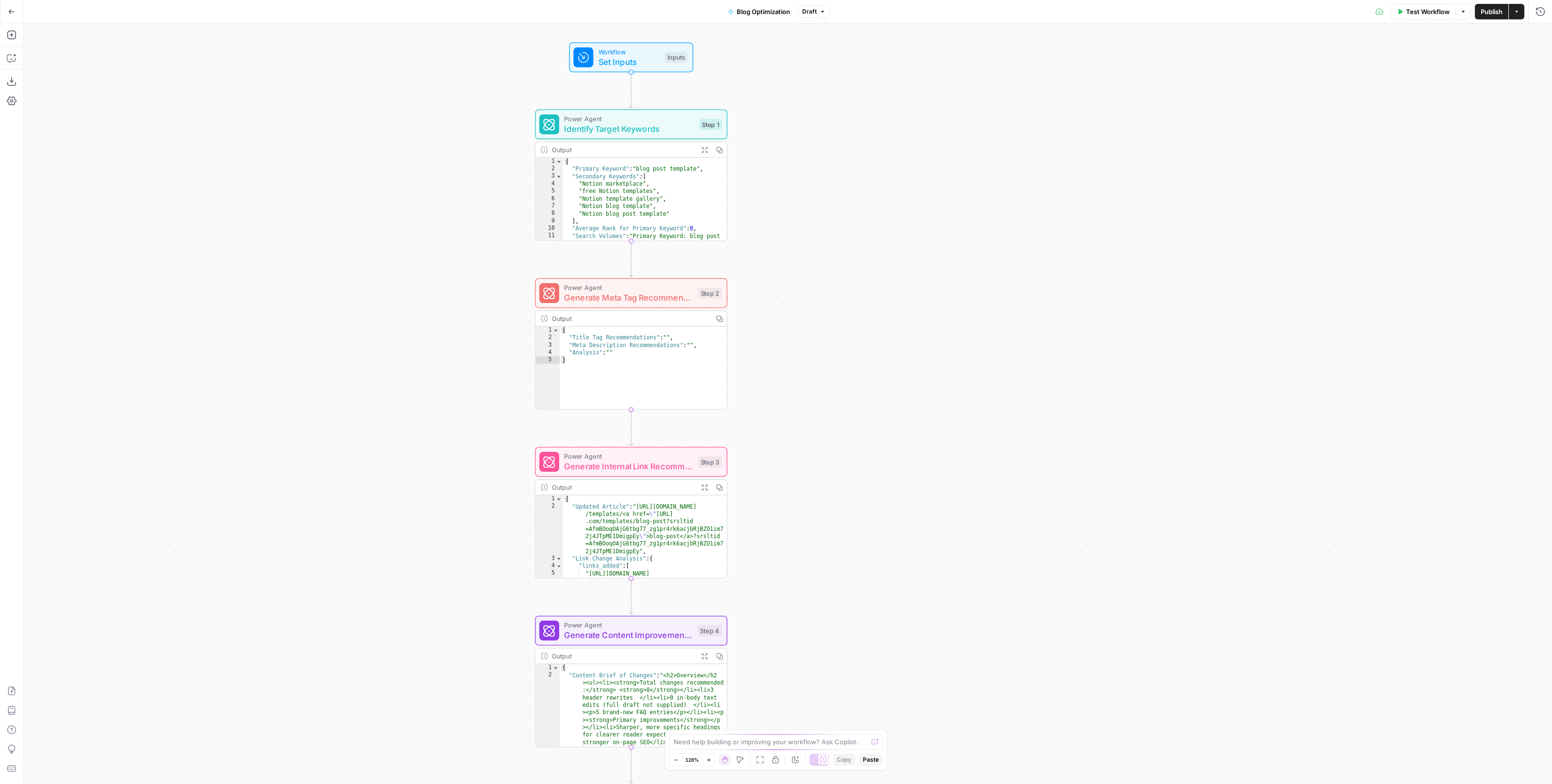
click at [651, 64] on span "Set Inputs" at bounding box center [629, 61] width 61 height 13
click at [629, 302] on span "Generate Meta Tag Recommendations" at bounding box center [628, 297] width 129 height 13
type textarea "Generate Meta Tag Recommendations"
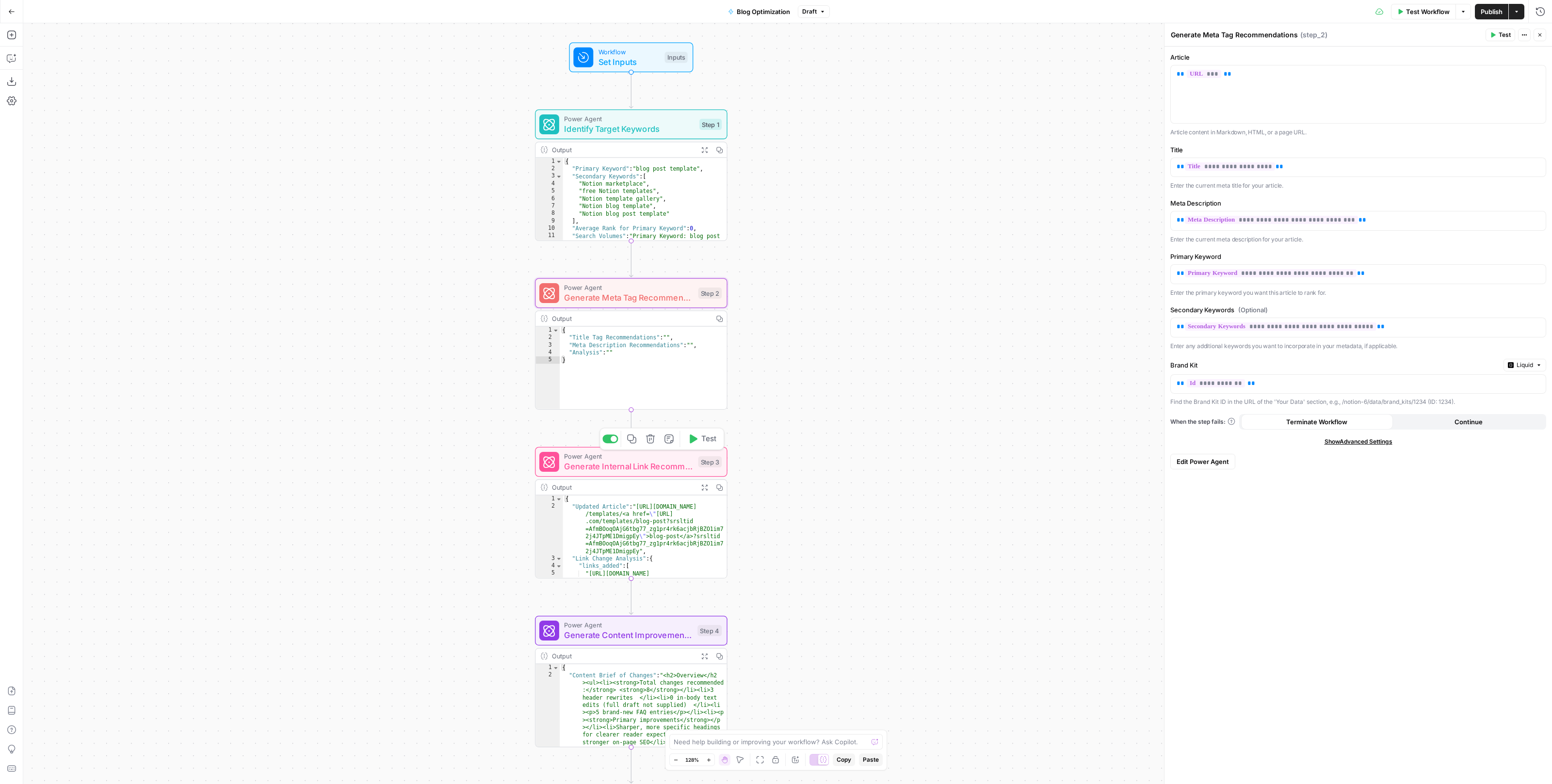
click at [666, 467] on span "Generate Internal Link Recommendations" at bounding box center [628, 466] width 129 height 13
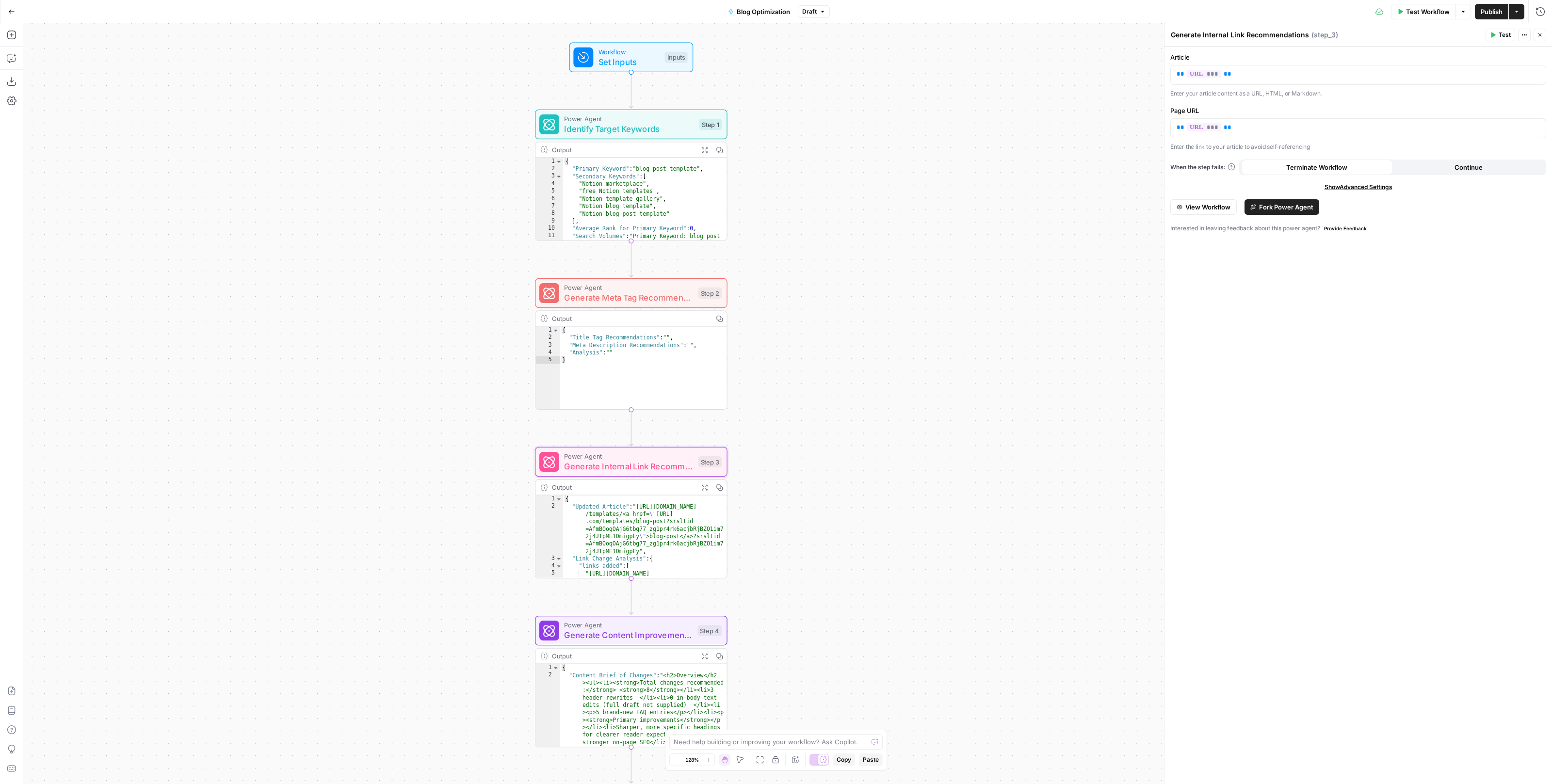
click at [795, 471] on div "Workflow Set Inputs Inputs Power Agent Identify Target Keywords Step 1 Output E…" at bounding box center [787, 403] width 1529 height 761
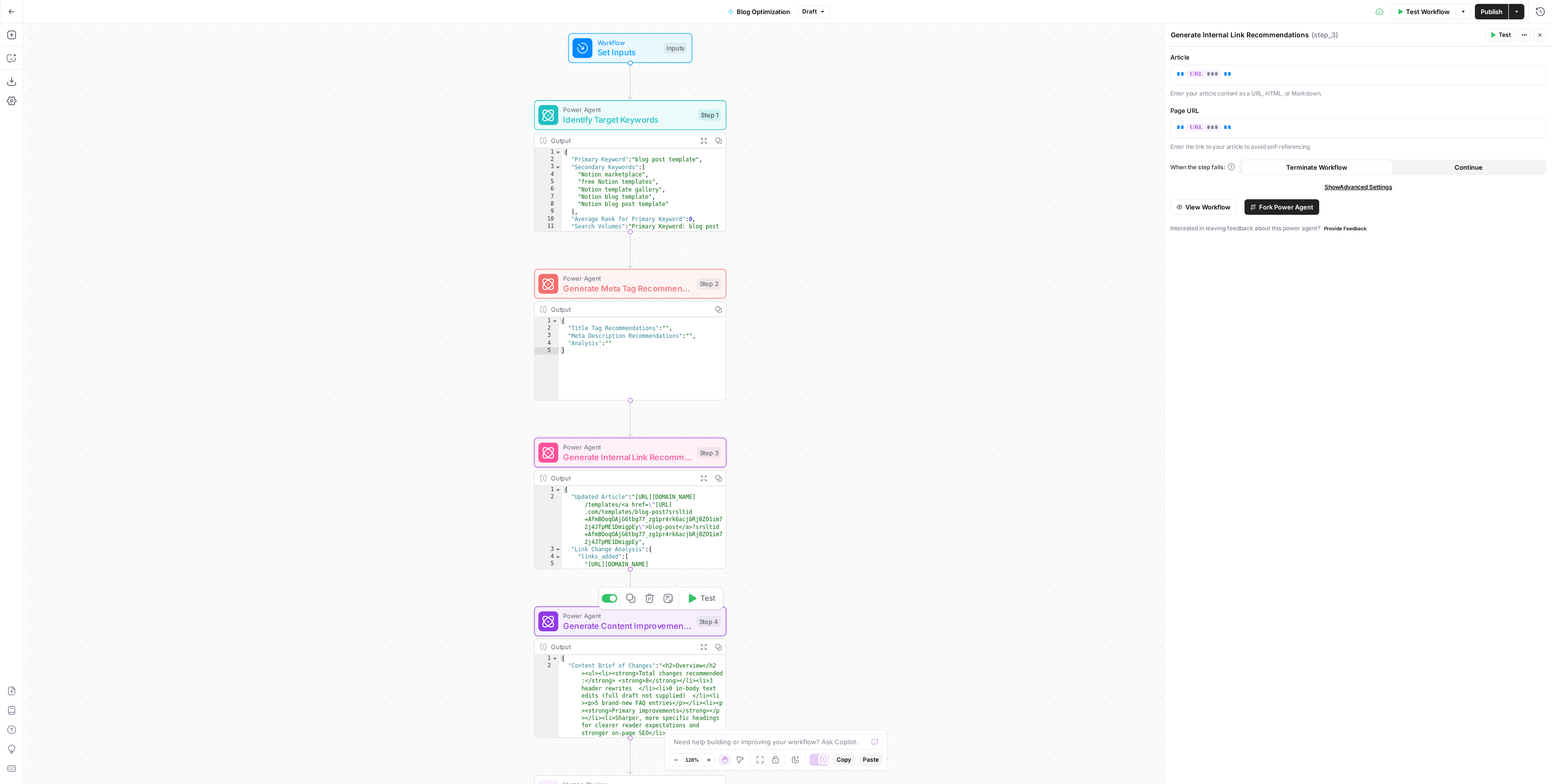
click at [636, 621] on span "Generate Content Improvement Suggestions" at bounding box center [627, 626] width 128 height 13
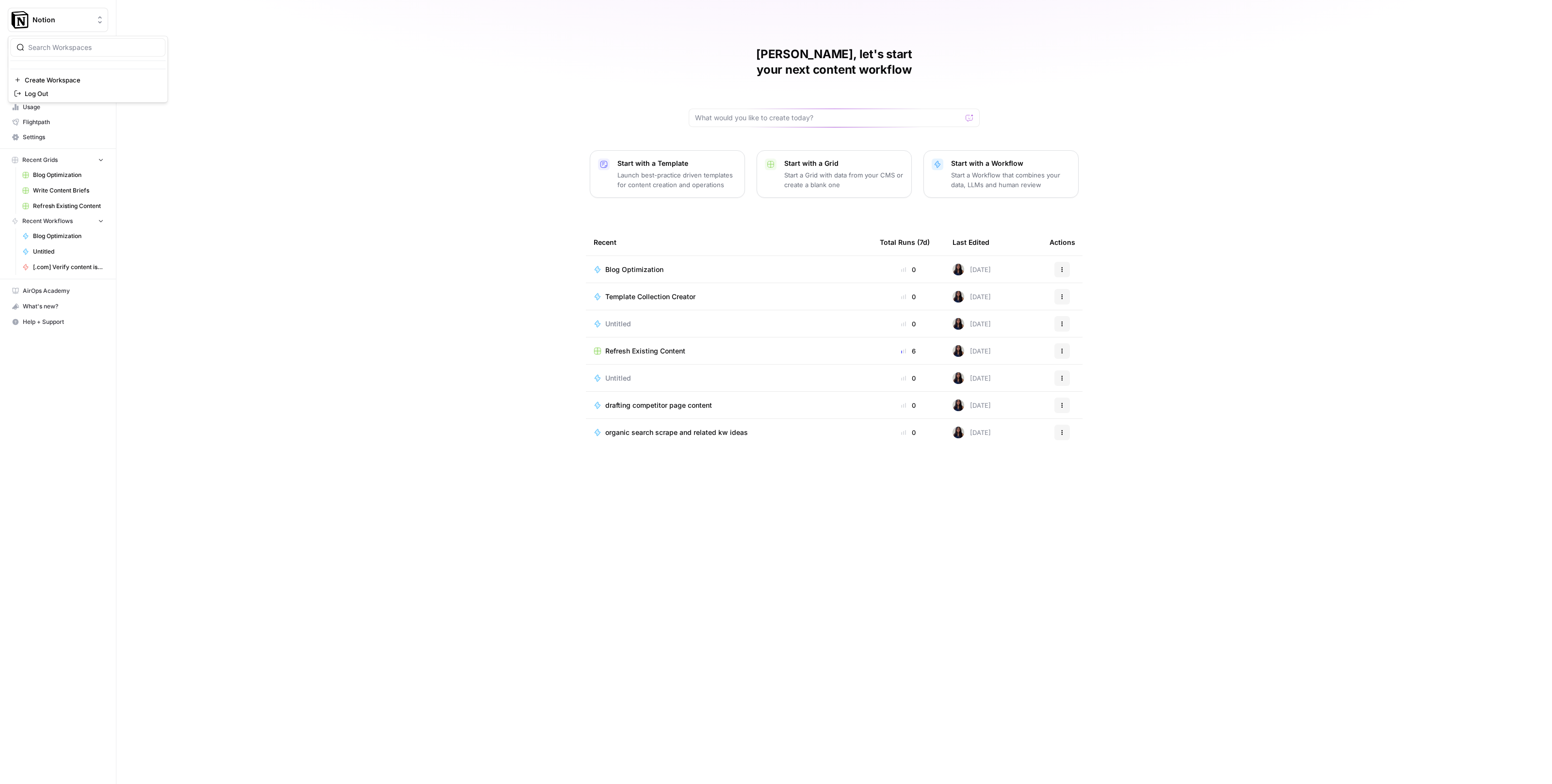
click at [78, 14] on button "Notion" at bounding box center [58, 20] width 101 height 24
type input "carta"
click button "Carta" at bounding box center [88, 73] width 155 height 16
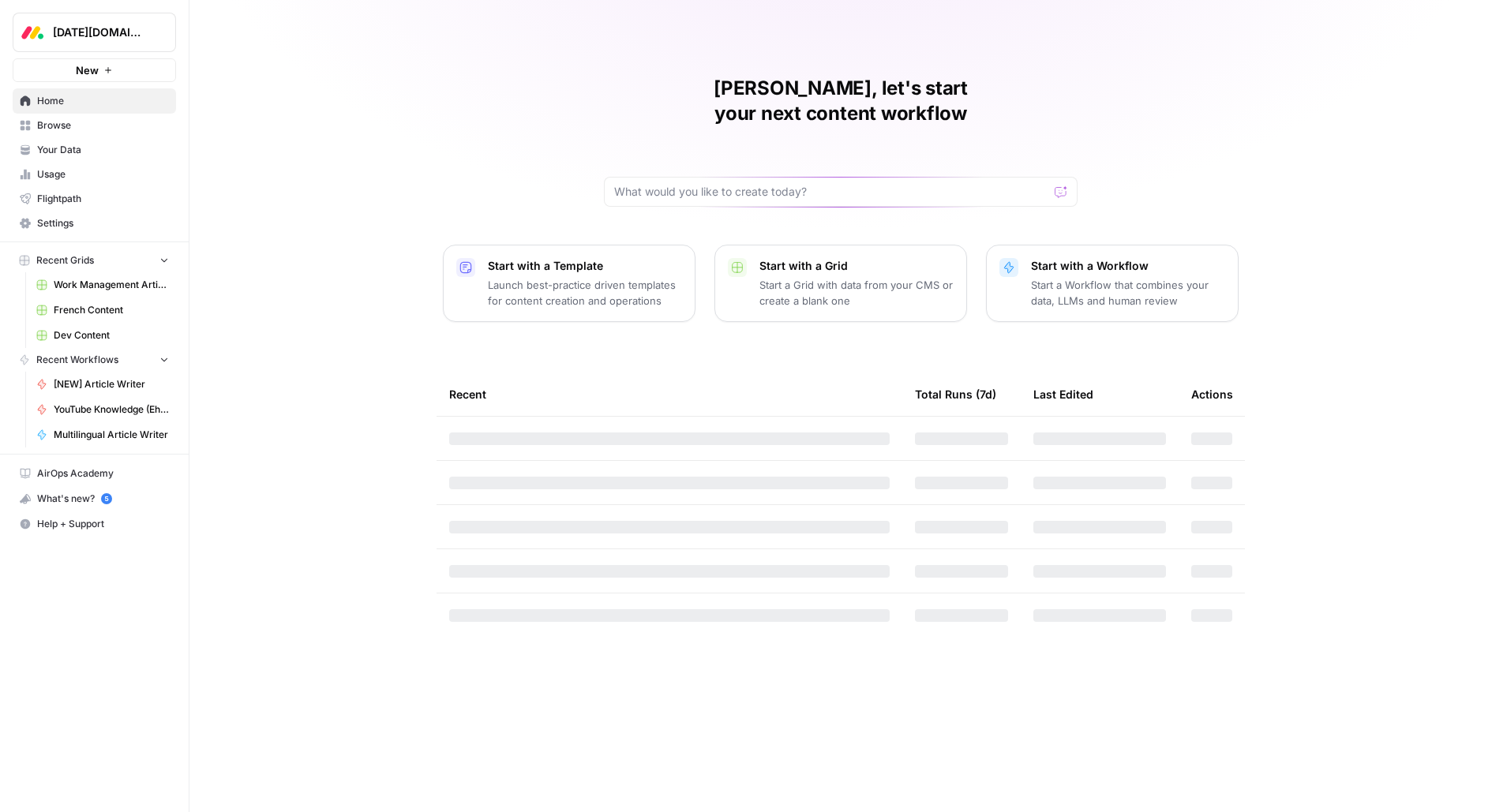
click at [123, 30] on span "[DATE][DOMAIN_NAME]" at bounding box center [100, 32] width 95 height 16
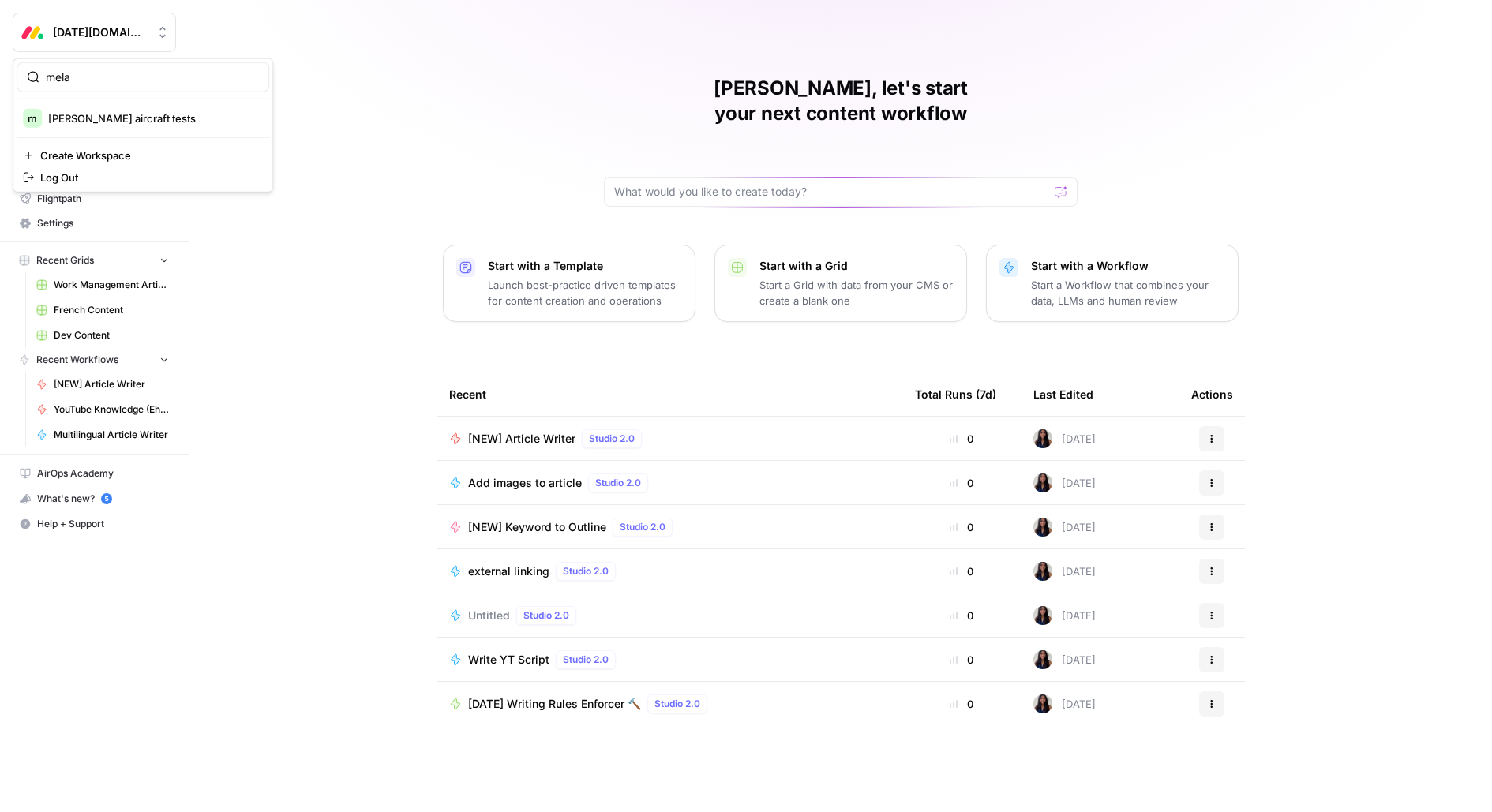
type input "mela"
click button "m [PERSON_NAME] aircraft tests" at bounding box center [143, 119] width 253 height 25
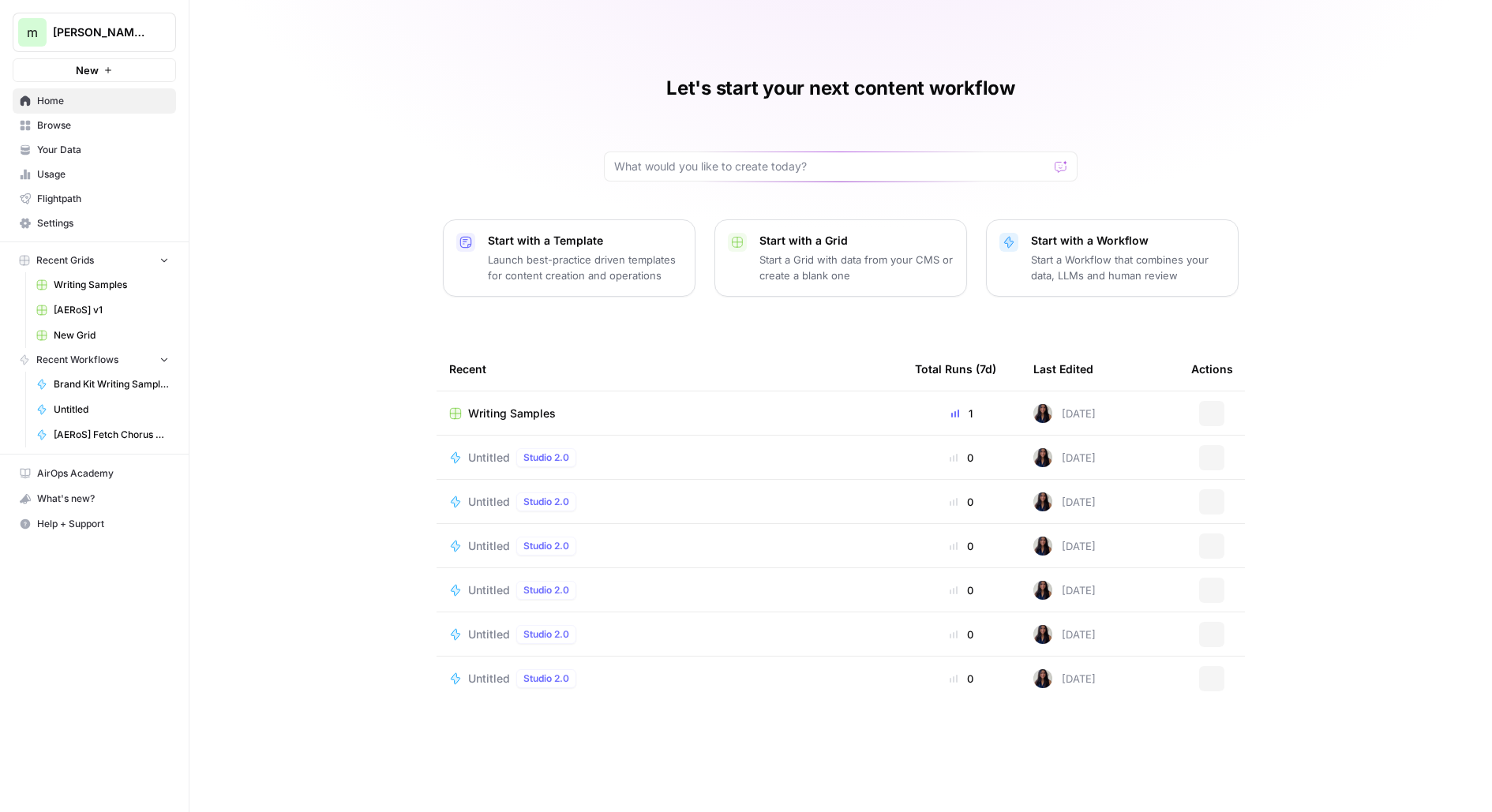
click at [118, 69] on button "New" at bounding box center [94, 71] width 164 height 24
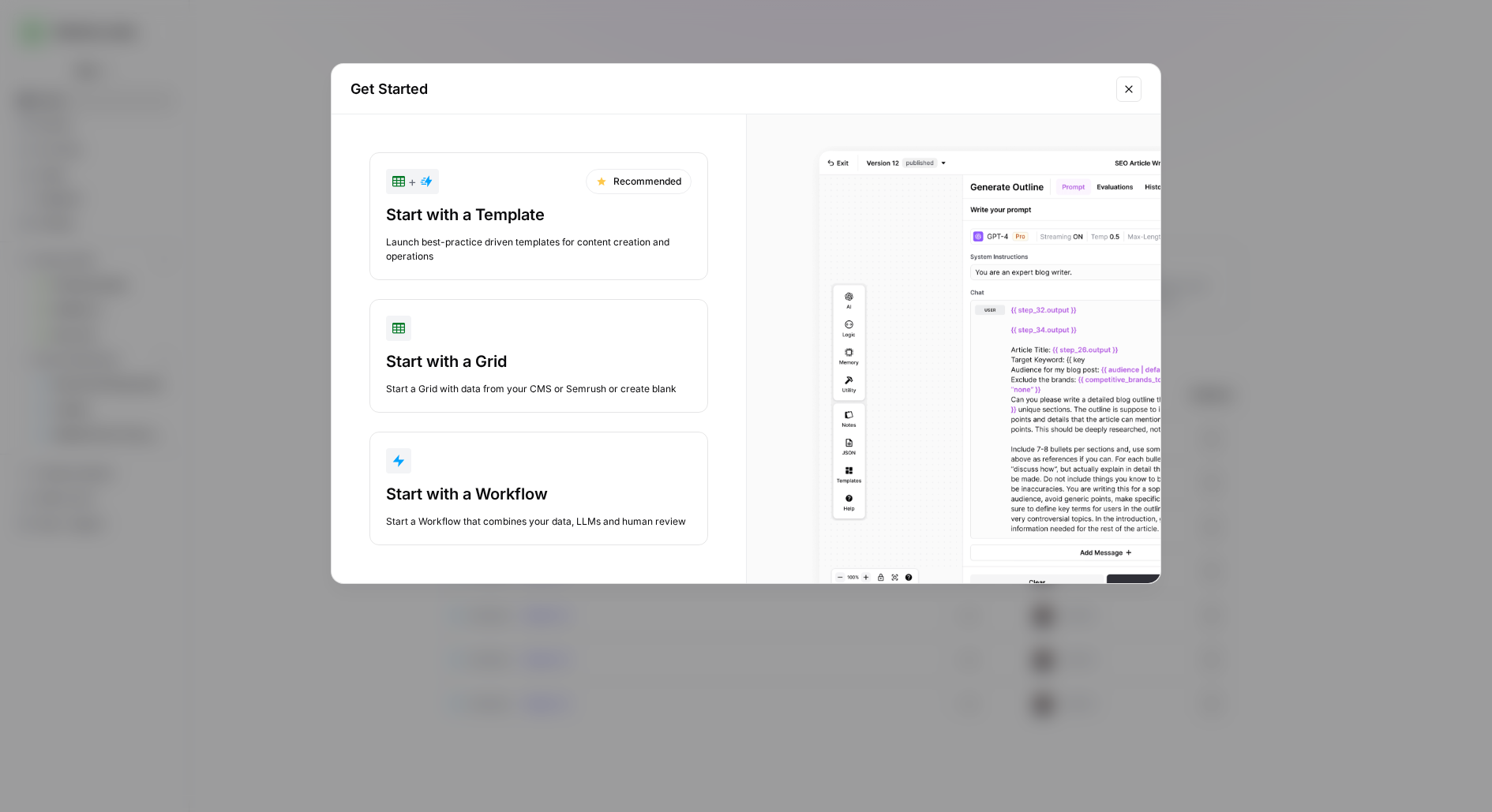
click at [488, 472] on div "button" at bounding box center [540, 461] width 306 height 25
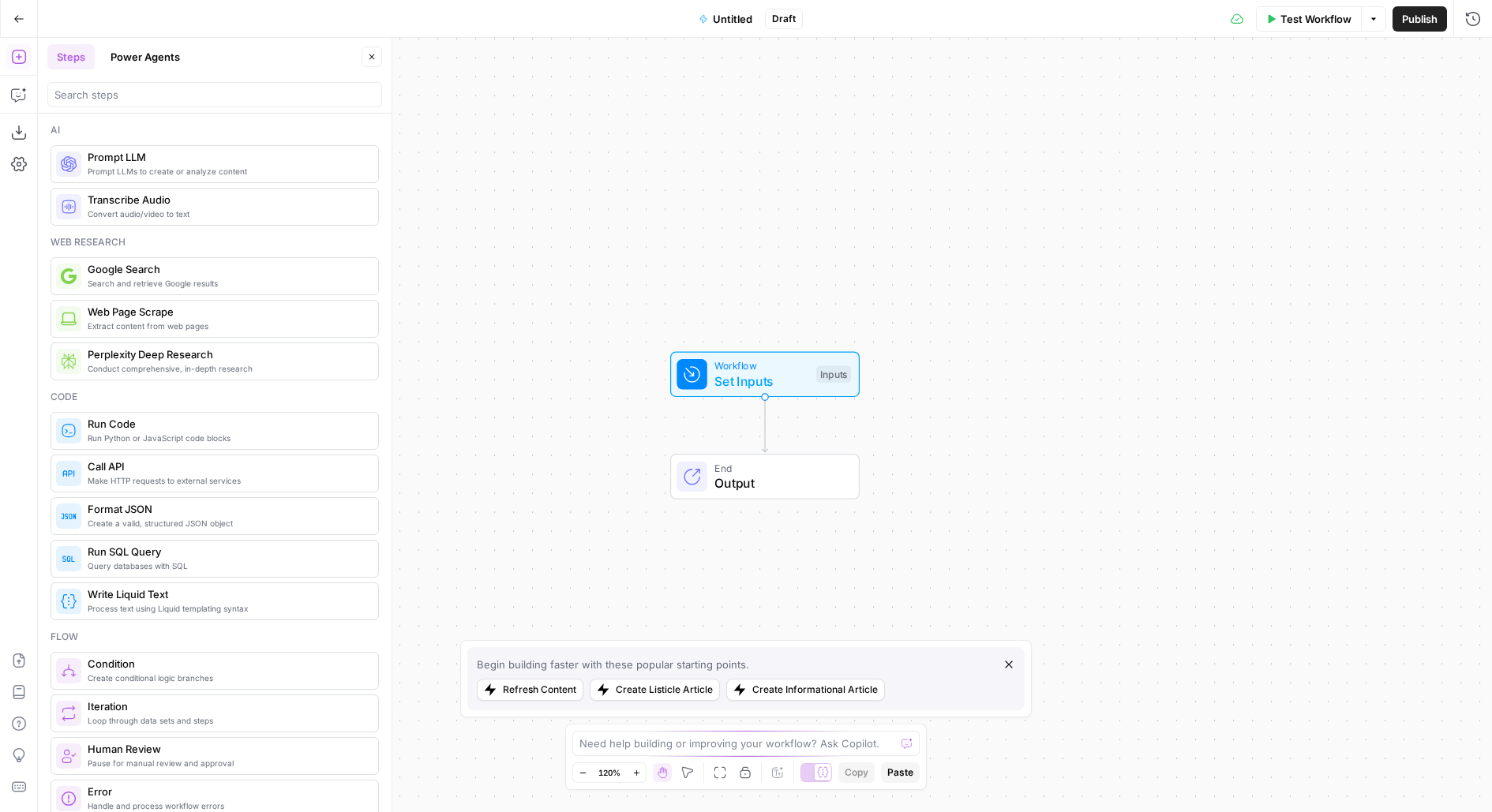
click at [144, 45] on button "Power Agents" at bounding box center [145, 57] width 88 height 25
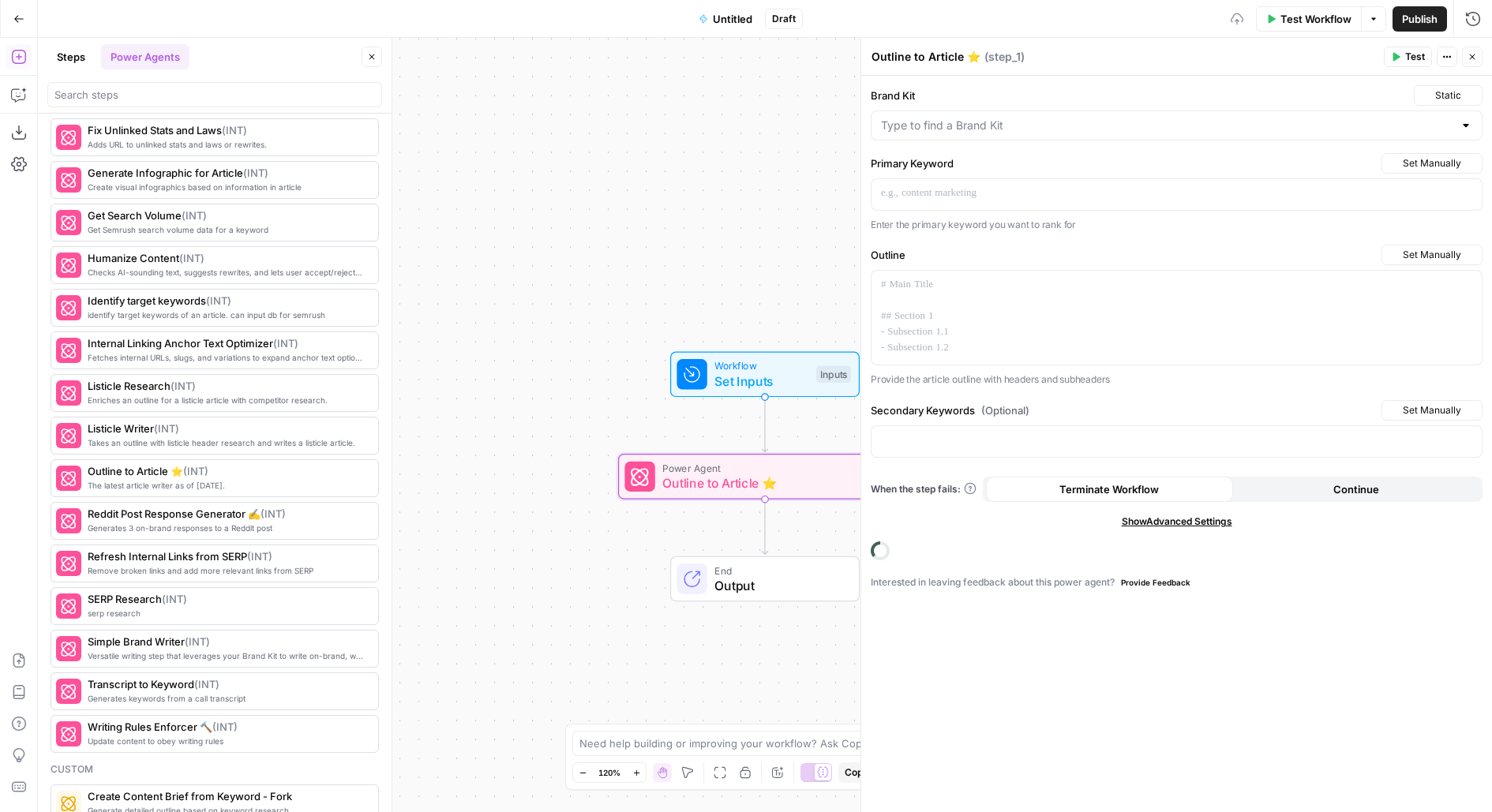
scroll to position [2100, 0]
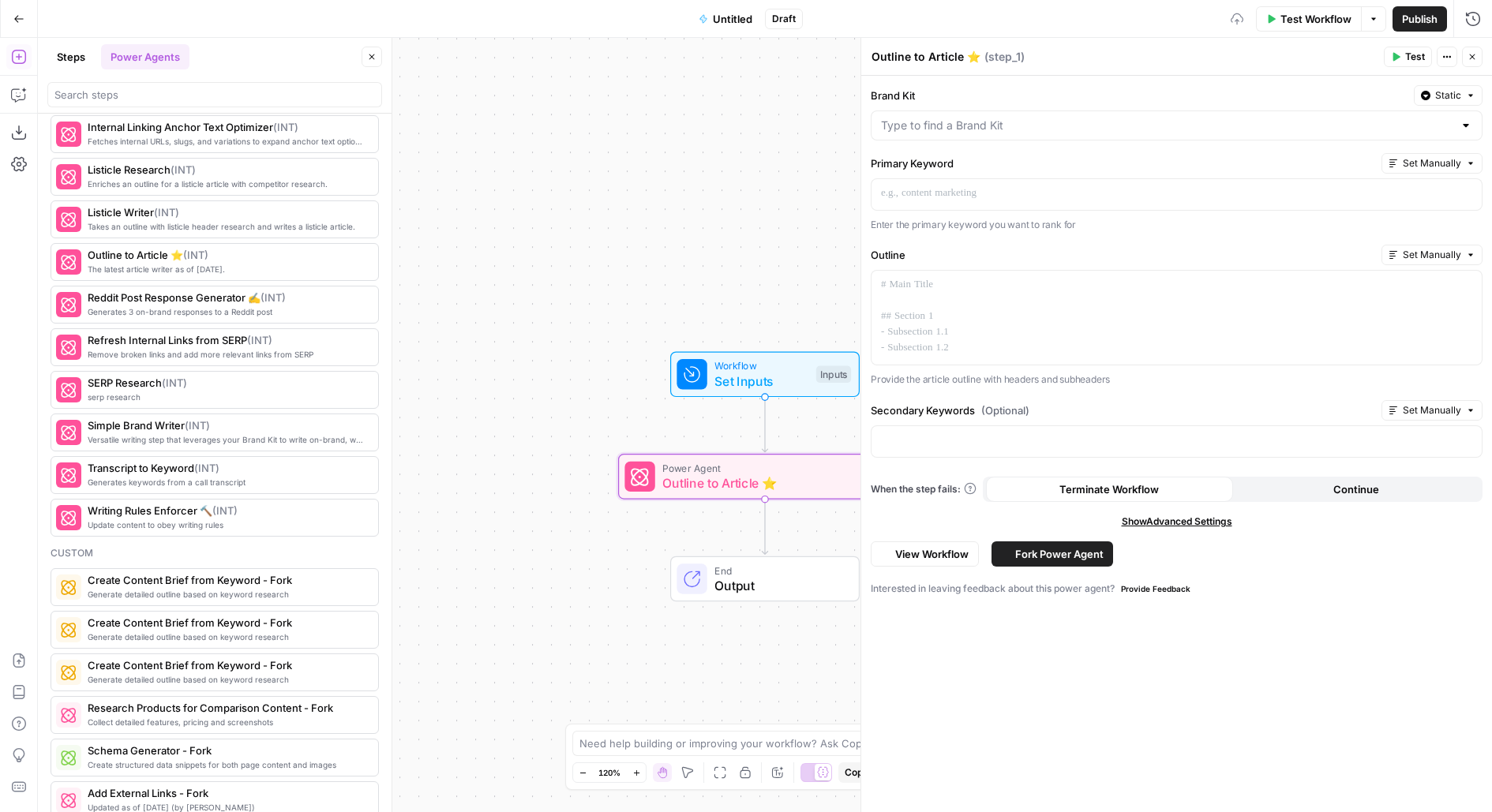
click at [687, 474] on span "Outline to Article ⭐️" at bounding box center [761, 482] width 199 height 19
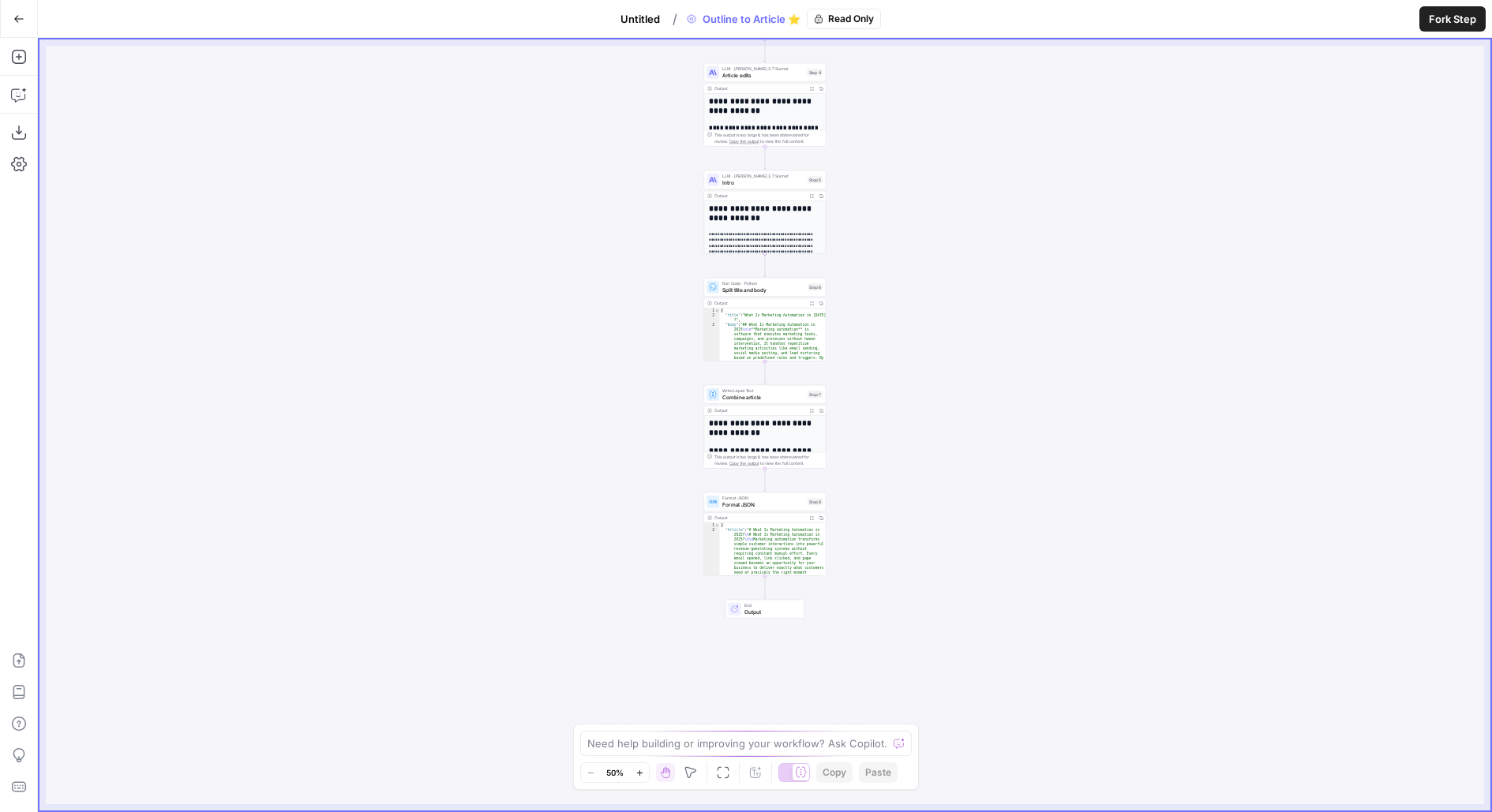
drag, startPoint x: 917, startPoint y: 544, endPoint x: 917, endPoint y: 269, distance: 275.0
click at [917, 270] on div "Workflow Set Inputs Inputs Google Search Google Search Step 2 Output Expand Out…" at bounding box center [765, 425] width 1452 height 771
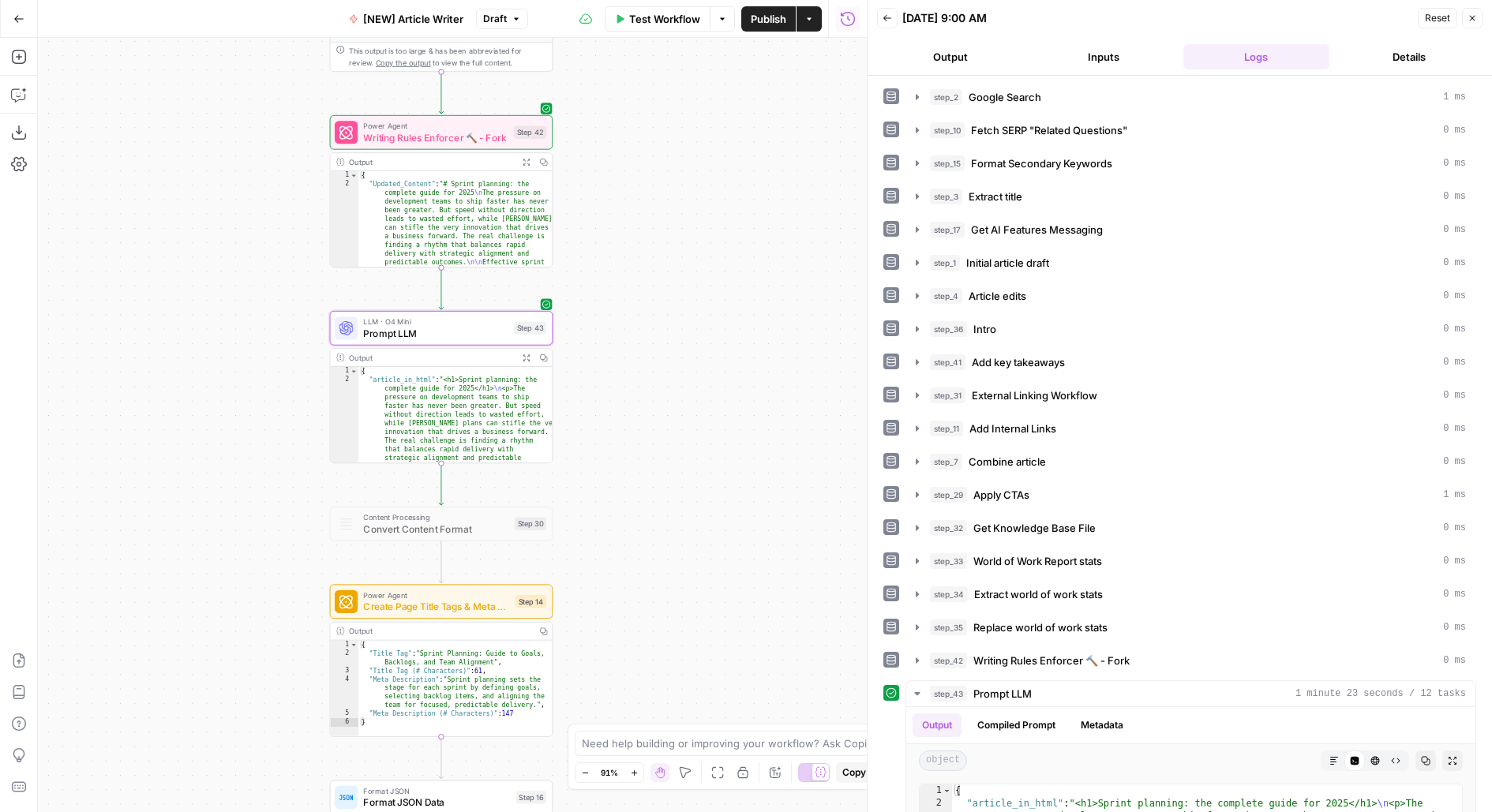
scroll to position [285, 0]
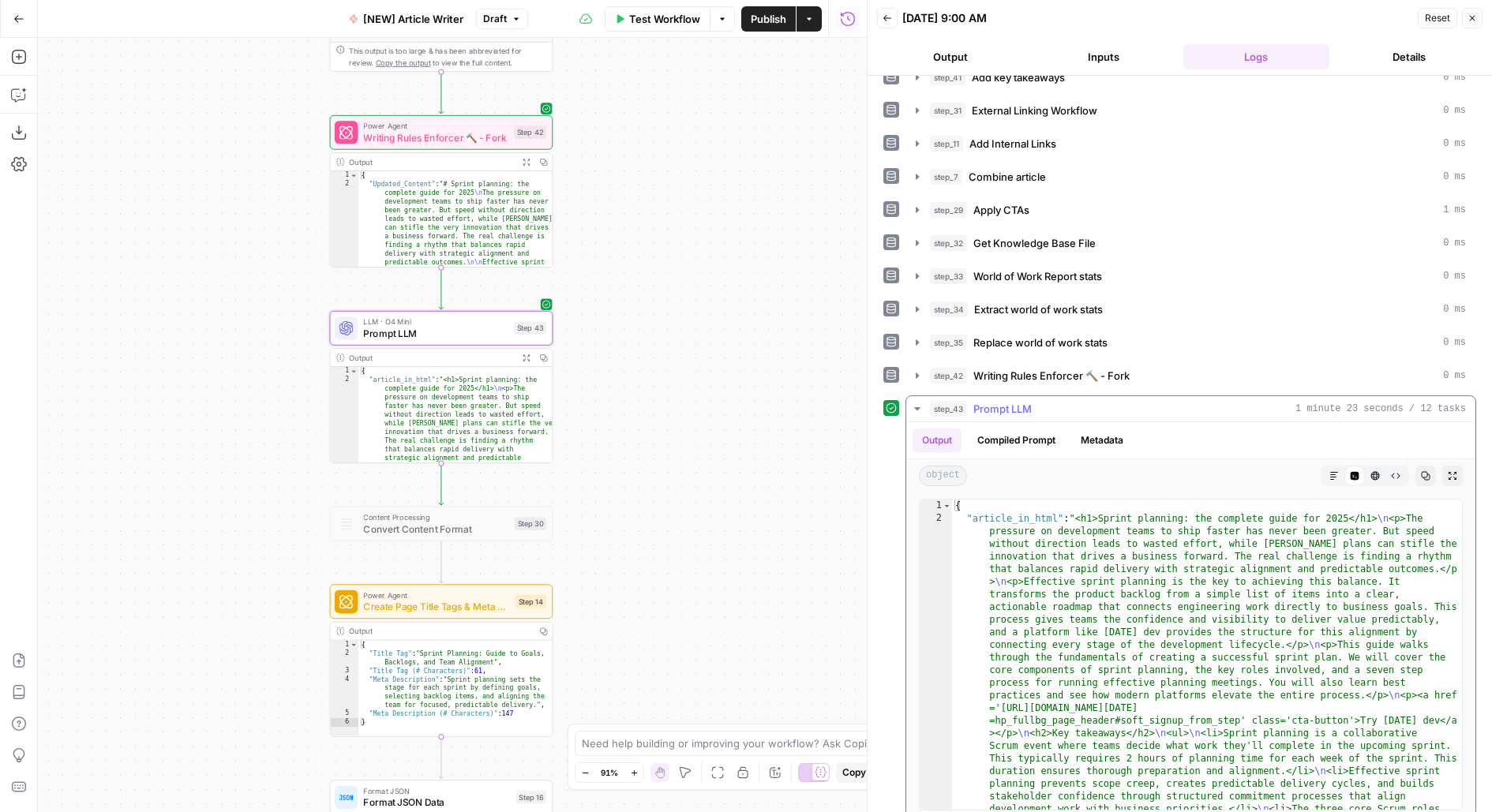
click at [1338, 472] on icon "button" at bounding box center [1335, 477] width 10 height 10
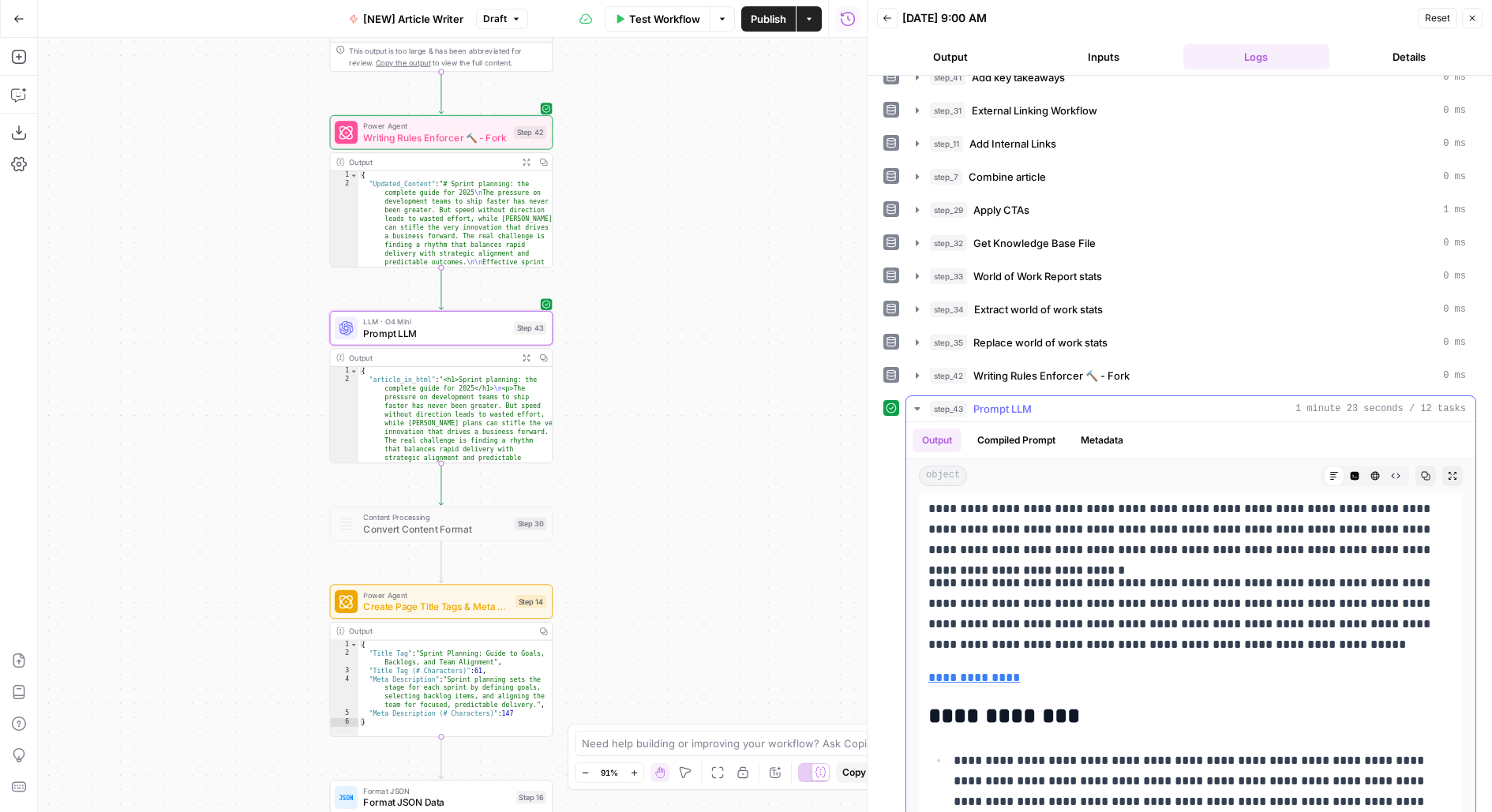
scroll to position [293, 0]
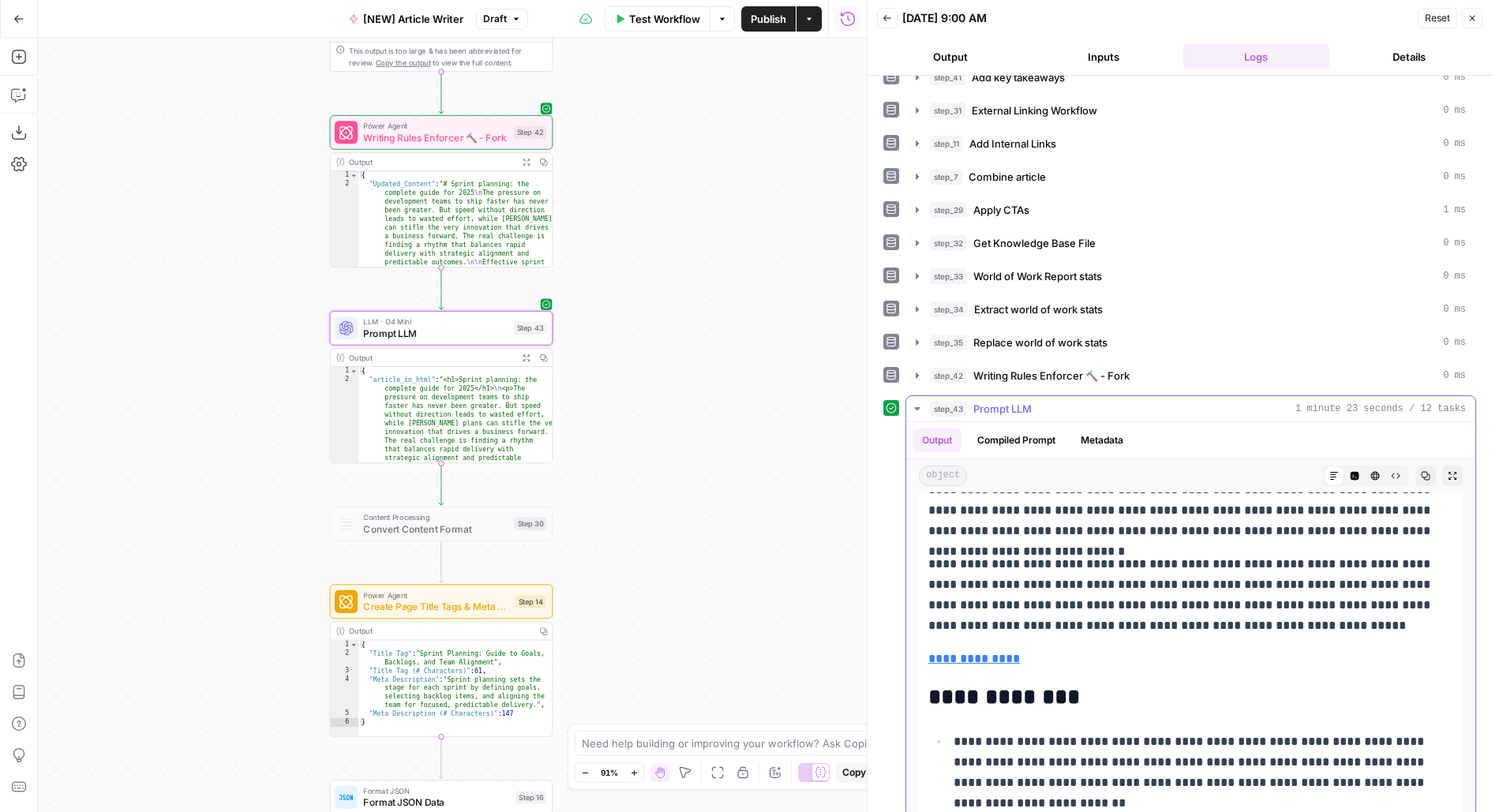
click at [1456, 472] on icon "button" at bounding box center [1453, 477] width 10 height 10
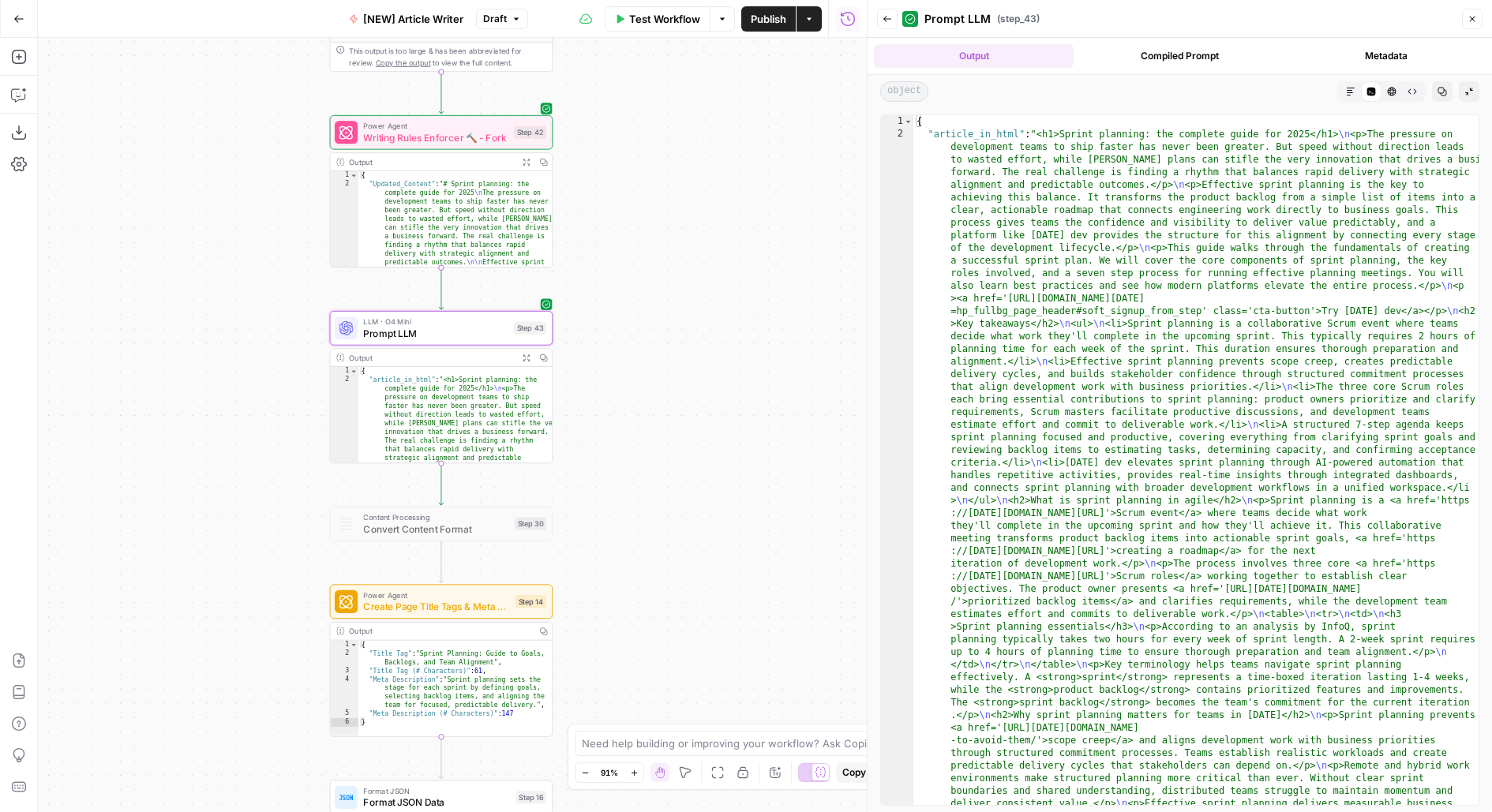
click at [1351, 87] on icon "button" at bounding box center [1351, 91] width 8 height 8
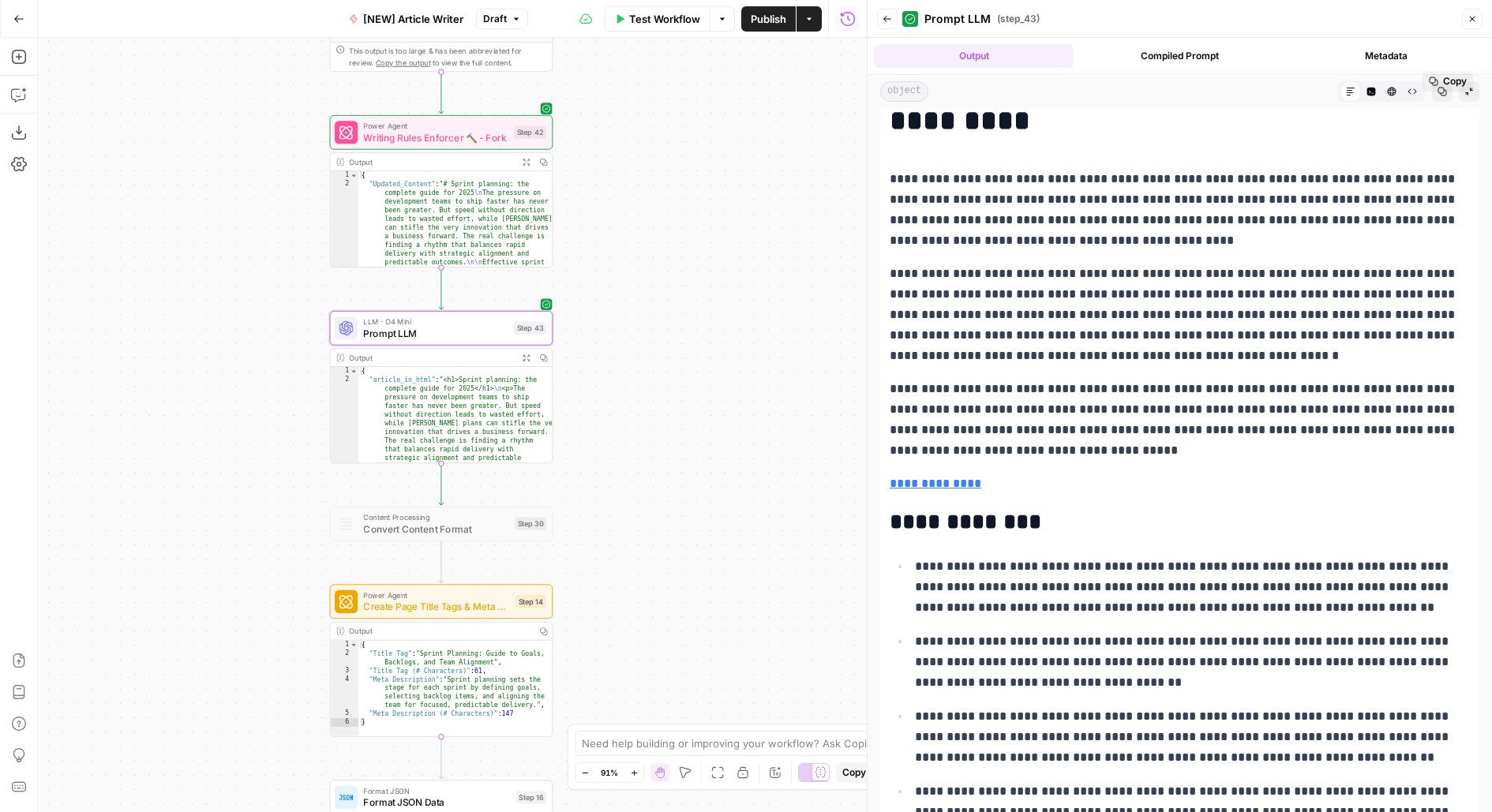
scroll to position [0, 0]
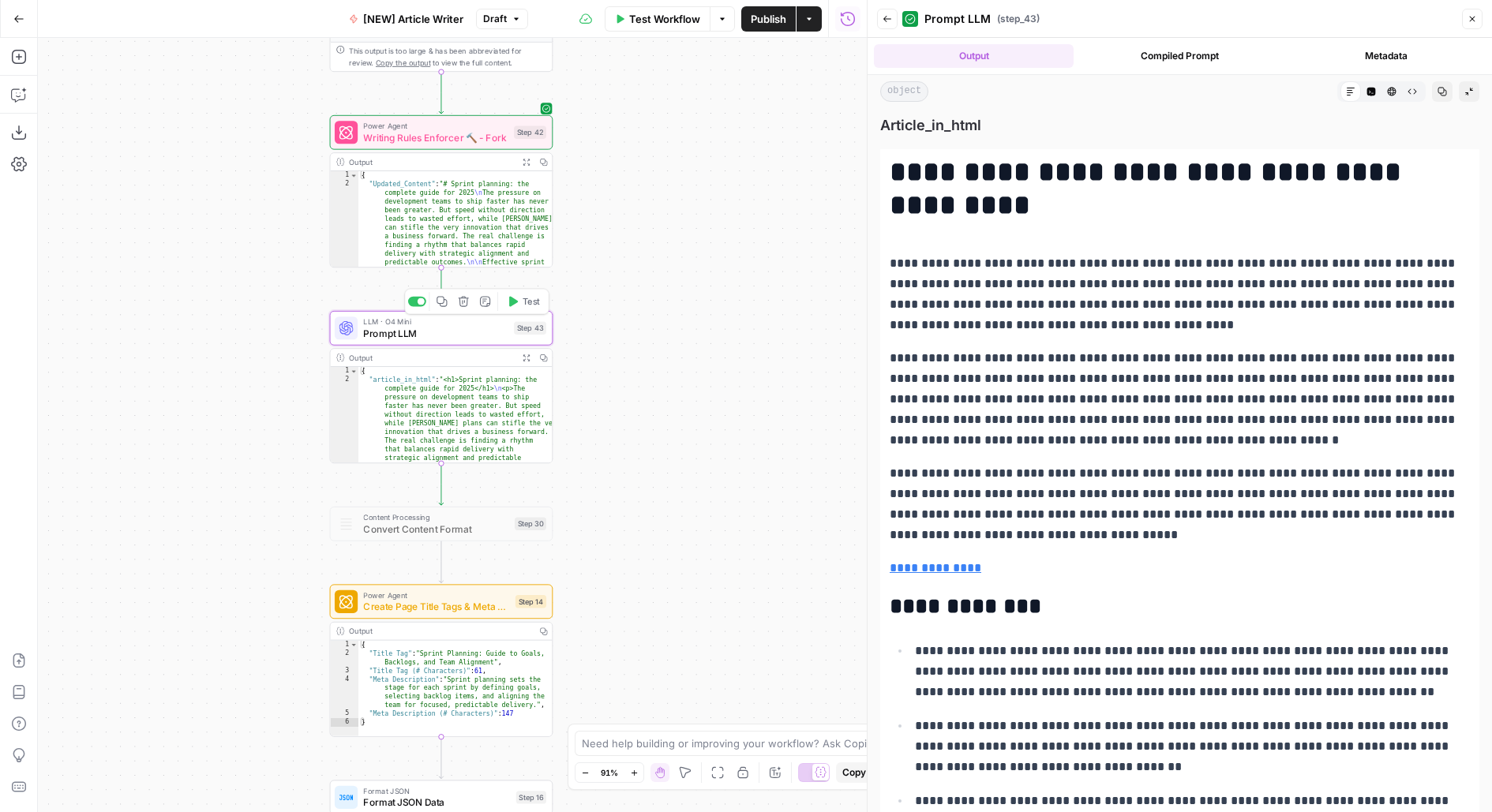
click at [448, 340] on div "LLM · O4 Mini Prompt LLM Step 43 Copy step Delete step Add Note Test" at bounding box center [441, 328] width 224 height 34
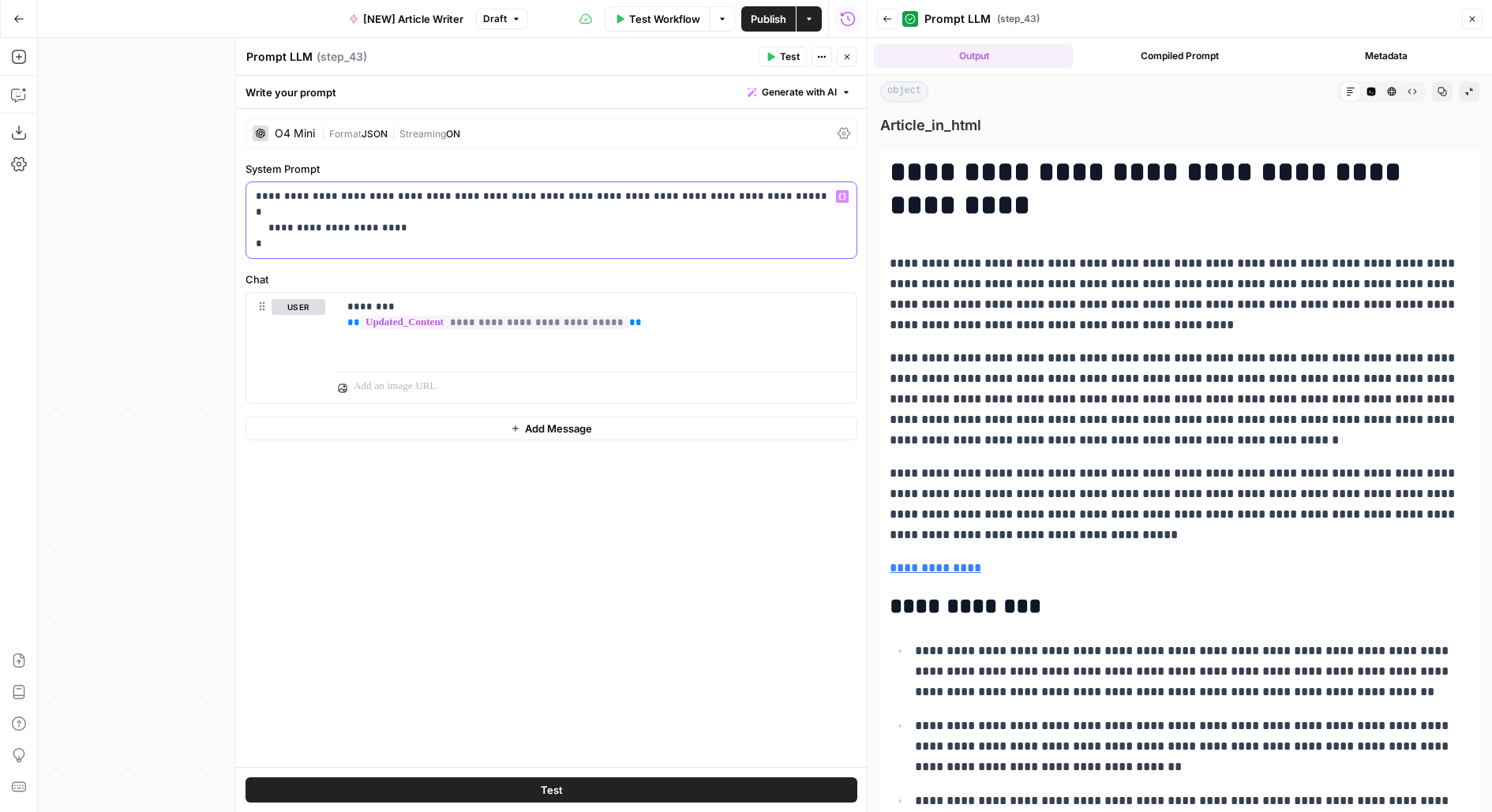
drag, startPoint x: 734, startPoint y: 192, endPoint x: 780, endPoint y: 148, distance: 63.7
click at [735, 192] on p "**********" at bounding box center [552, 220] width 592 height 63
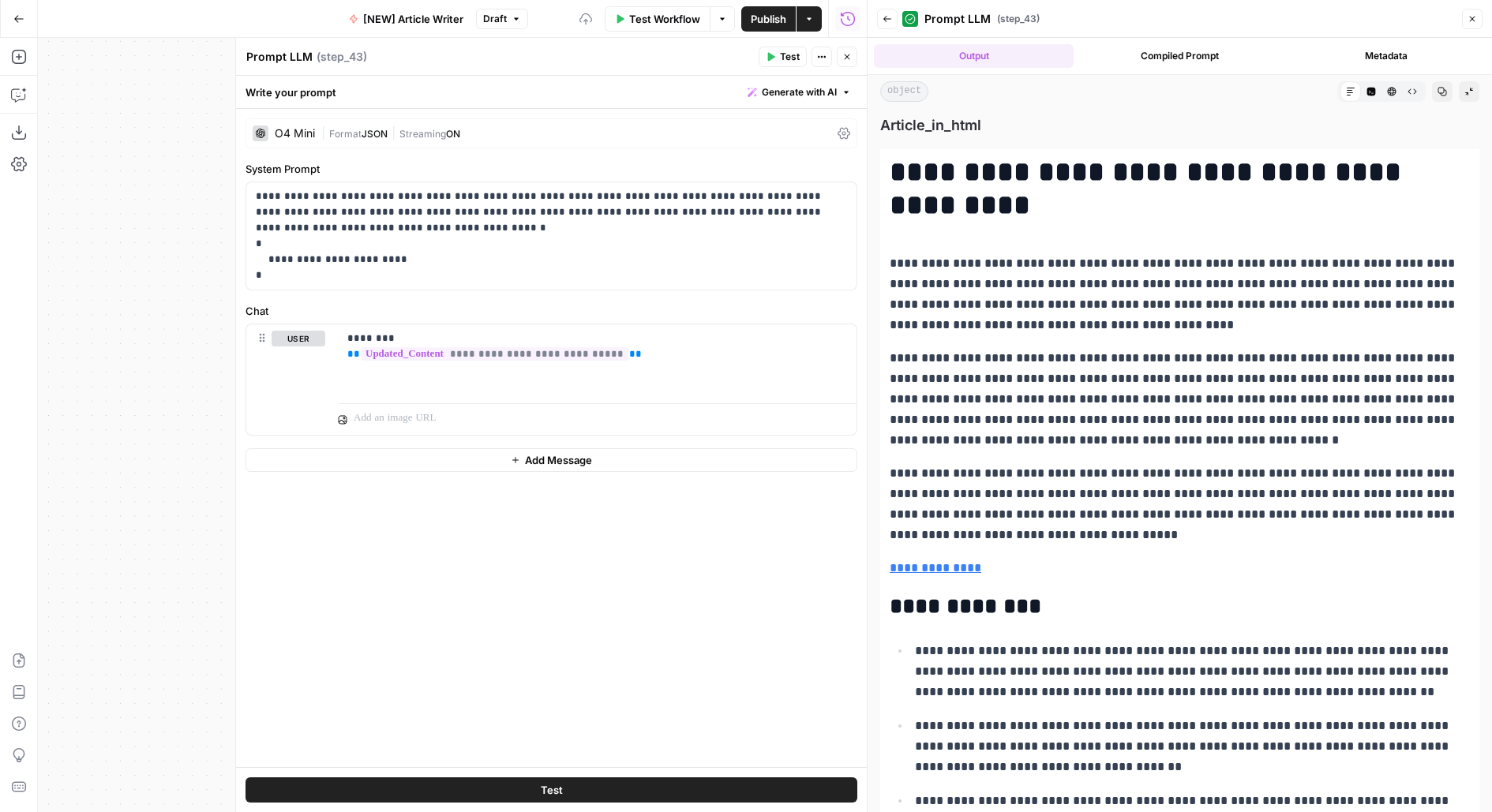
click at [695, 772] on div "Test" at bounding box center [551, 789] width 631 height 45
click at [748, 788] on button "Test" at bounding box center [551, 790] width 612 height 25
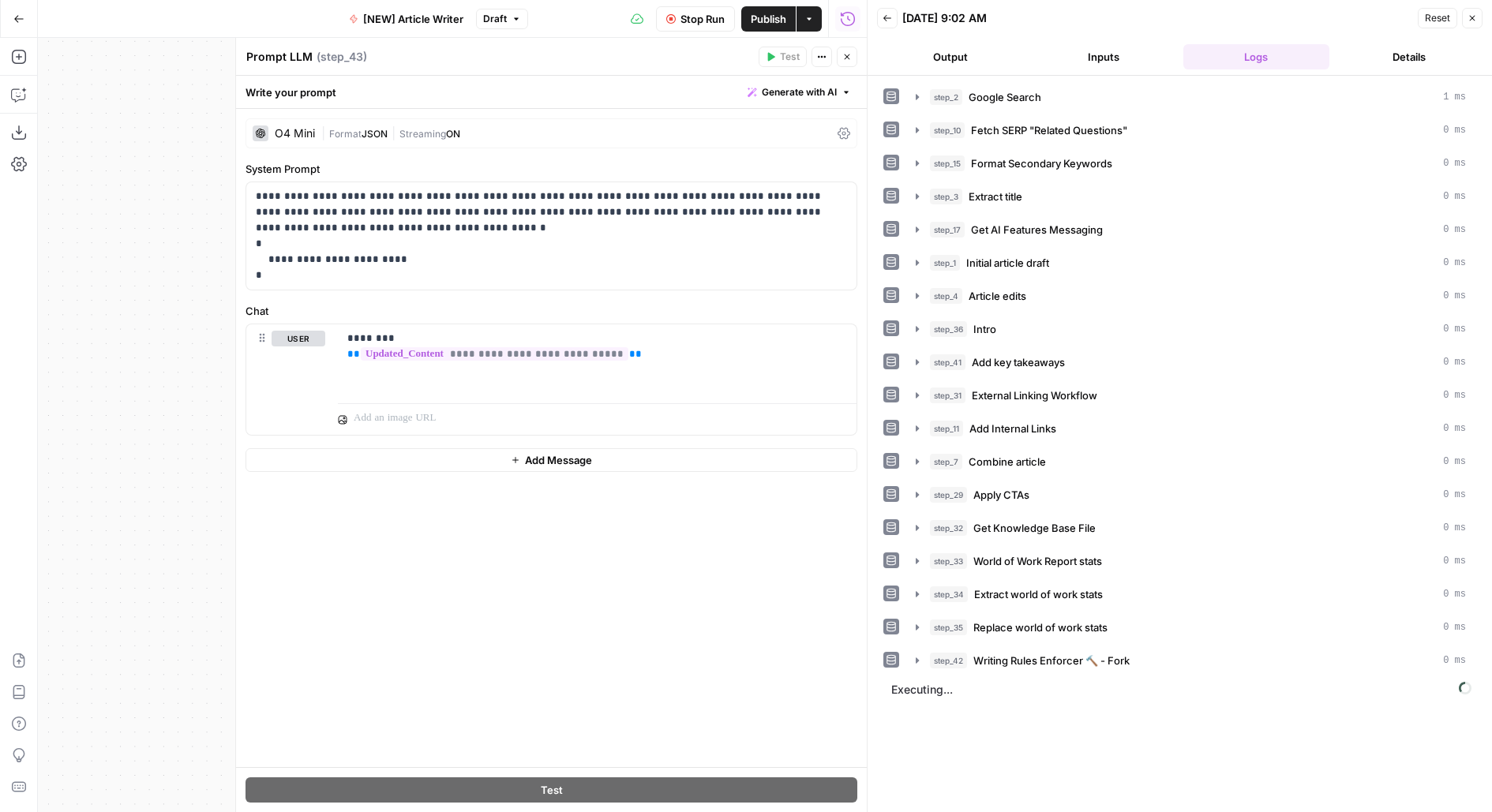
click at [847, 61] on icon "button" at bounding box center [848, 57] width 10 height 10
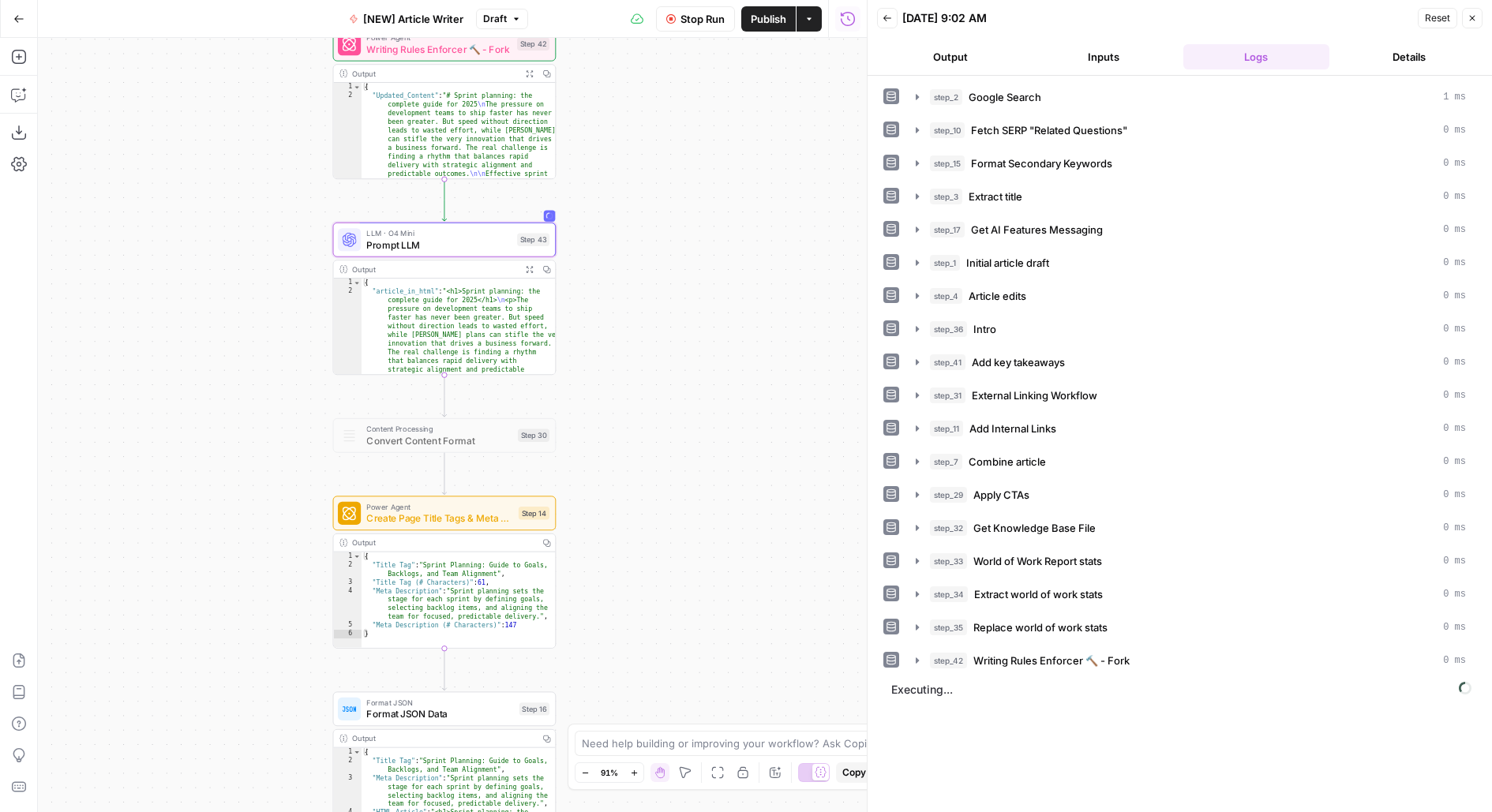
drag, startPoint x: 719, startPoint y: 284, endPoint x: 722, endPoint y: 193, distance: 91.0
click at [722, 193] on div "Workflow Set Inputs Inputs Google Search Google Search Step 2 Output Copy 1 2 3…" at bounding box center [452, 426] width 829 height 775
